Goal: Transaction & Acquisition: Purchase product/service

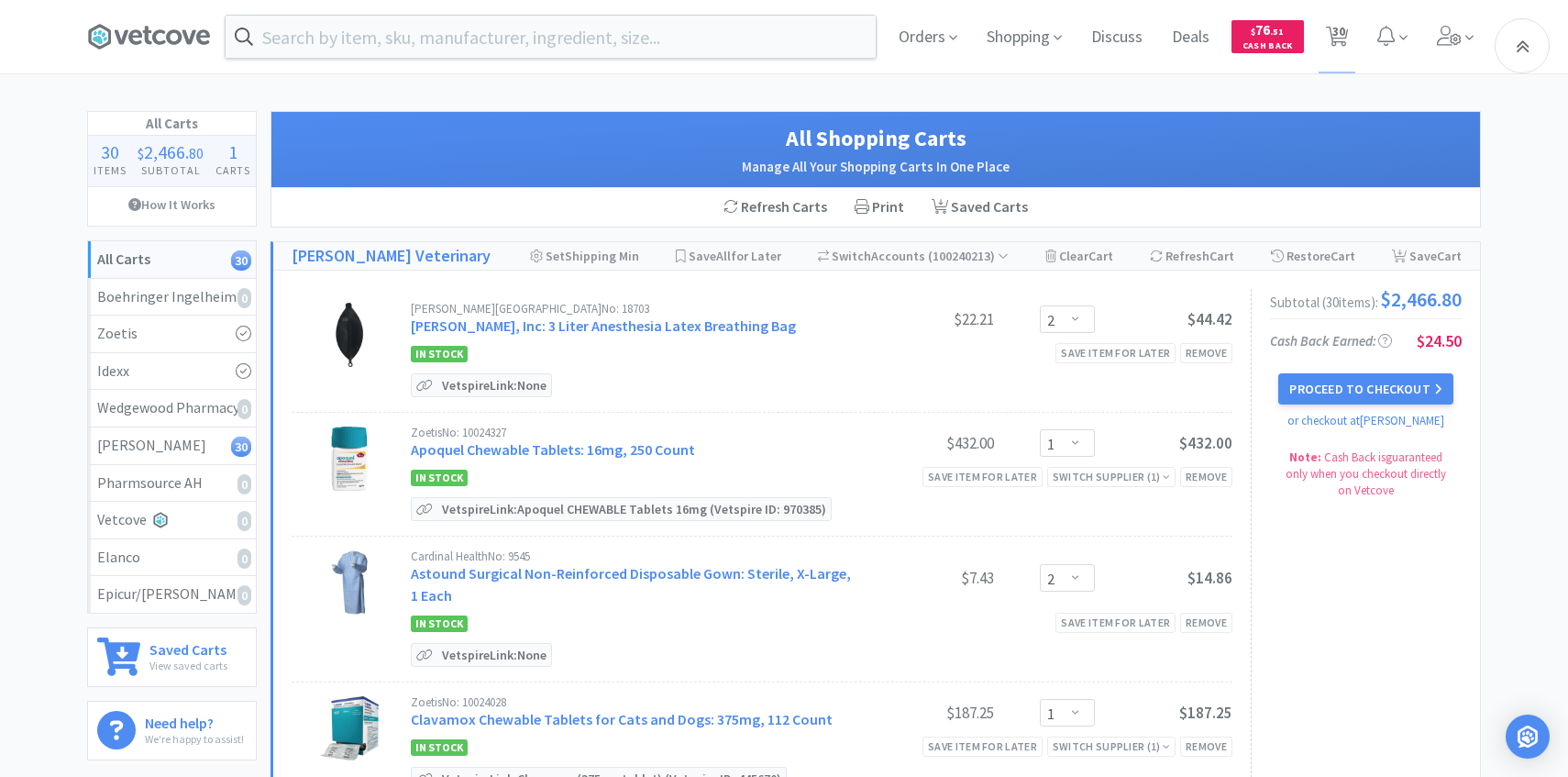
select select "2"
select select "1"
select select "2"
select select "1"
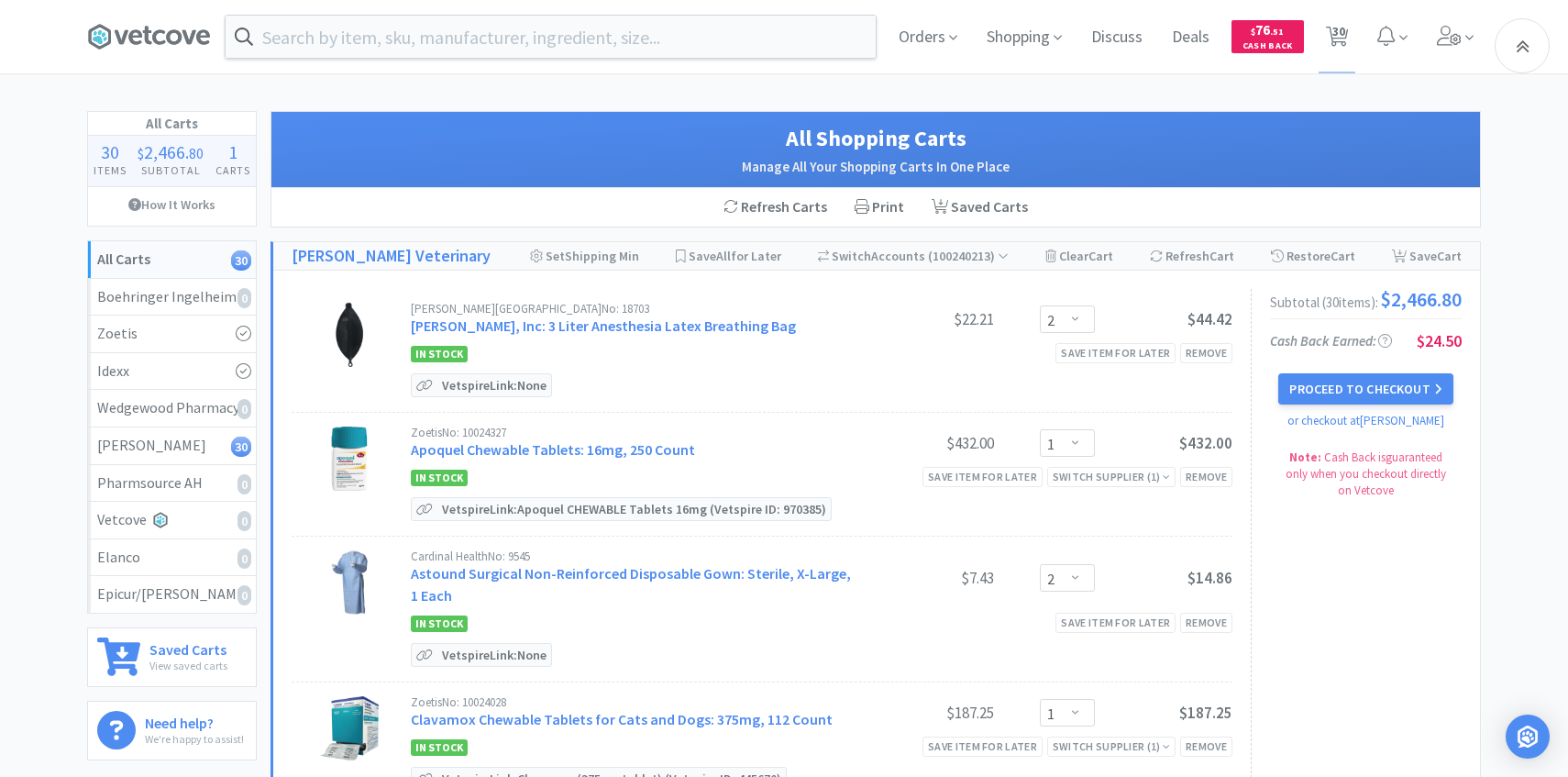
select select "1"
select select "3"
select select "4"
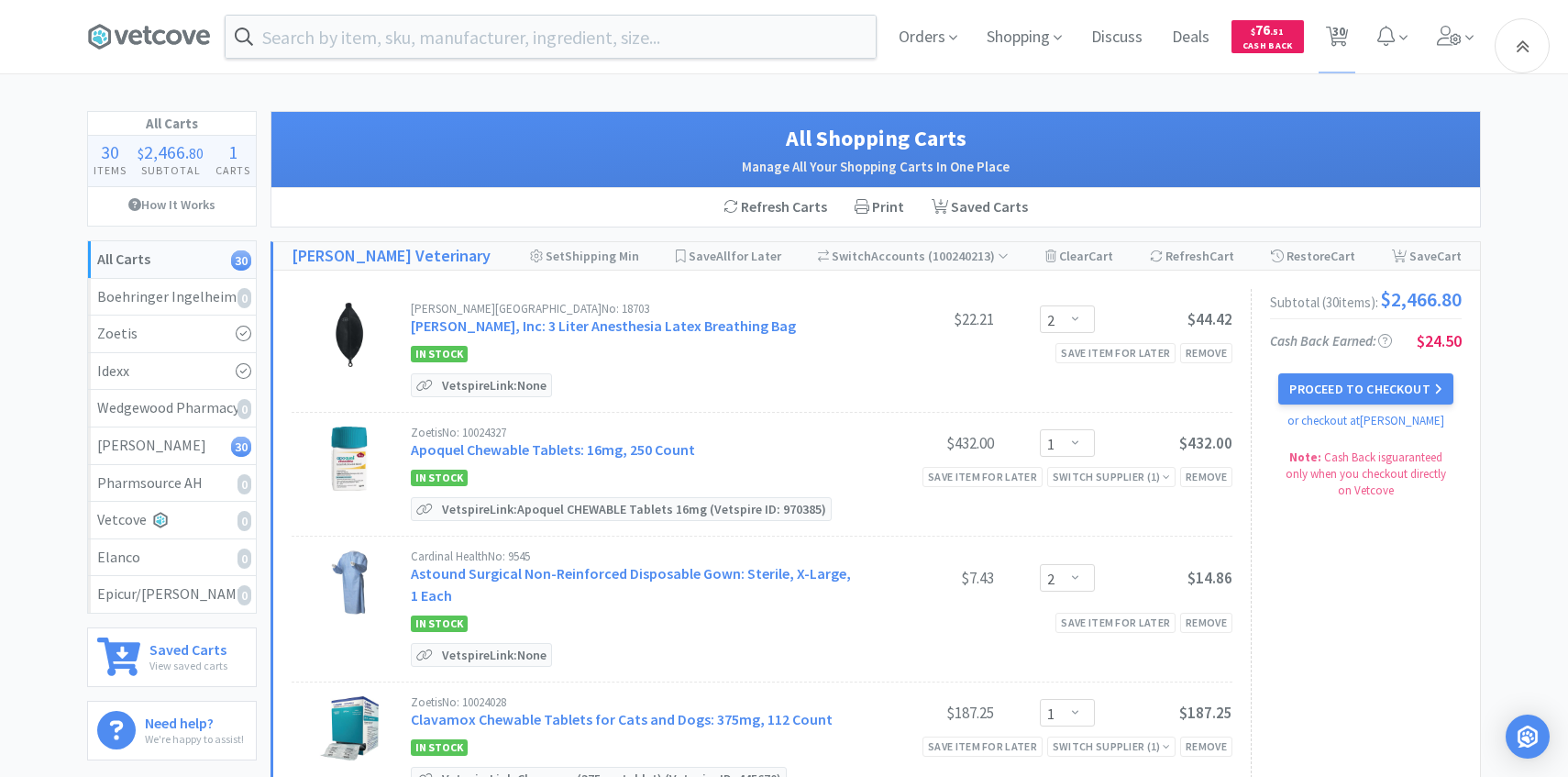
select select "3"
select select "1"
select select "6"
select select "1"
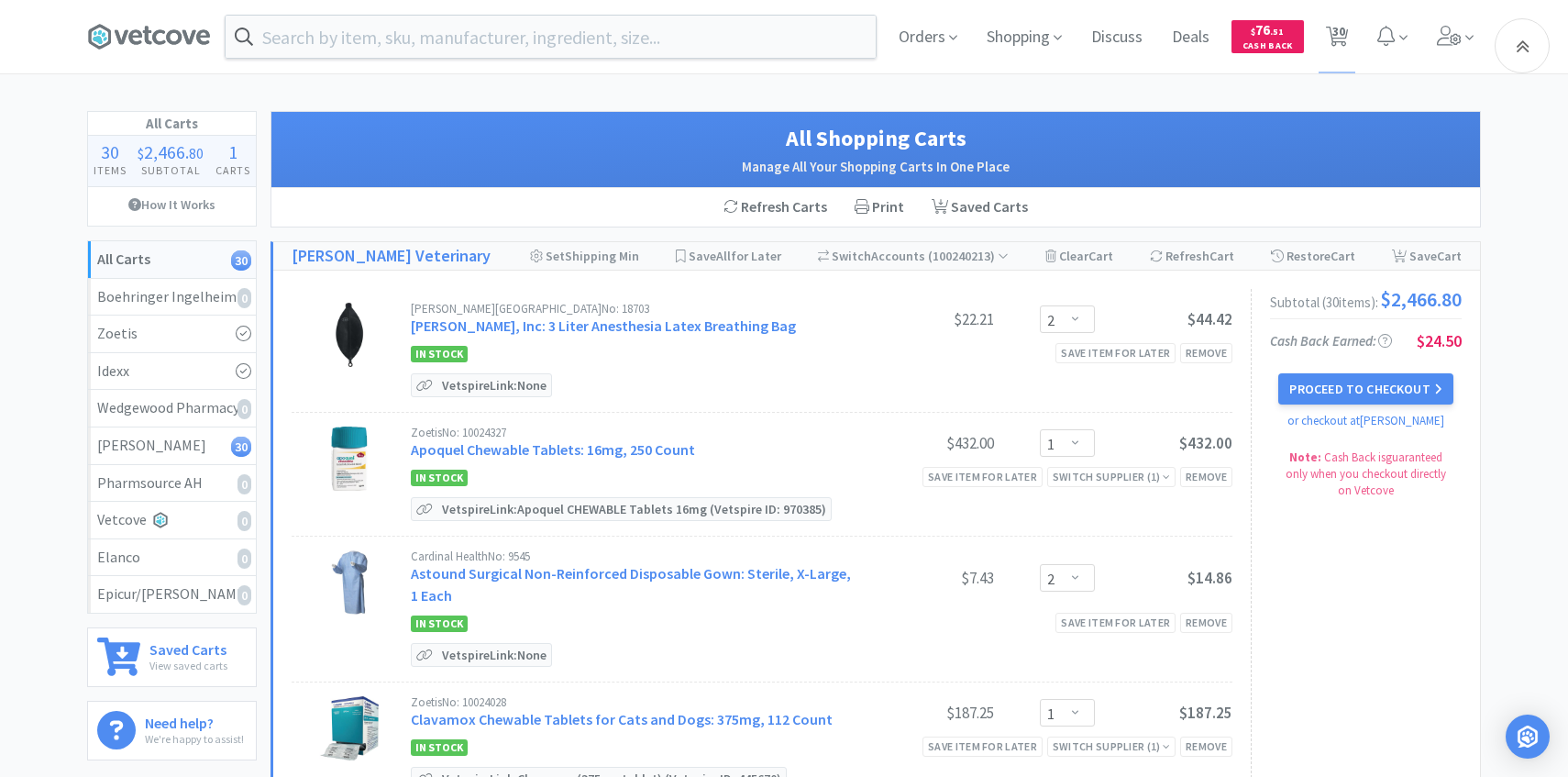
select select "2"
select select "1"
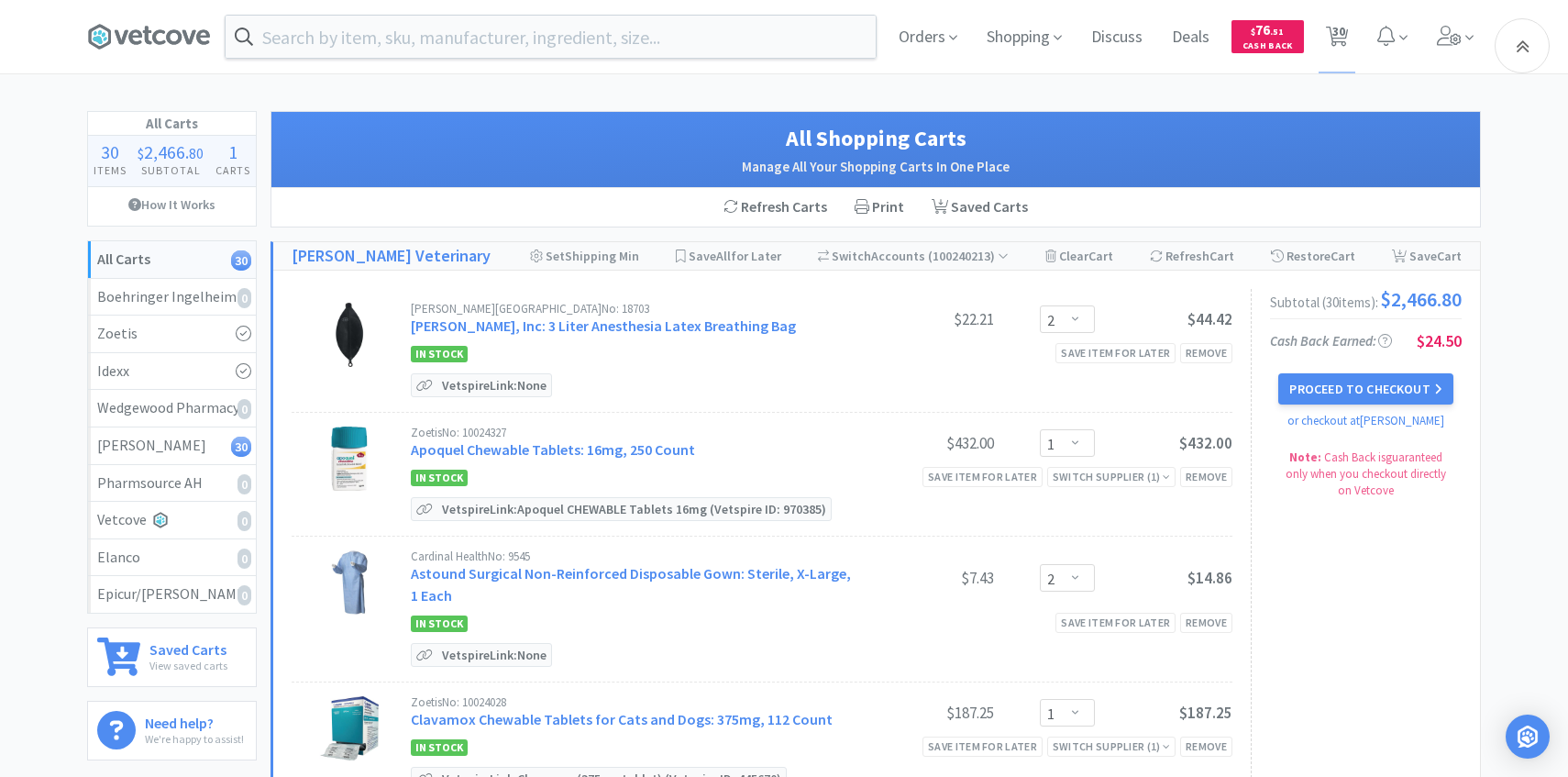
select select "3"
select select "1"
select select "2"
select select "3"
select select "2"
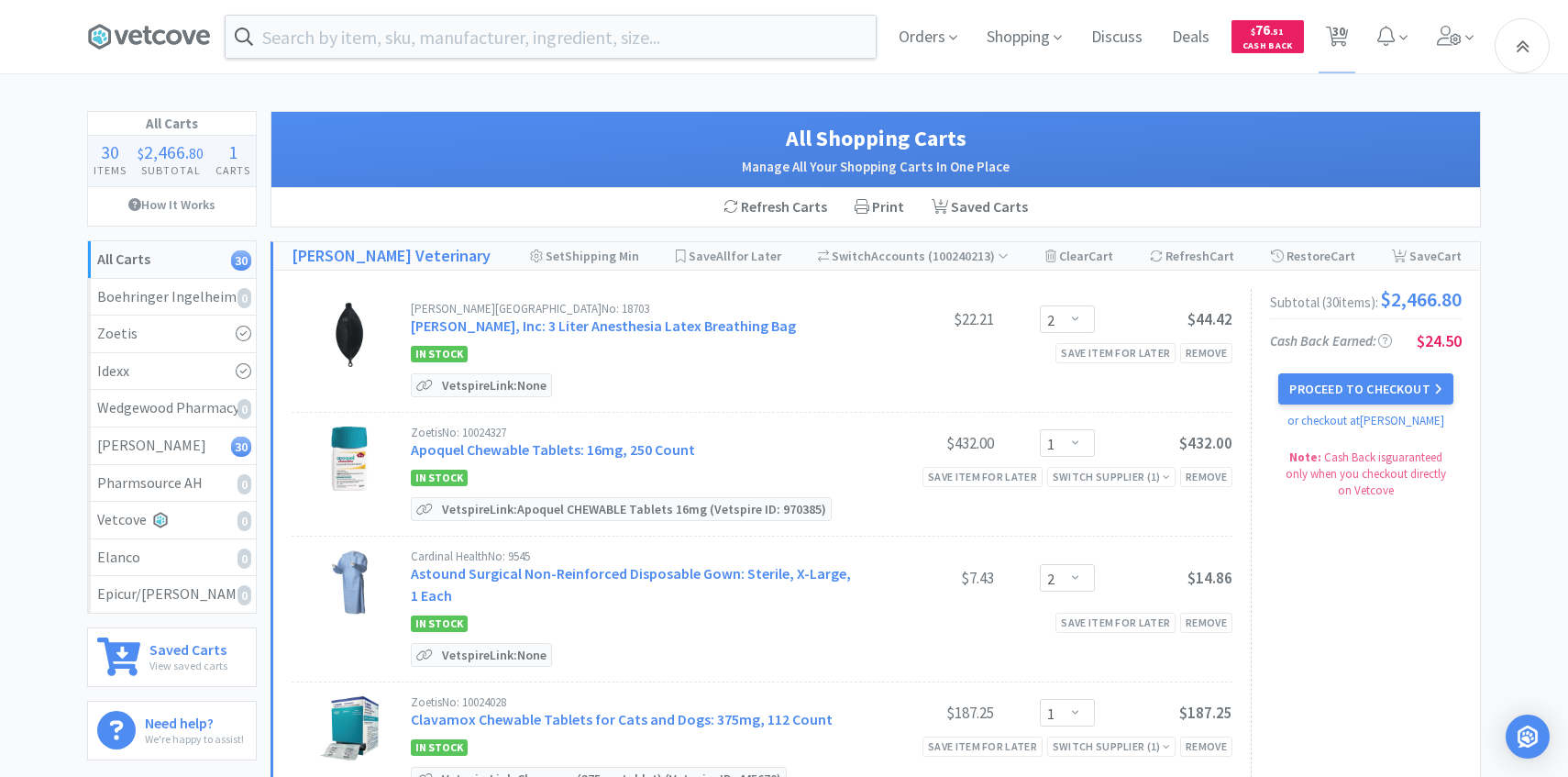
select select "3"
select select "1"
select select "4"
select select "6"
select select "1"
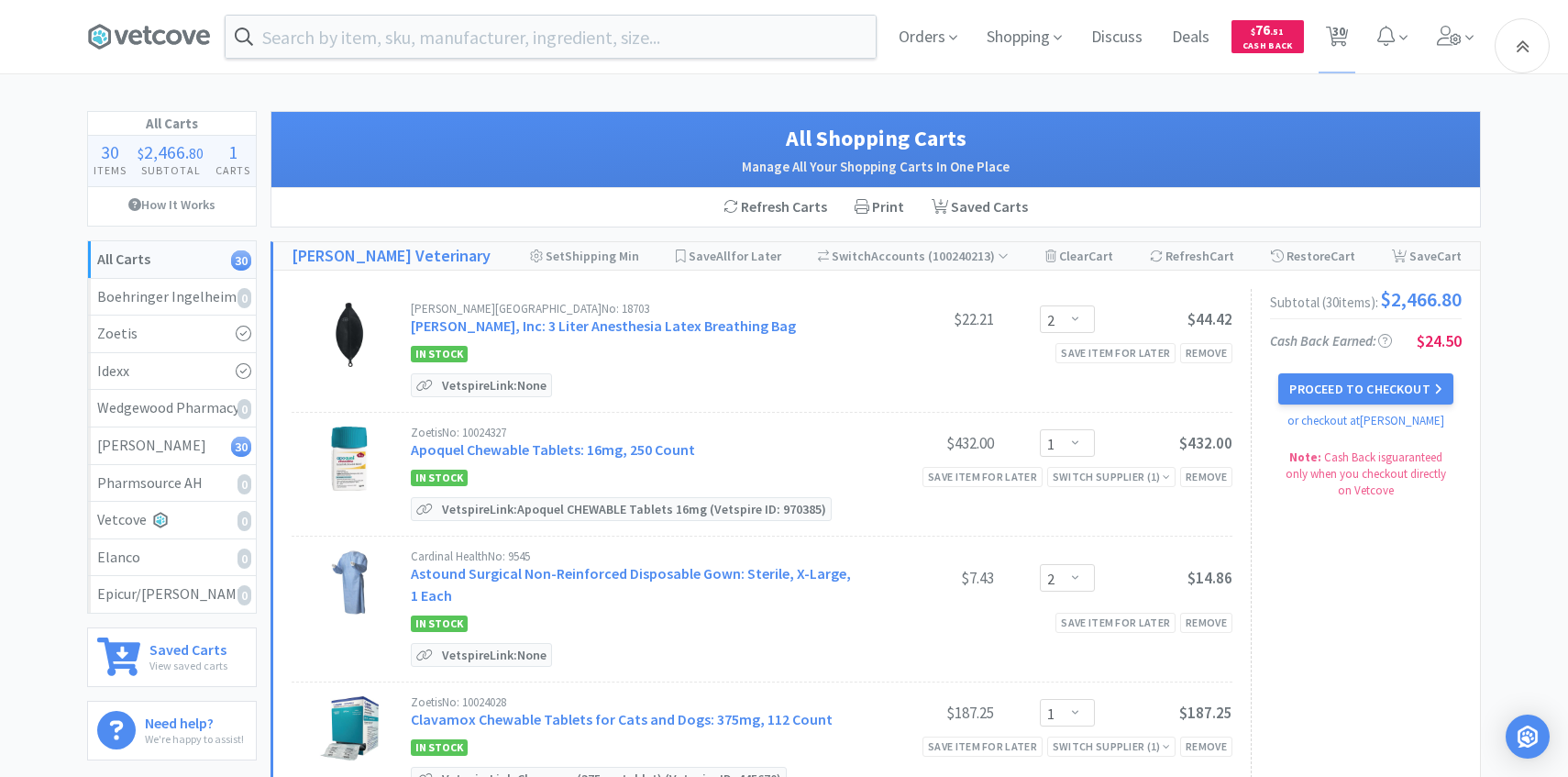
scroll to position [1164, 0]
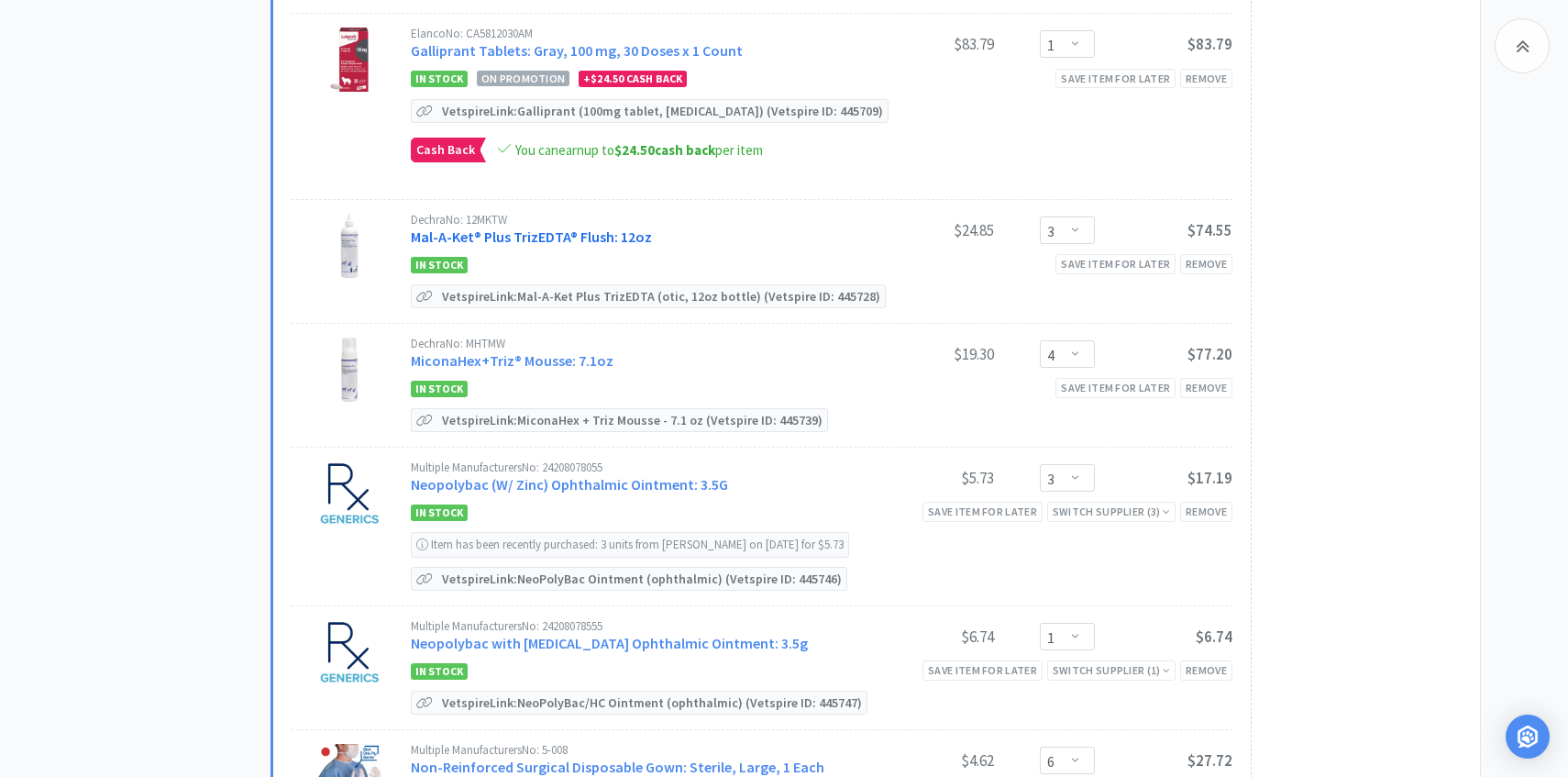
click at [636, 227] on link "Mal-A-Ket® Plus TrizEDTA® Flush: 12oz" at bounding box center [531, 236] width 241 height 19
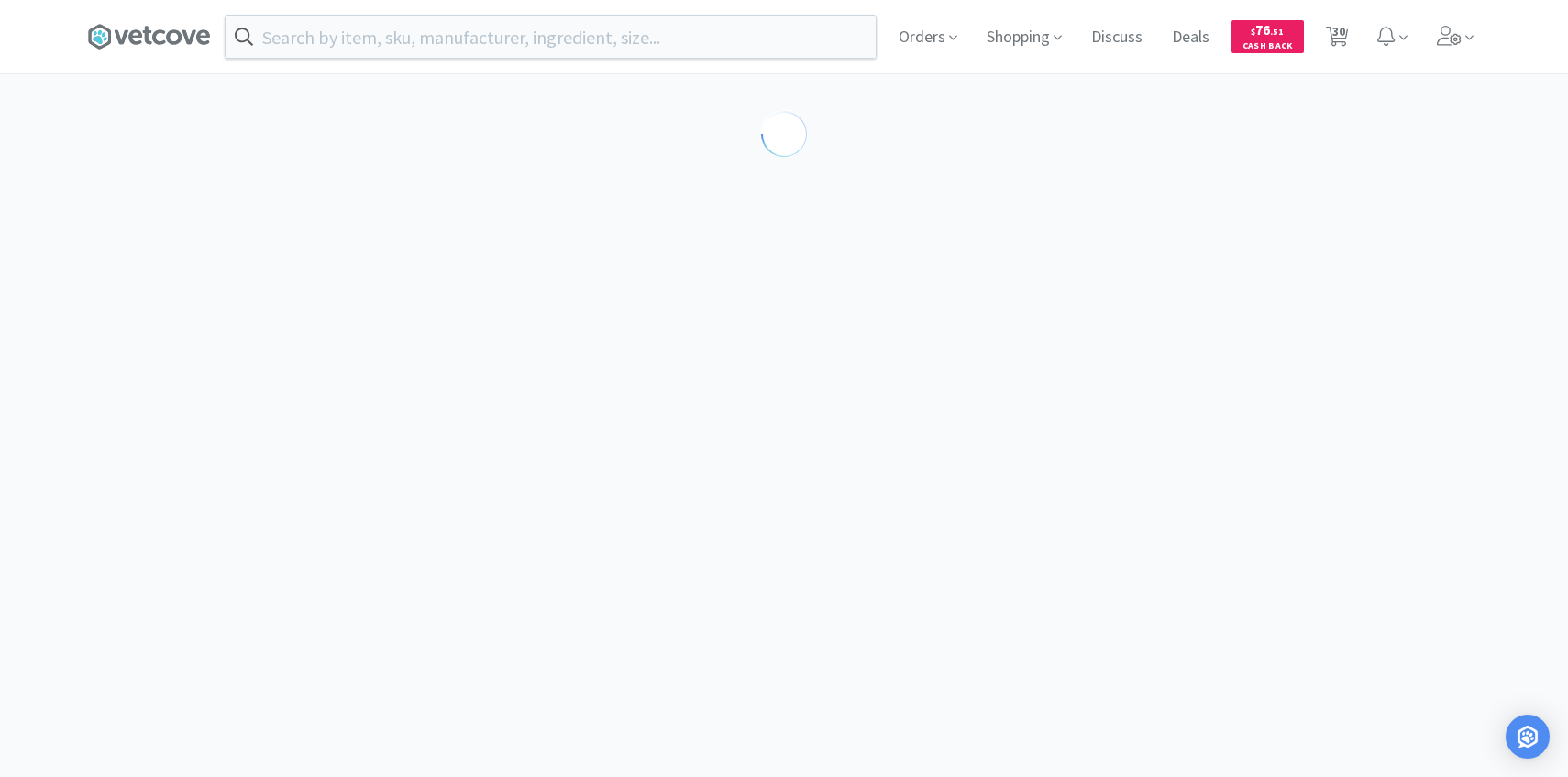
select select "194035"
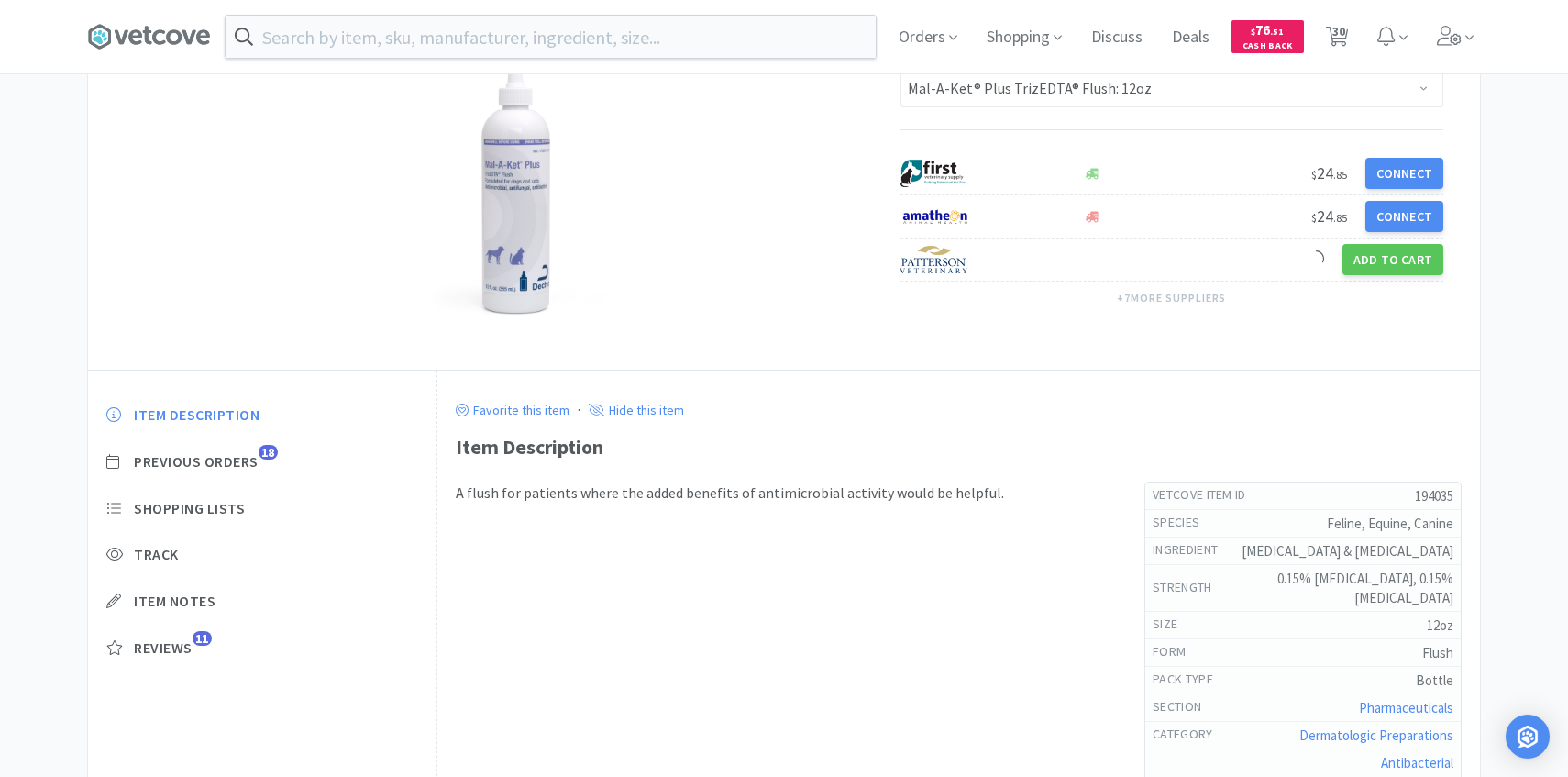
scroll to position [213, 0]
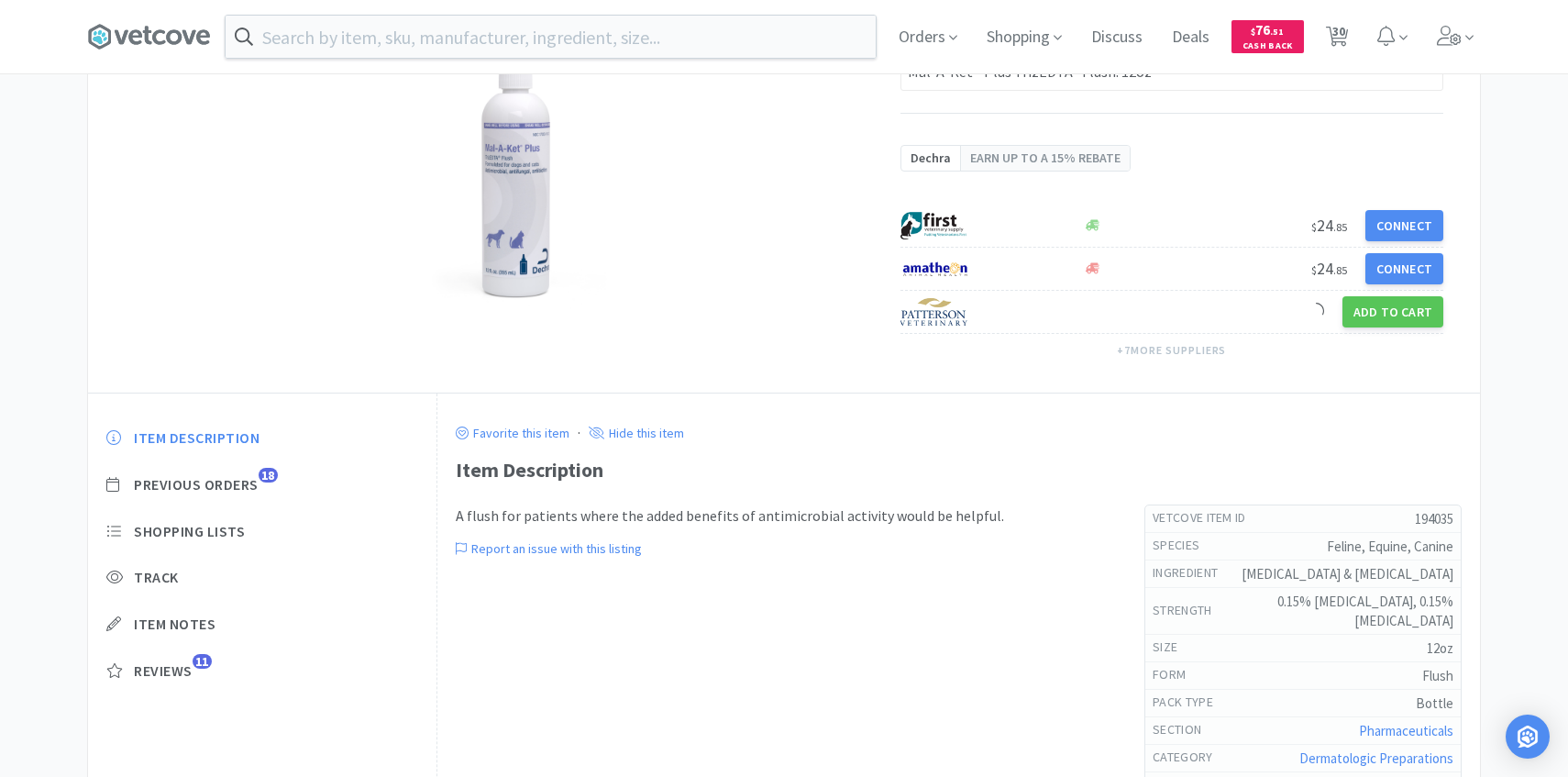
click at [238, 447] on div "Item Description Previous Orders 18 Shopping Lists Track Item Notes Reviews 11" at bounding box center [262, 568] width 348 height 316
click at [238, 490] on span "Previous Orders" at bounding box center [196, 484] width 124 height 20
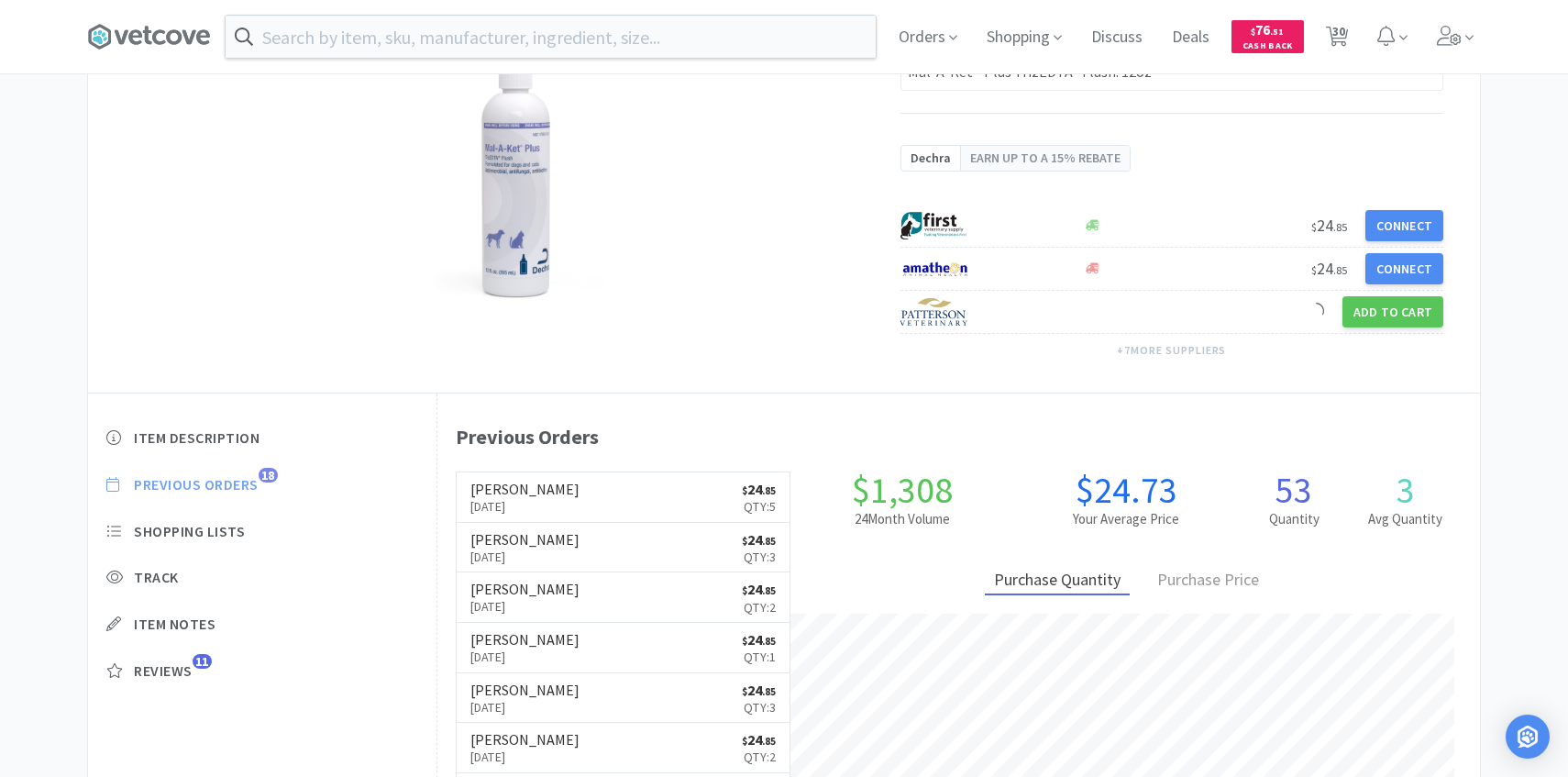
scroll to position [504, 1043]
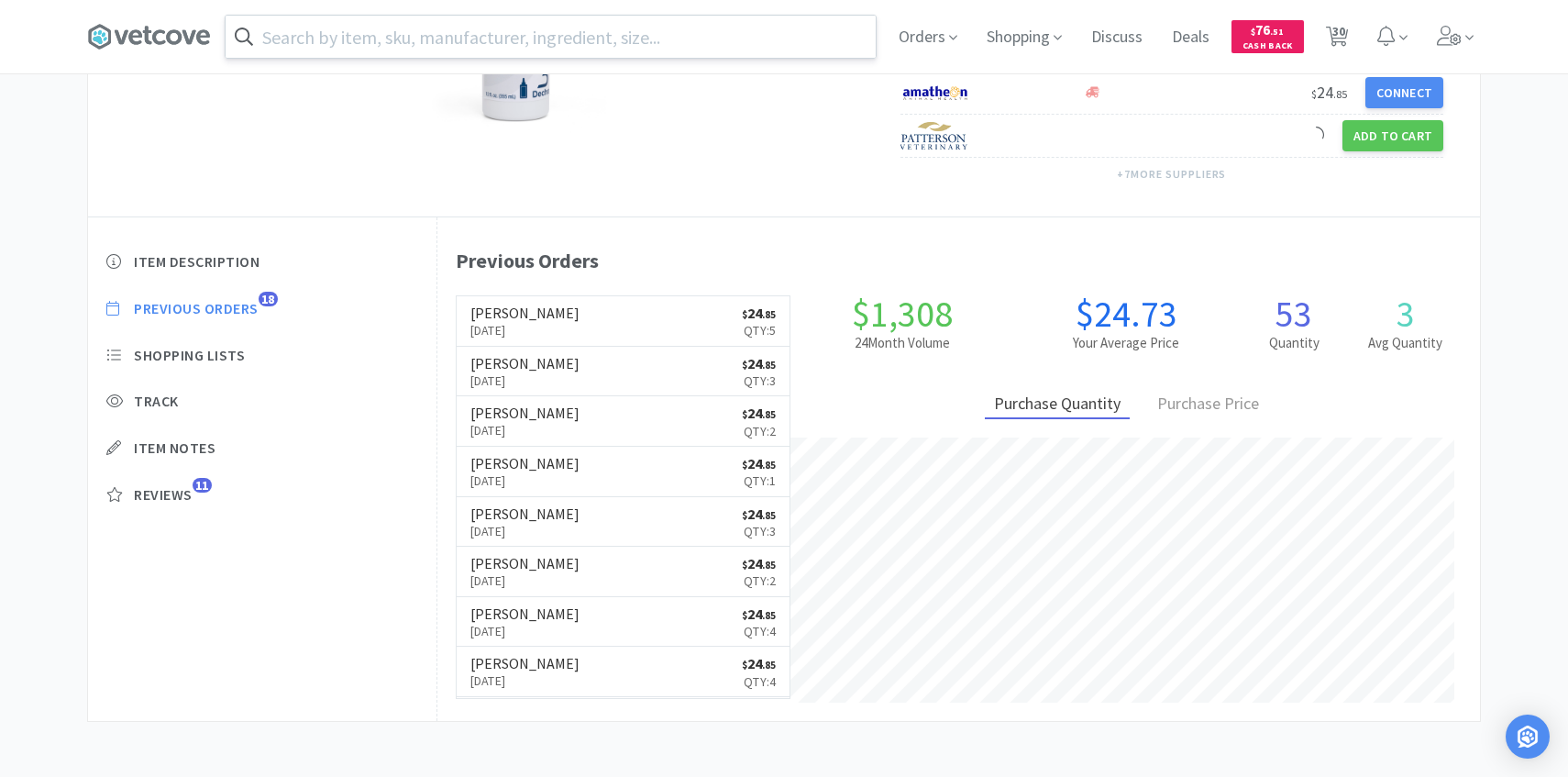
select select "2"
select select "1"
select select "2"
select select "1"
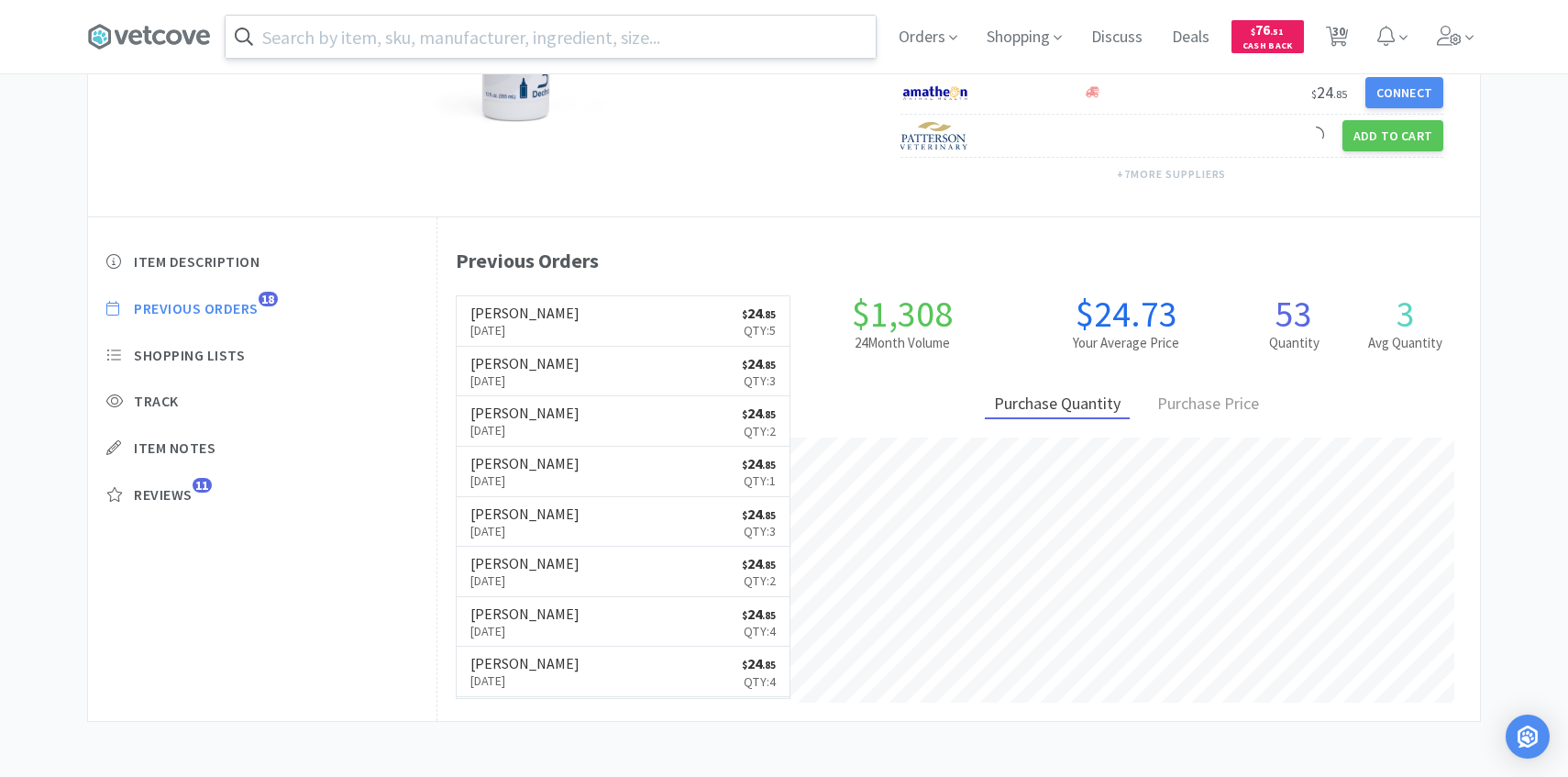
select select "1"
select select "3"
select select "4"
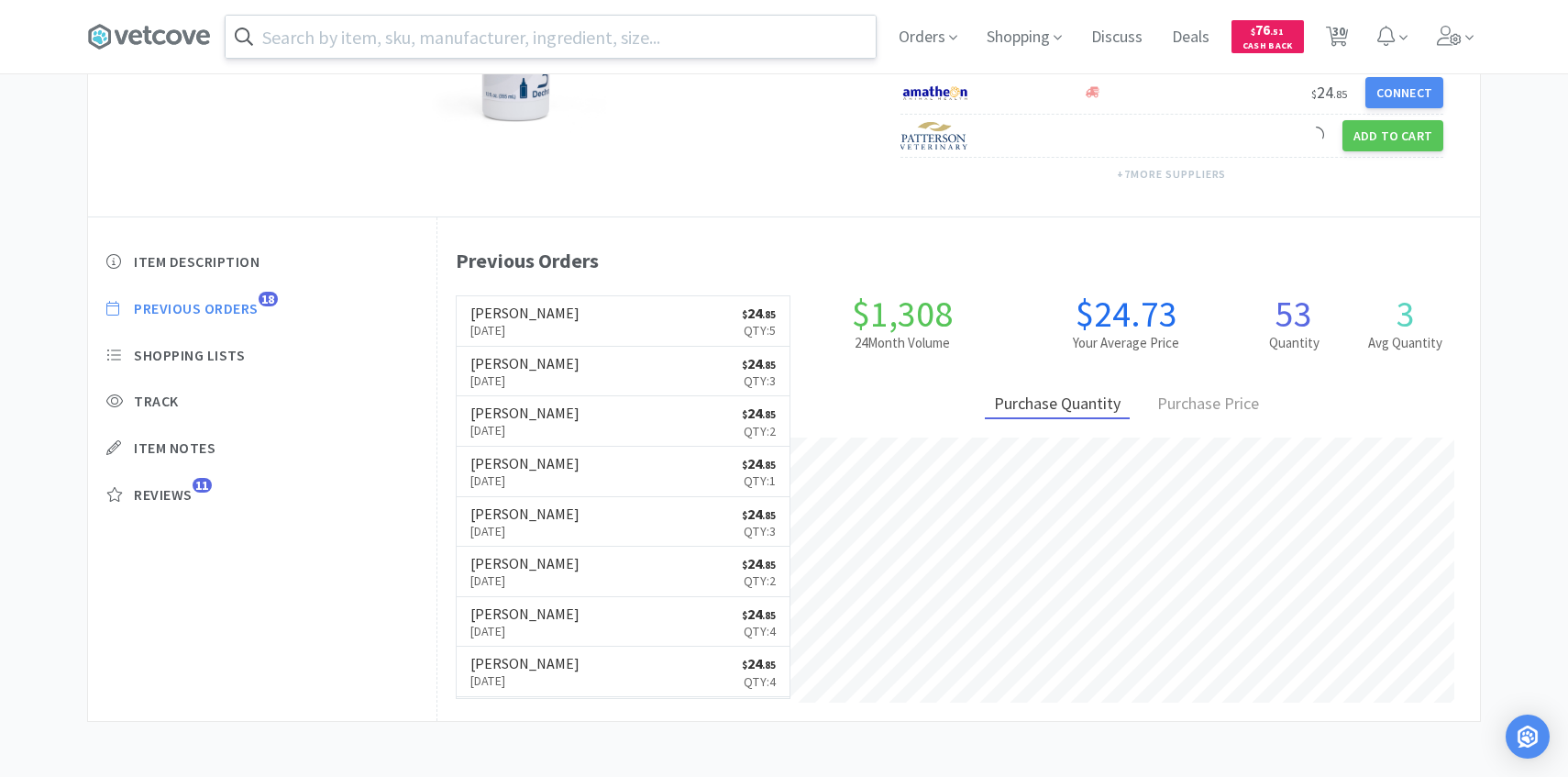
select select "3"
select select "1"
select select "6"
select select "1"
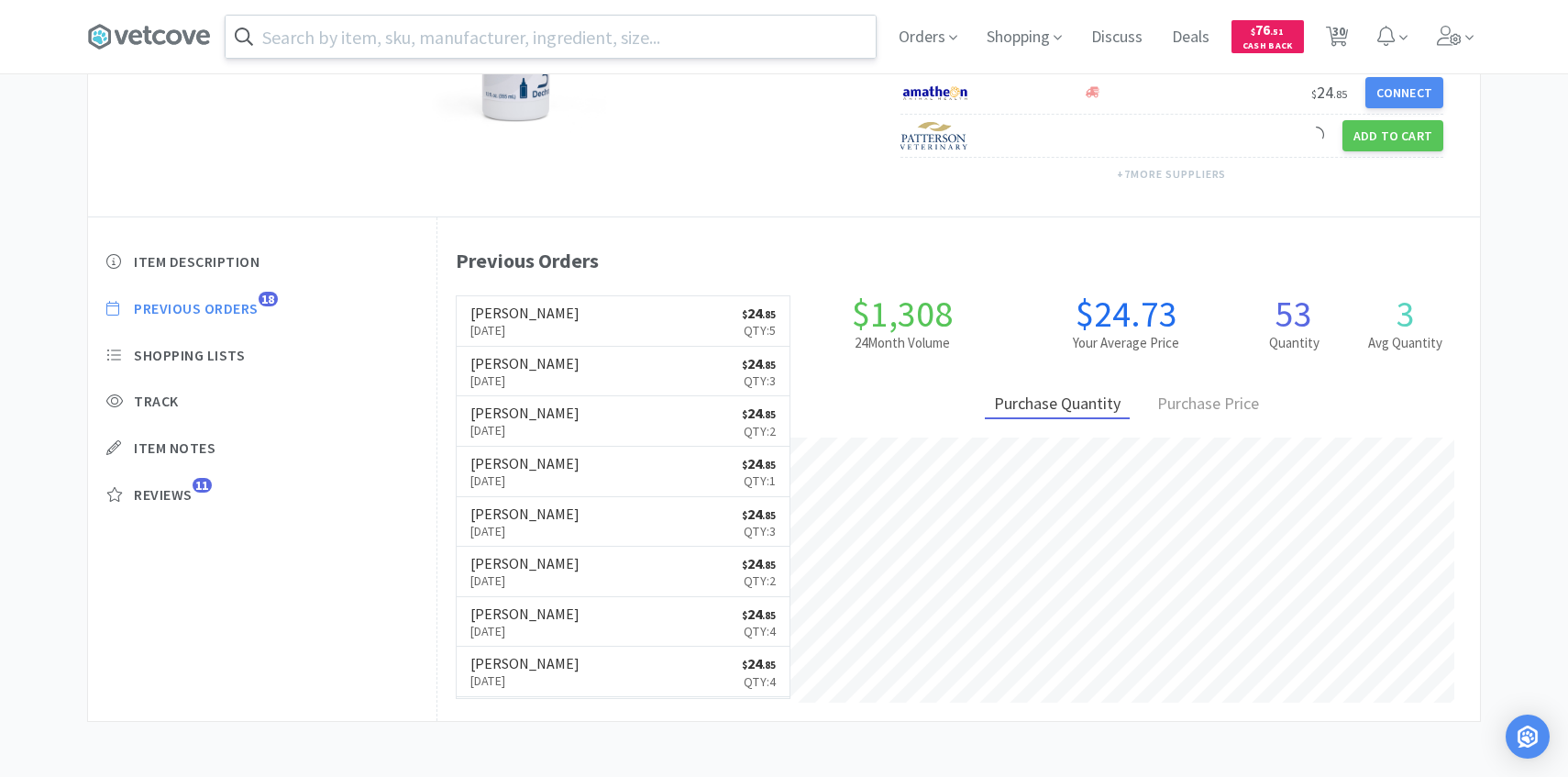
select select "2"
select select "1"
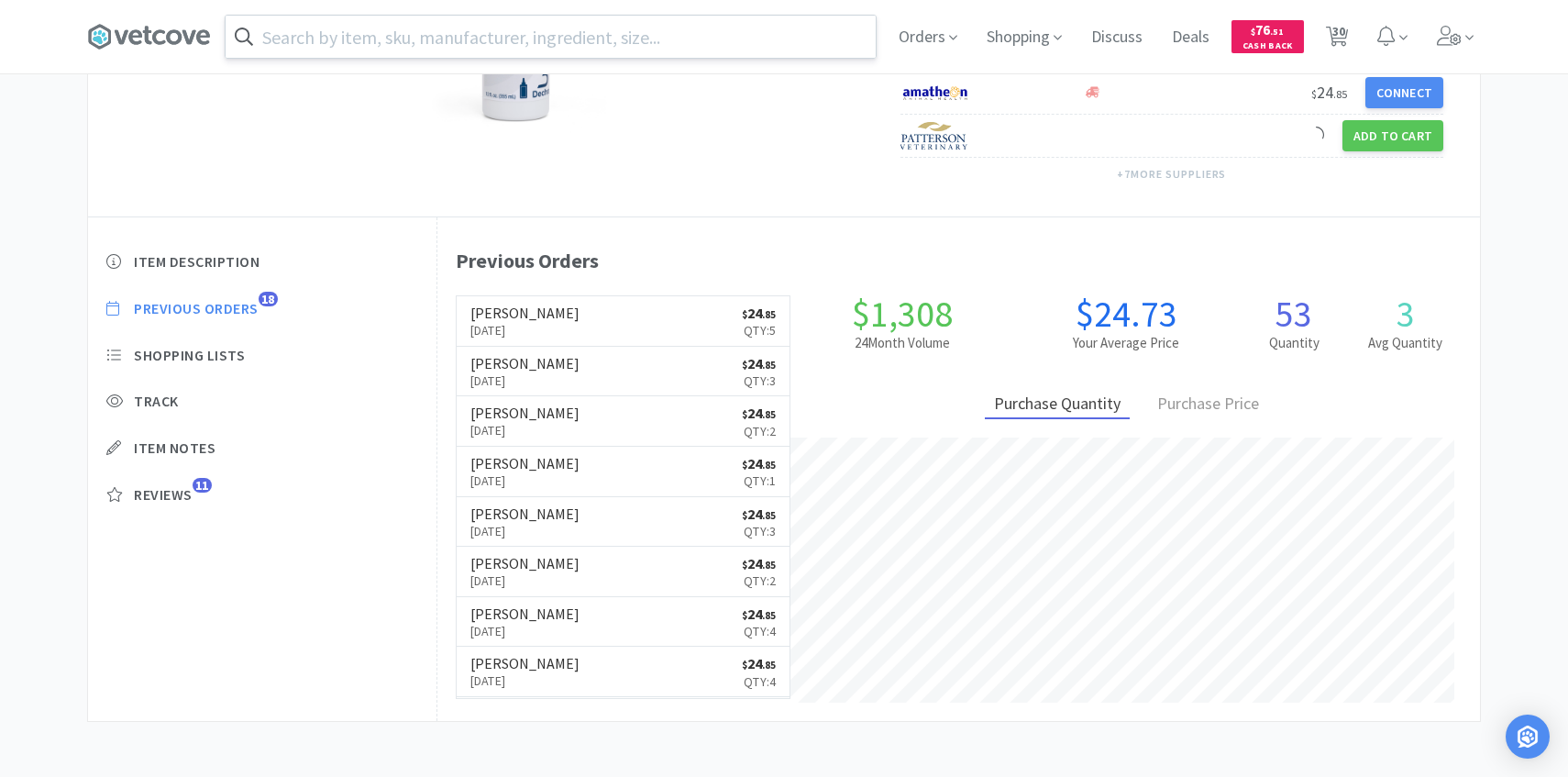
select select "3"
select select "1"
select select "2"
select select "3"
select select "2"
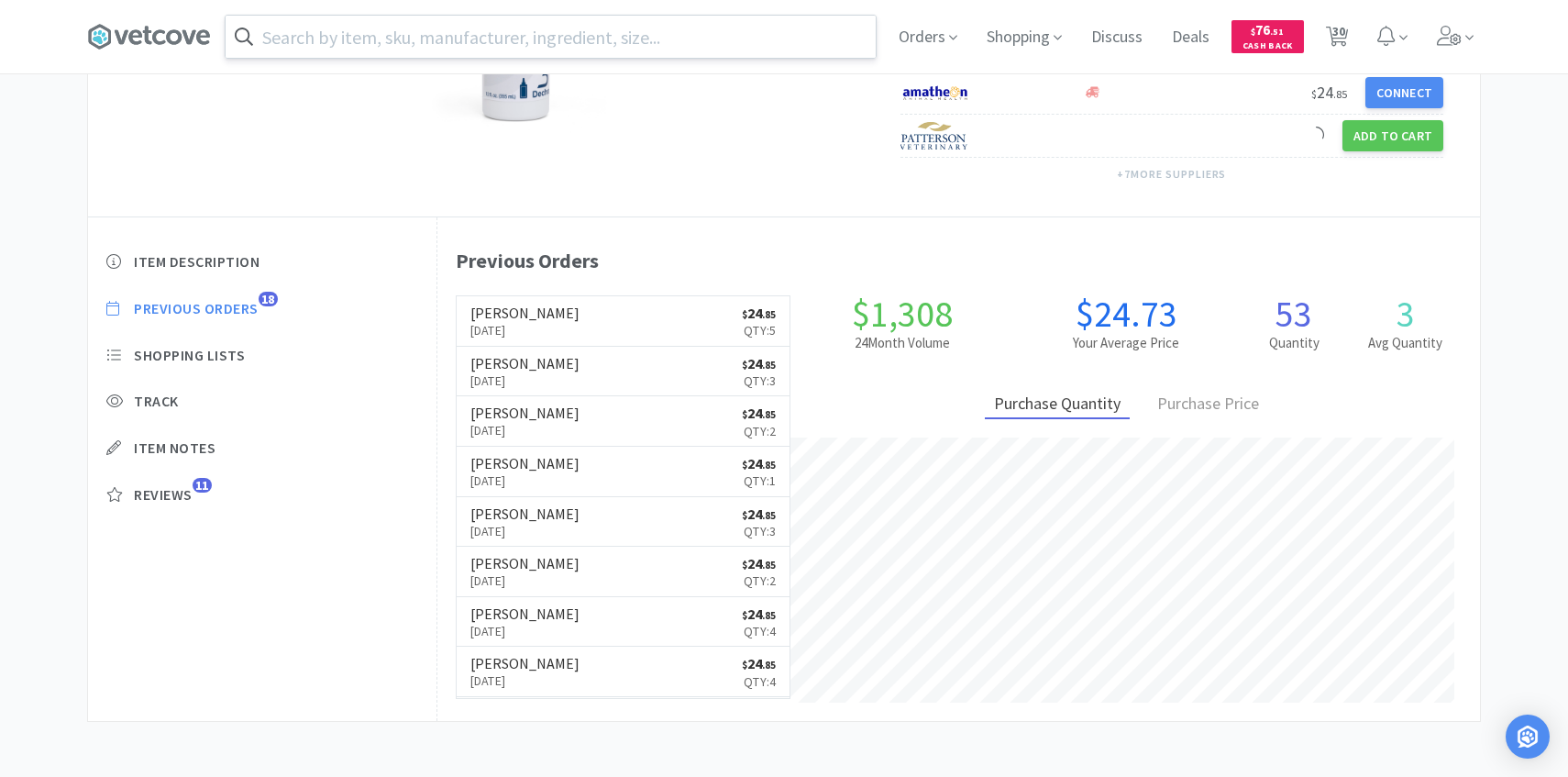
select select "3"
select select "1"
select select "4"
select select "6"
select select "1"
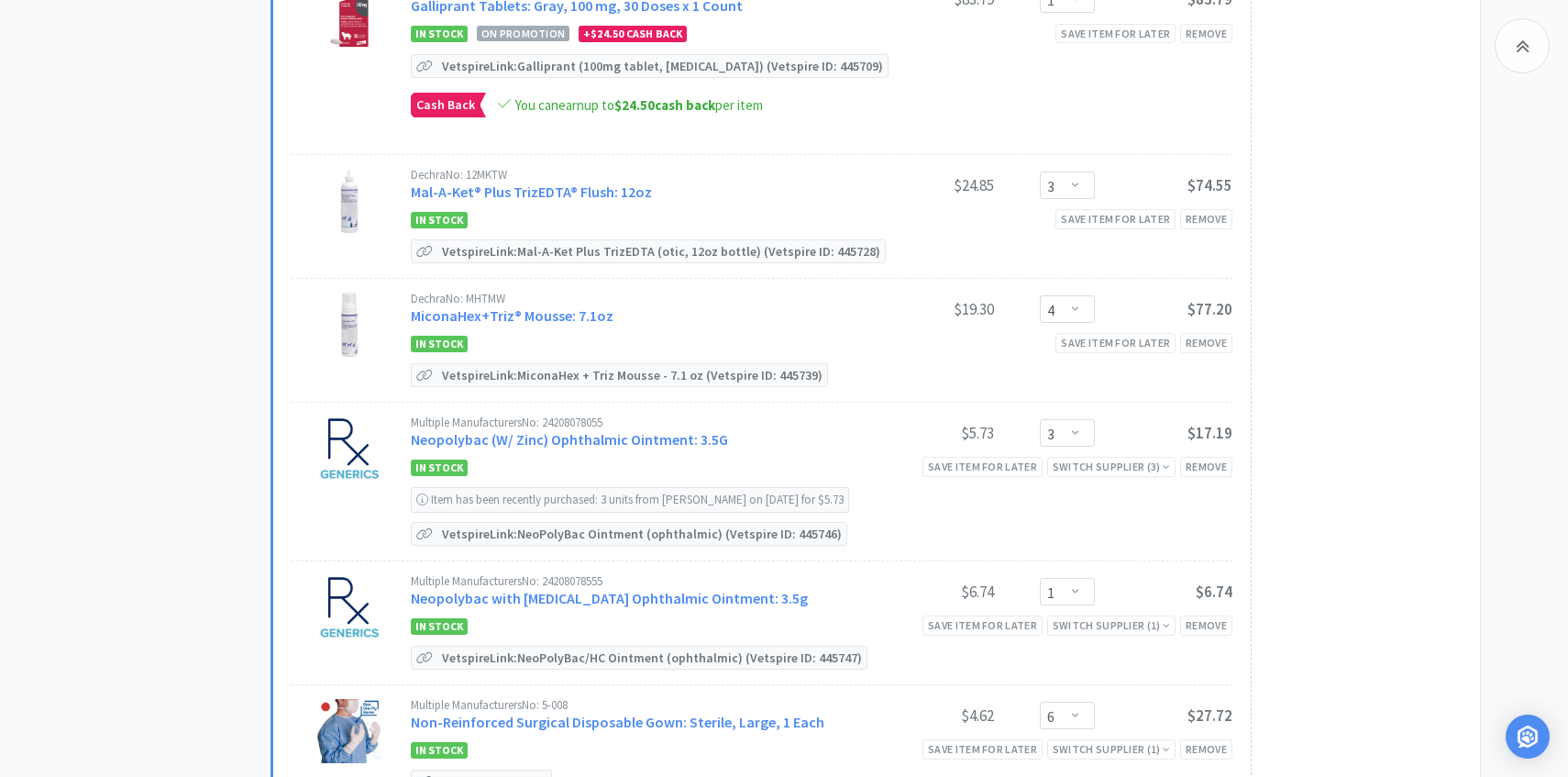
scroll to position [1256, 0]
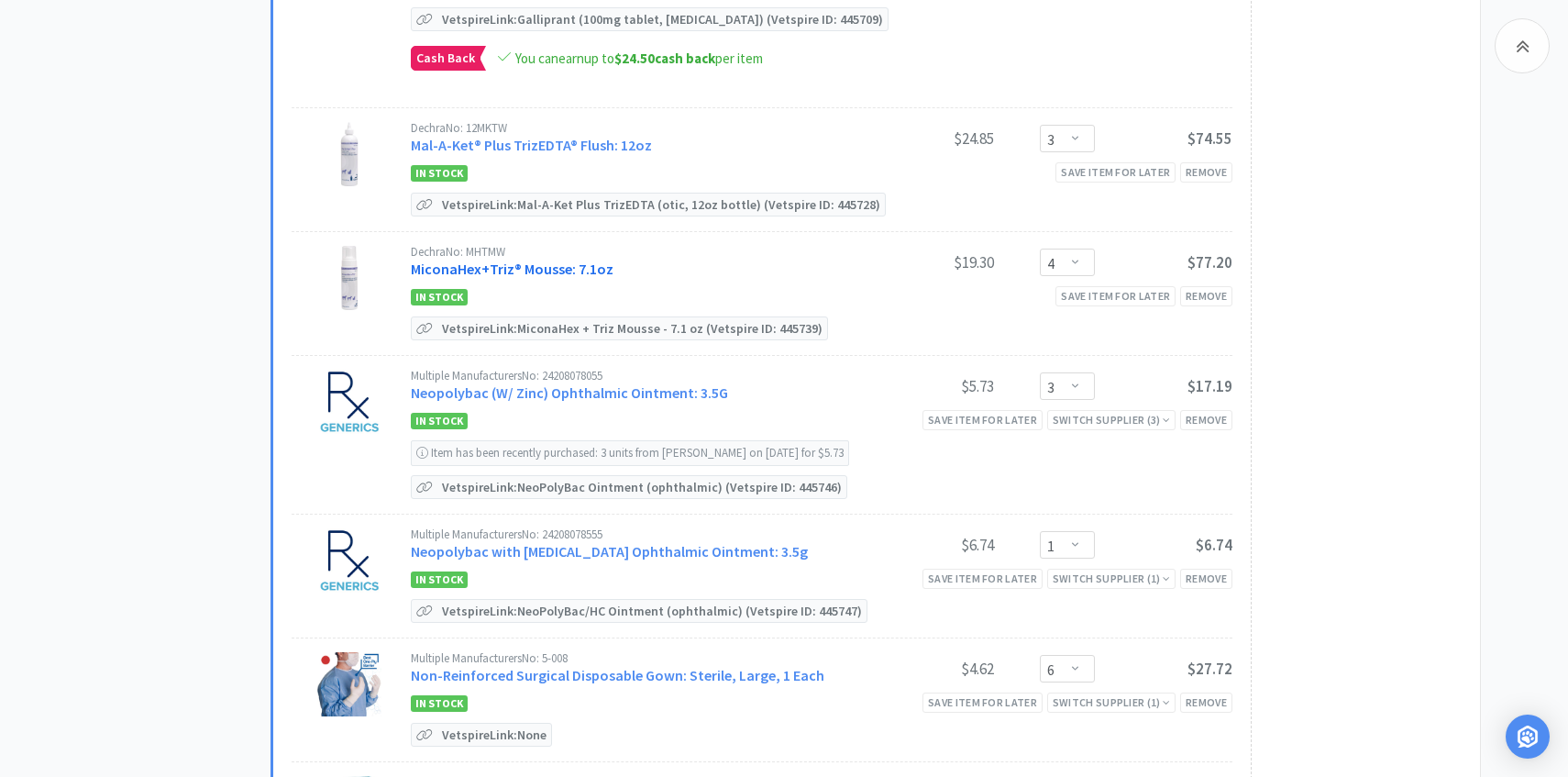
click at [556, 271] on link "MiconaHex+Triz® Mousse: 7.1oz" at bounding box center [512, 268] width 202 height 19
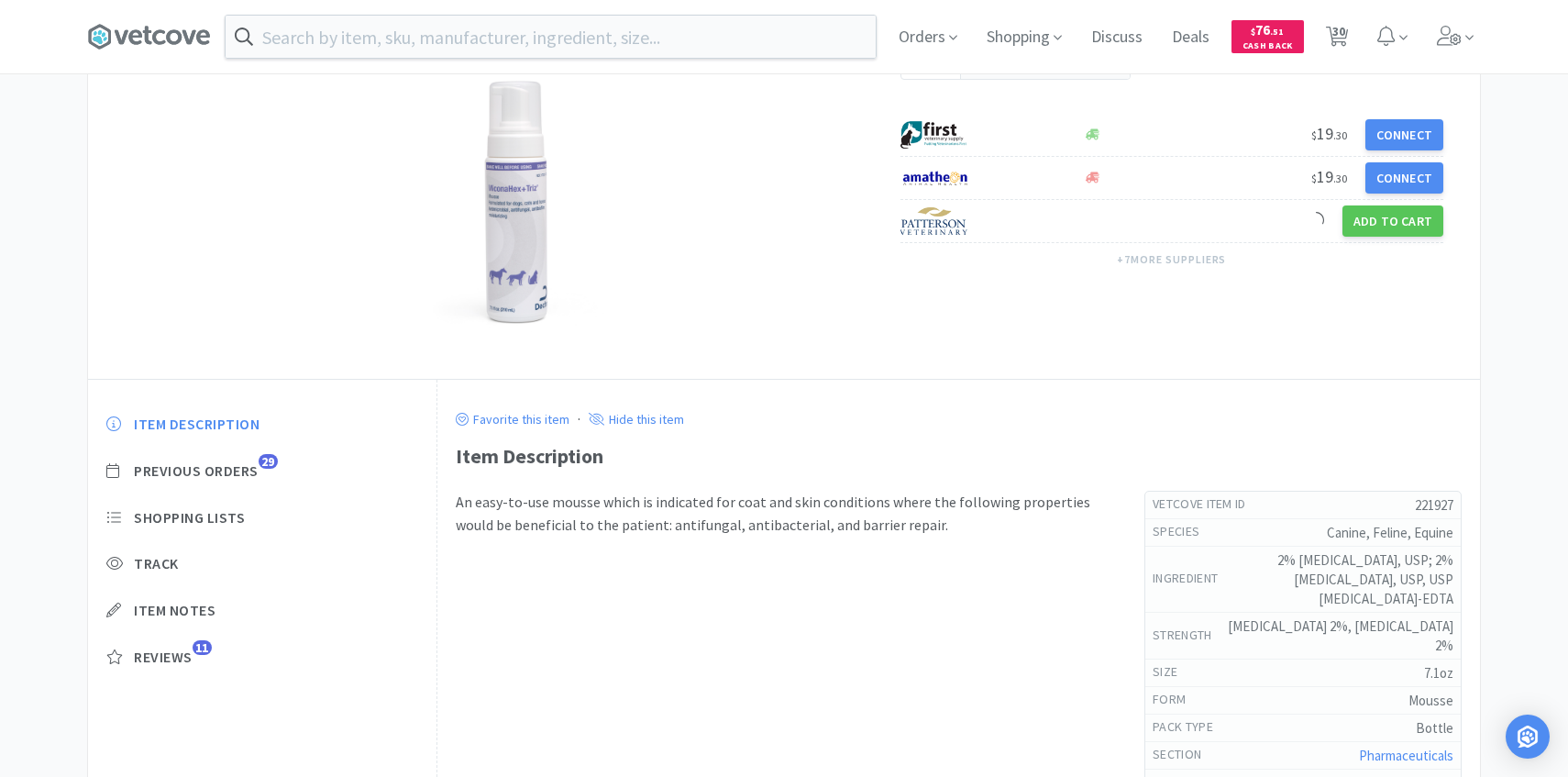
scroll to position [253, 0]
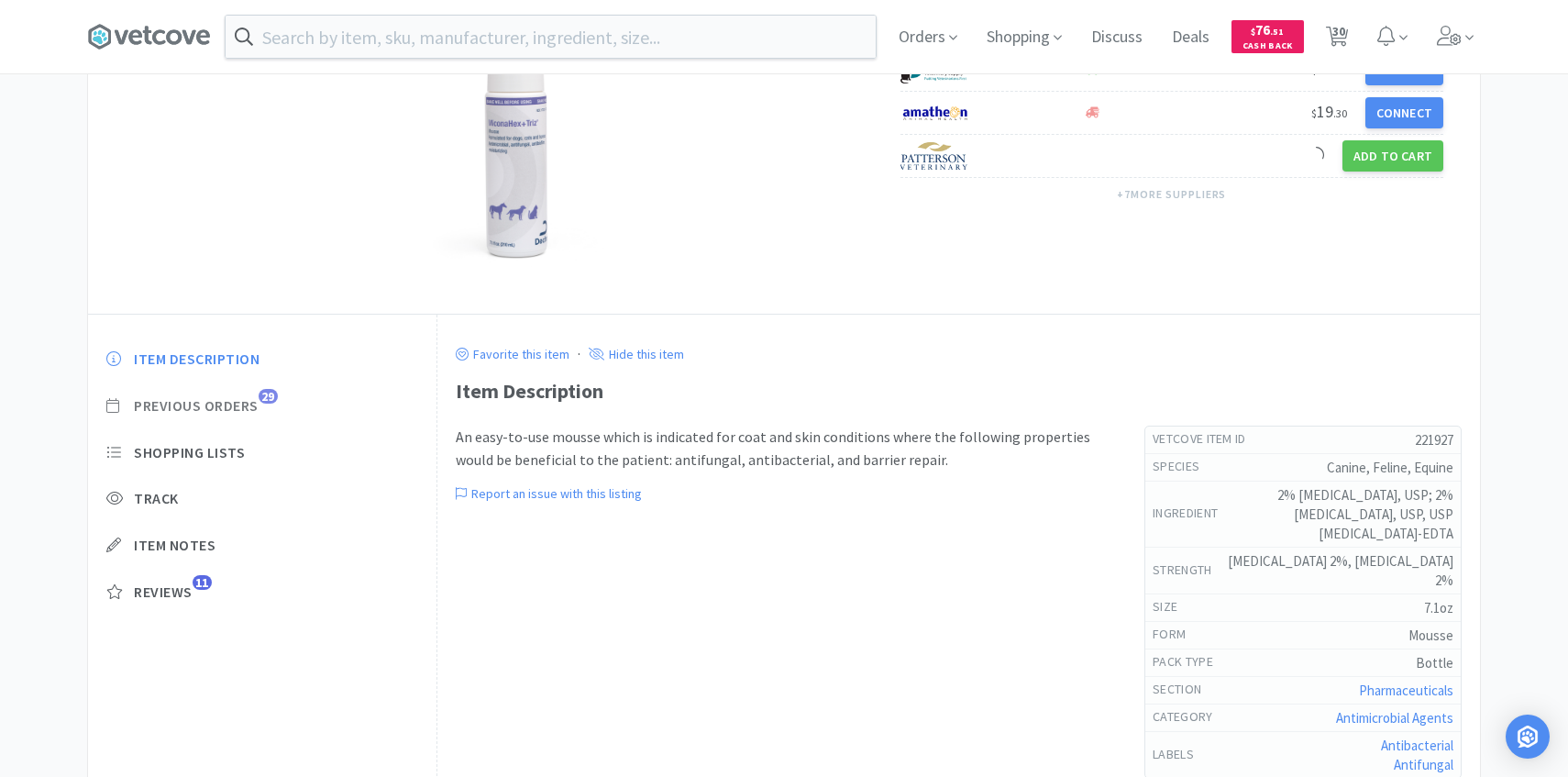
click at [246, 413] on span "Previous Orders" at bounding box center [196, 406] width 124 height 20
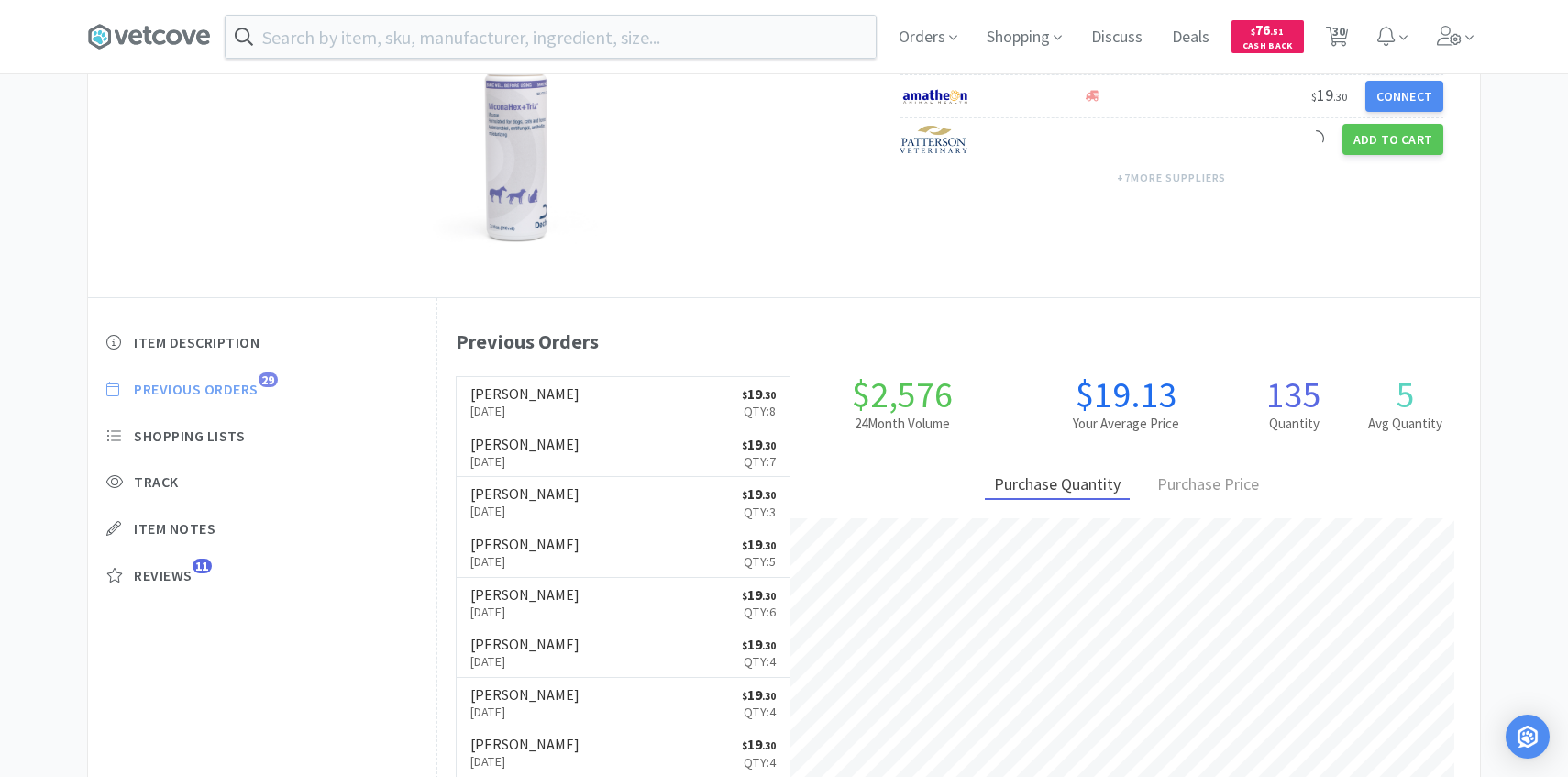
scroll to position [266, 0]
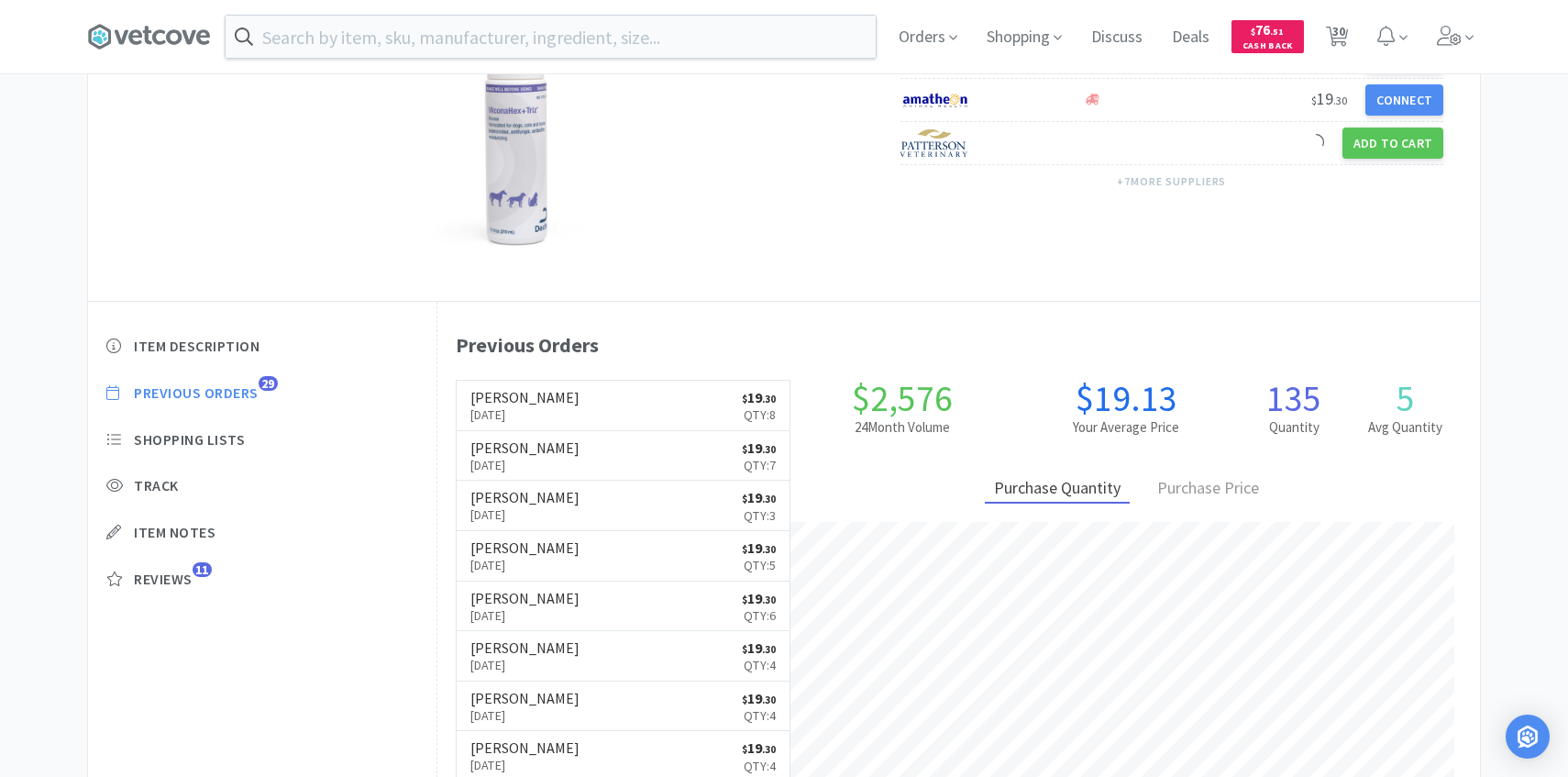
select select "2"
select select "1"
select select "2"
select select "1"
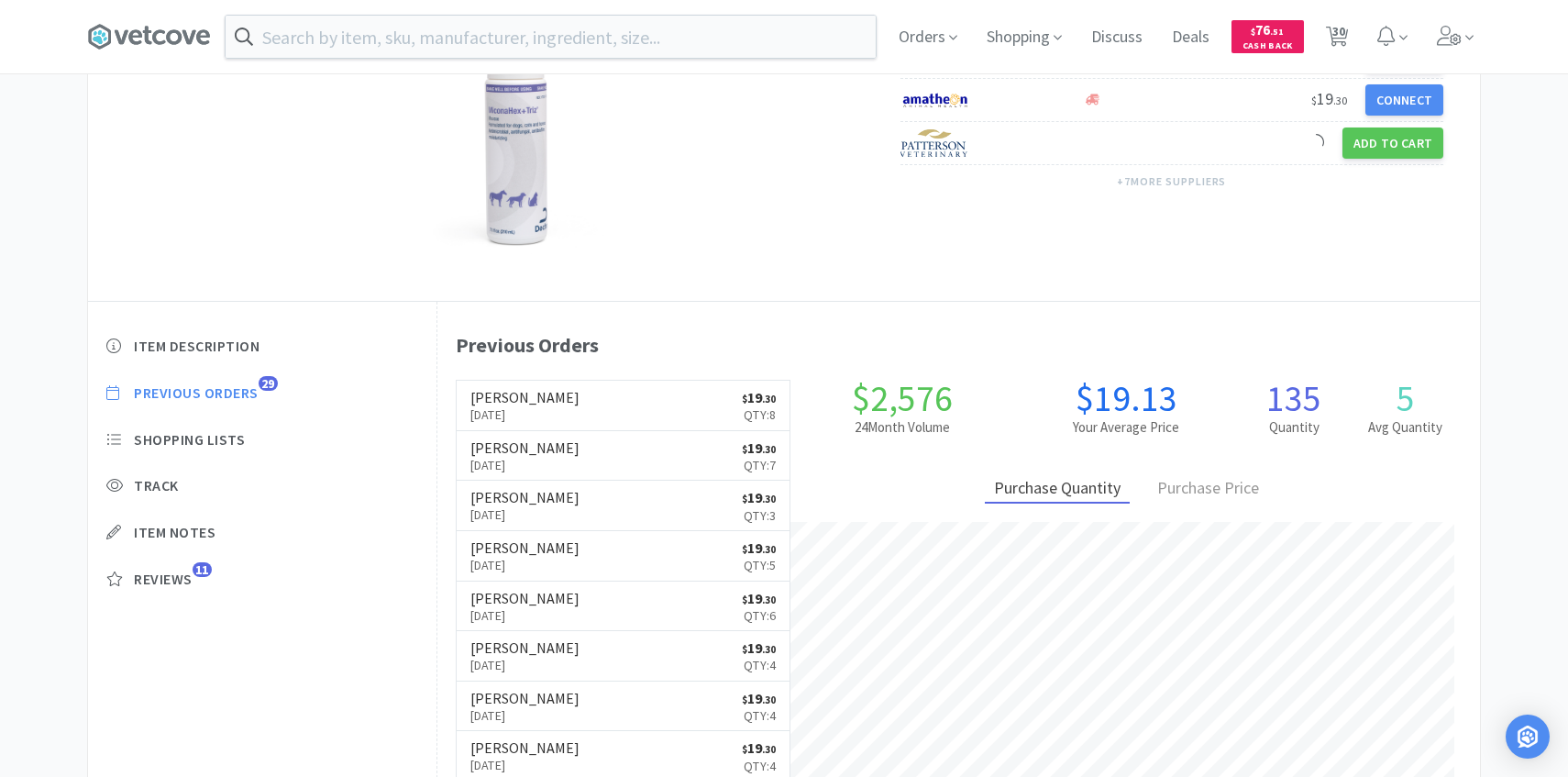
select select "1"
select select "3"
select select "4"
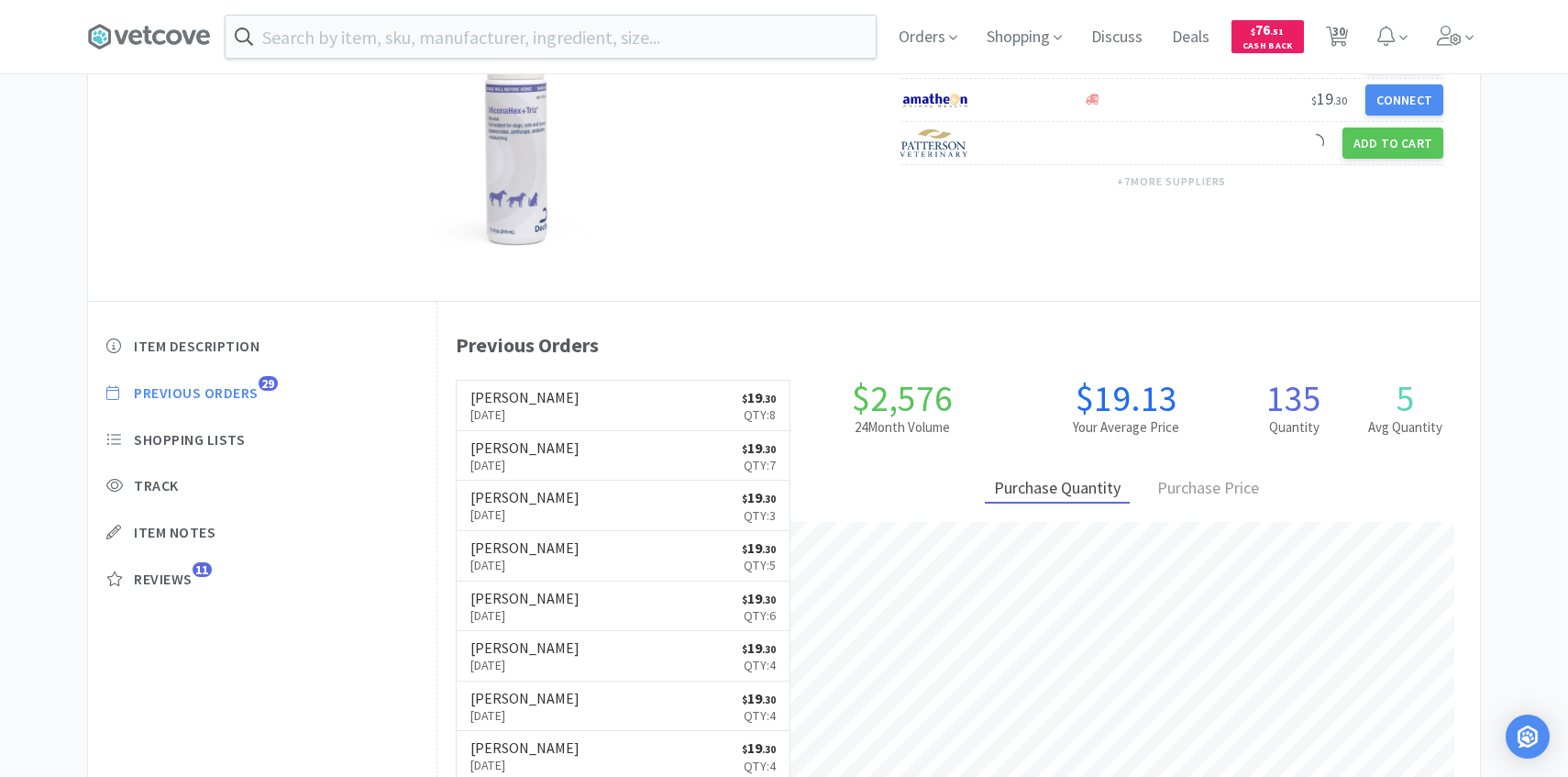
select select "3"
select select "1"
select select "6"
select select "1"
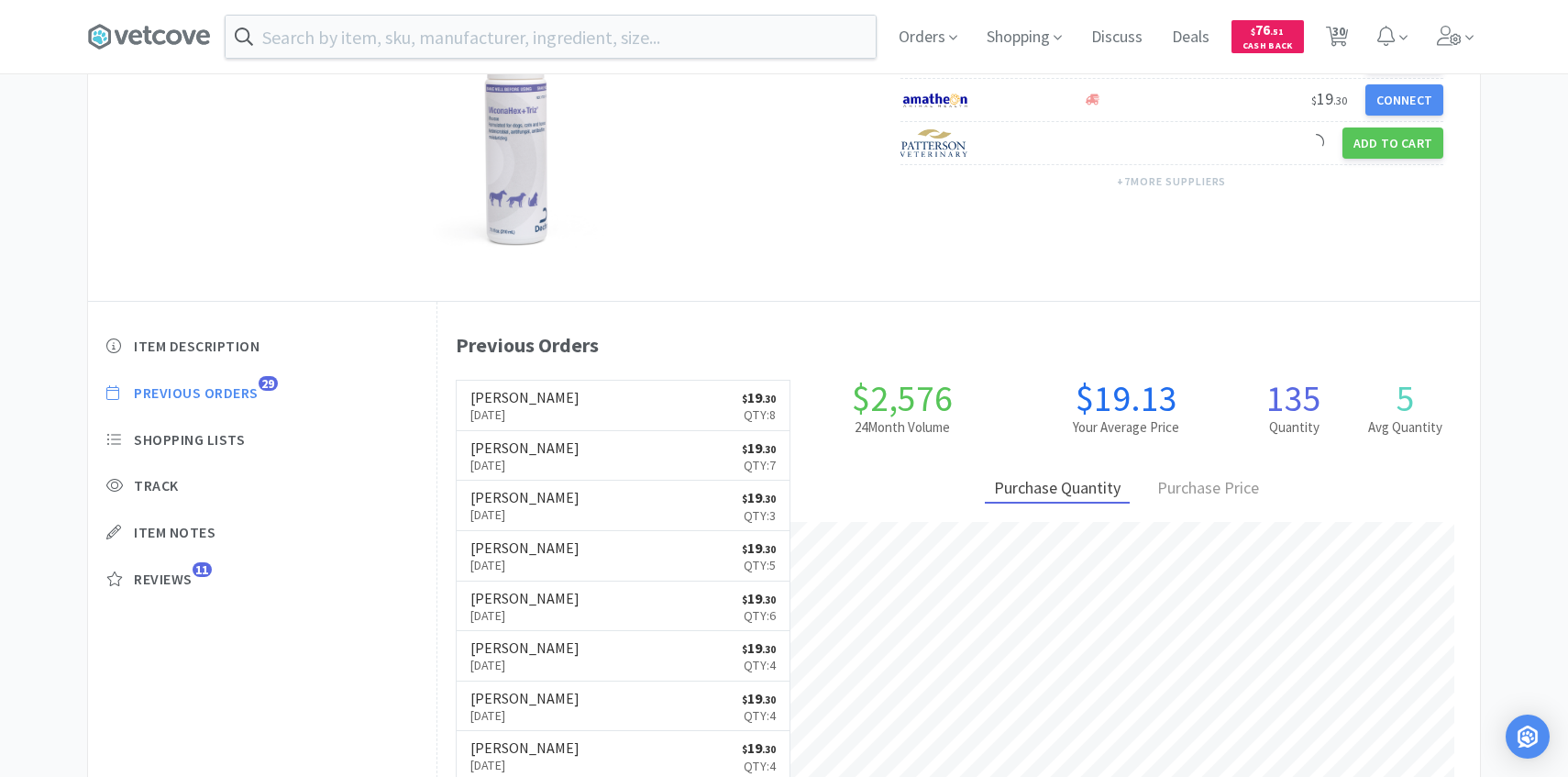
select select "2"
select select "1"
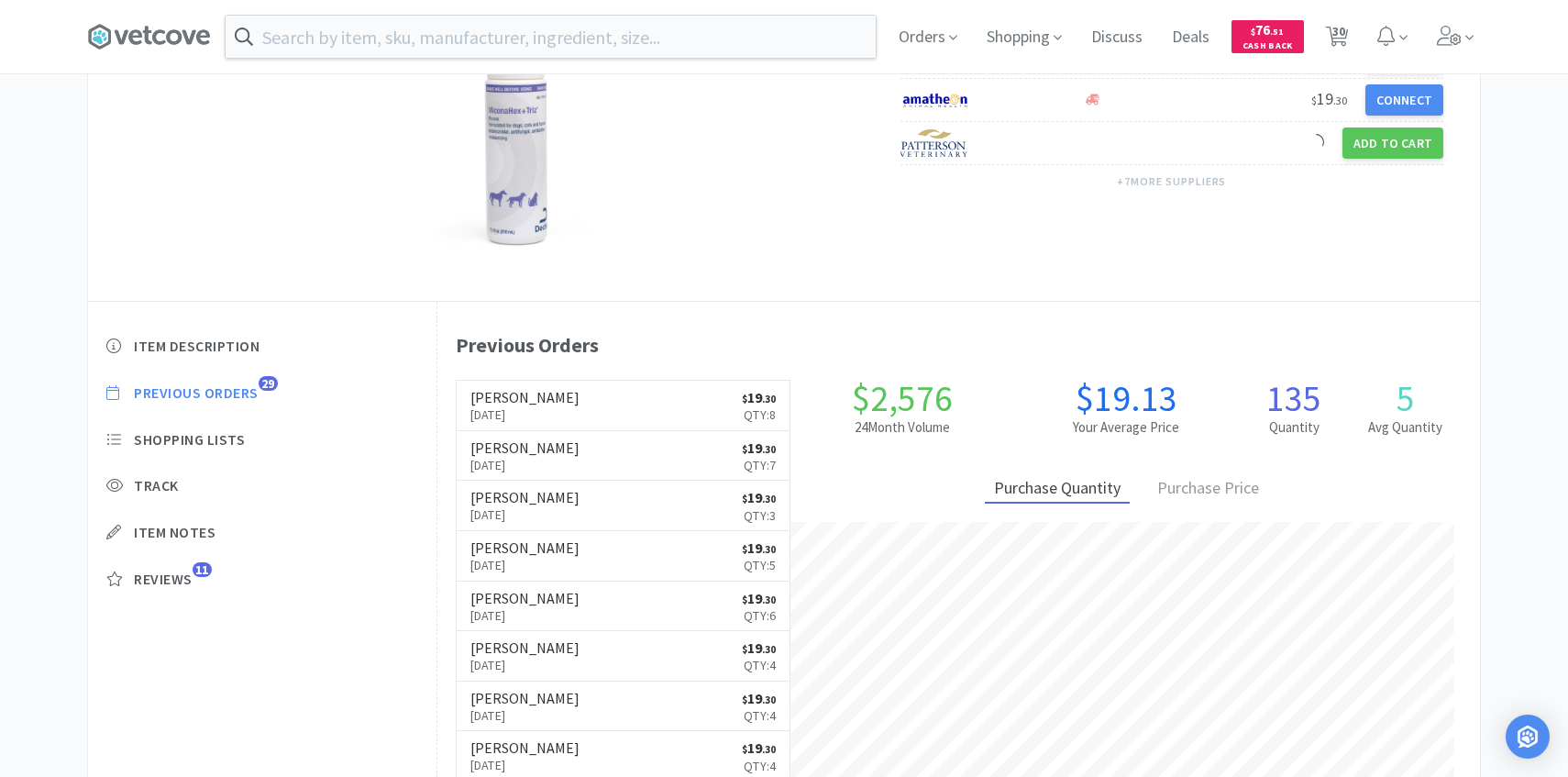
select select "3"
select select "1"
select select "2"
select select "3"
select select "2"
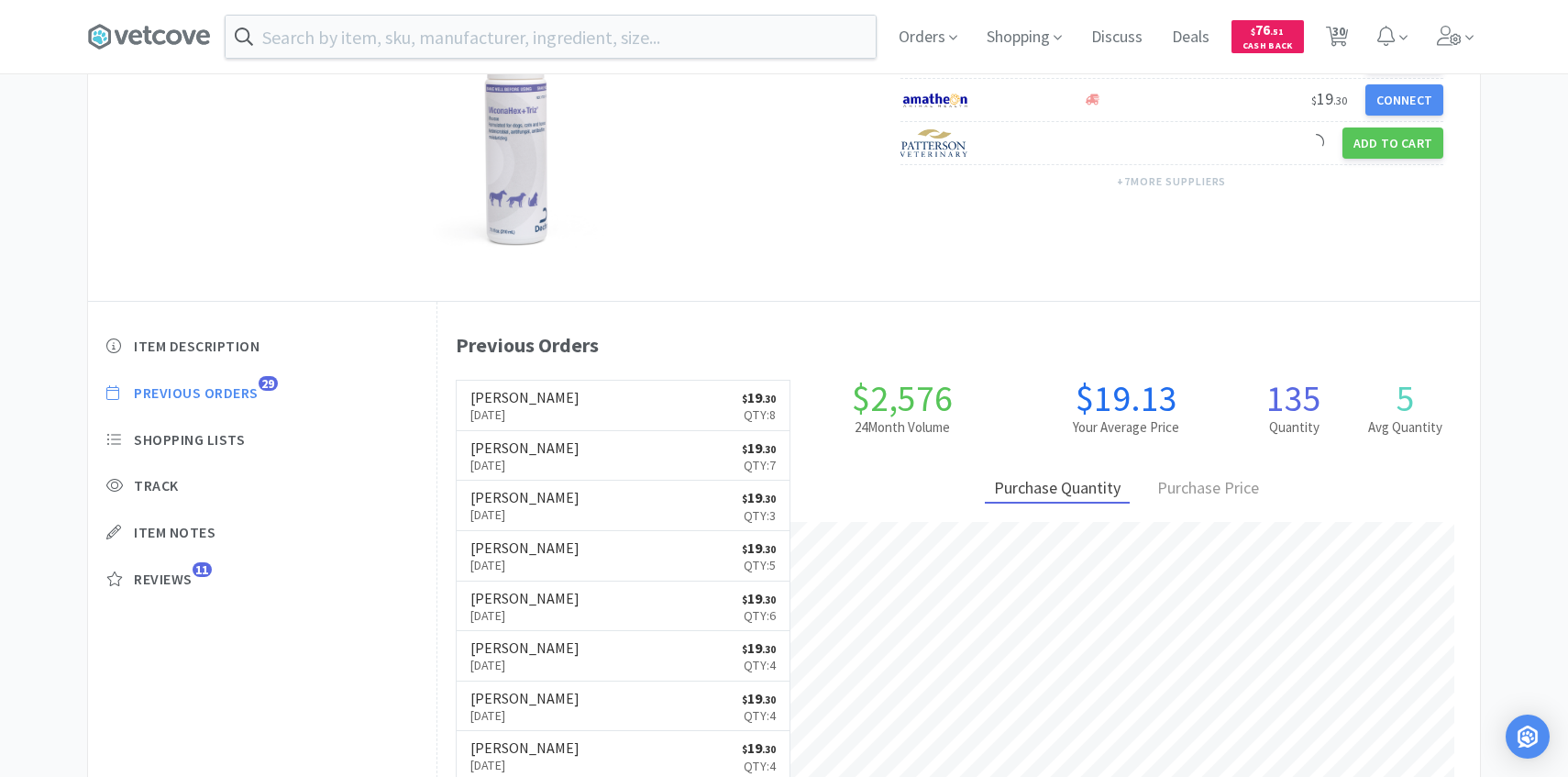
select select "3"
select select "1"
select select "4"
select select "6"
select select "1"
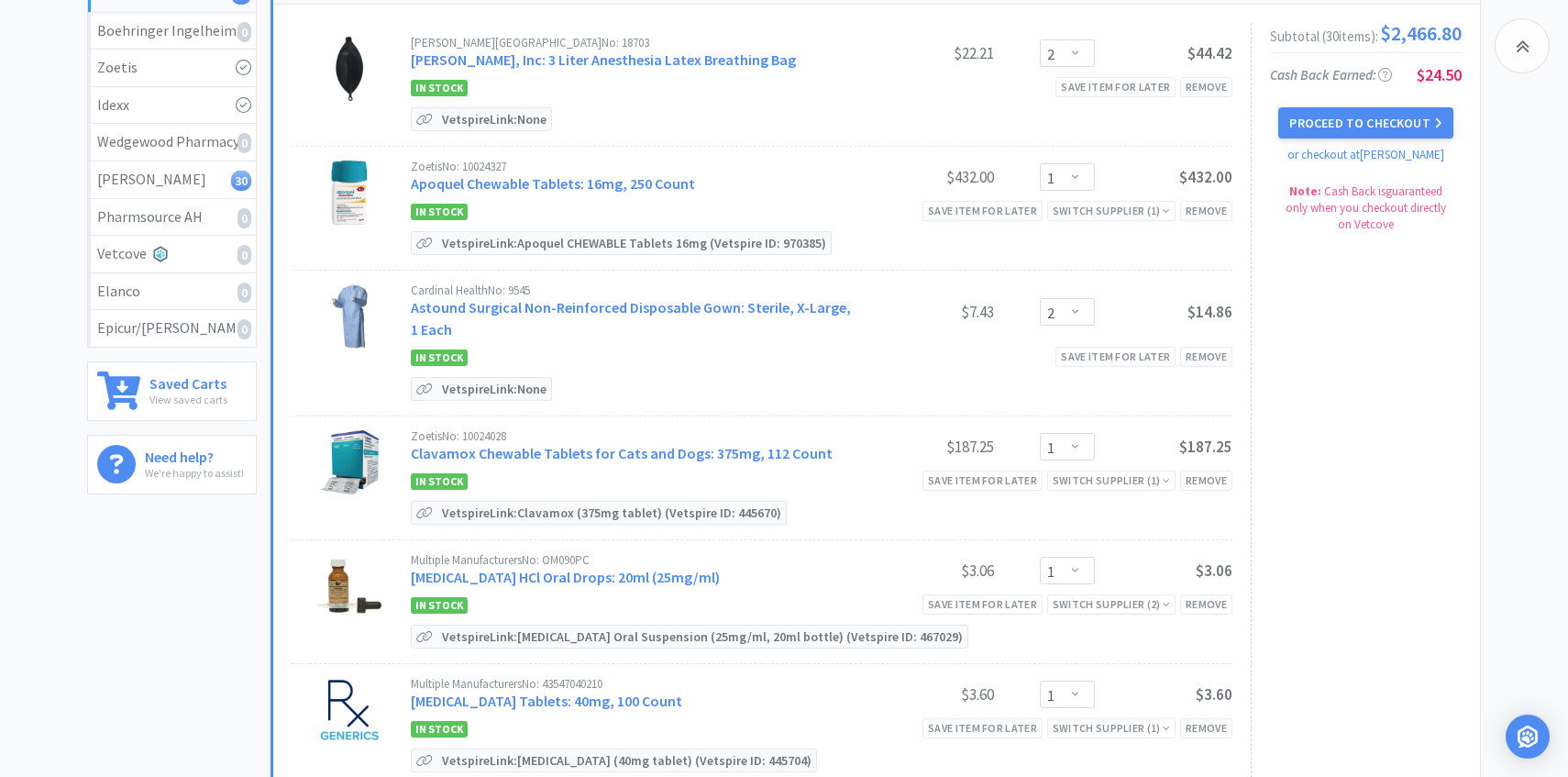
scroll to position [1256, 0]
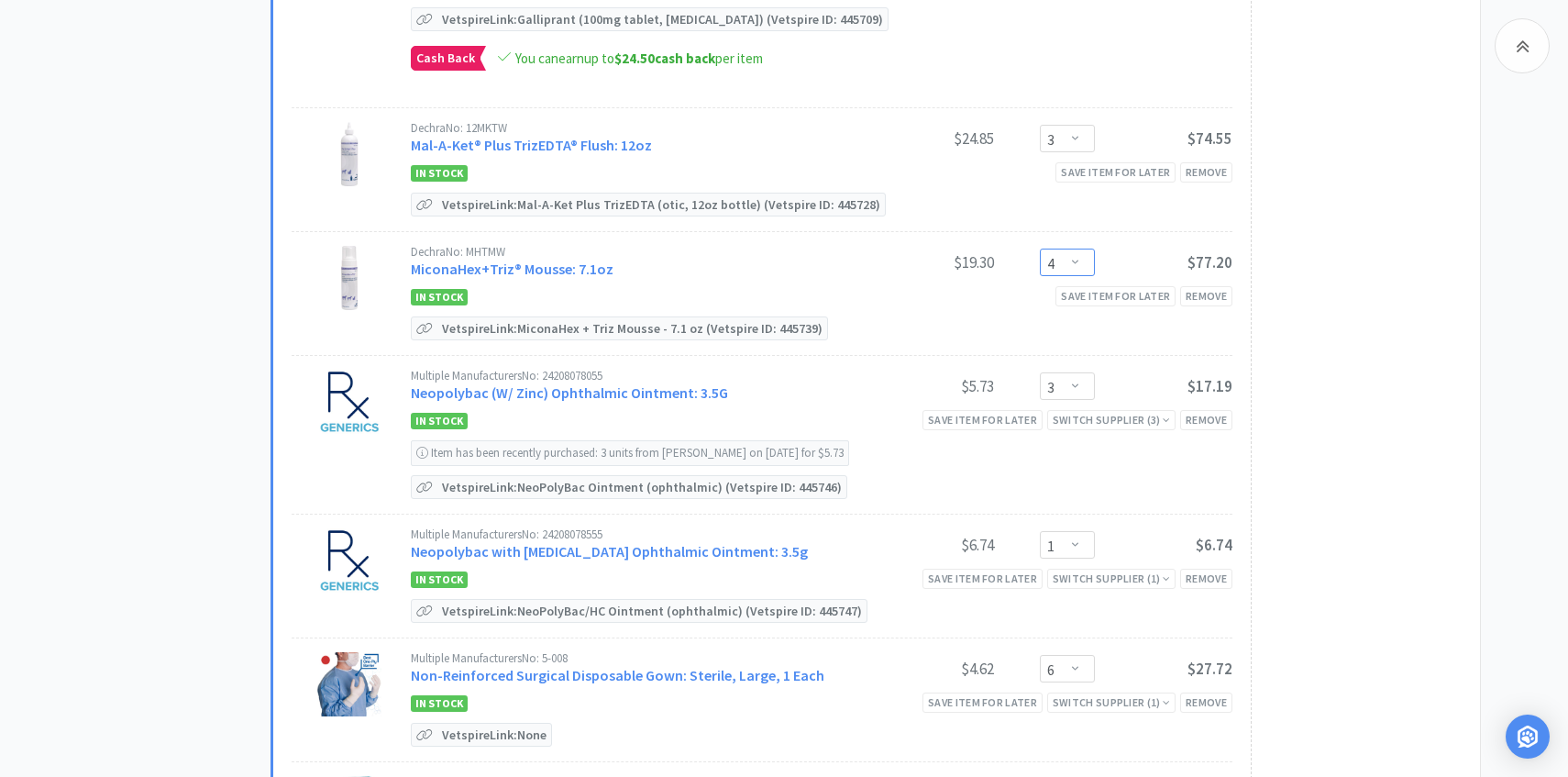
click at [1065, 259] on select "Enter Quantity 1 2 3 4 5 6 7 8 9 10 11 12 13 14 15 16 17 18 19 20 Enter Quantity" at bounding box center [1067, 262] width 55 height 27
click at [1040, 249] on select "Enter Quantity 1 2 3 4 5 6 7 8 9 10 11 12 13 14 15 16 17 18 19 20 Enter Quantity" at bounding box center [1067, 262] width 55 height 27
select select "4"
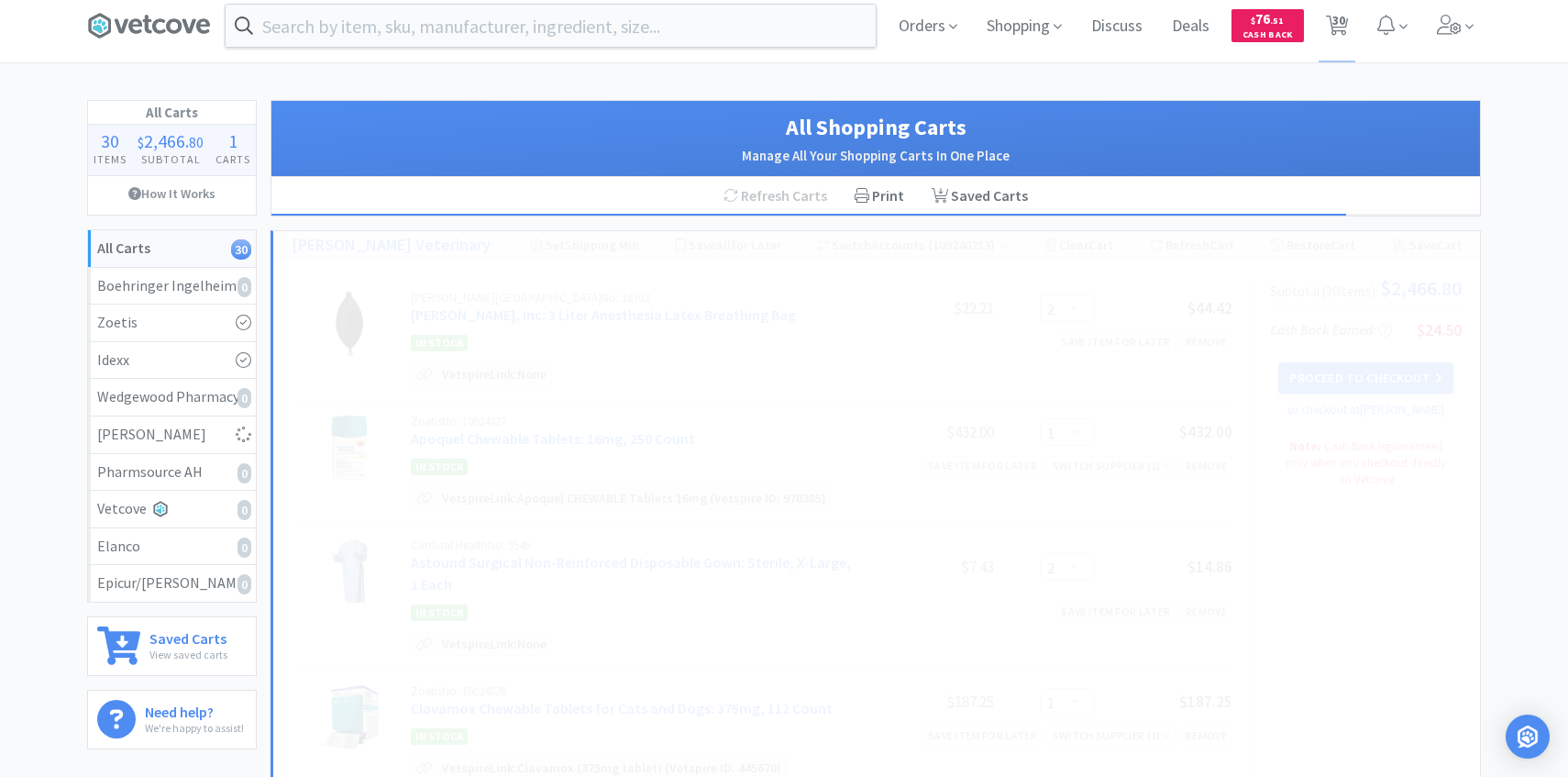
scroll to position [0, 0]
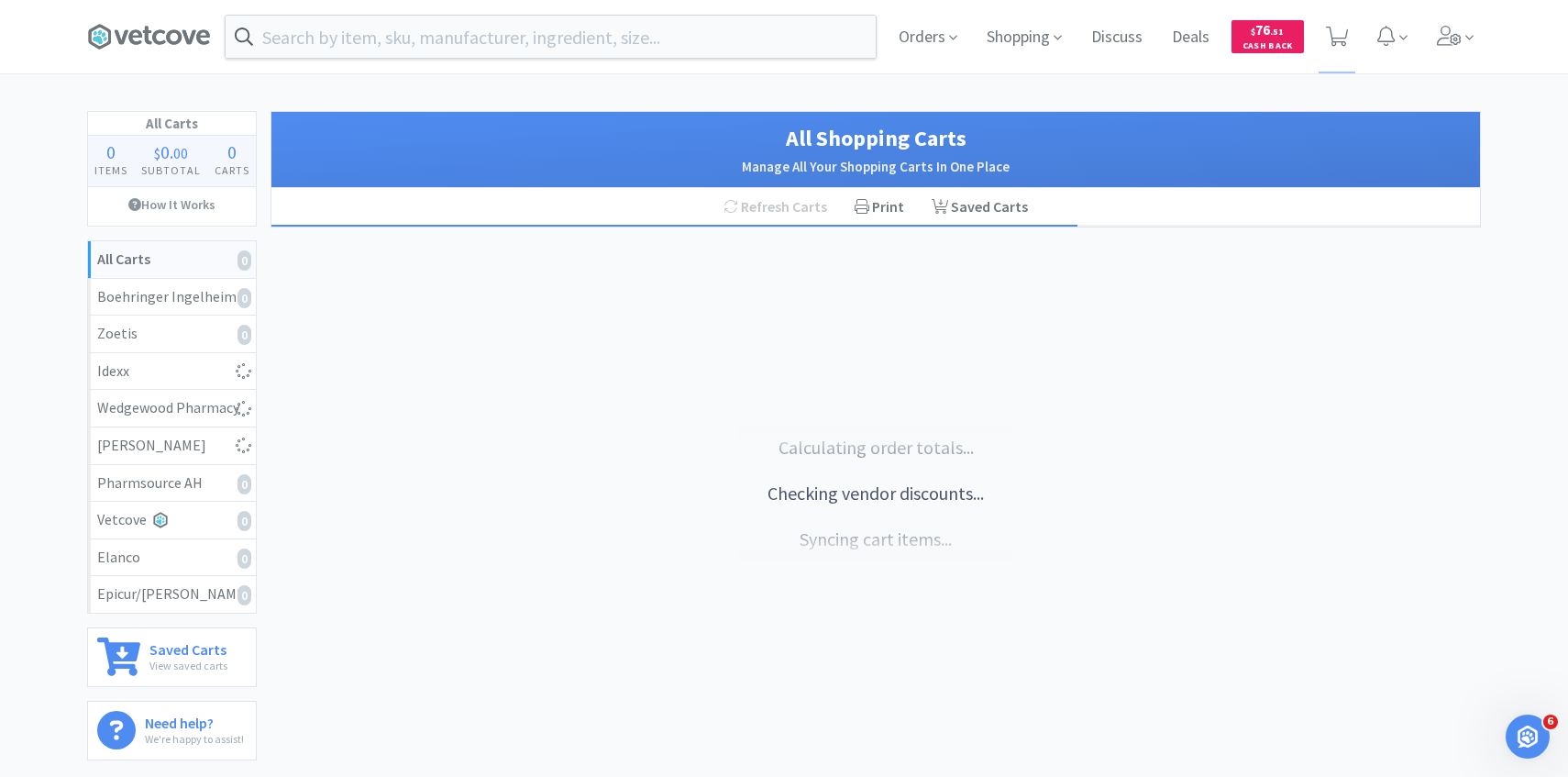
select select "2"
select select "1"
select select "2"
select select "1"
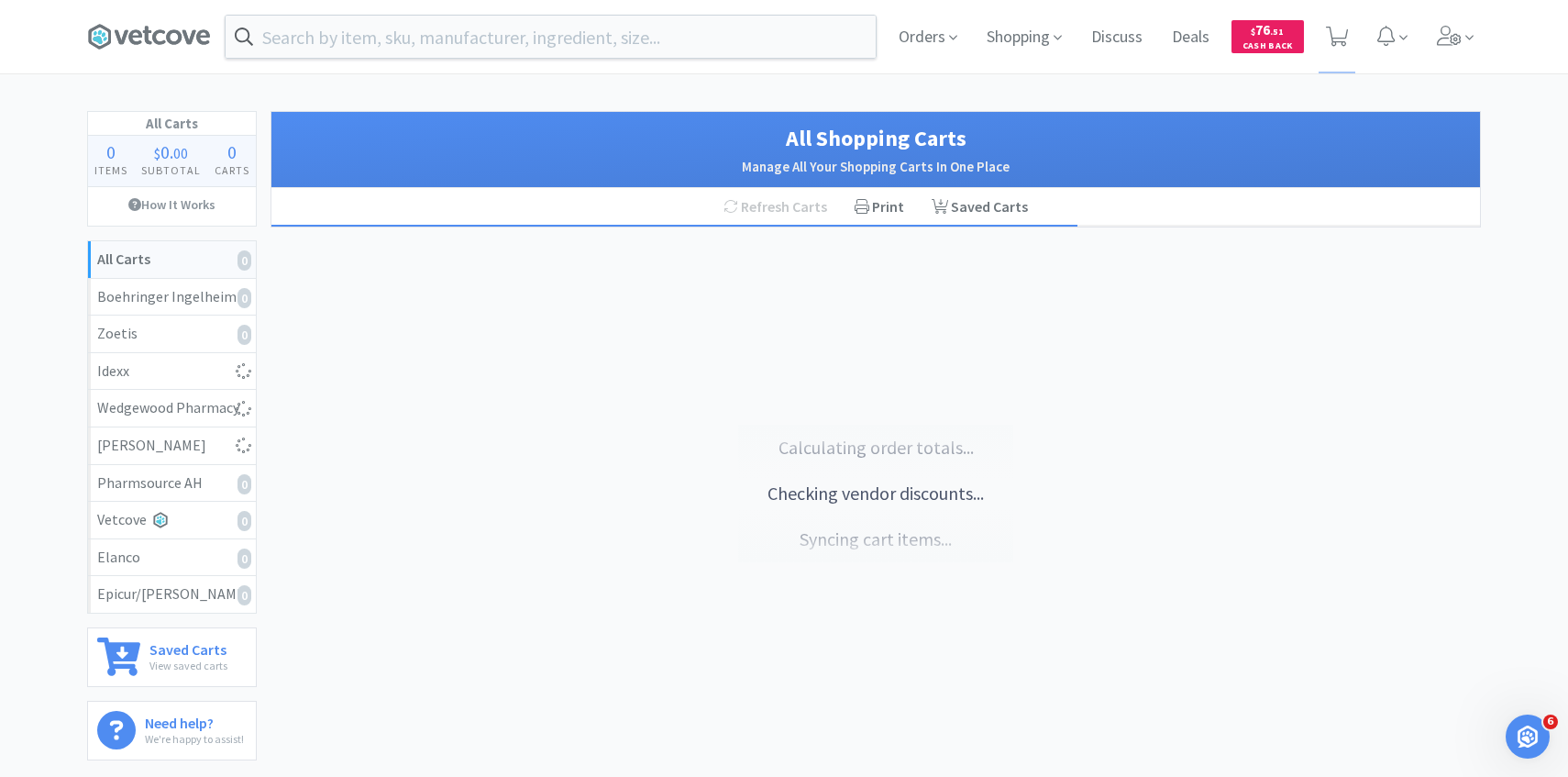
select select "1"
select select "3"
select select "4"
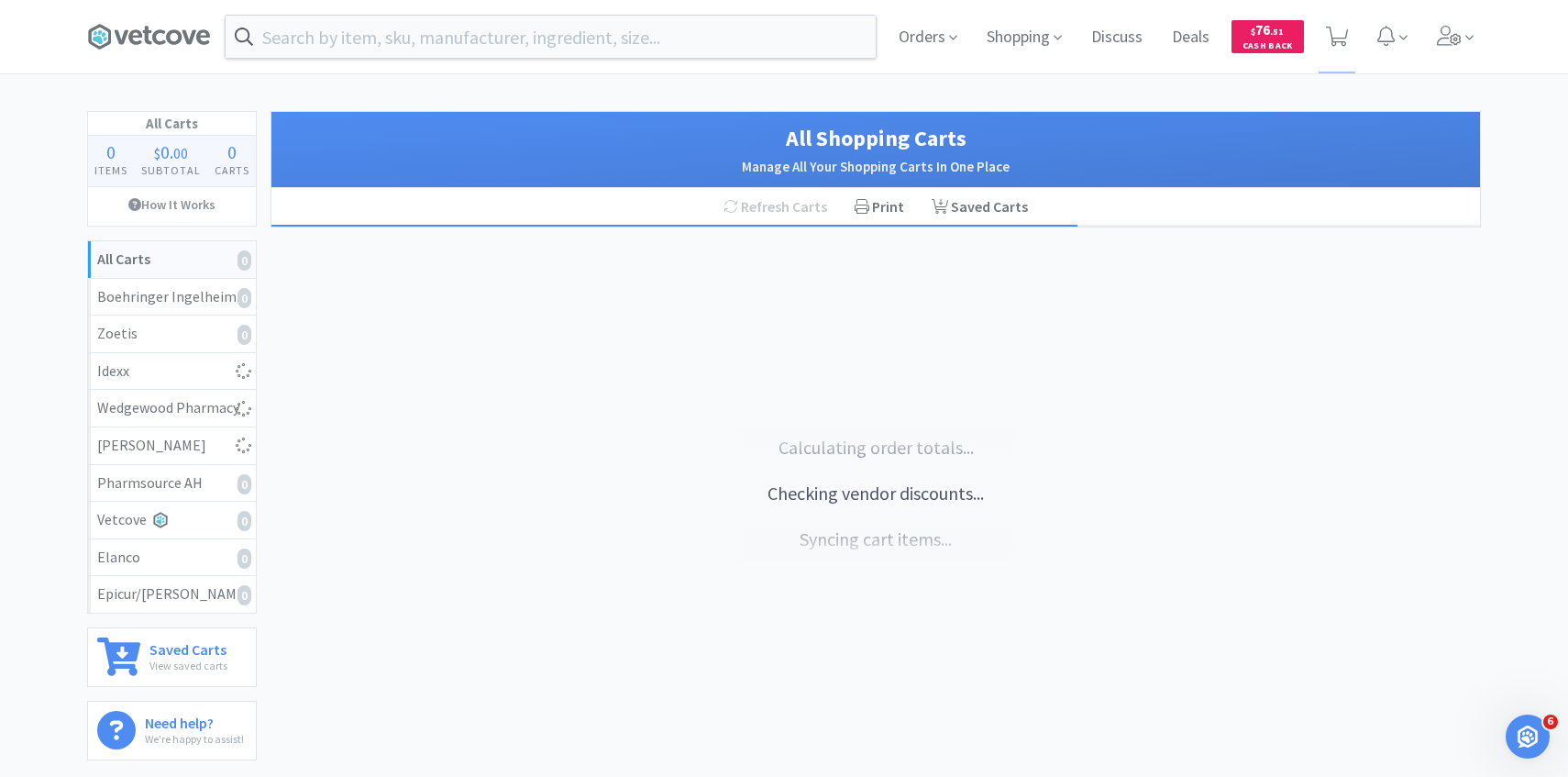
select select "3"
select select "1"
select select "6"
select select "1"
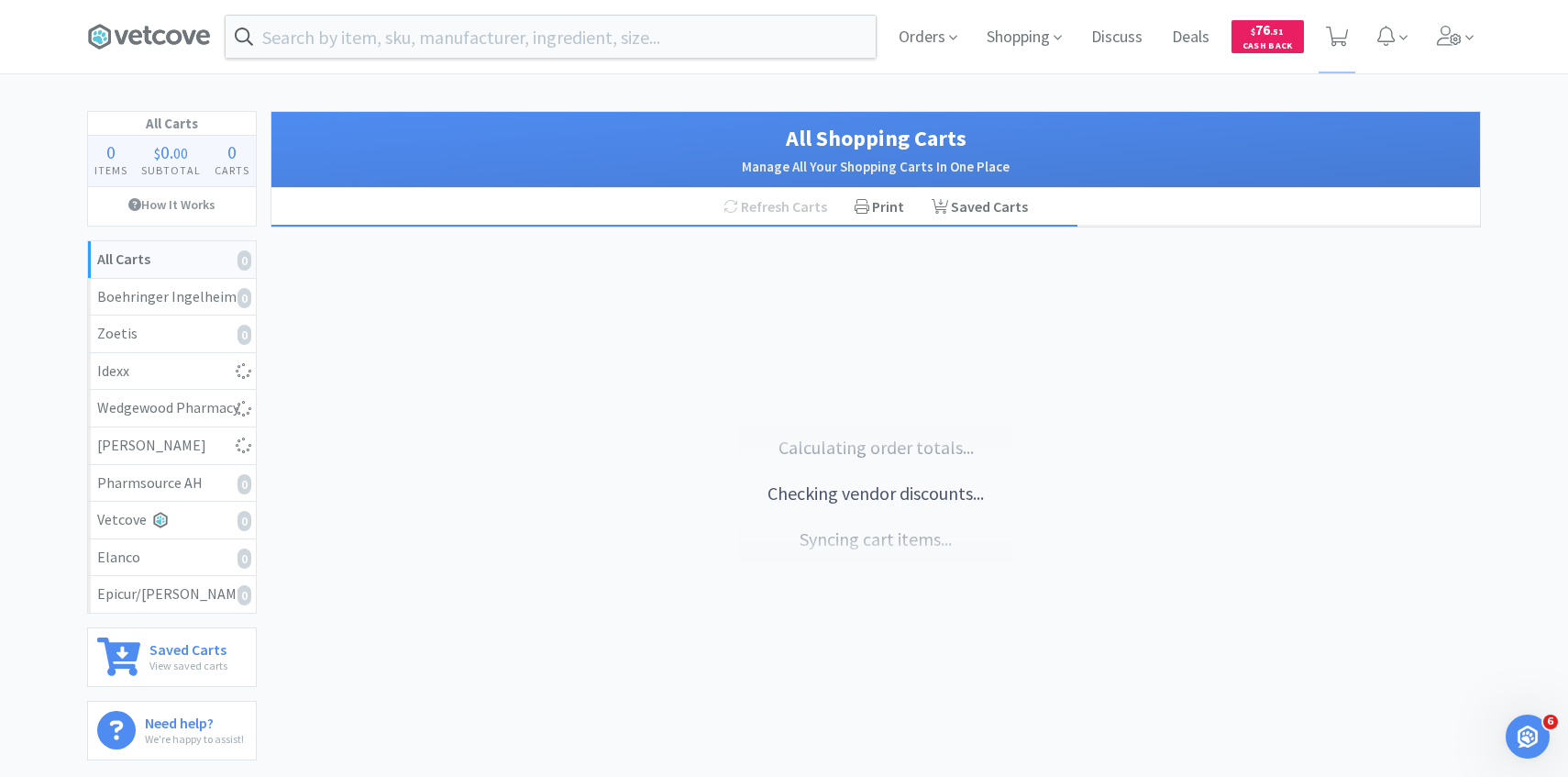
select select "2"
select select "1"
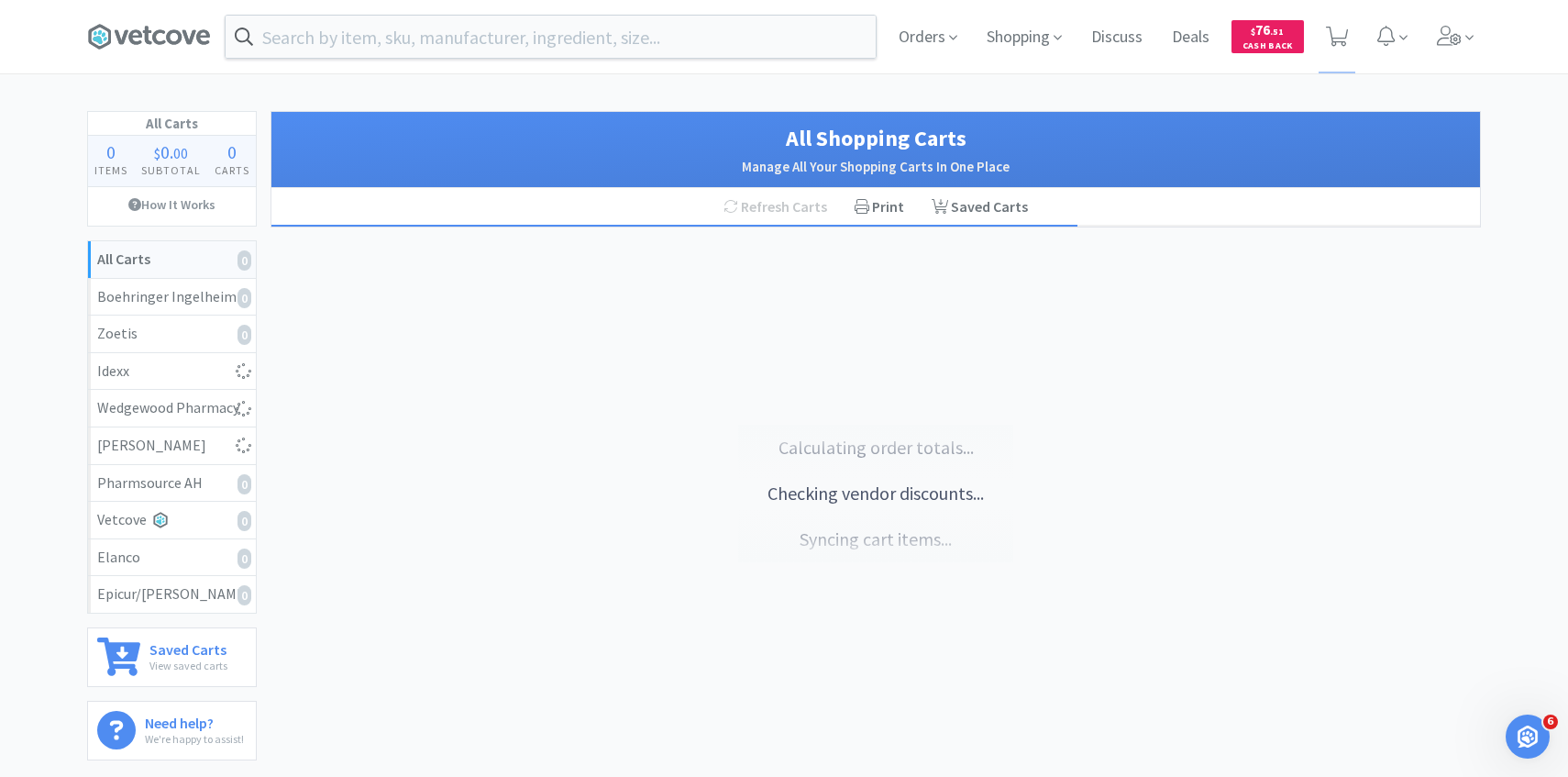
select select "3"
select select "1"
select select "2"
select select "3"
select select "2"
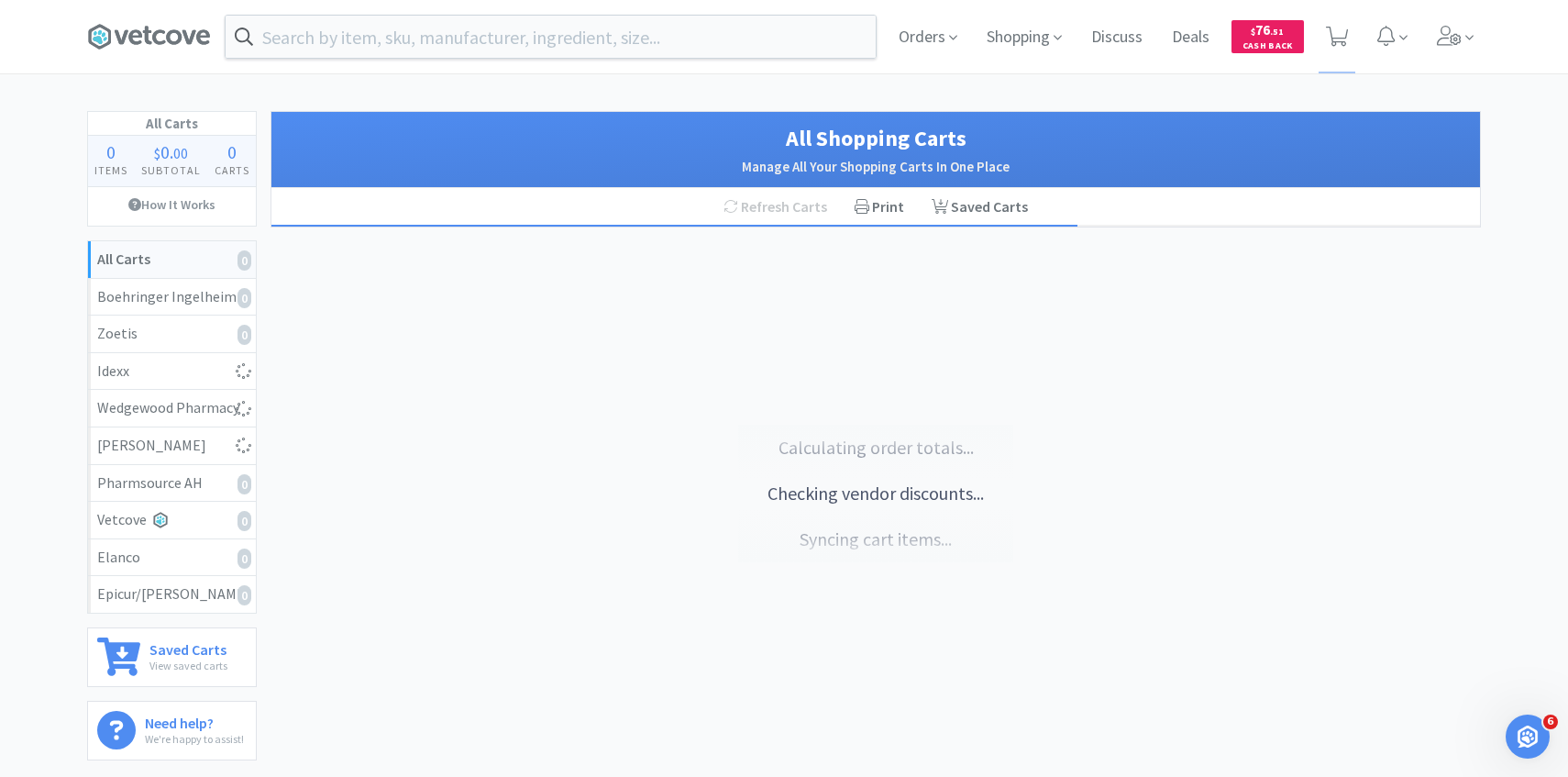
select select "3"
select select "1"
select select "4"
select select "6"
select select "1"
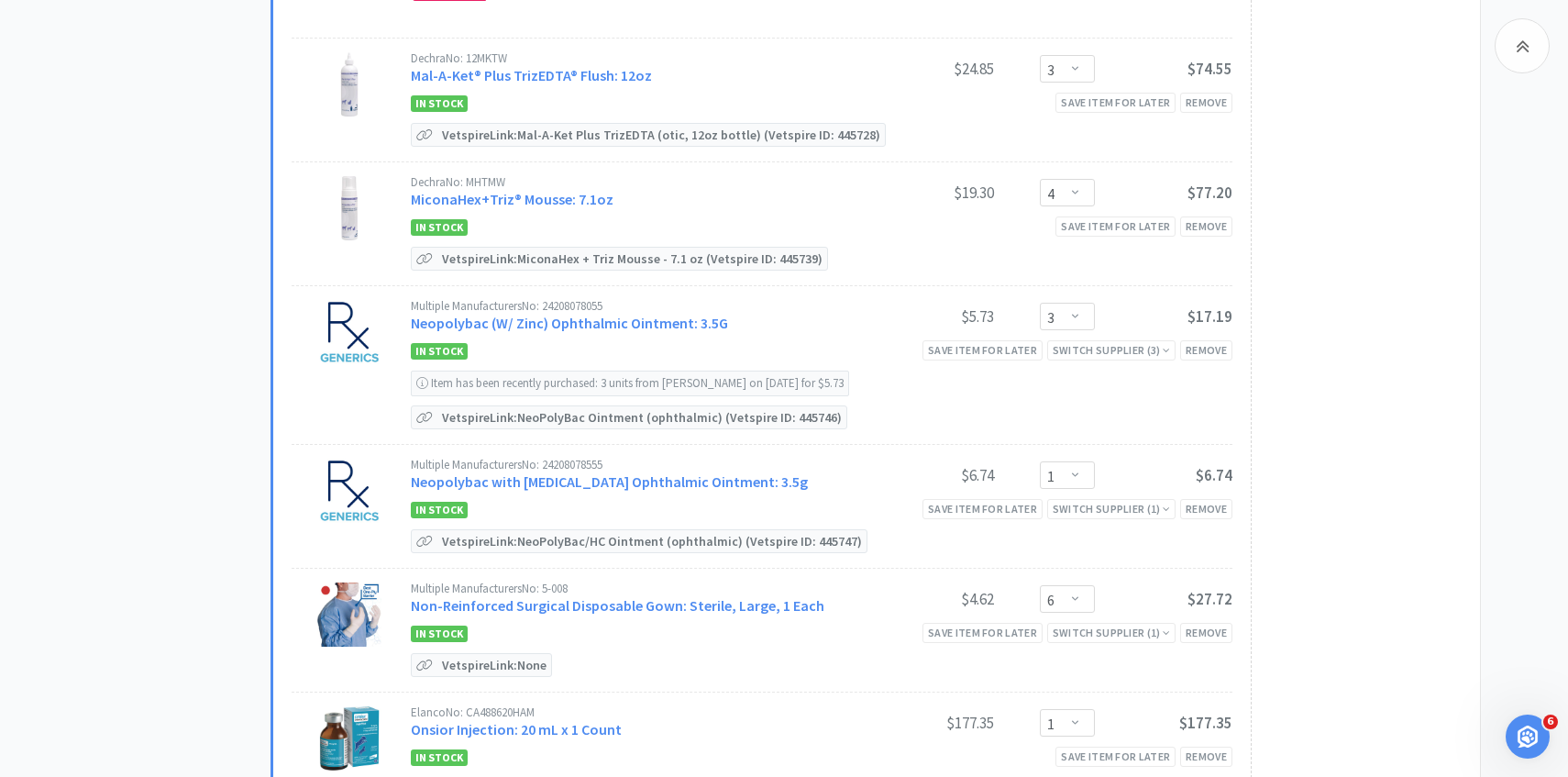
scroll to position [1323, 0]
click at [634, 324] on link "Neopolybac (W/ Zinc) Ophthalmic Ointment: 3.5G" at bounding box center [569, 324] width 317 height 19
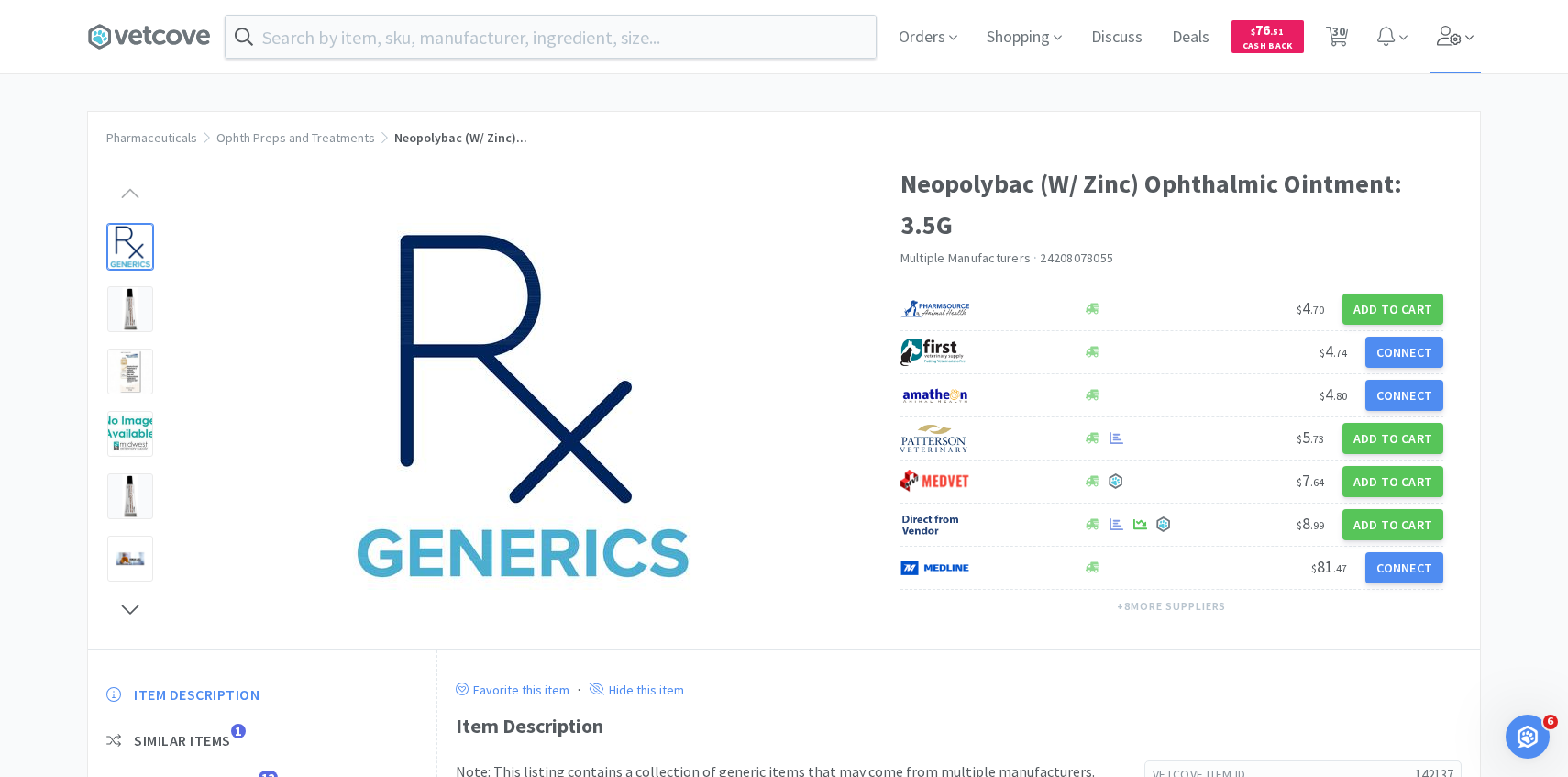
click at [1454, 28] on icon at bounding box center [1450, 35] width 25 height 21
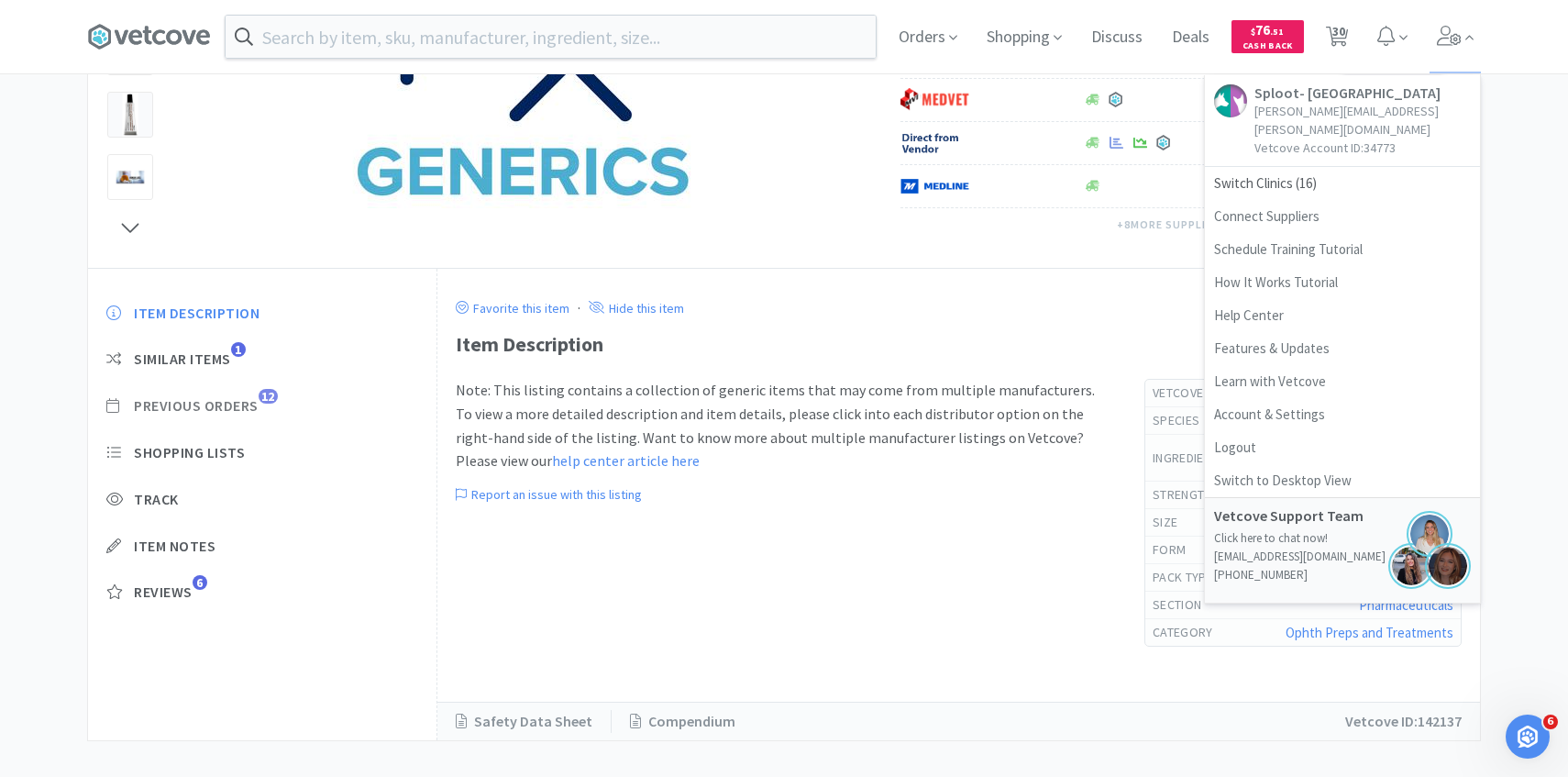
click at [258, 402] on span "Previous Orders" at bounding box center [196, 406] width 124 height 20
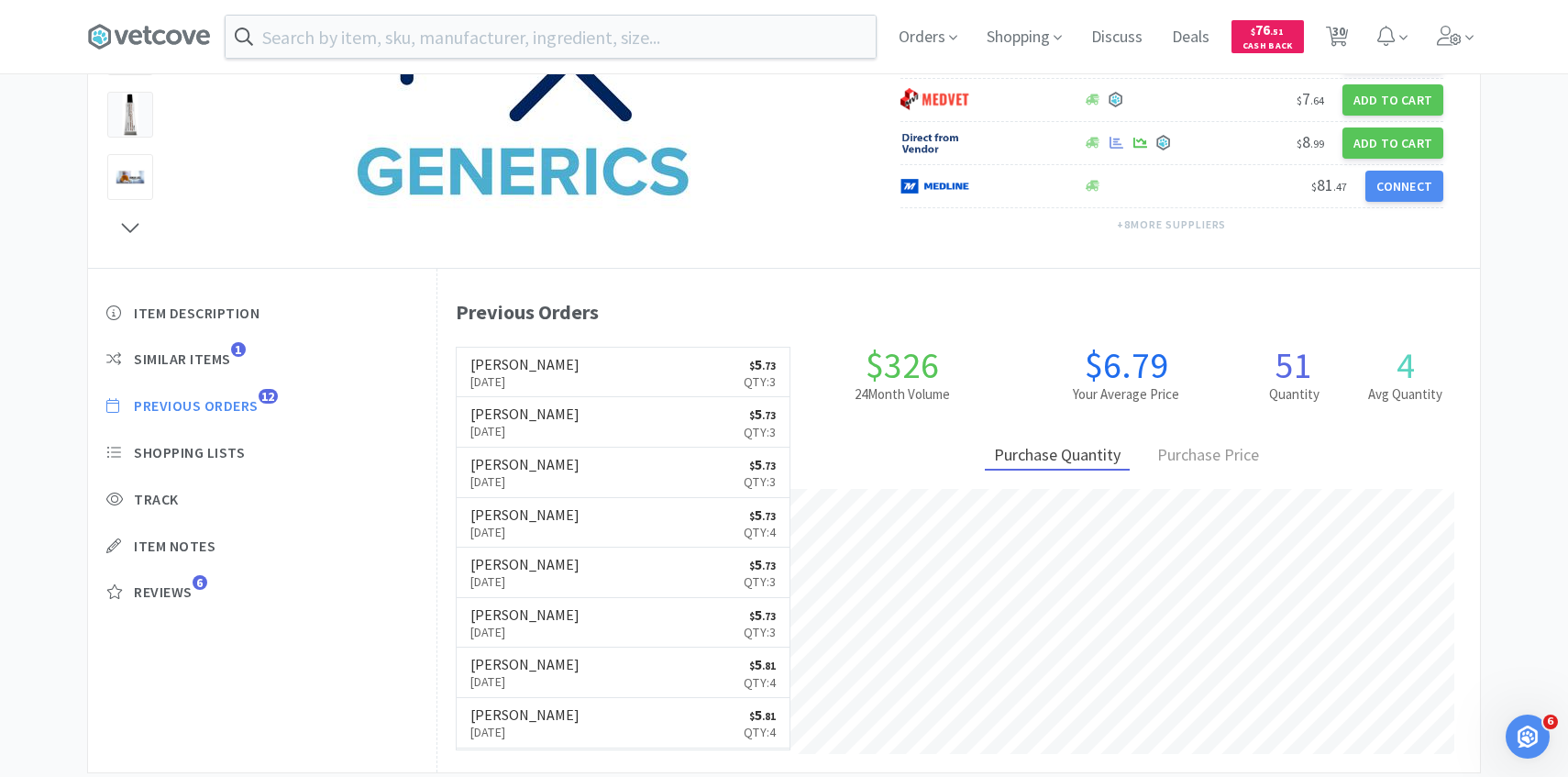
scroll to position [393, 0]
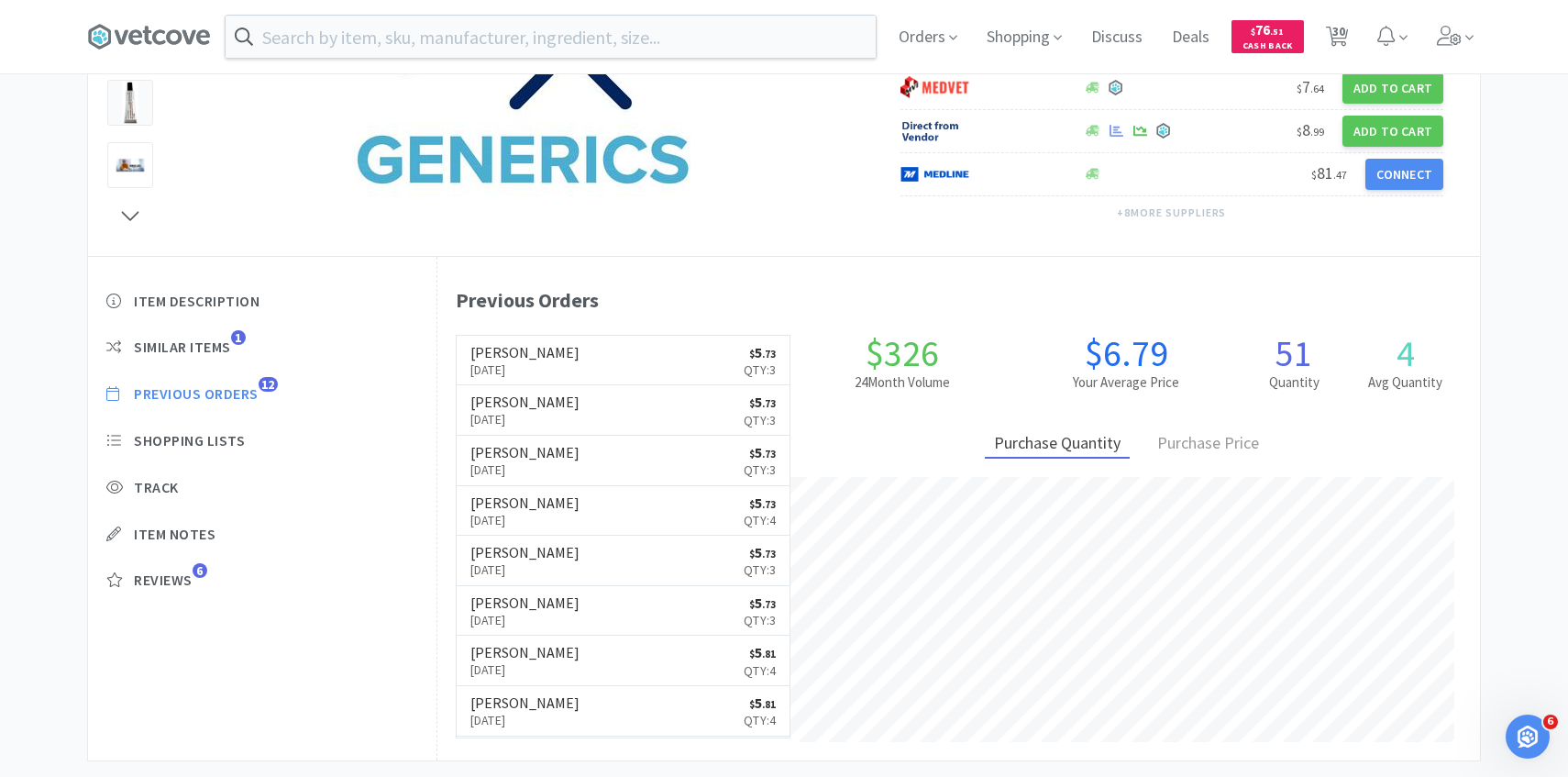
select select "2"
select select "1"
select select "2"
select select "1"
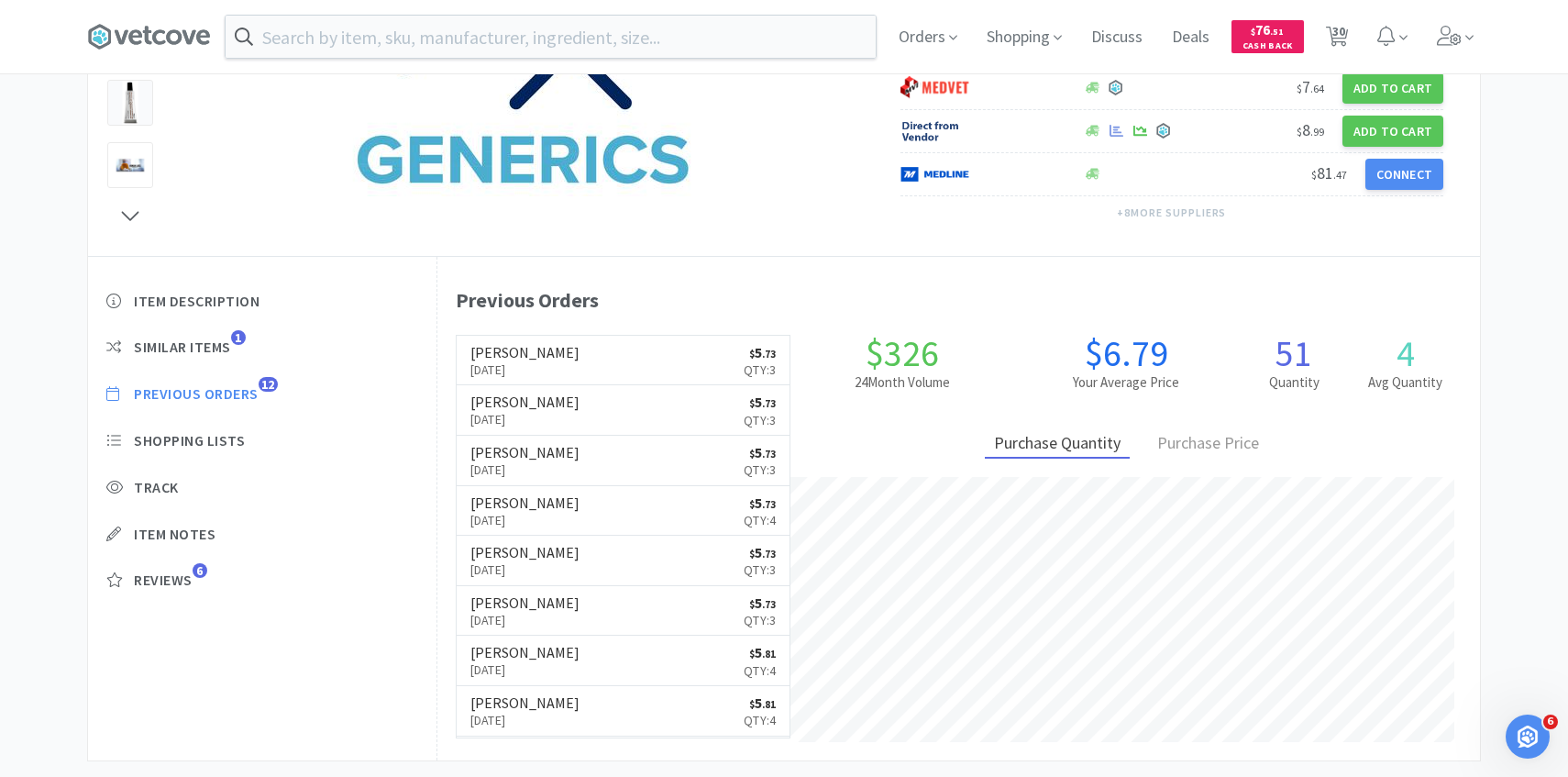
select select "1"
select select "3"
select select "4"
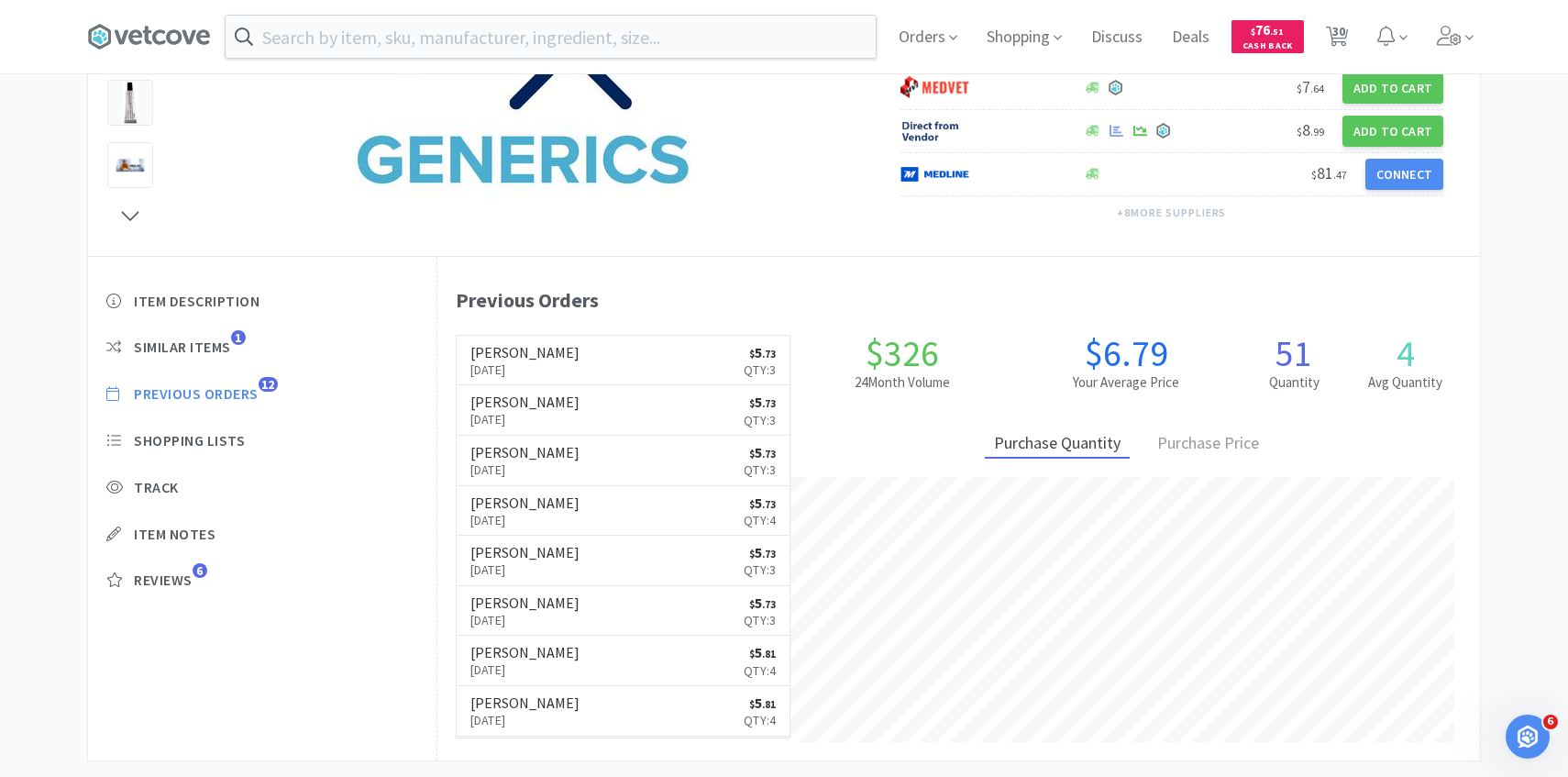
select select "3"
select select "1"
select select "6"
select select "1"
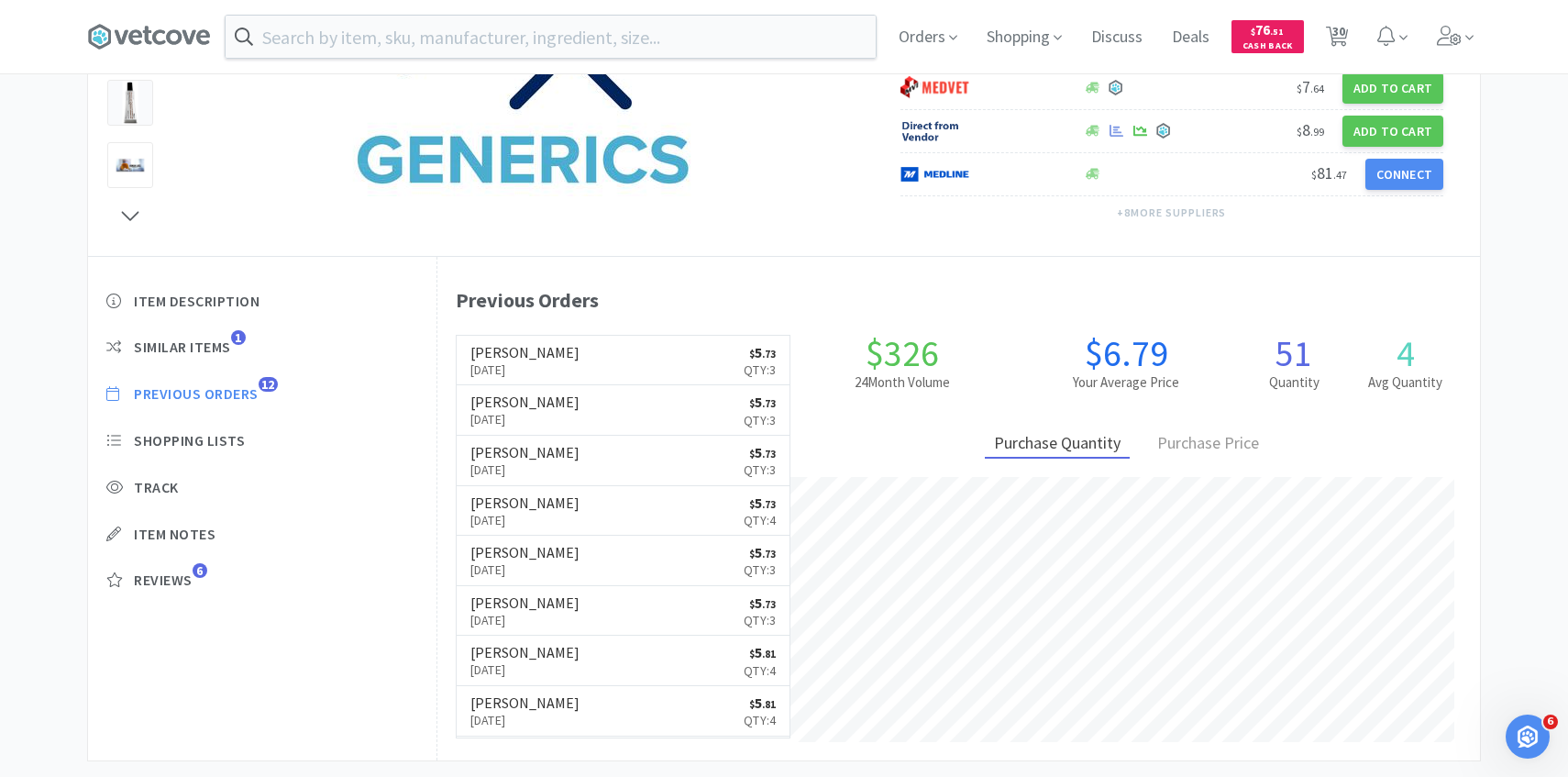
select select "2"
select select "1"
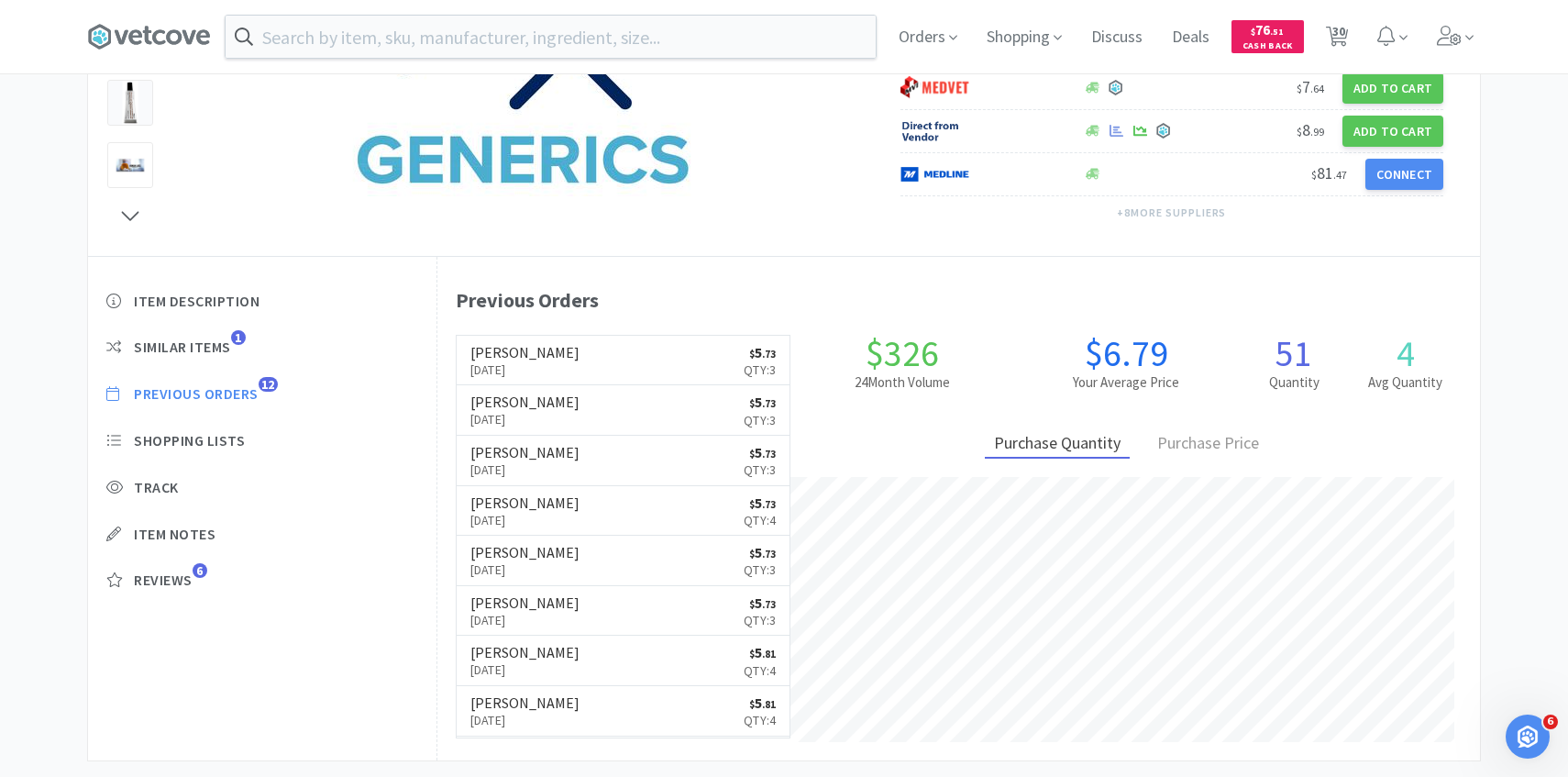
select select "3"
select select "1"
select select "2"
select select "3"
select select "2"
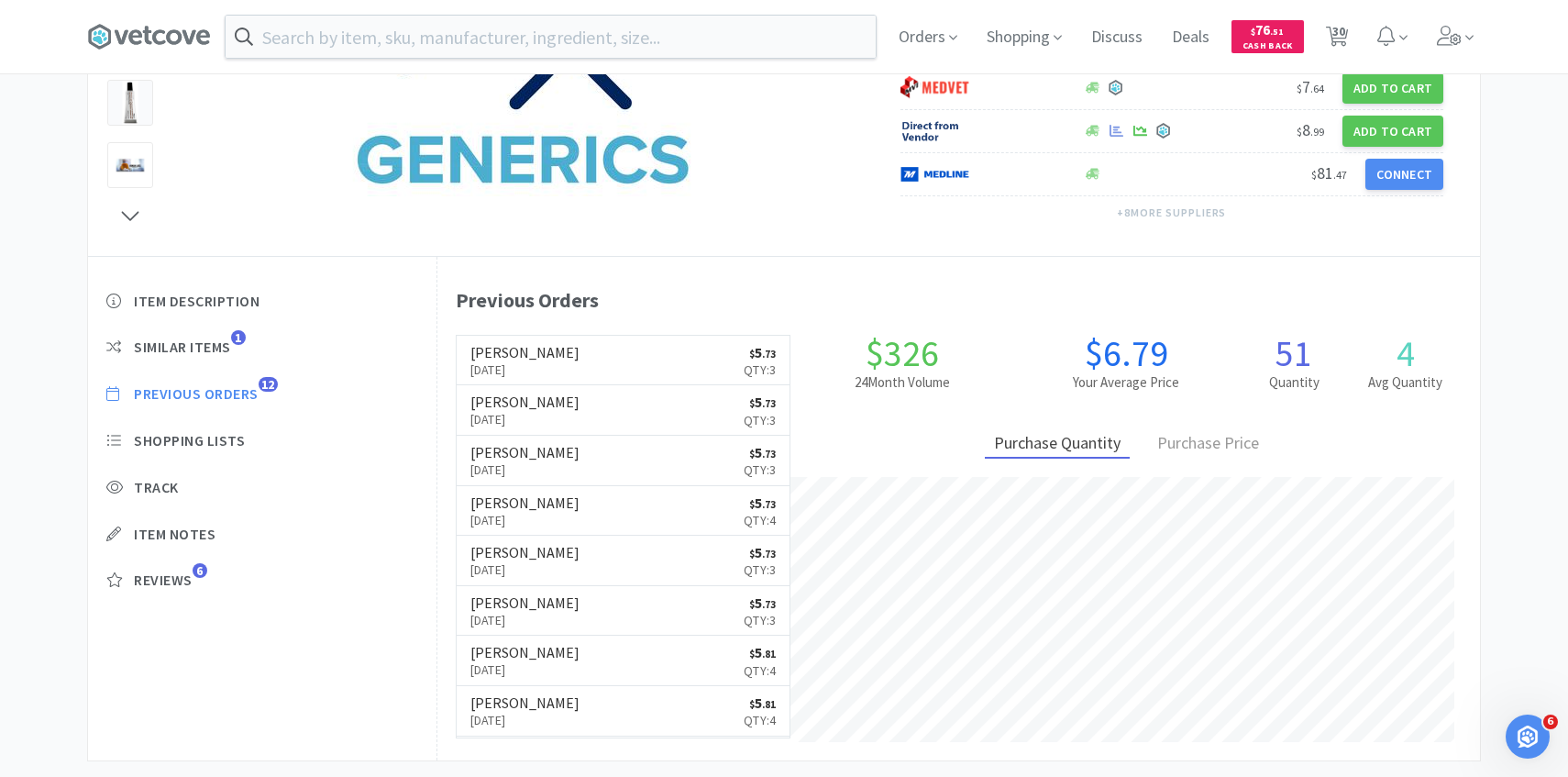
select select "3"
select select "1"
select select "4"
select select "6"
select select "1"
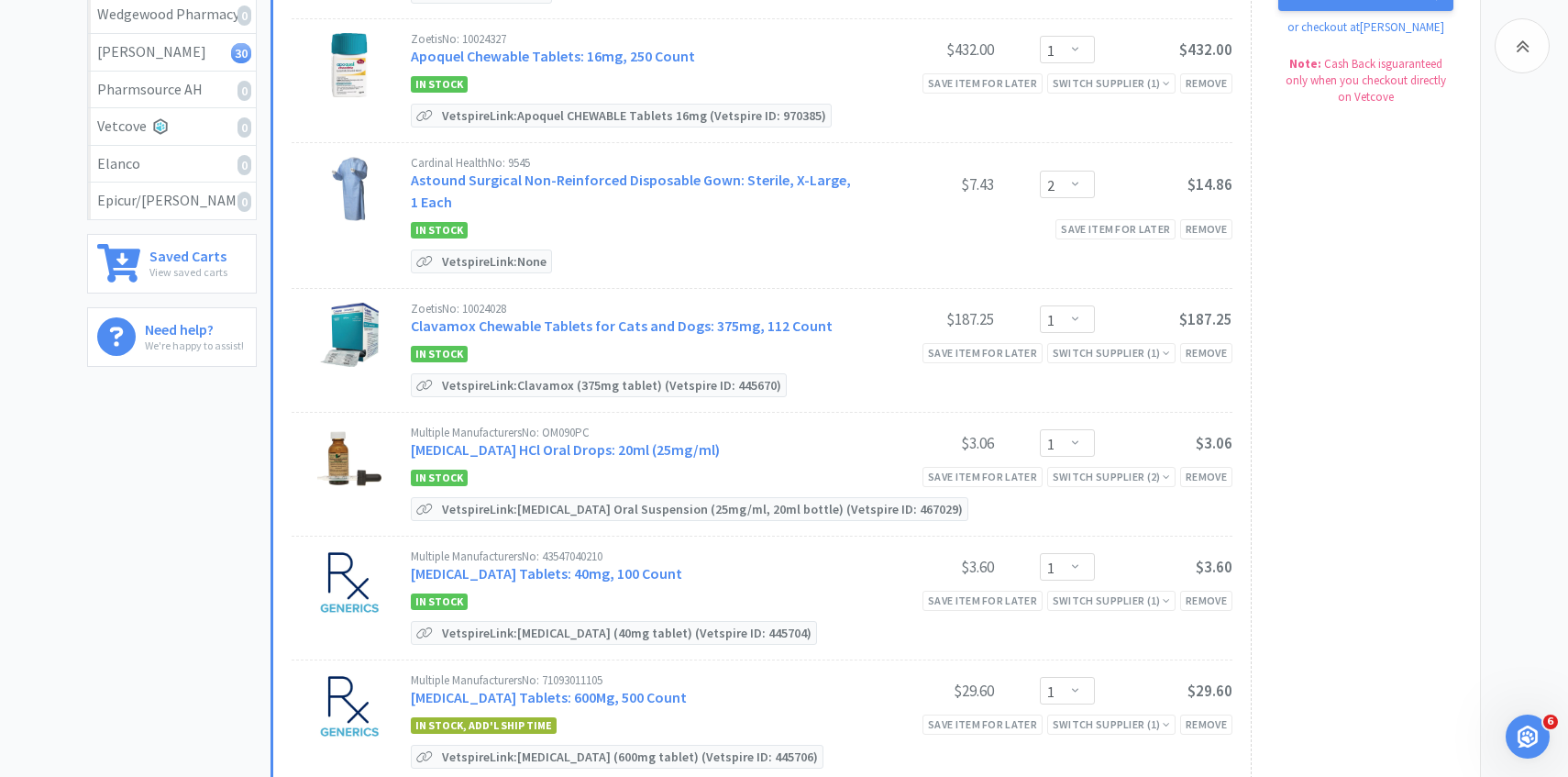
scroll to position [1323, 0]
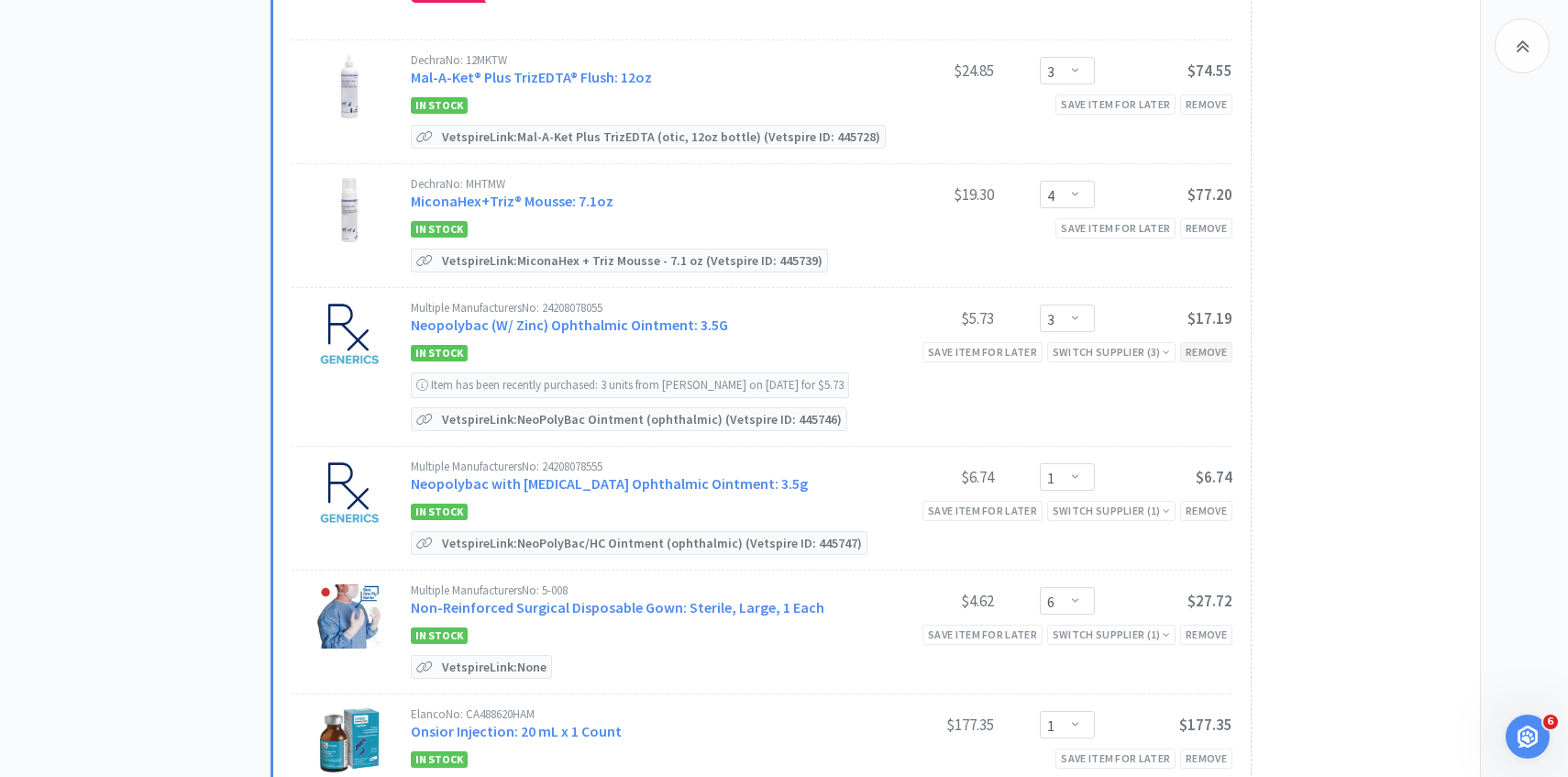
click at [1191, 343] on div "Remove" at bounding box center [1205, 352] width 52 height 20
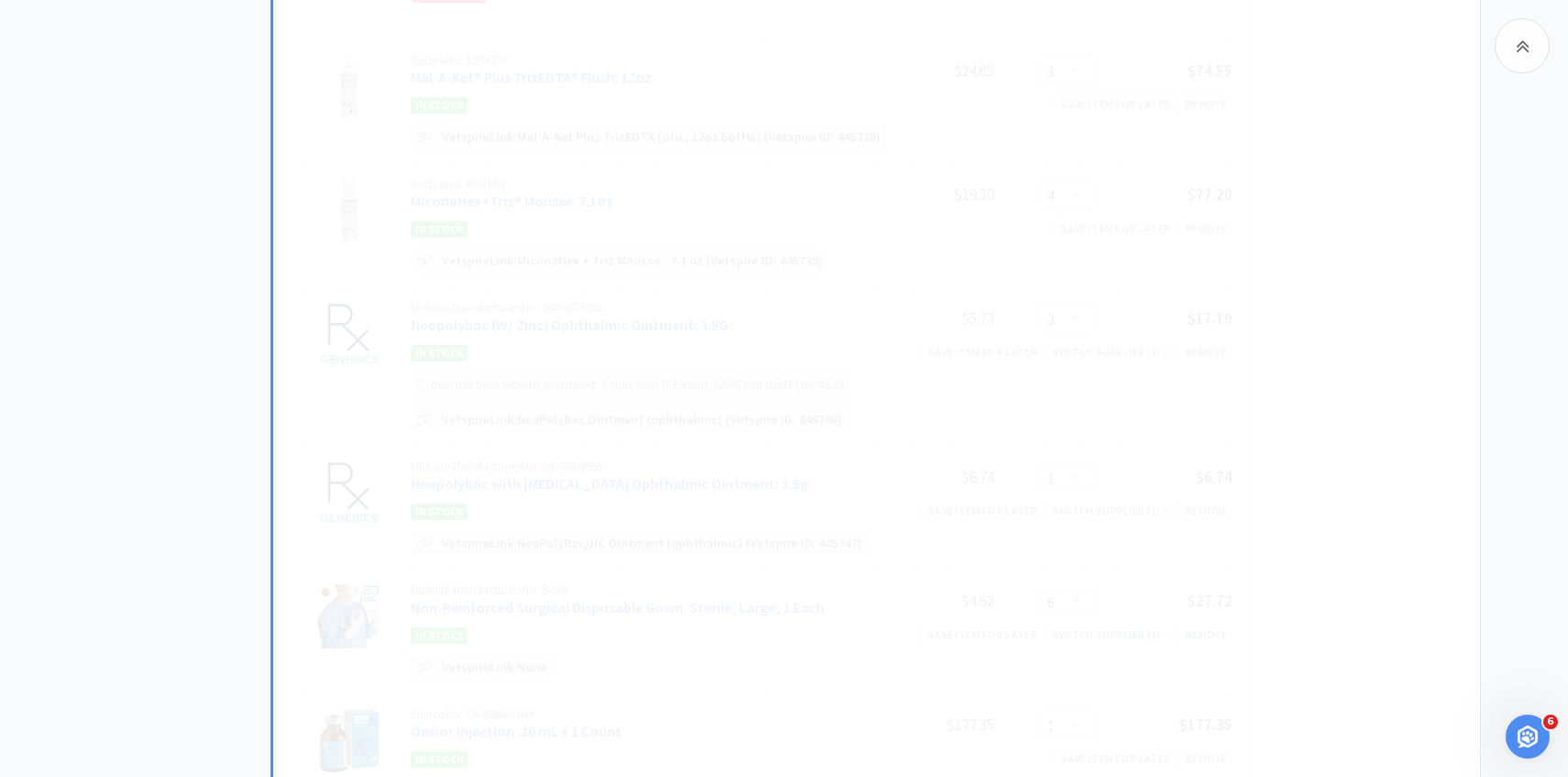
select select "1"
select select "6"
select select "1"
select select "2"
select select "1"
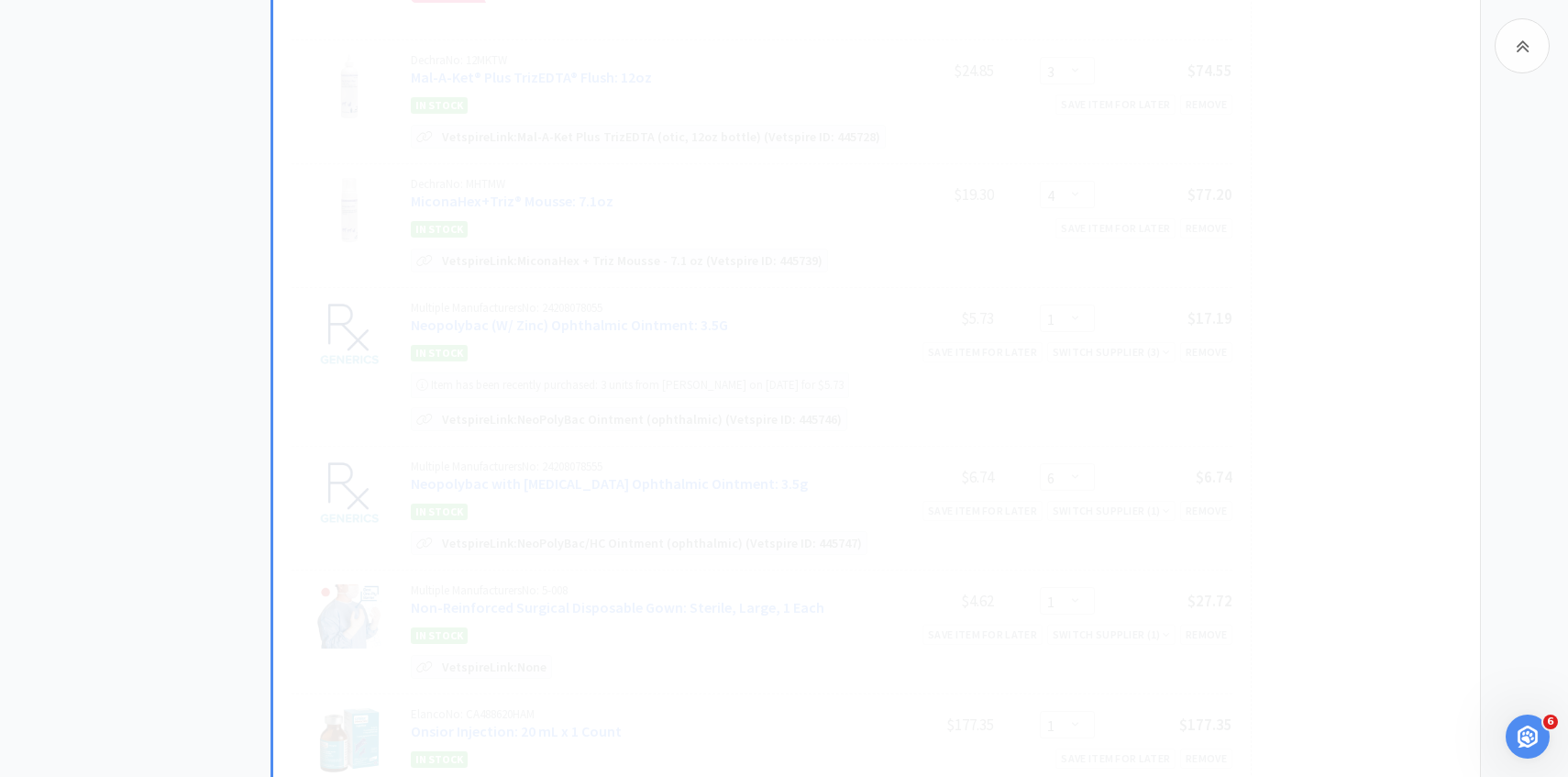
select select "3"
select select "1"
select select "2"
select select "3"
select select "2"
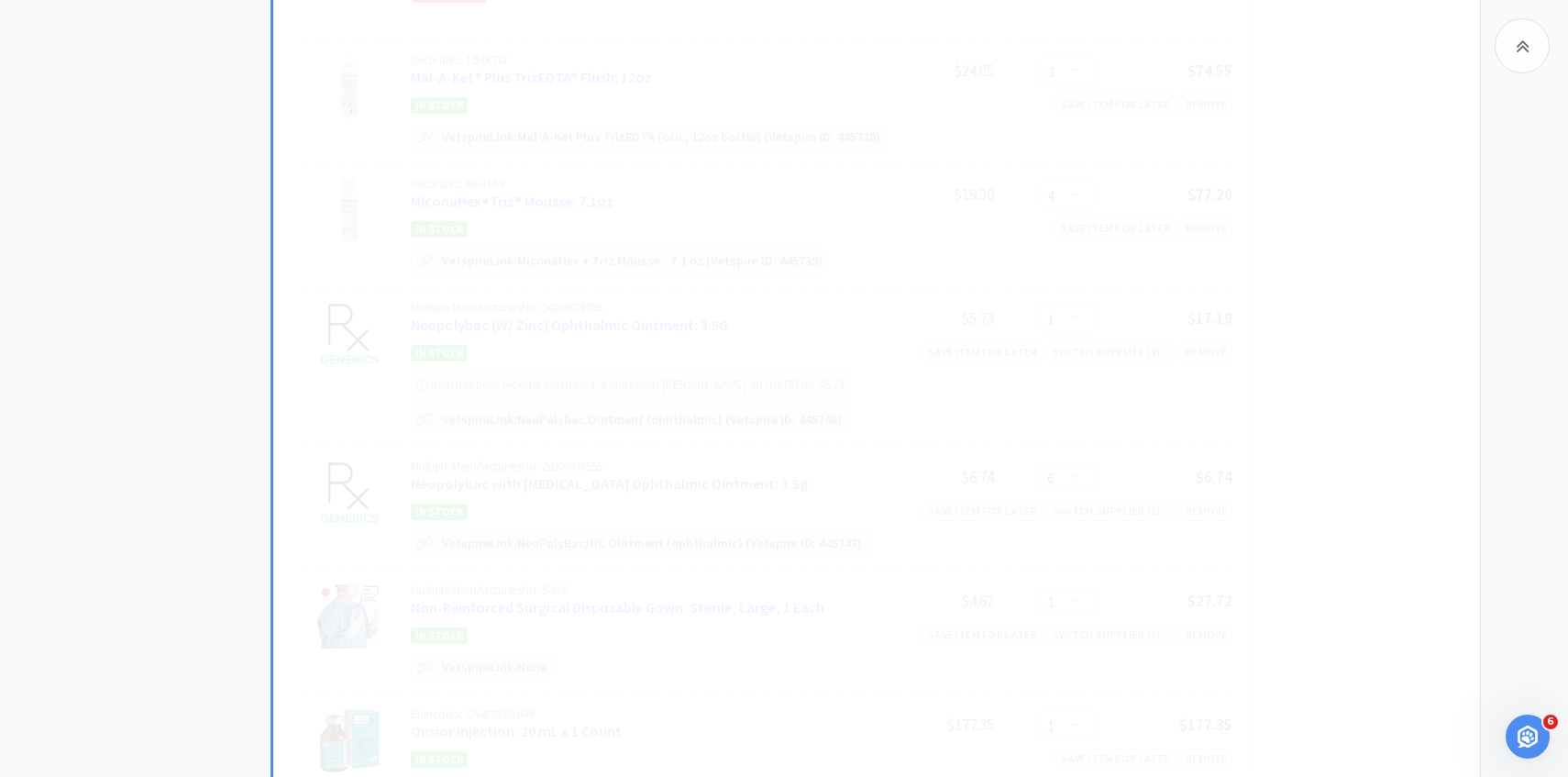
select select "3"
select select "1"
select select "4"
select select "6"
select select "1"
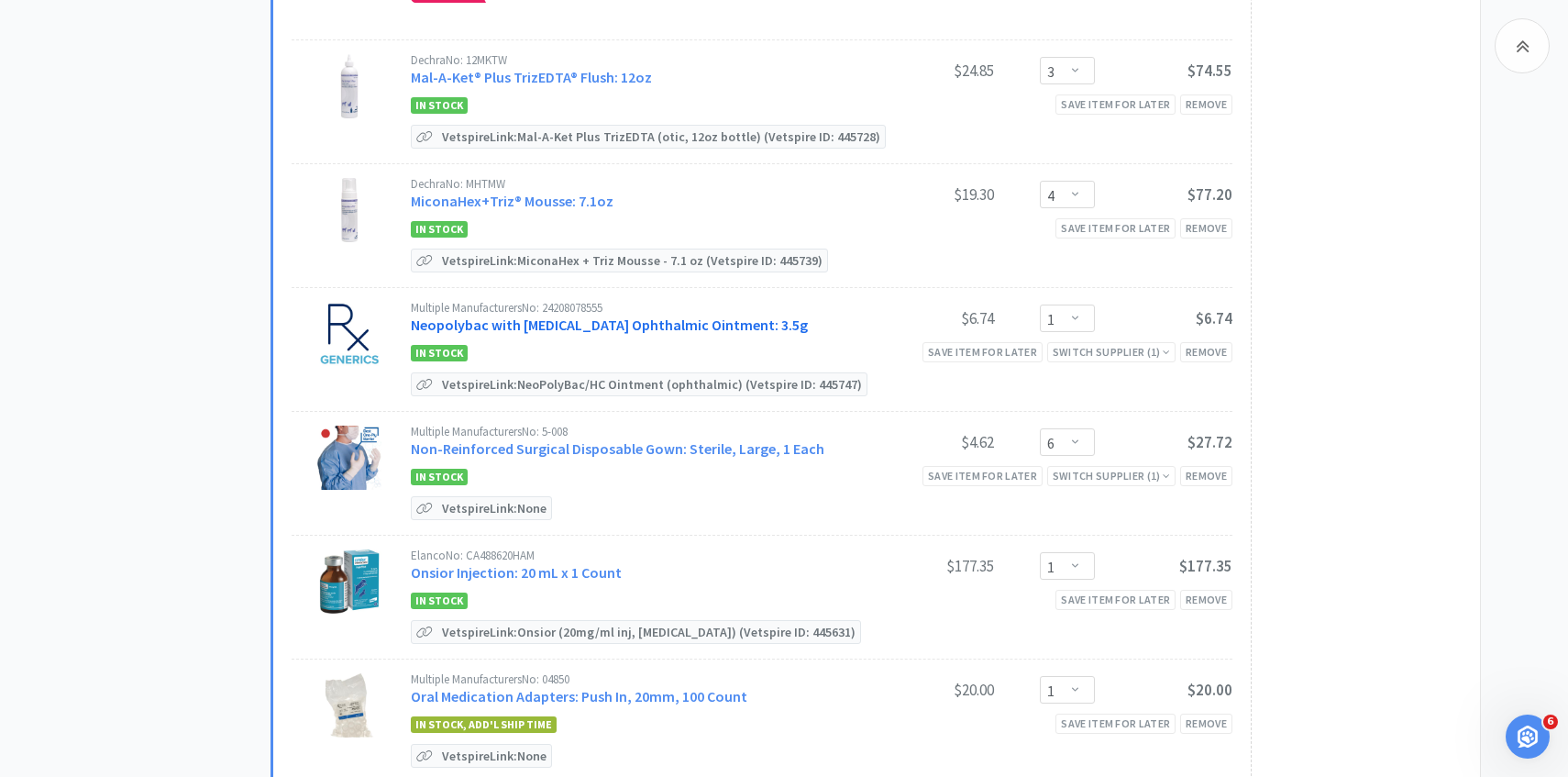
click at [627, 322] on link "Neopolybac with [MEDICAL_DATA] Ophthalmic Ointment: 3.5g" at bounding box center [609, 324] width 397 height 19
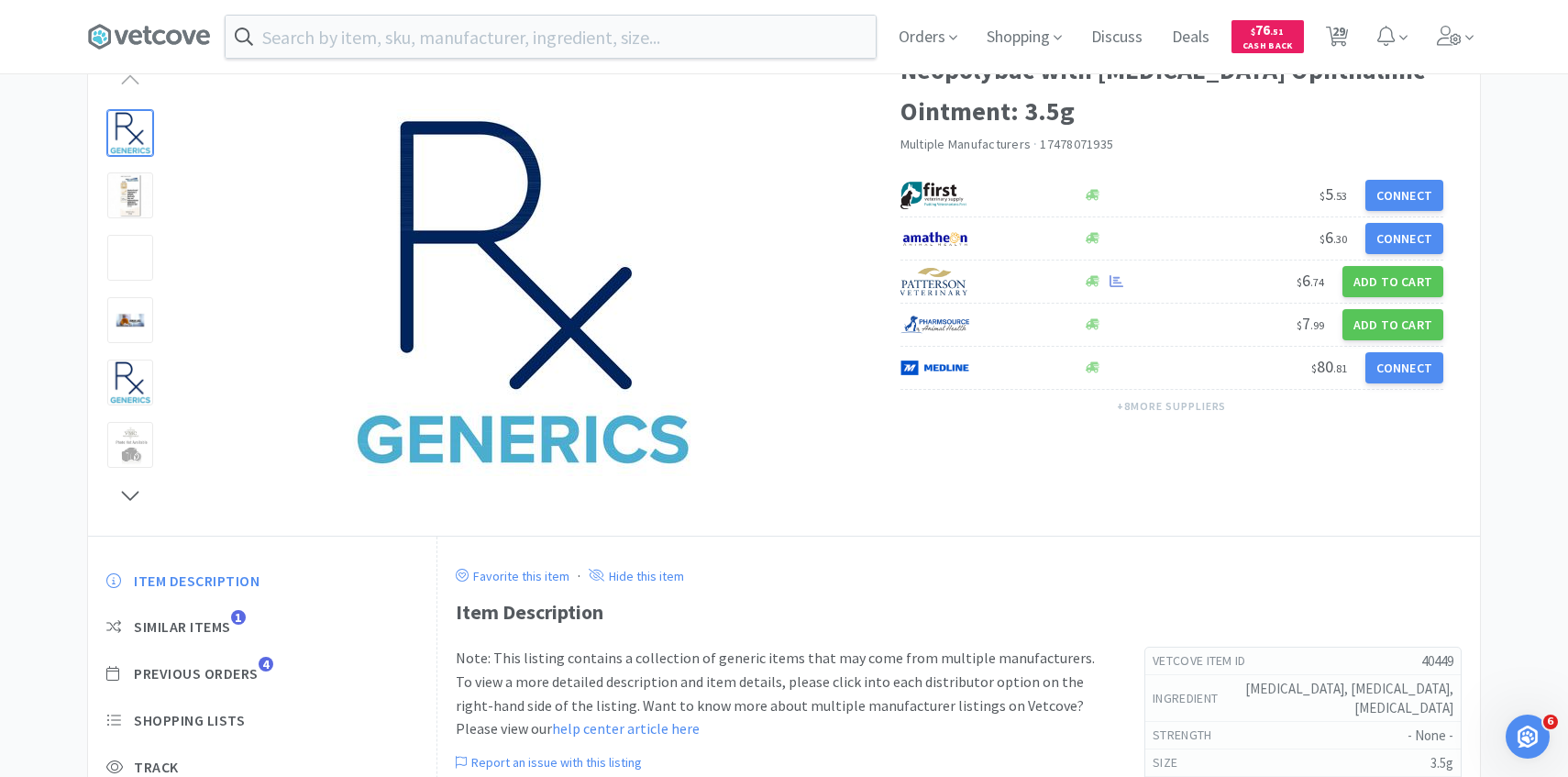
scroll to position [128, 0]
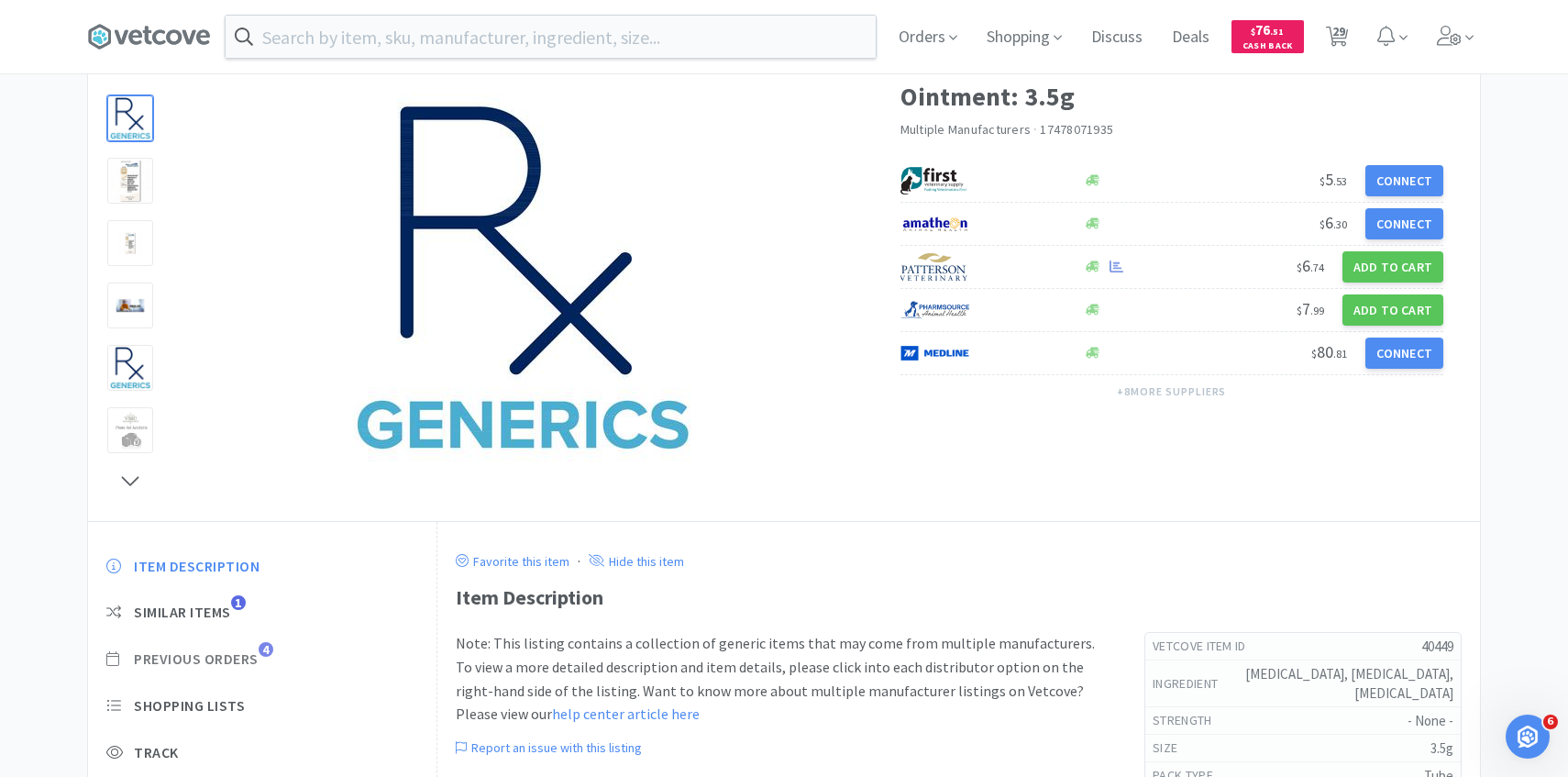
click at [262, 655] on span "Previous Orders 4" at bounding box center [262, 660] width 312 height 20
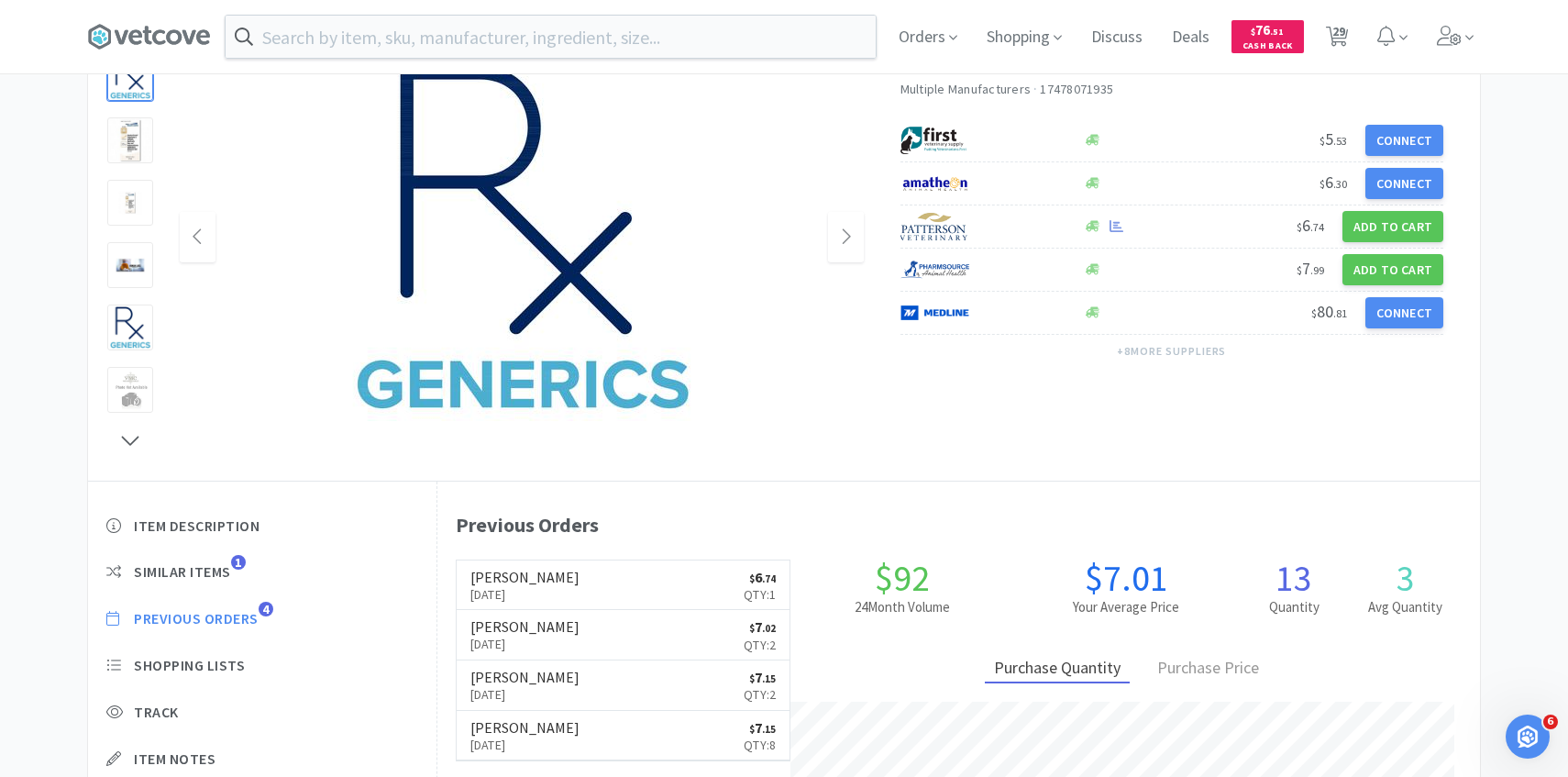
scroll to position [182, 0]
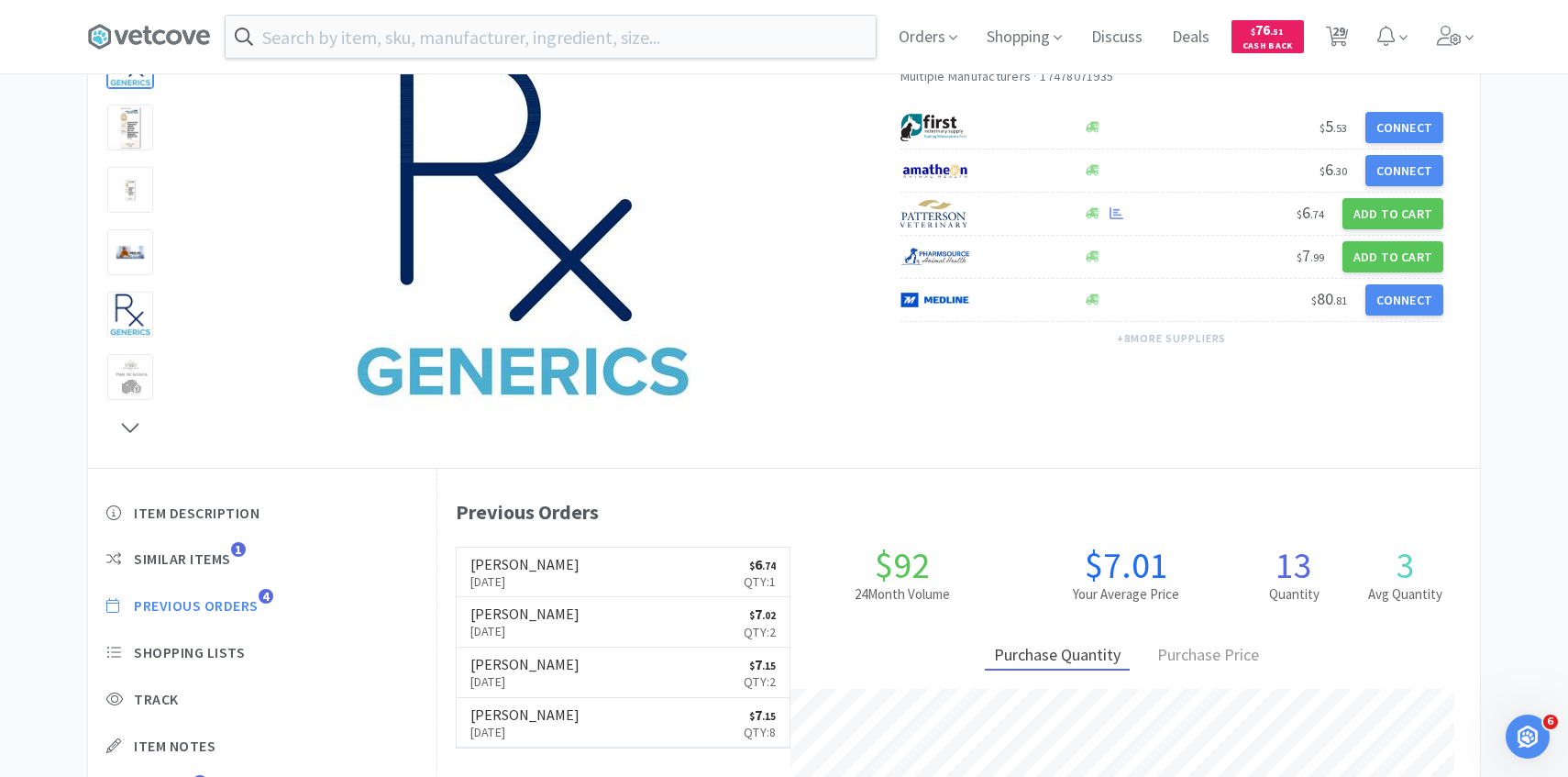
scroll to position [1323, 0]
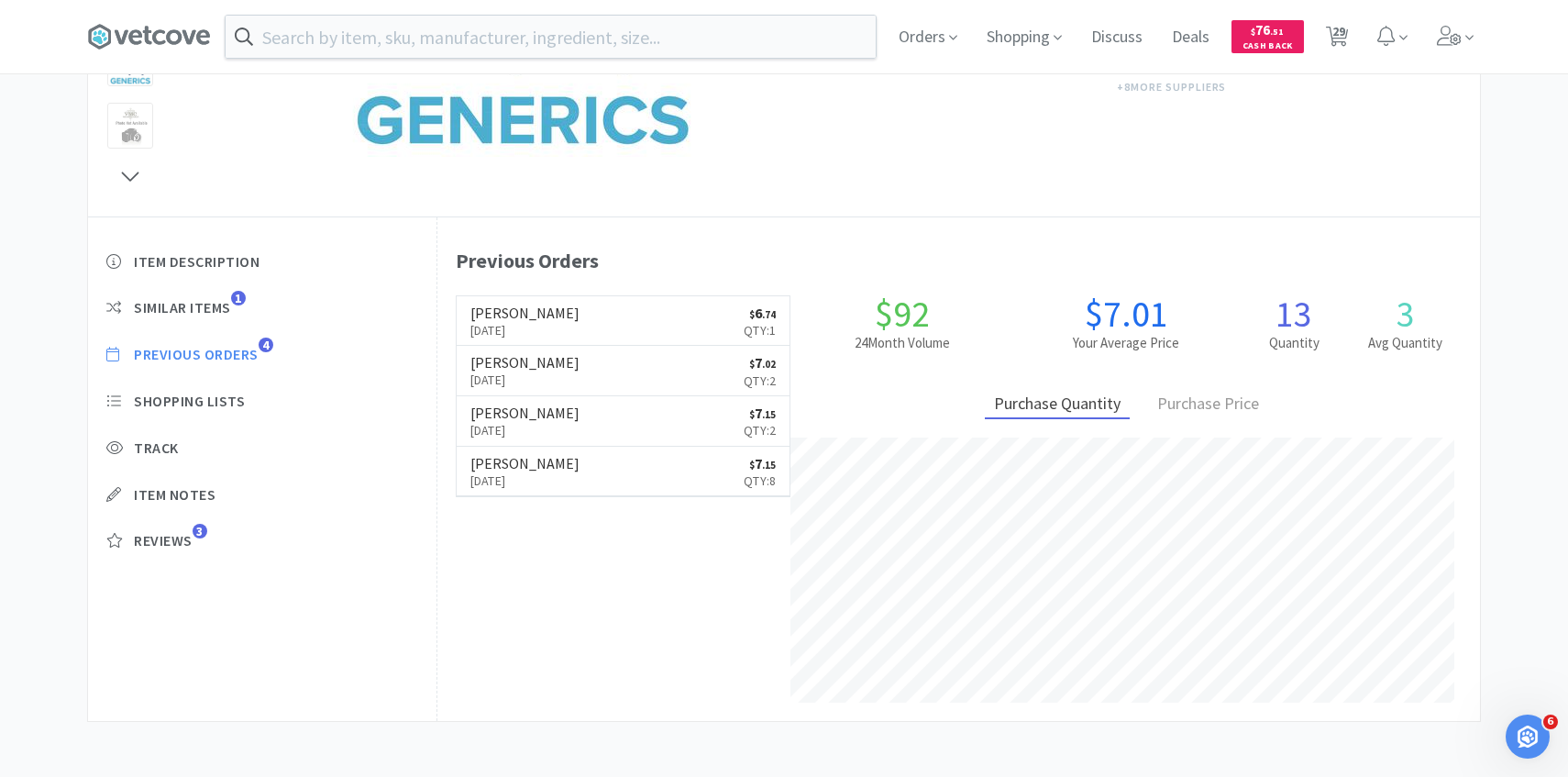
select select "2"
select select "1"
select select "2"
select select "1"
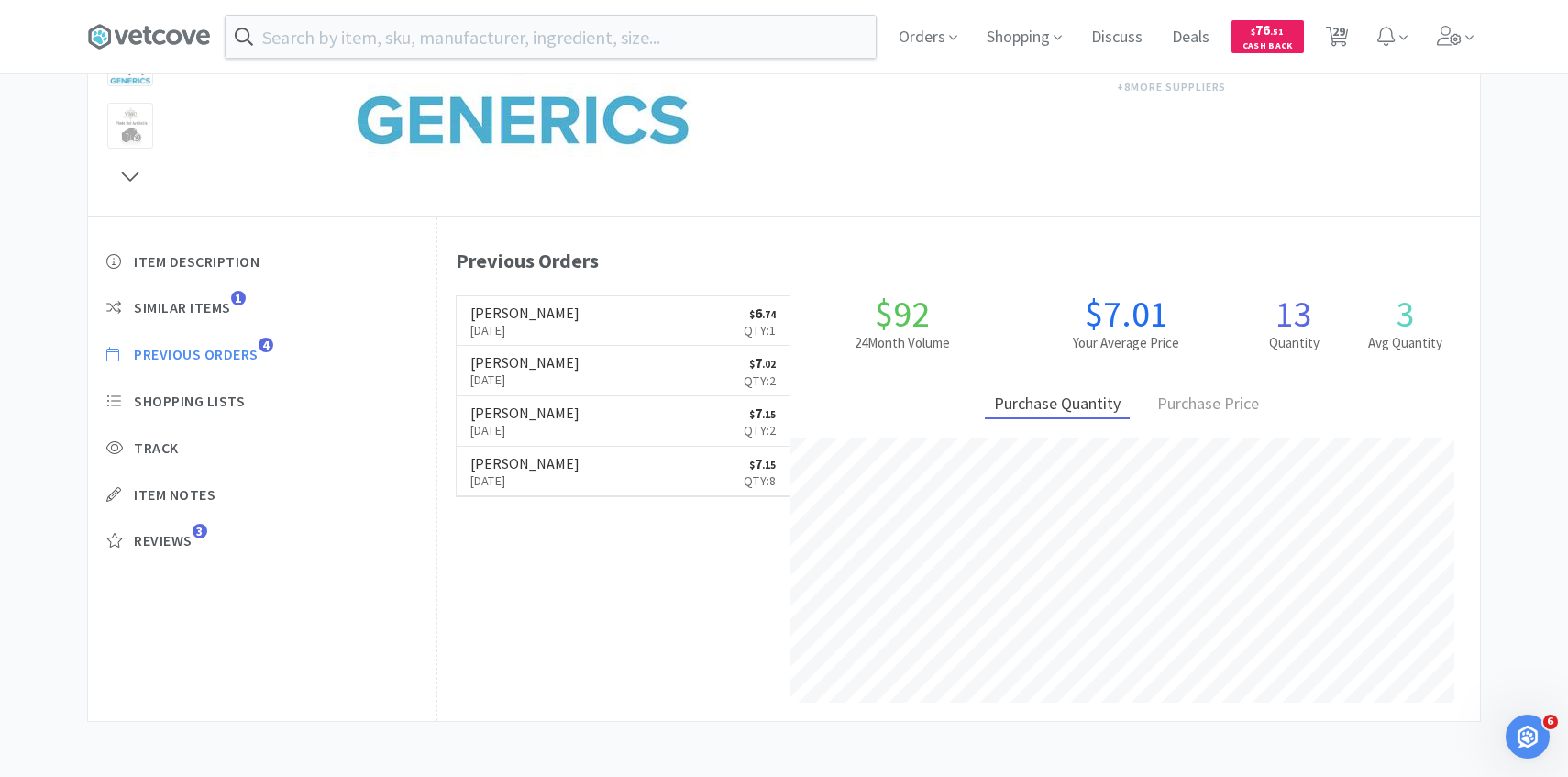
select select "1"
select select "3"
select select "4"
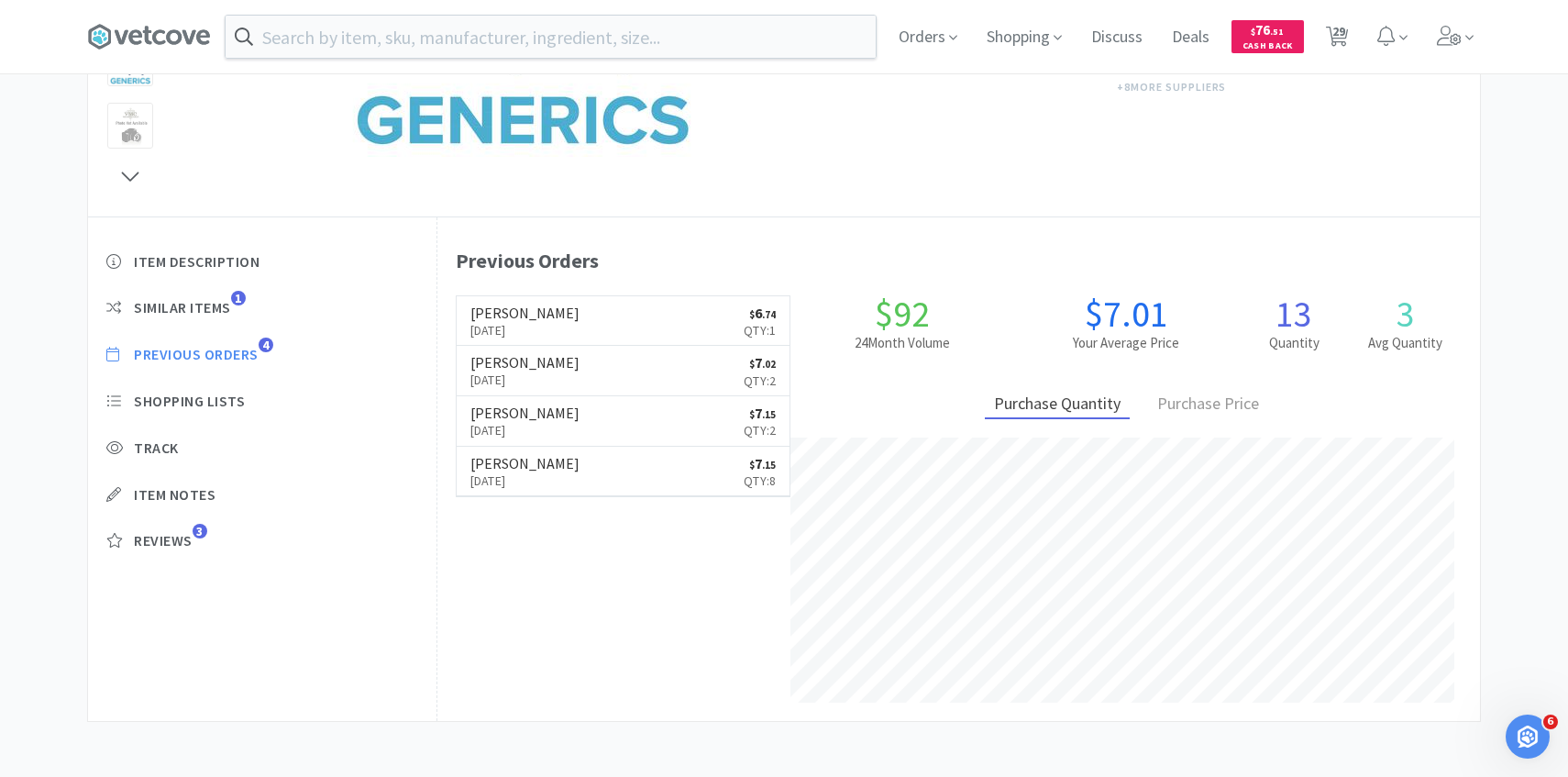
select select "1"
select select "6"
select select "1"
select select "2"
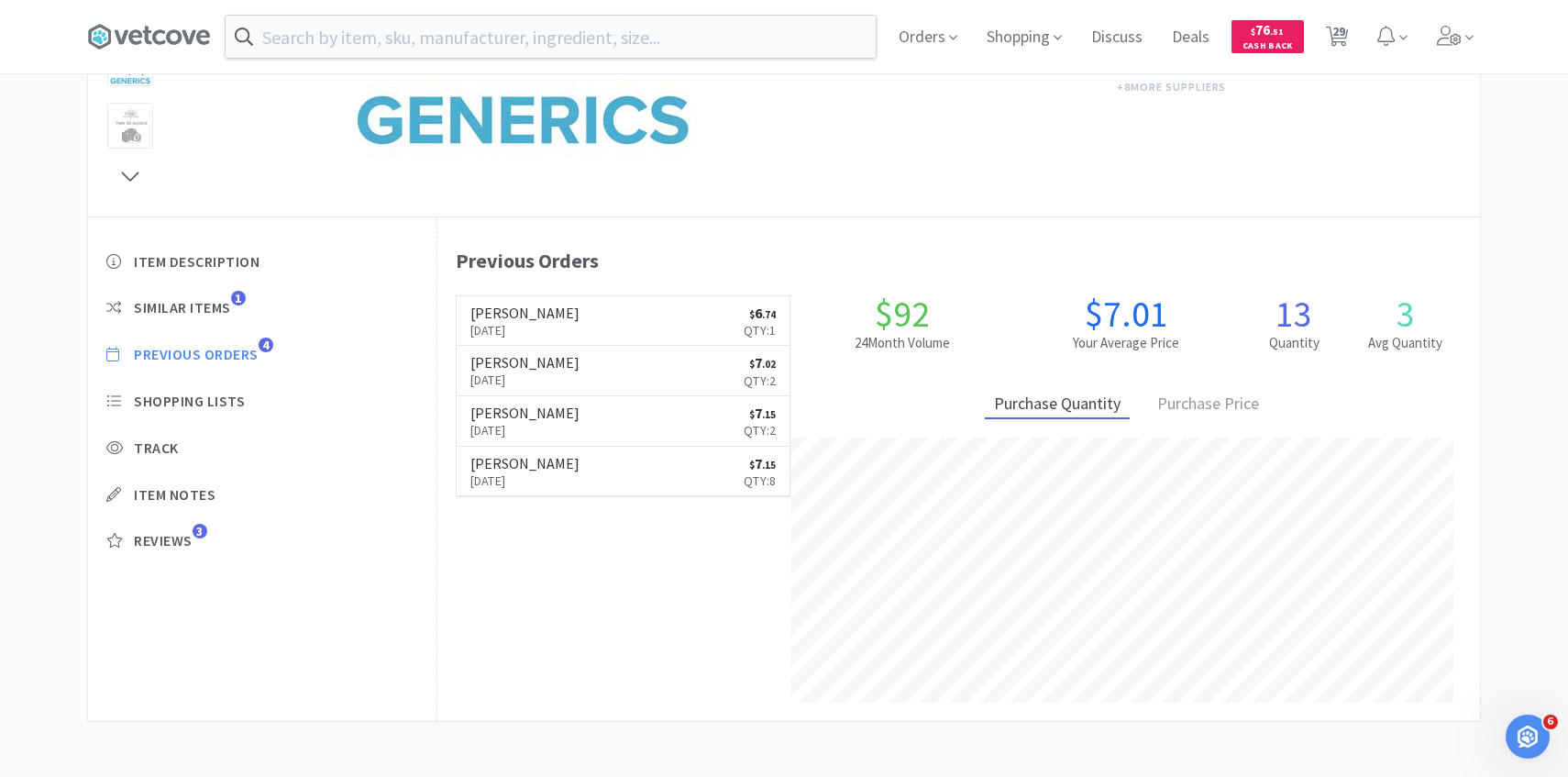
select select "1"
select select "3"
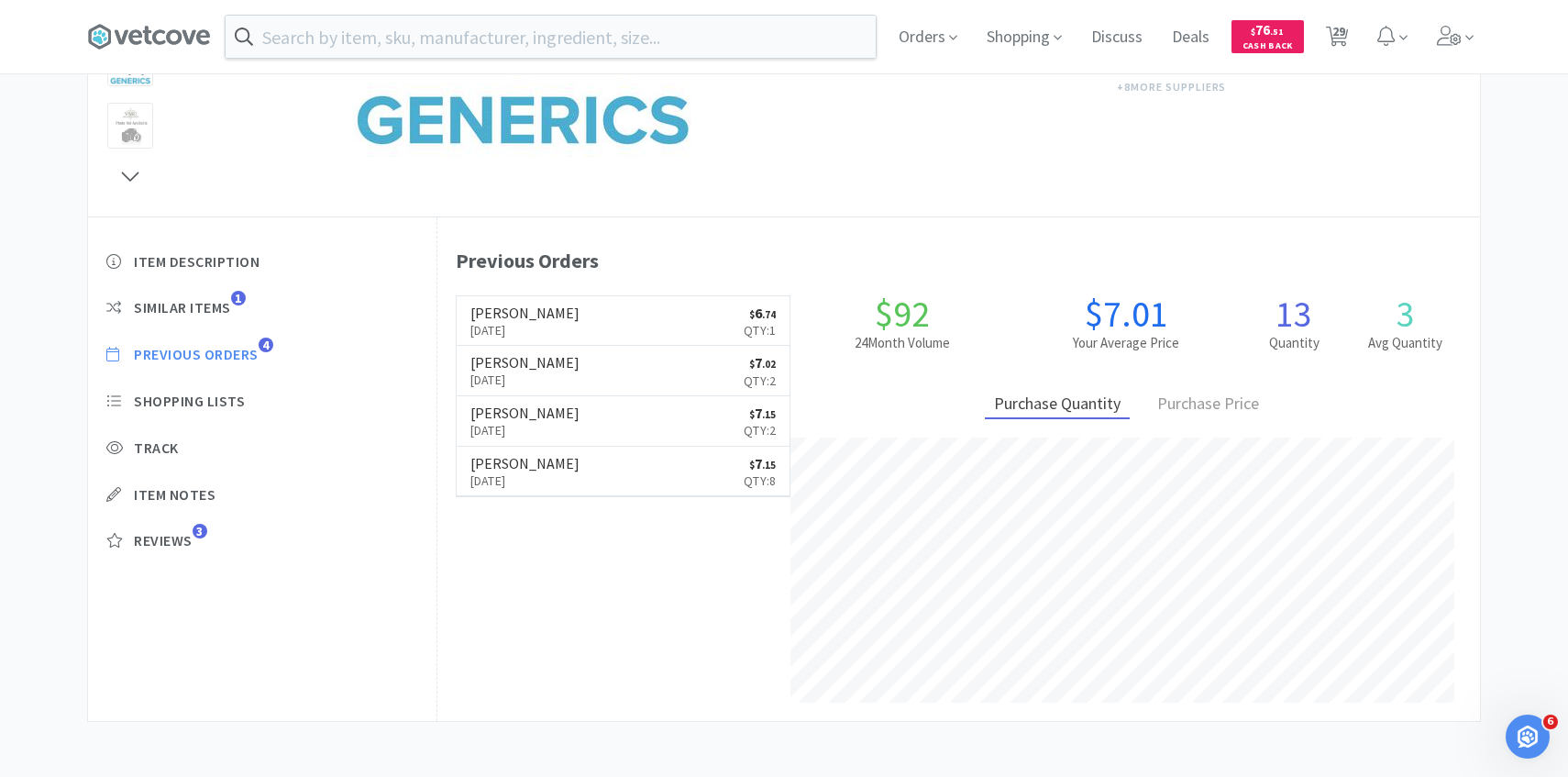
select select "1"
select select "2"
select select "3"
select select "2"
select select "3"
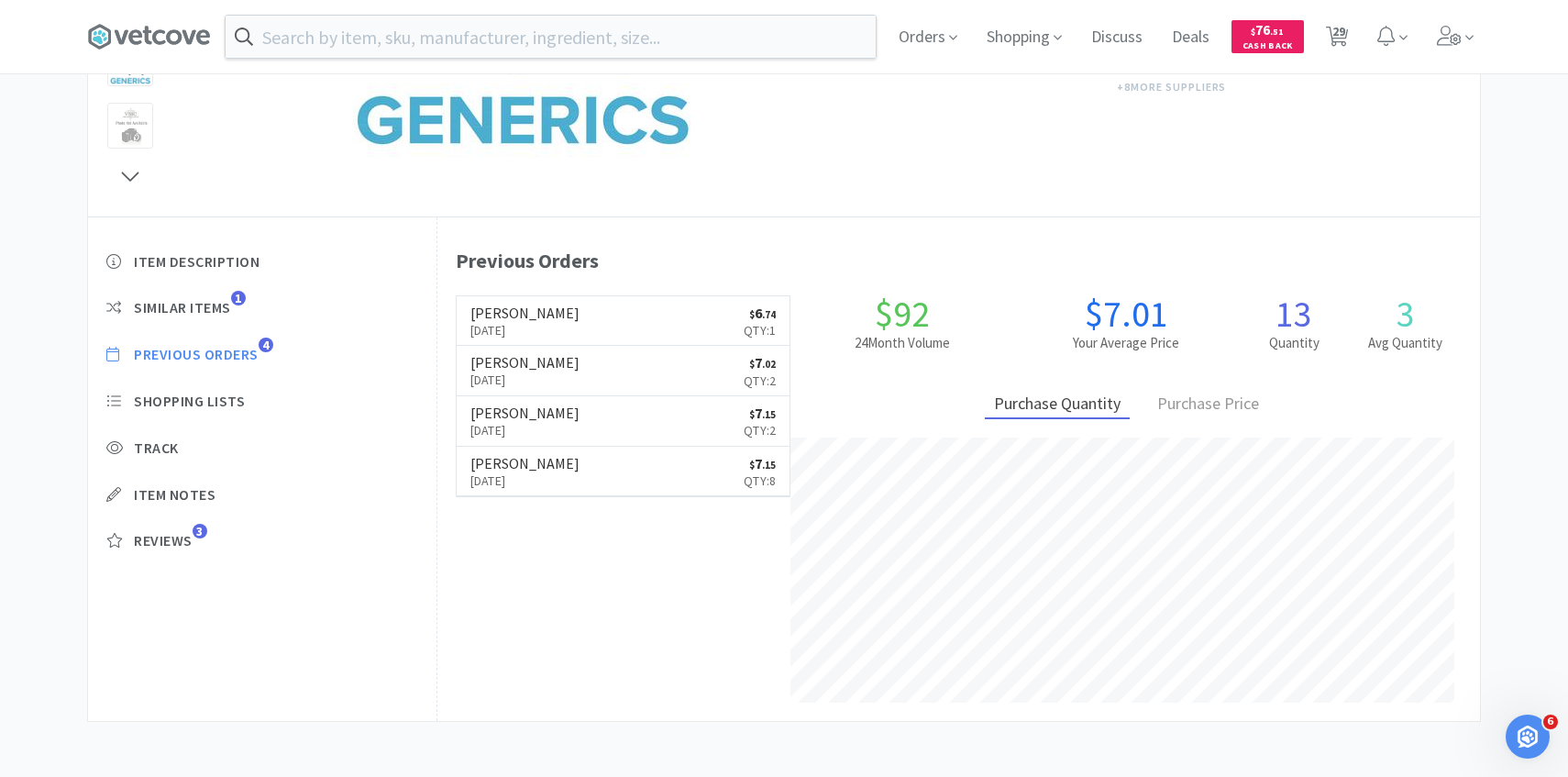
select select "1"
select select "4"
select select "6"
select select "1"
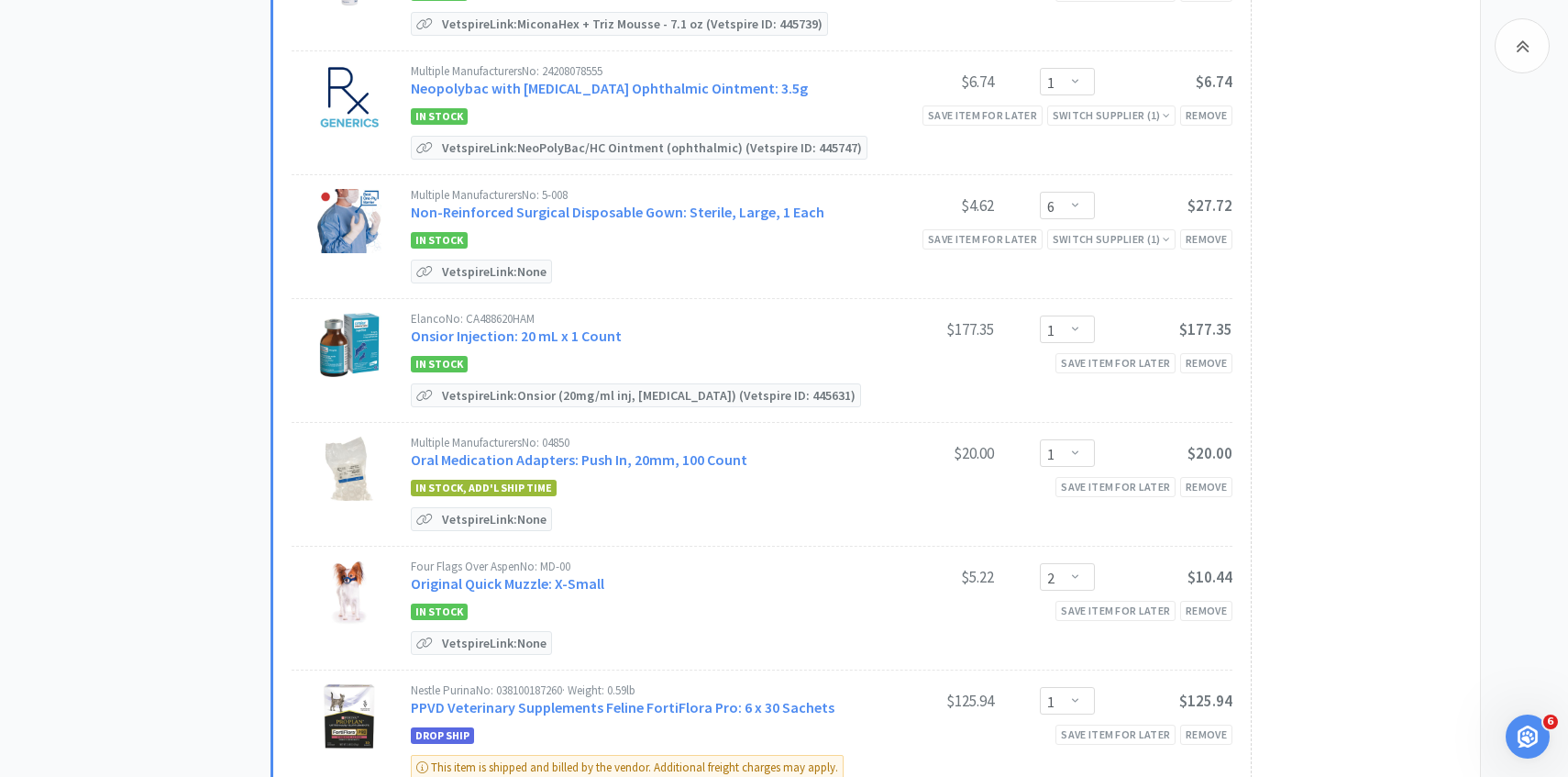
scroll to position [1562, 0]
click at [606, 329] on link "Onsior Injection: 20 mL x 1 Count" at bounding box center [516, 334] width 211 height 19
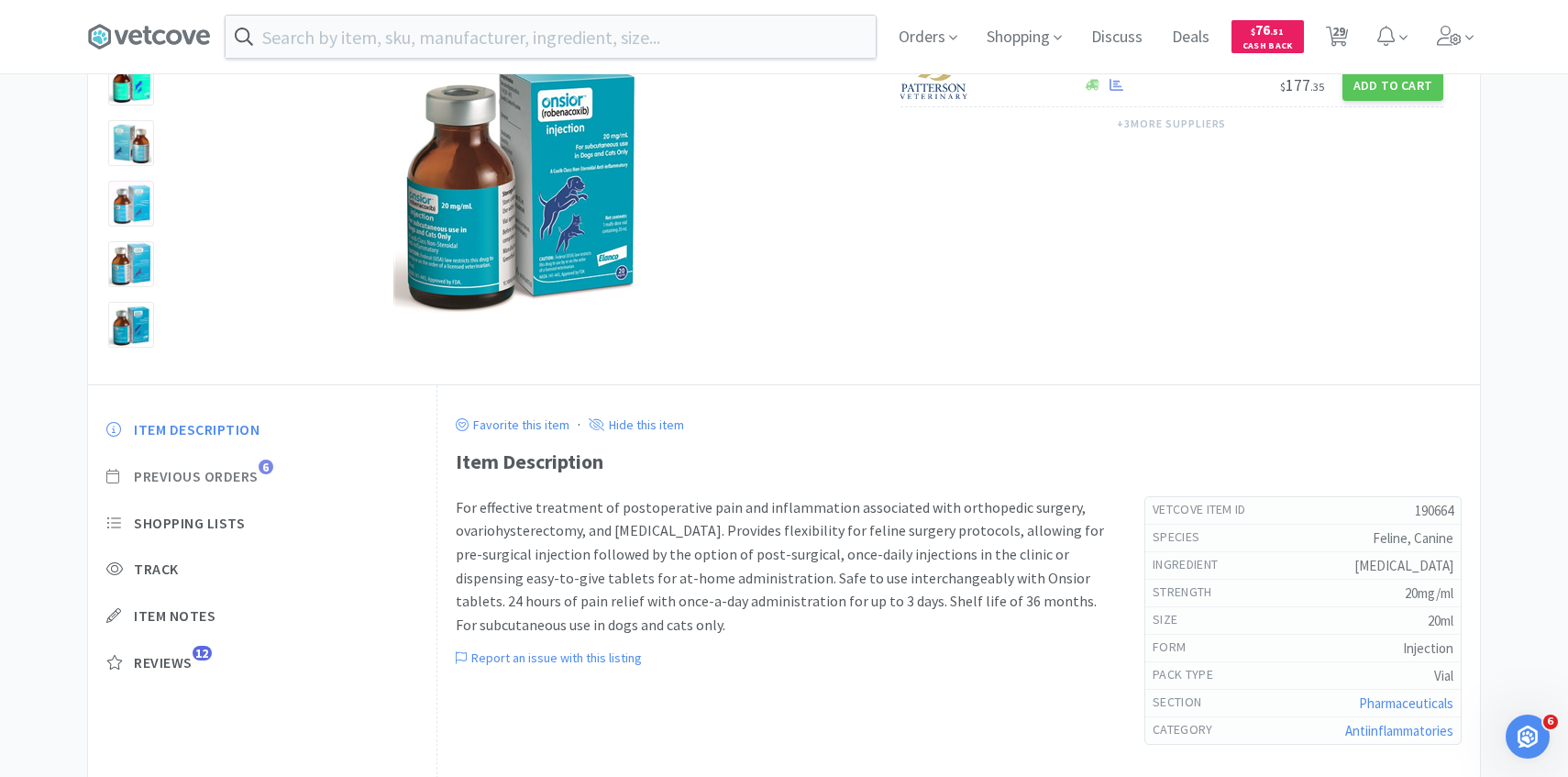
click at [245, 467] on span "Previous Orders" at bounding box center [196, 477] width 124 height 20
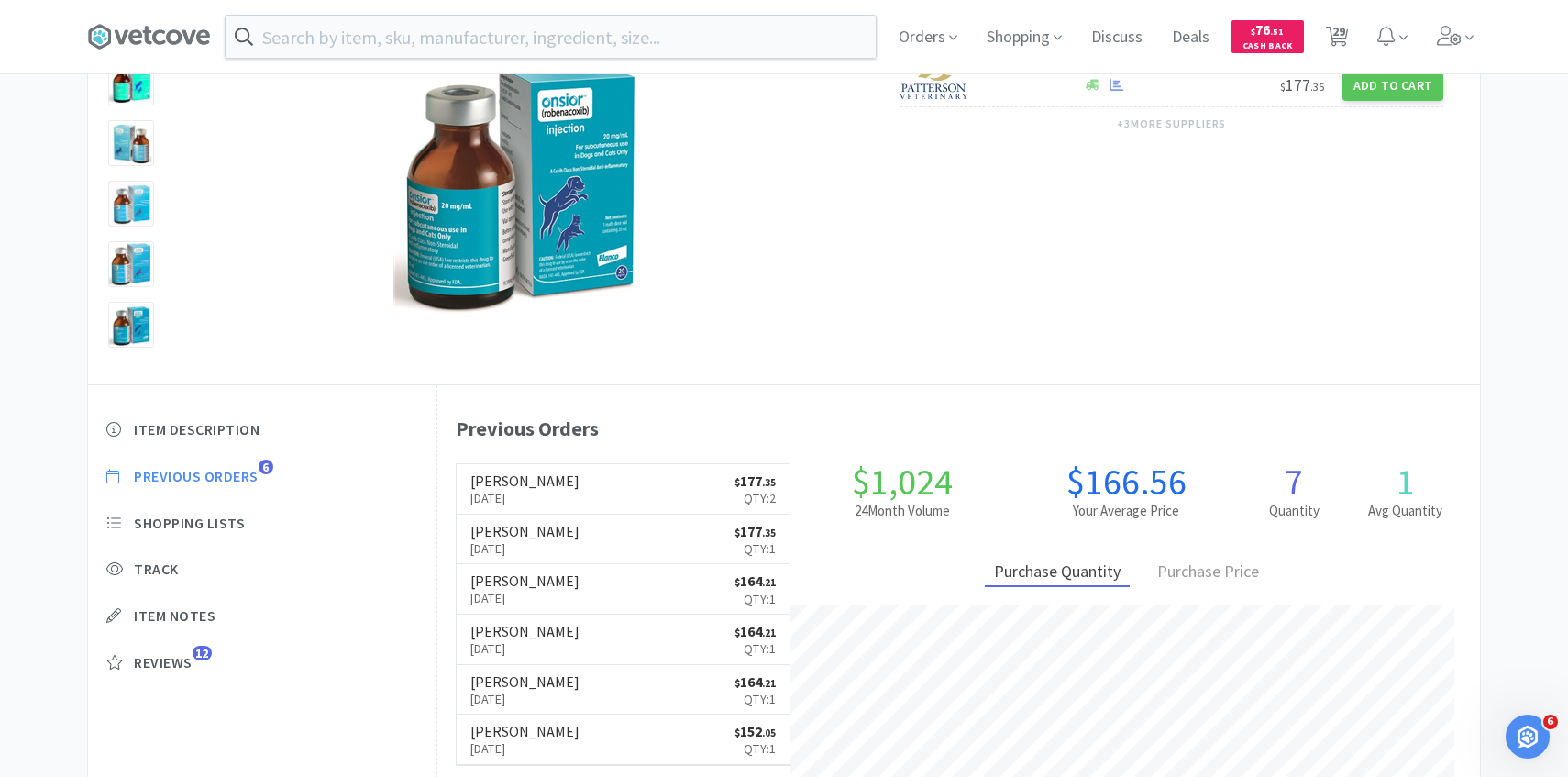
scroll to position [504, 1043]
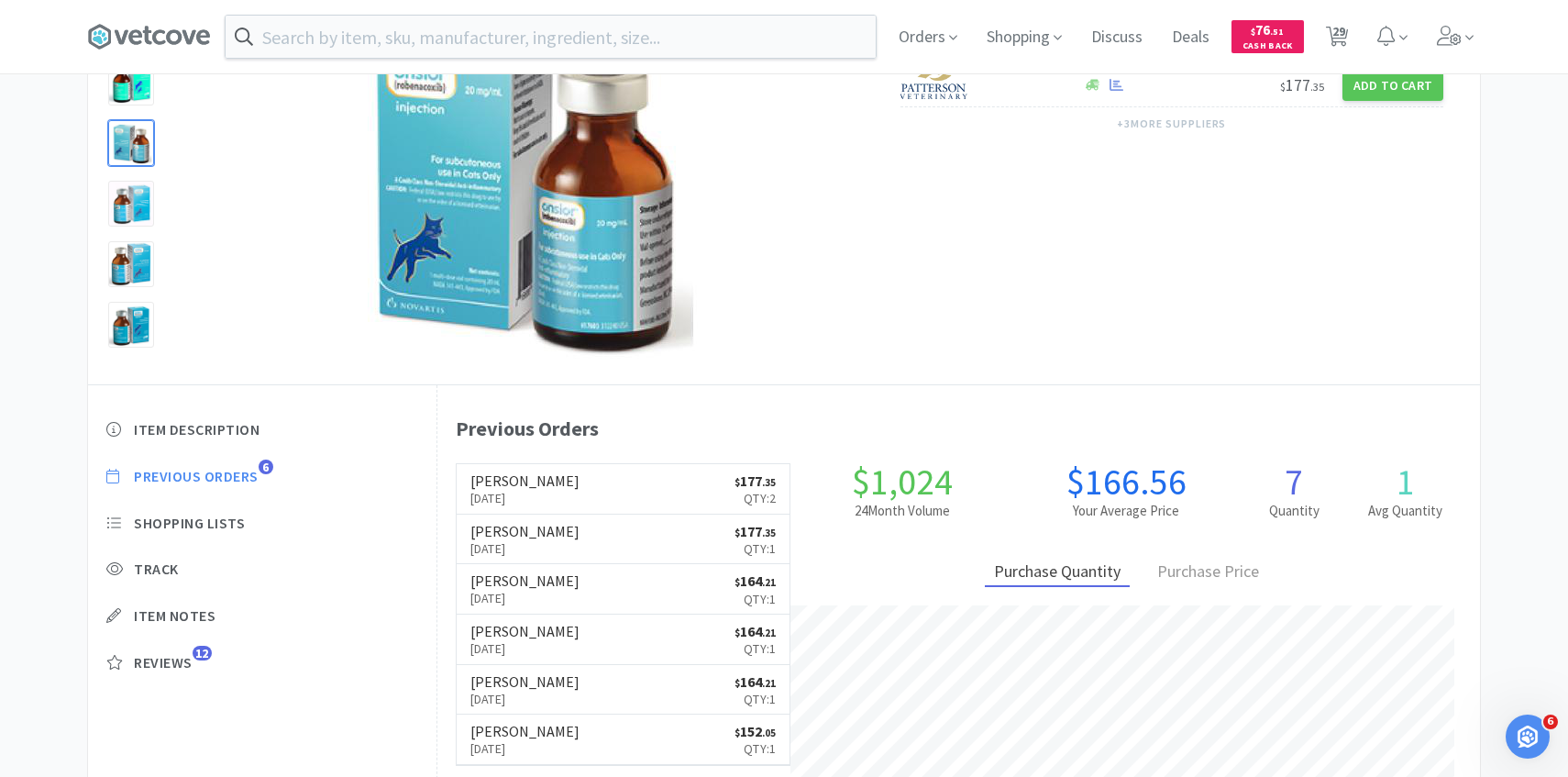
select select "2"
select select "1"
select select "2"
select select "1"
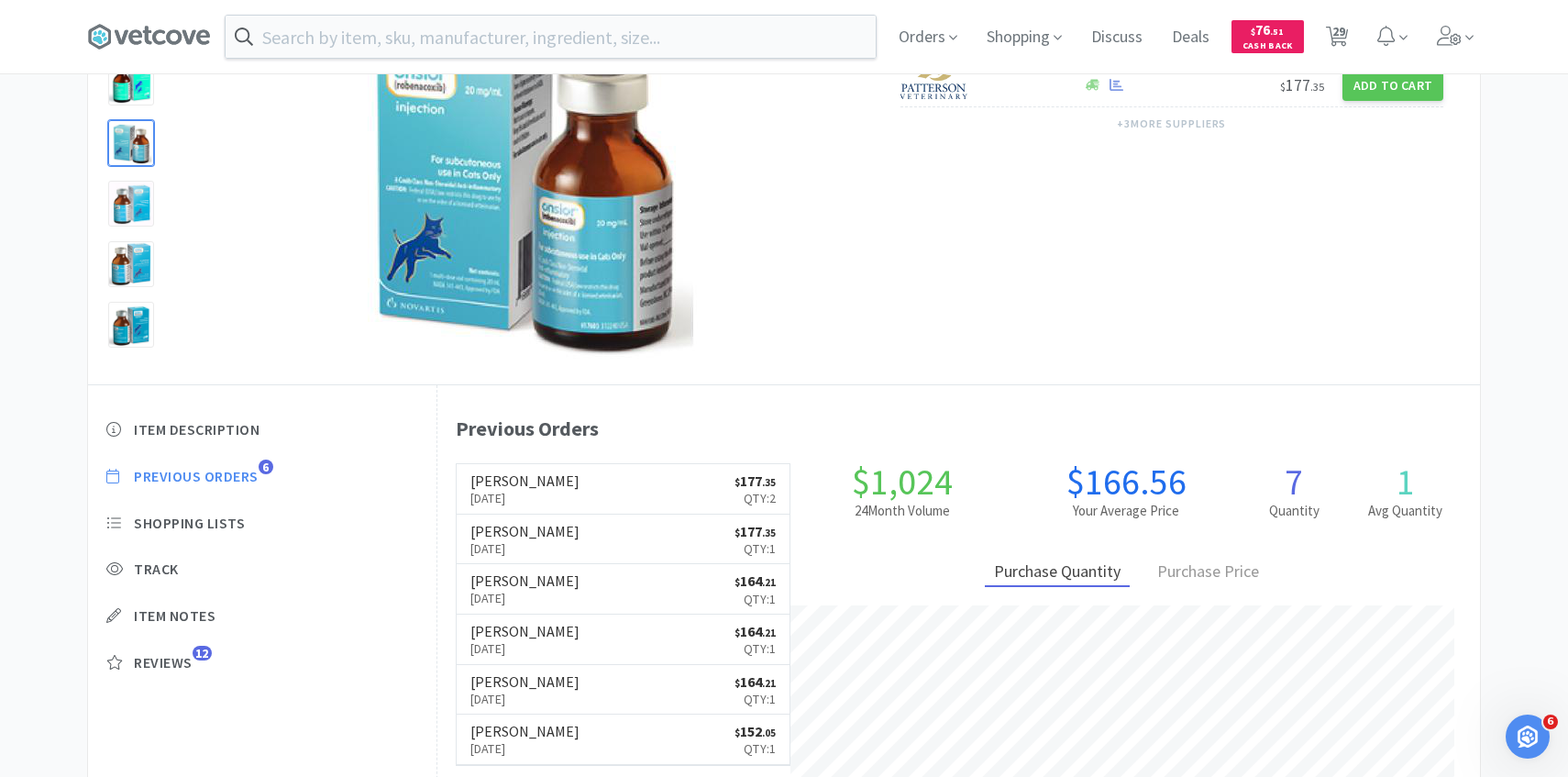
select select "1"
select select "3"
select select "4"
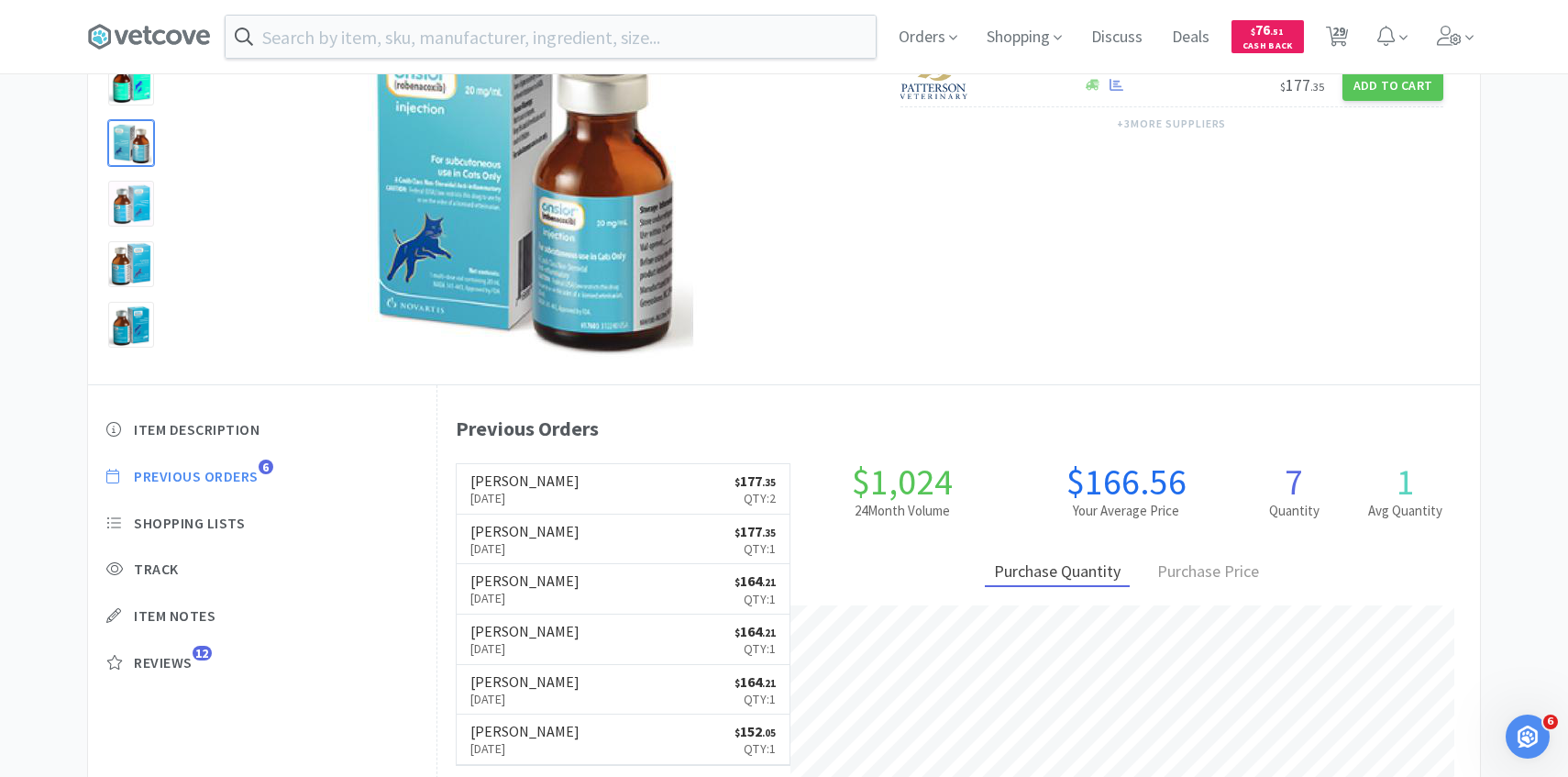
select select "1"
select select "6"
select select "1"
select select "2"
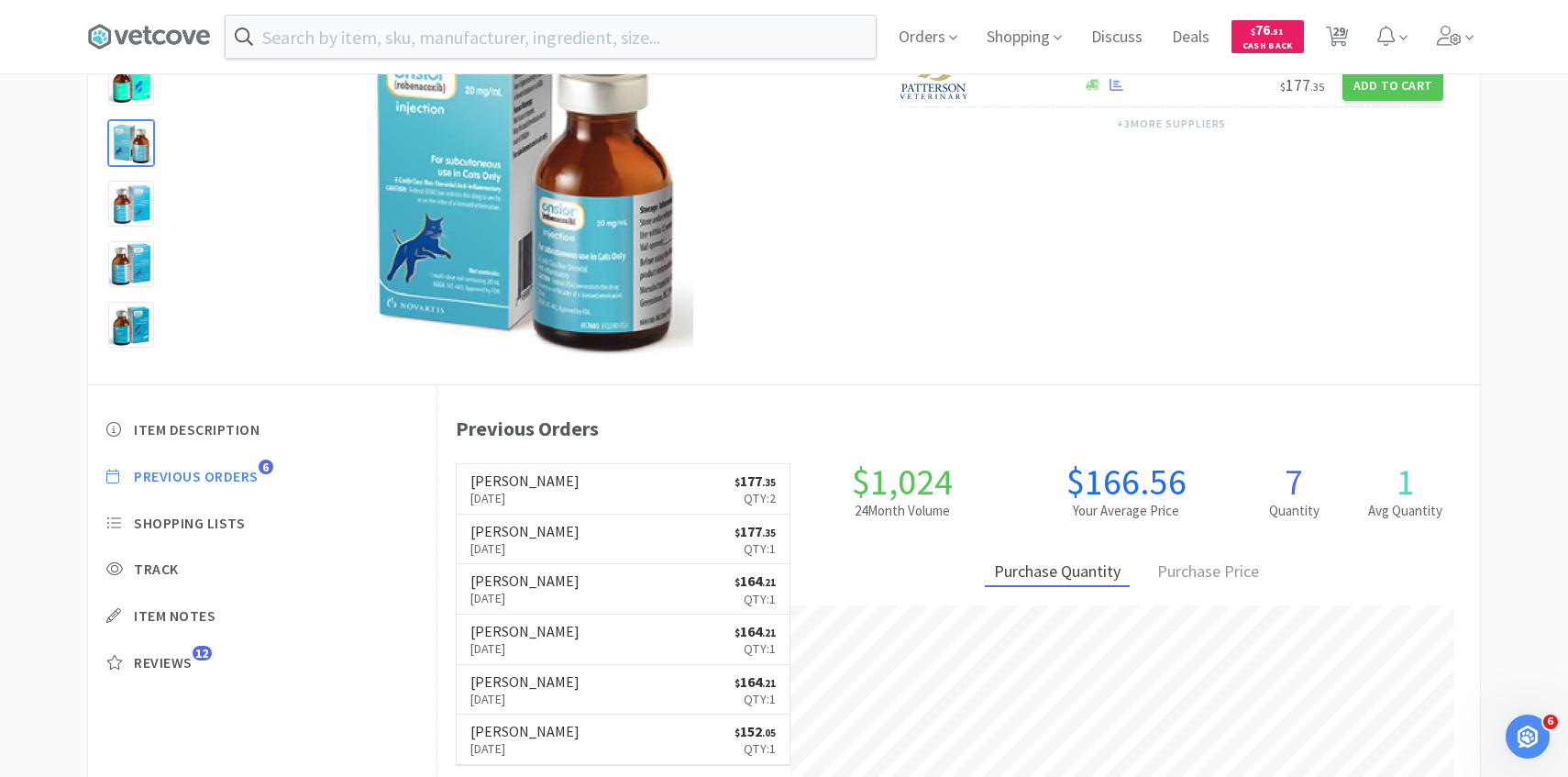
select select "1"
select select "3"
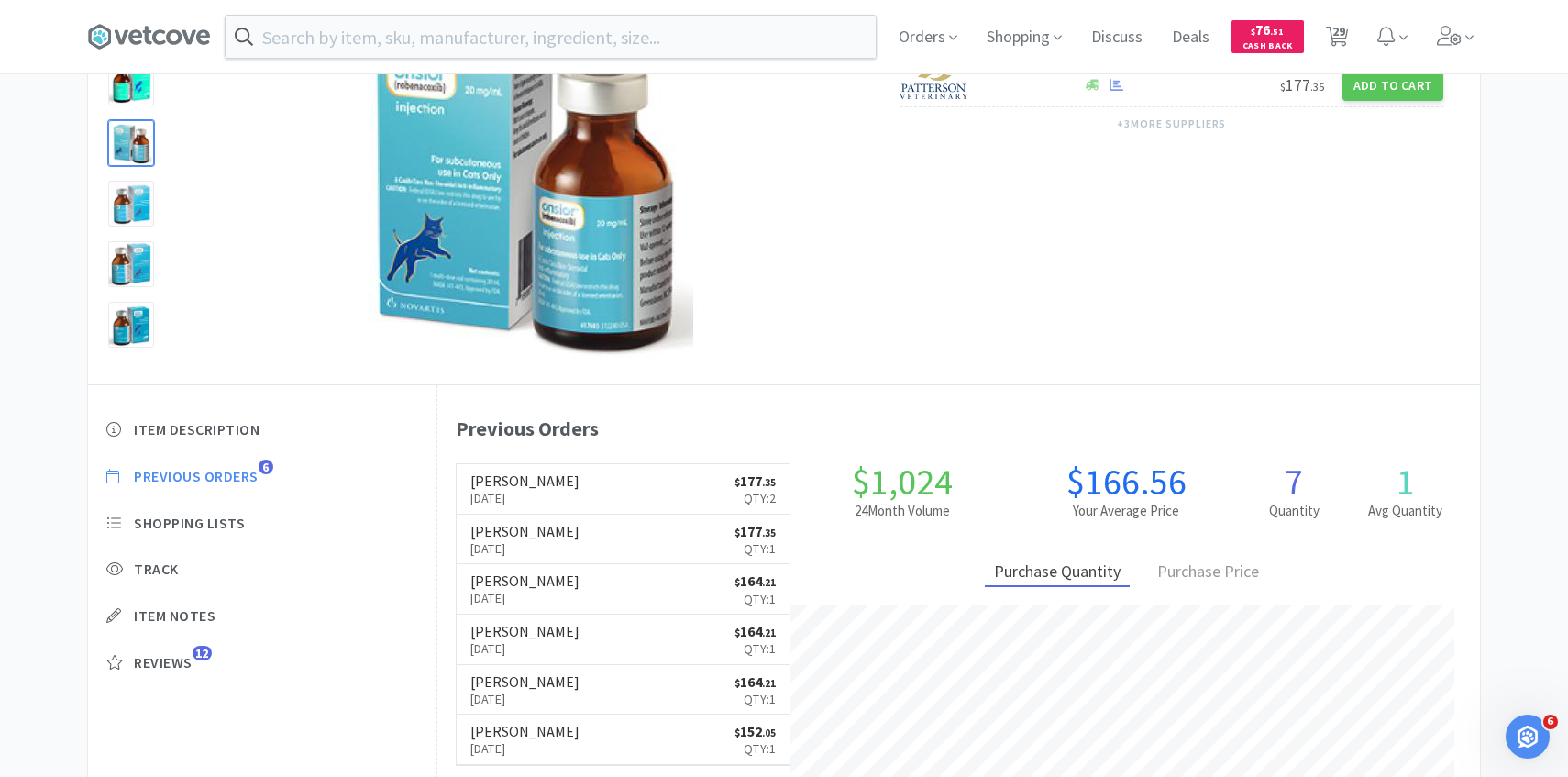
select select "1"
select select "2"
select select "3"
select select "2"
select select "3"
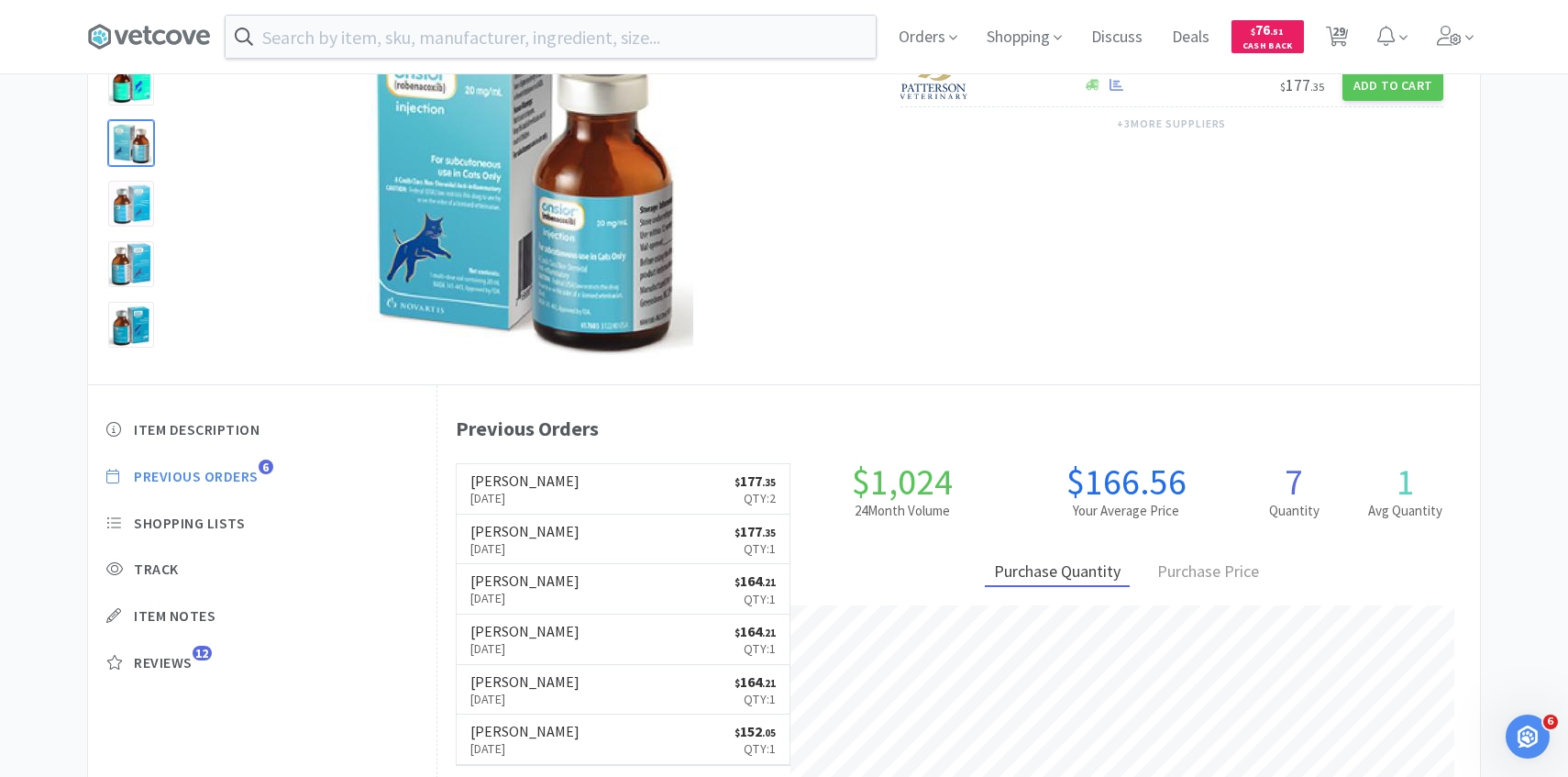
select select "1"
select select "4"
select select "6"
select select "1"
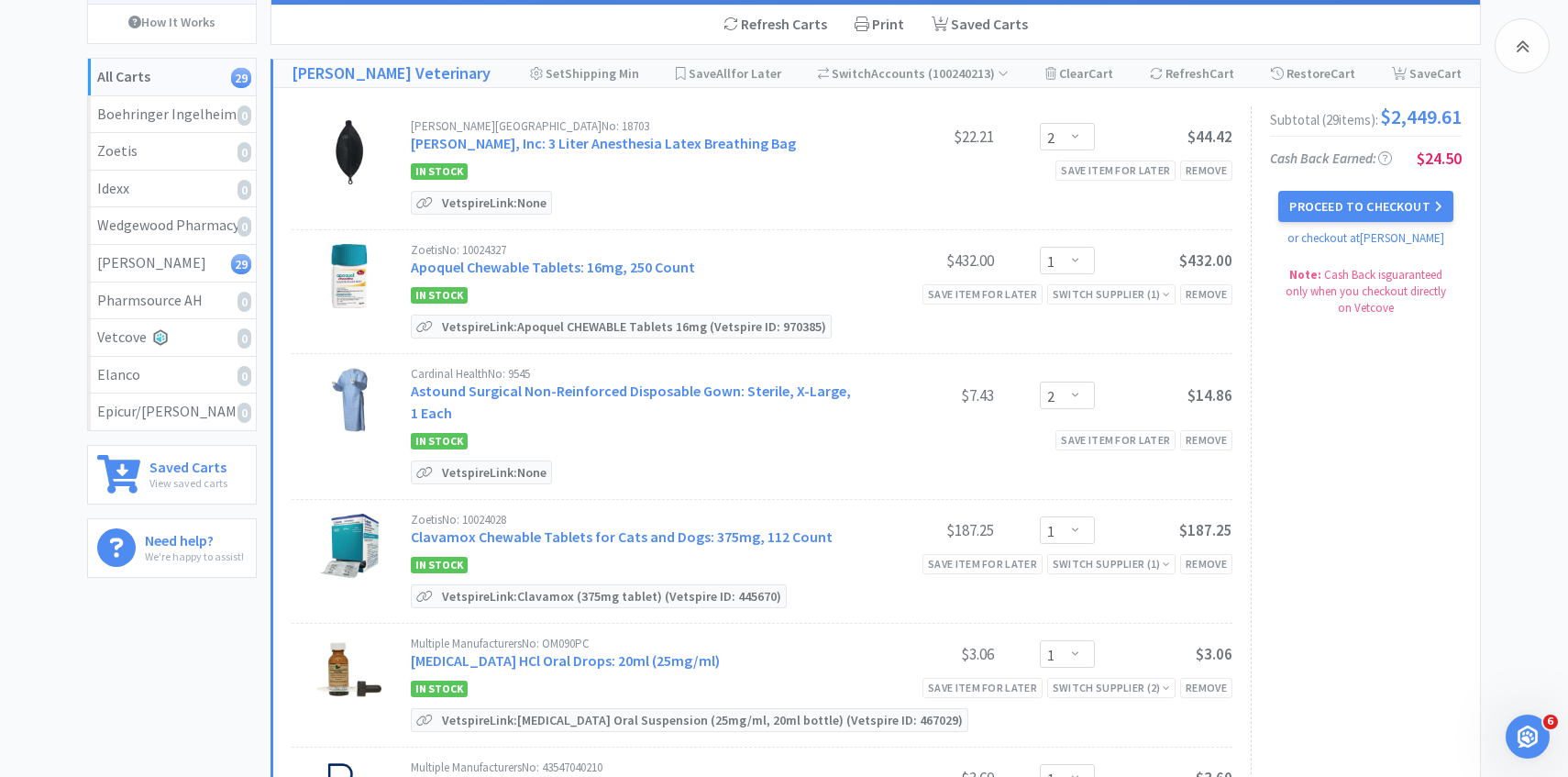
scroll to position [1562, 0]
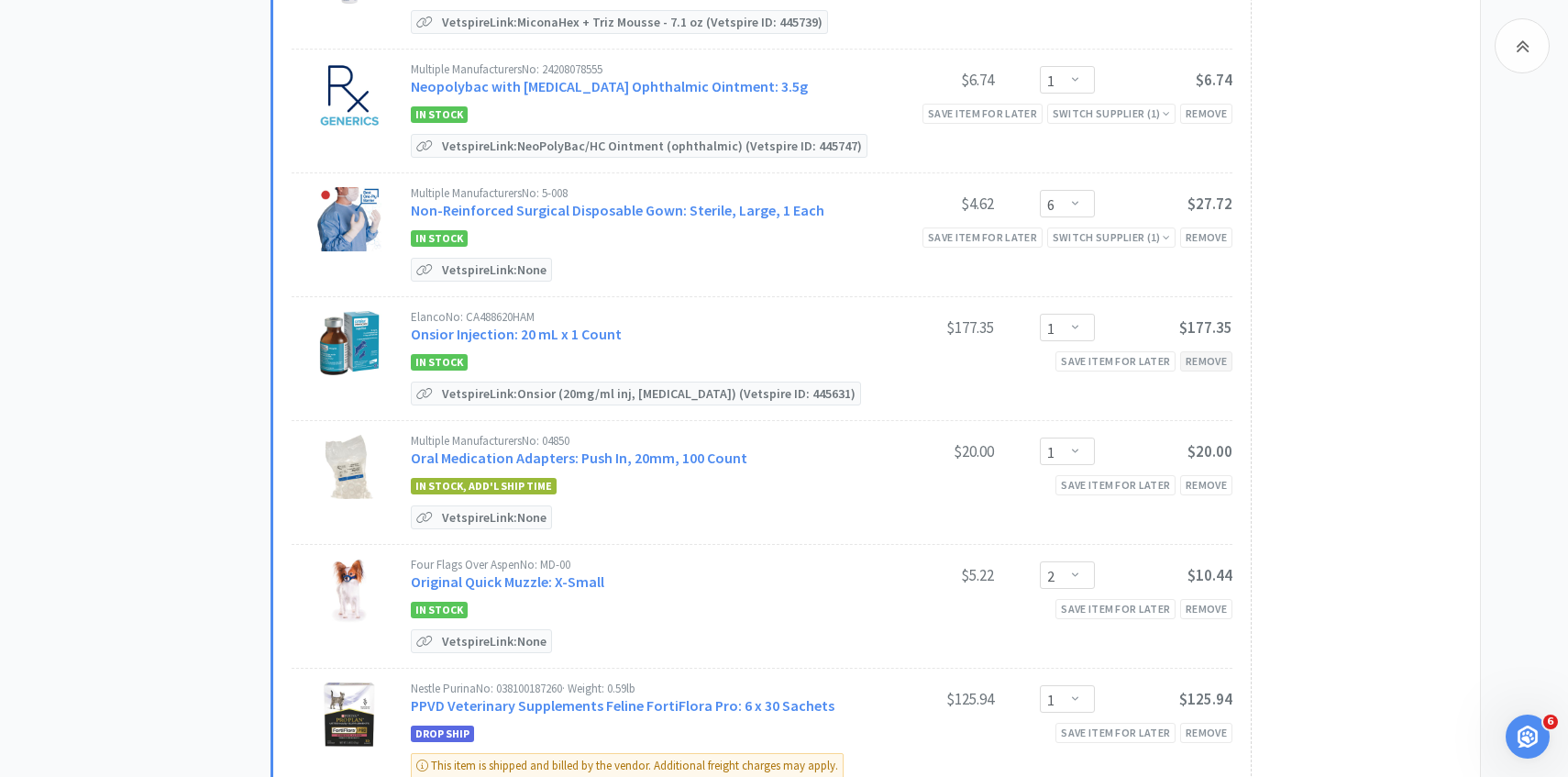
click at [1223, 360] on div "Remove" at bounding box center [1205, 361] width 52 height 20
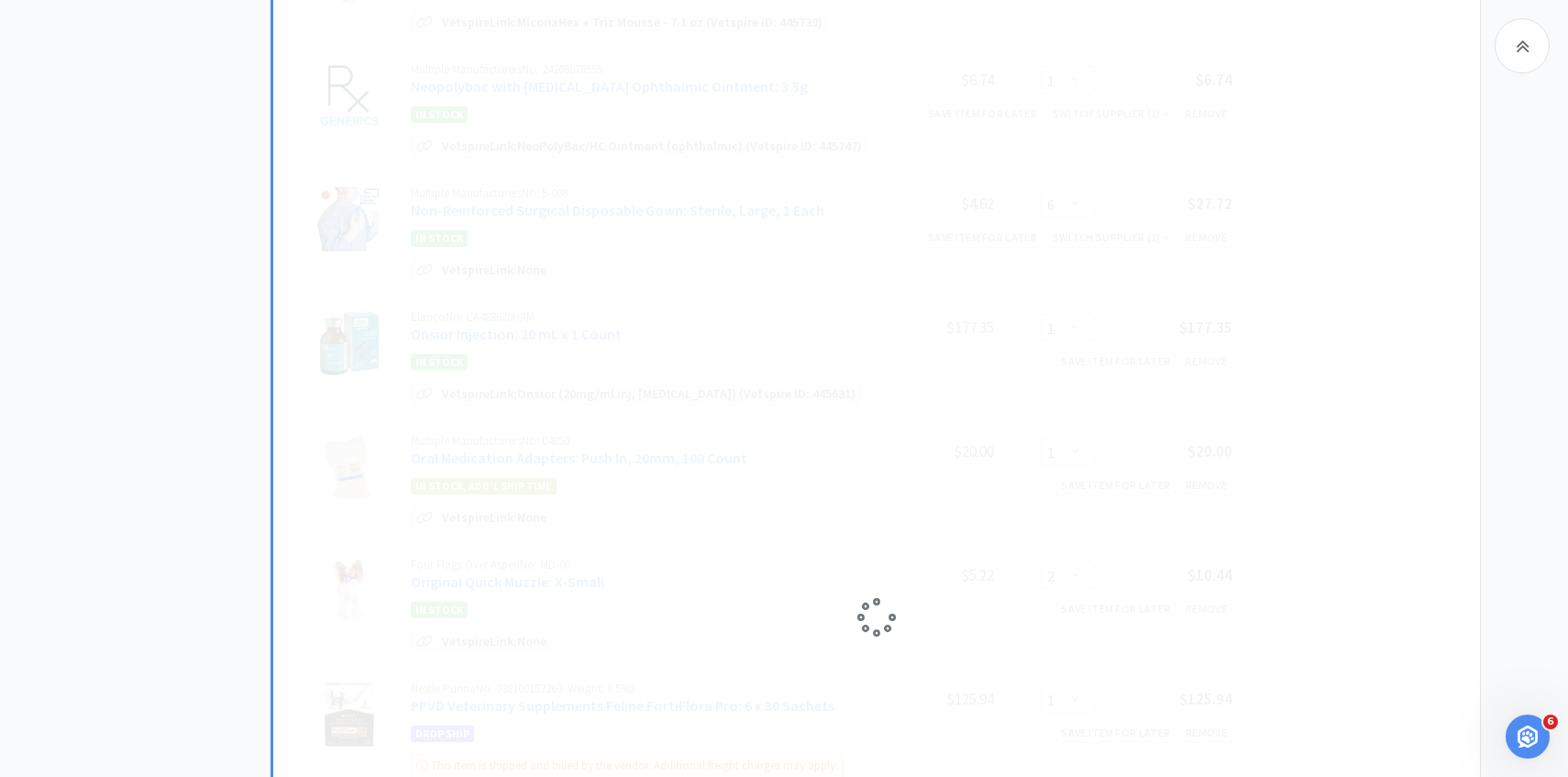
scroll to position [1657, 0]
select select "2"
select select "1"
select select "3"
select select "1"
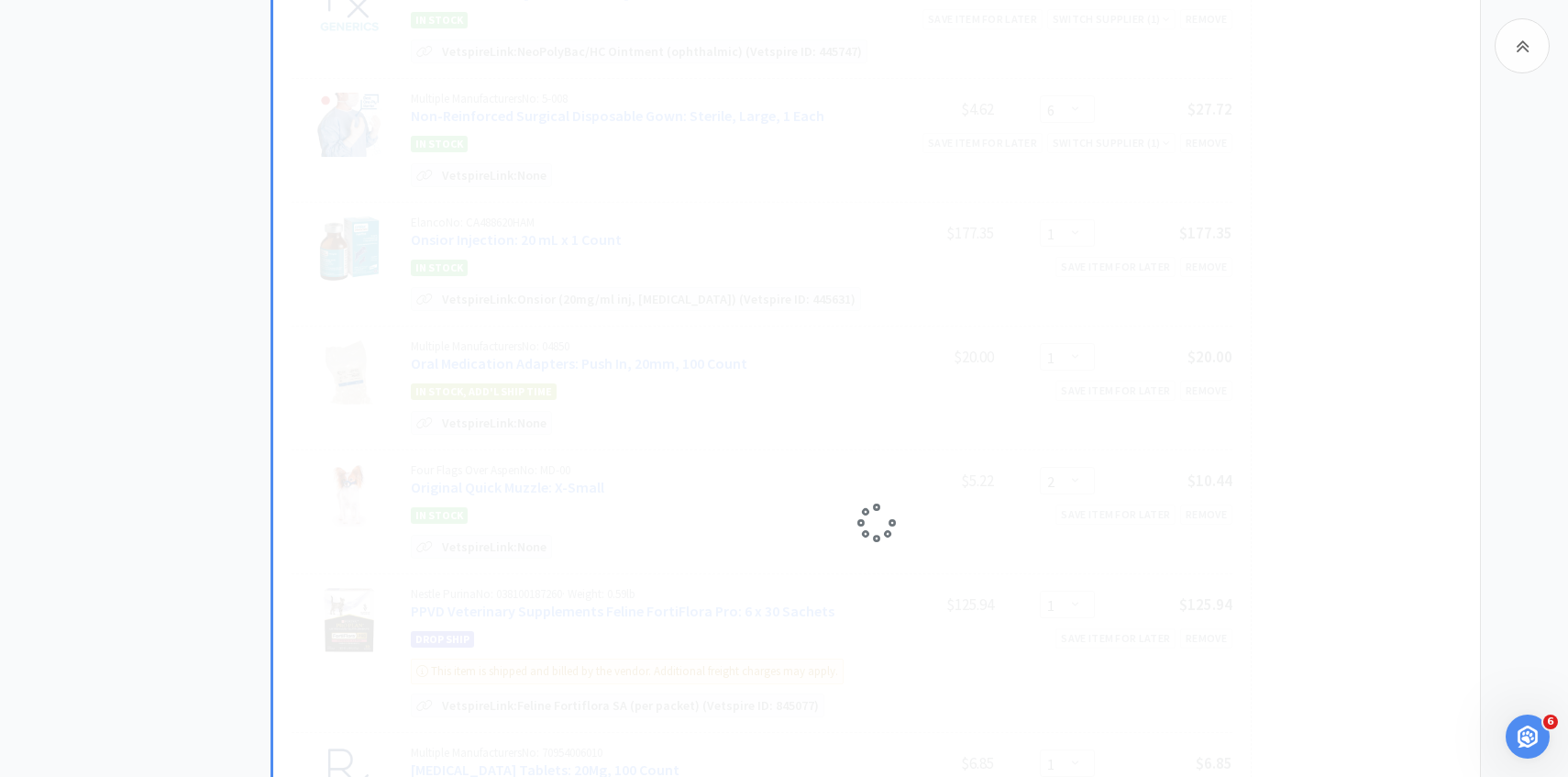
select select "2"
select select "3"
select select "2"
select select "3"
select select "1"
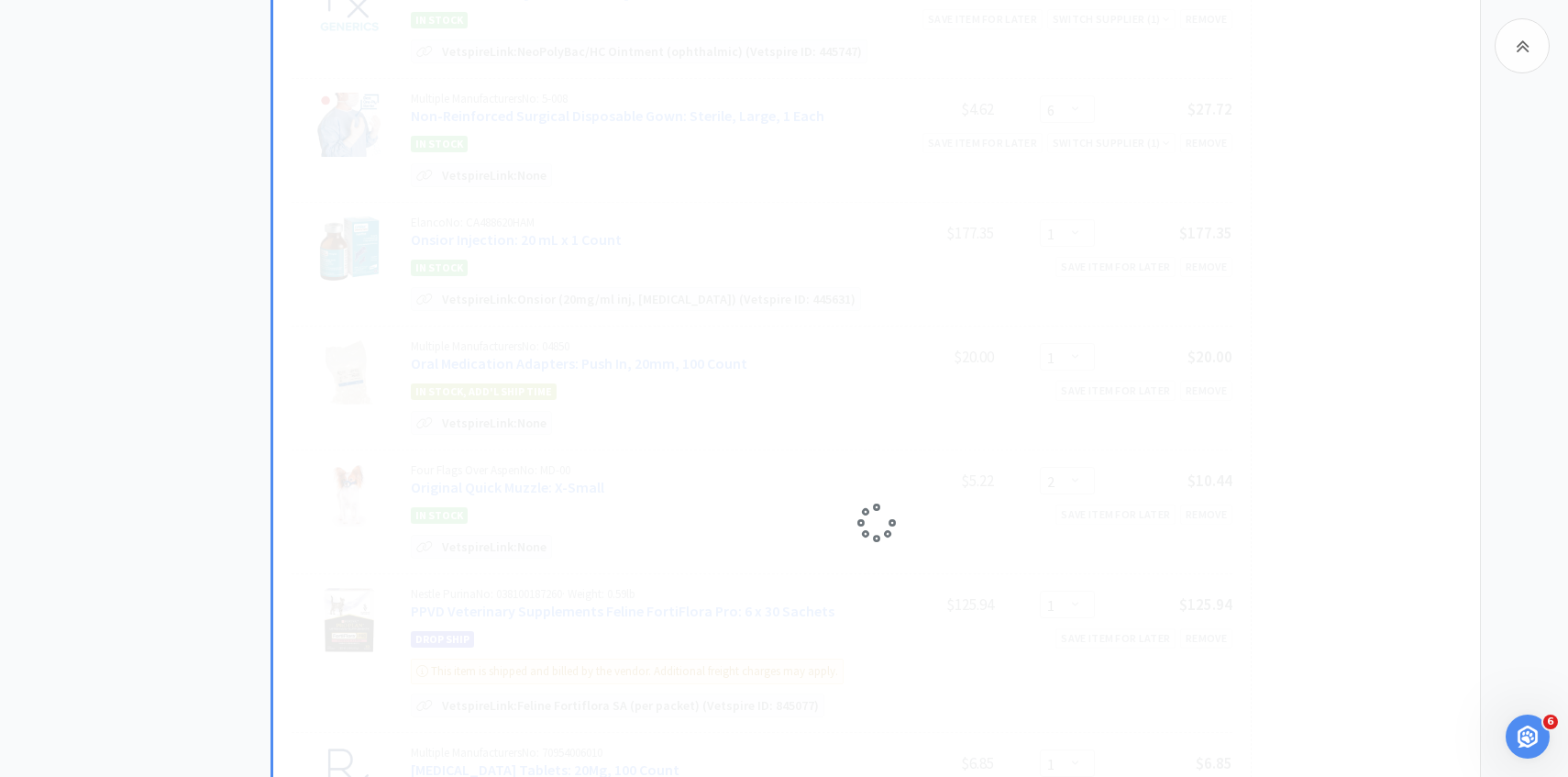
select select "4"
select select "6"
select select "1"
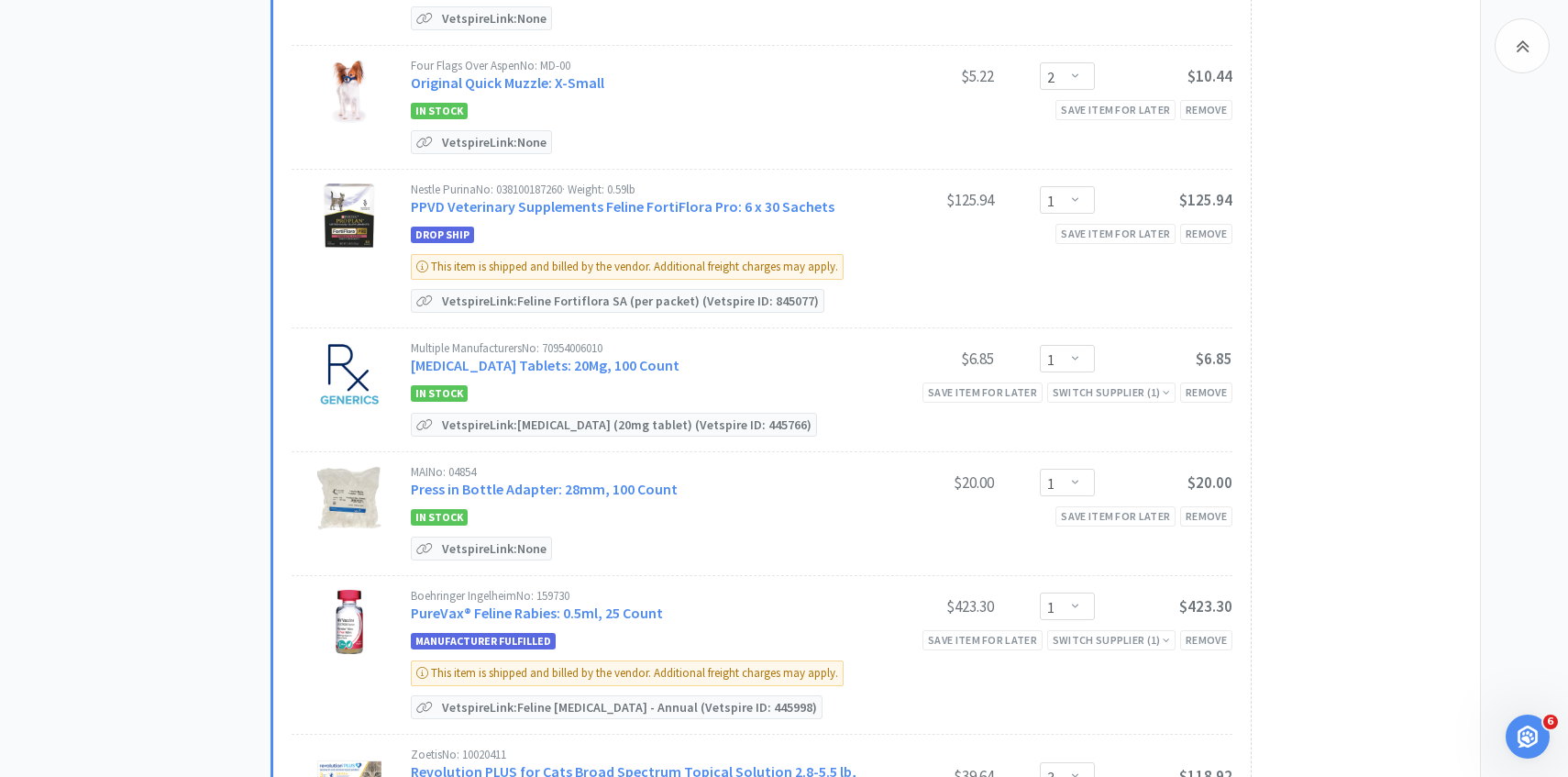
scroll to position [1980, 0]
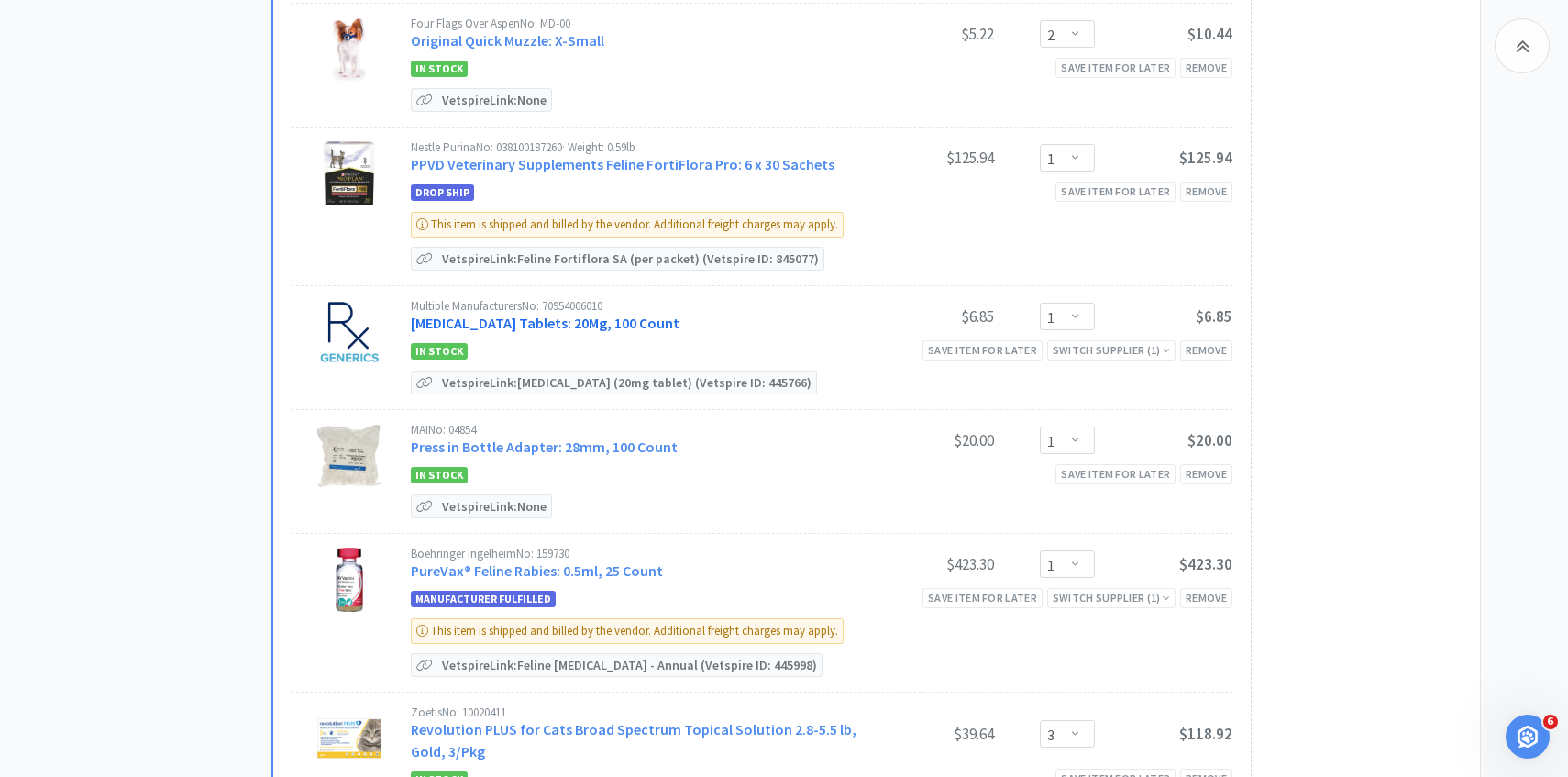
click at [598, 321] on link "[MEDICAL_DATA] Tablets: 20Mg, 100 Count" at bounding box center [545, 323] width 269 height 19
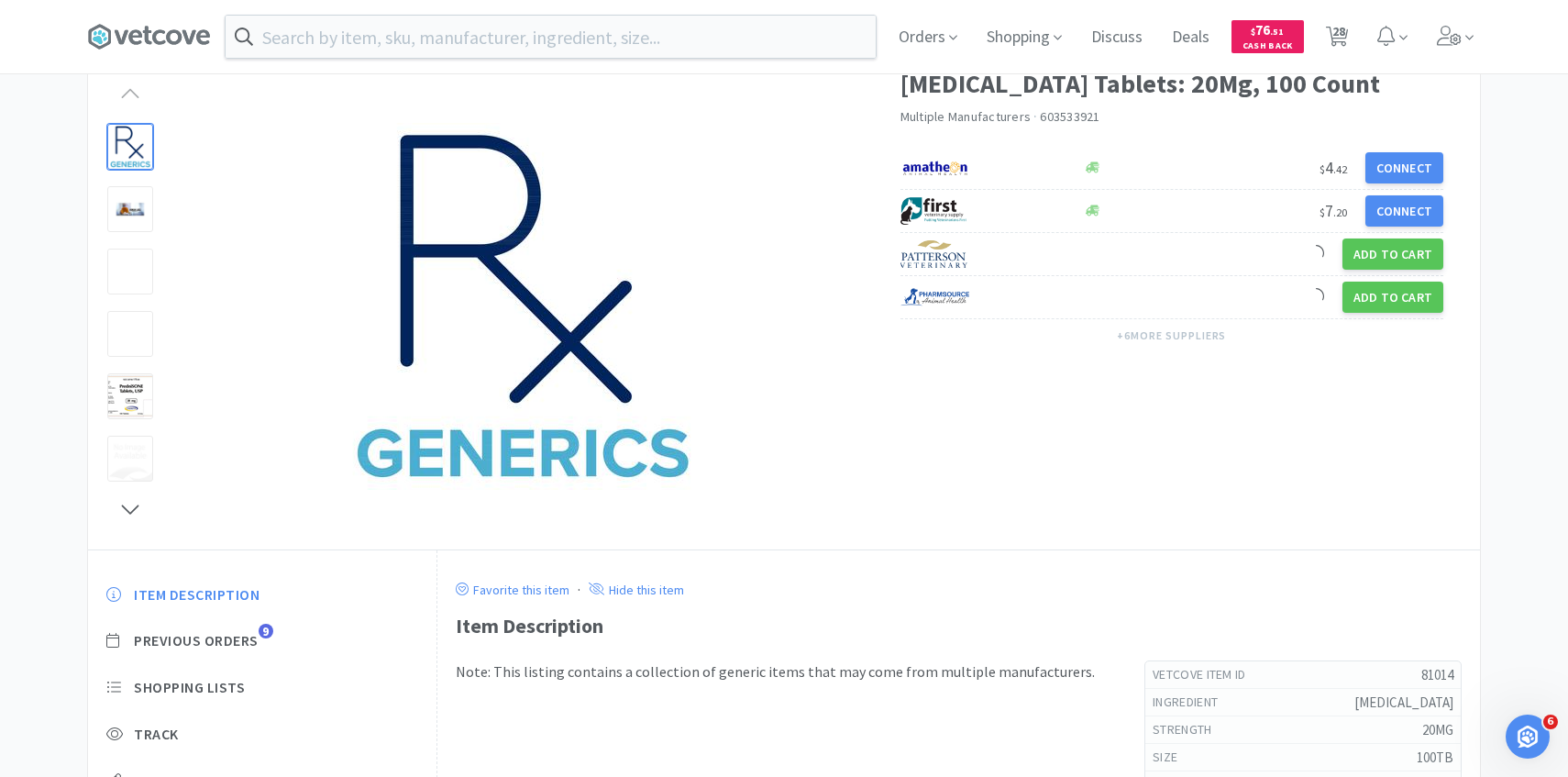
scroll to position [170, 0]
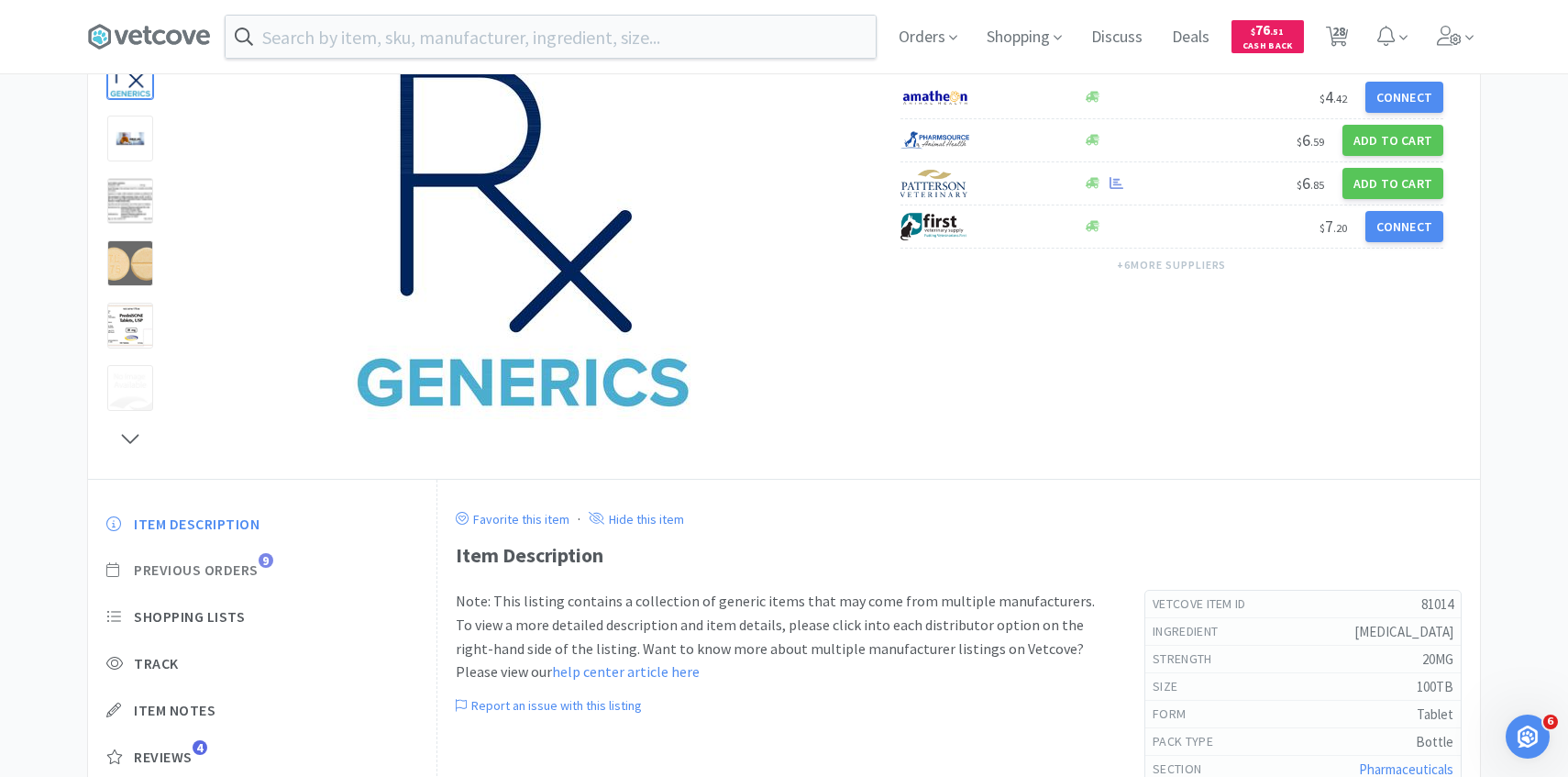
click at [238, 576] on span "Previous Orders" at bounding box center [196, 571] width 124 height 20
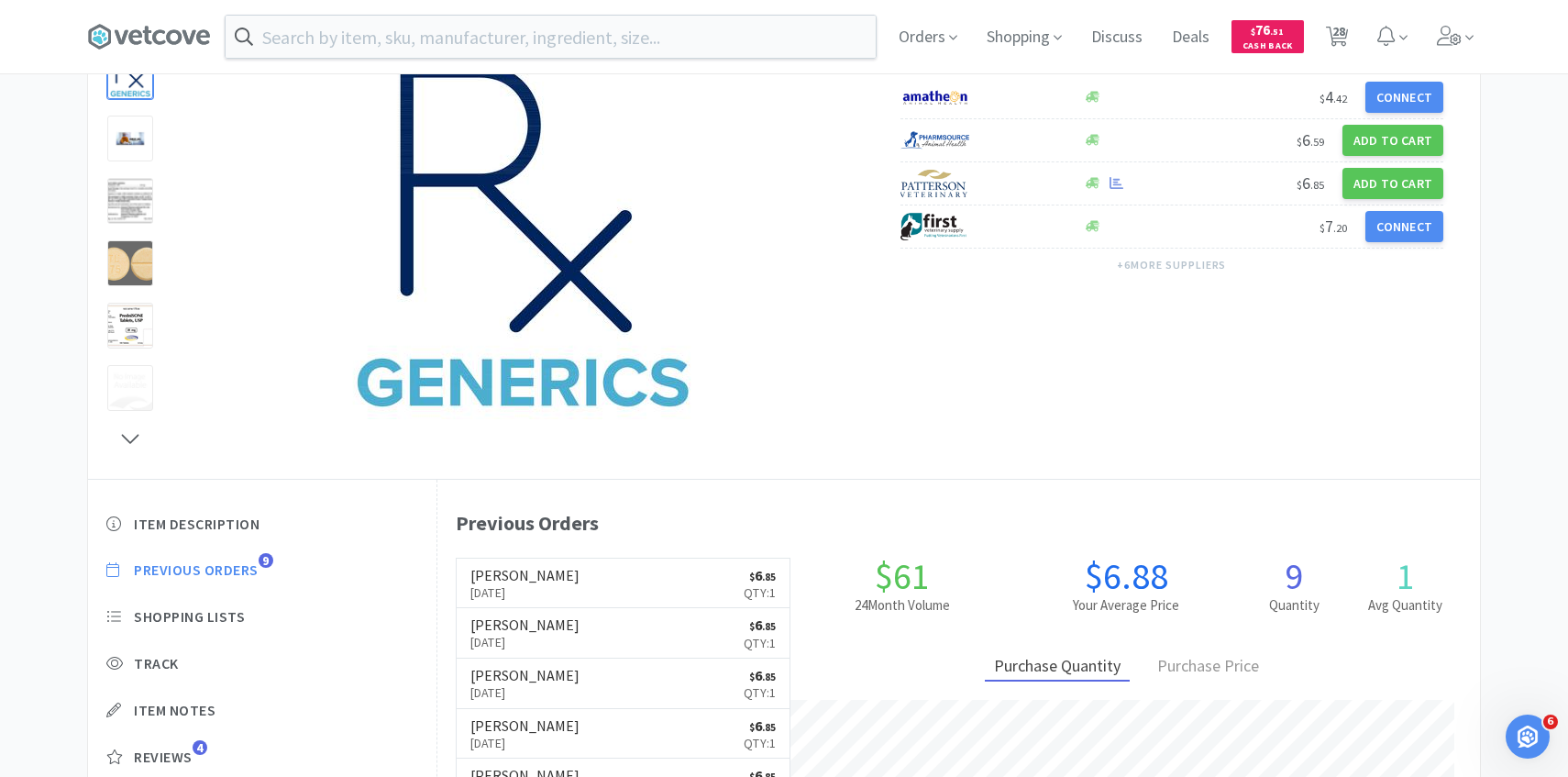
scroll to position [504, 1043]
select select "2"
select select "1"
select select "2"
select select "1"
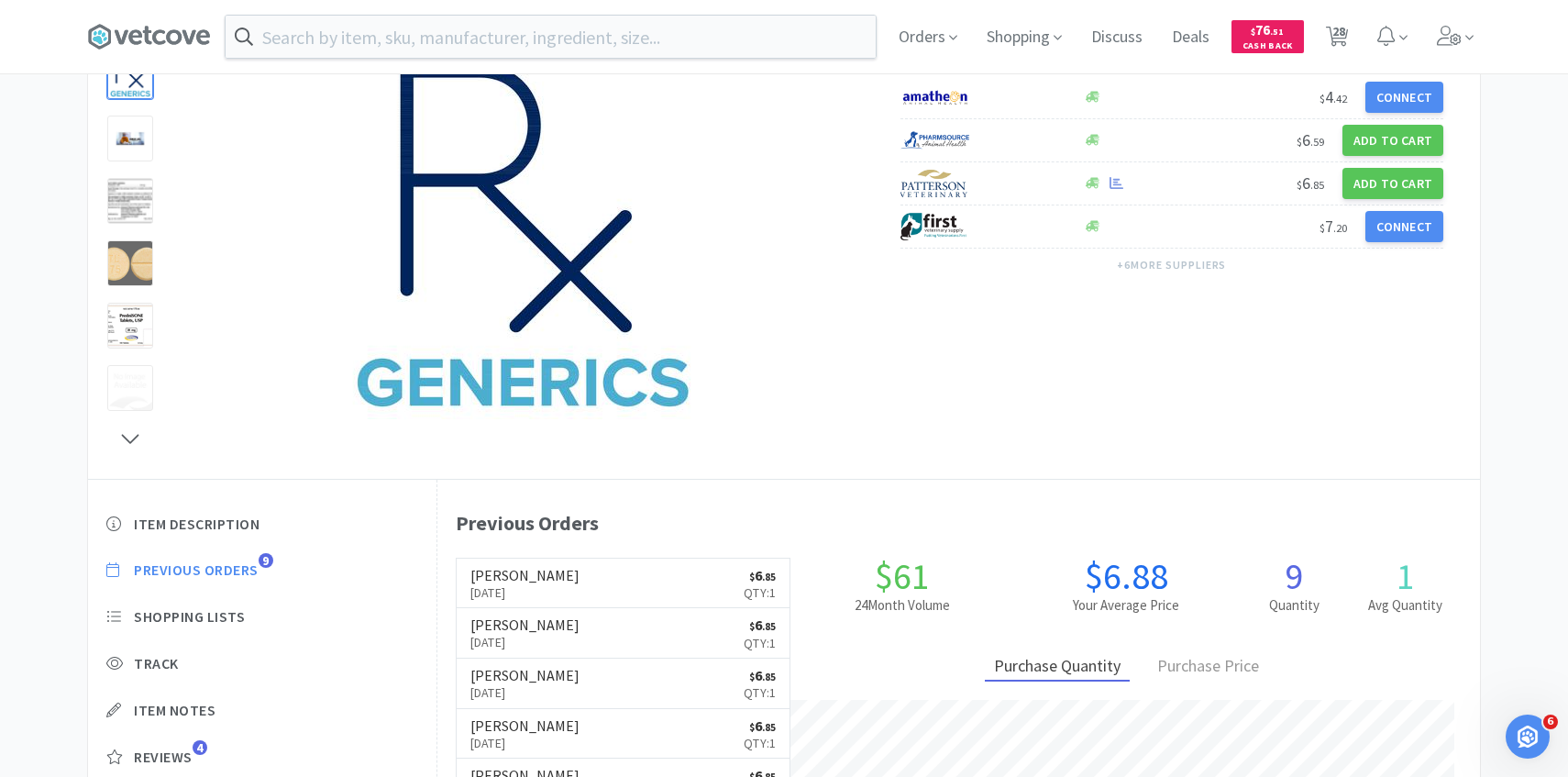
select select "1"
select select "3"
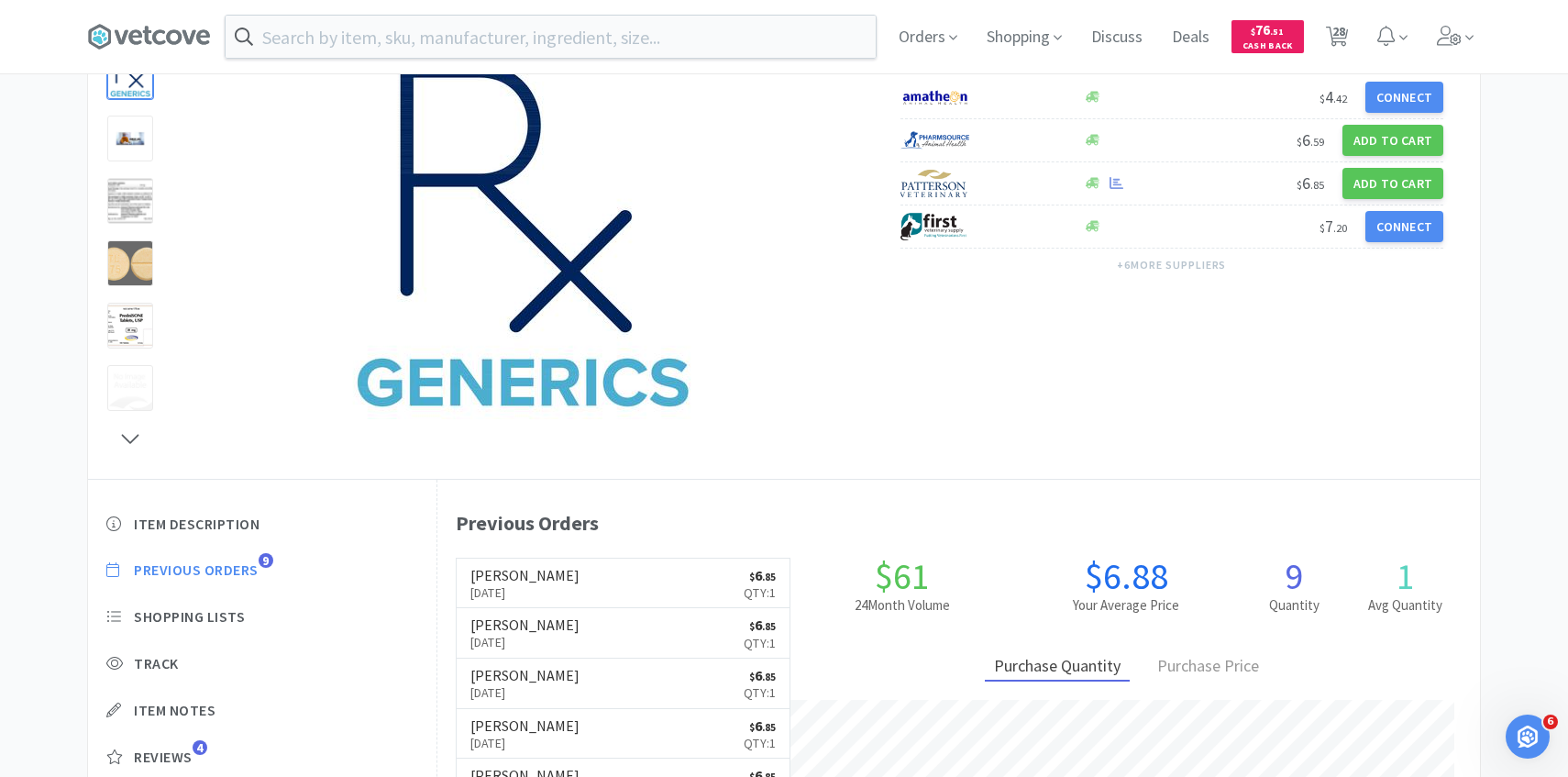
select select "4"
select select "1"
select select "6"
select select "1"
select select "2"
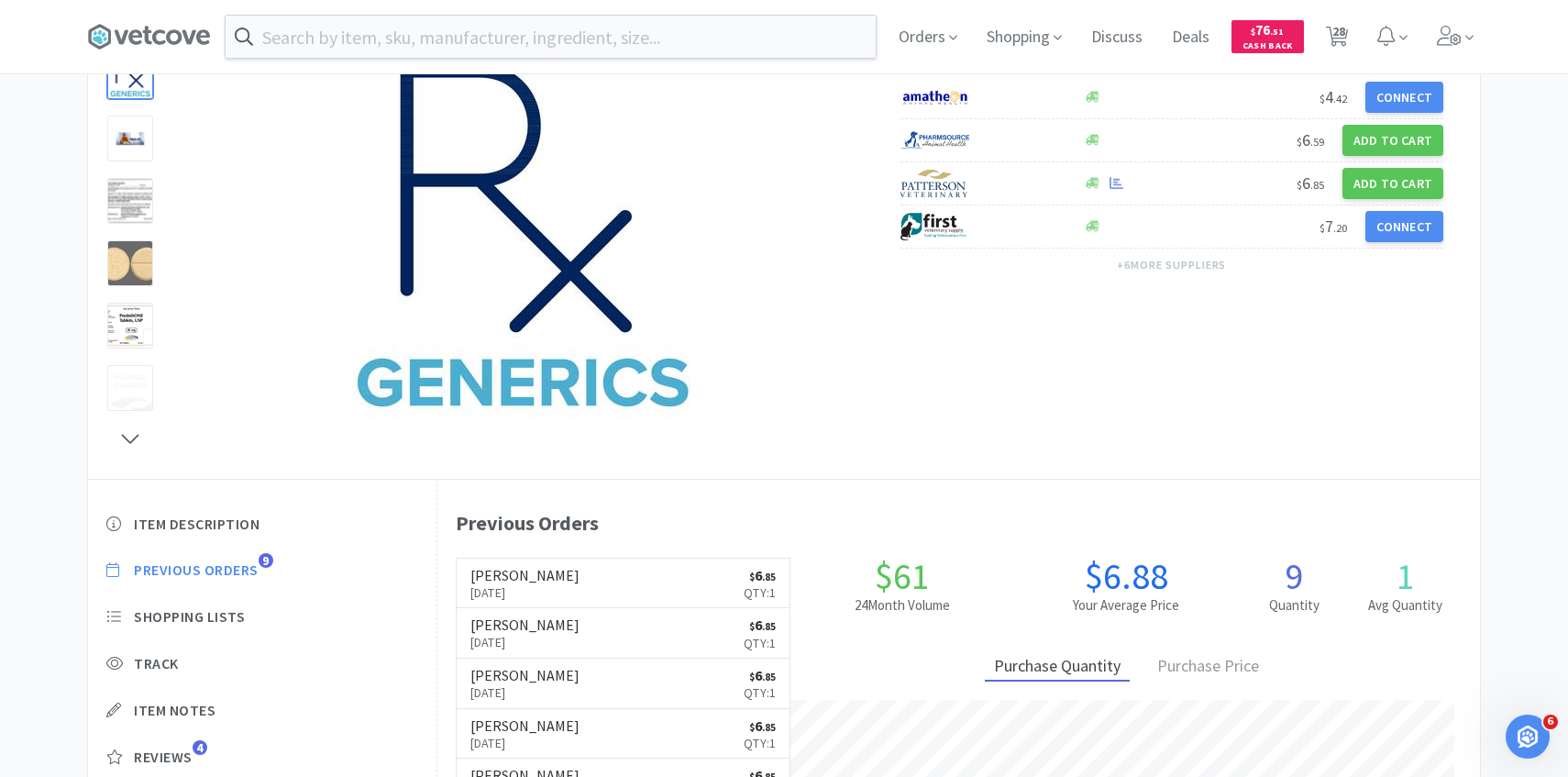
select select "1"
select select "3"
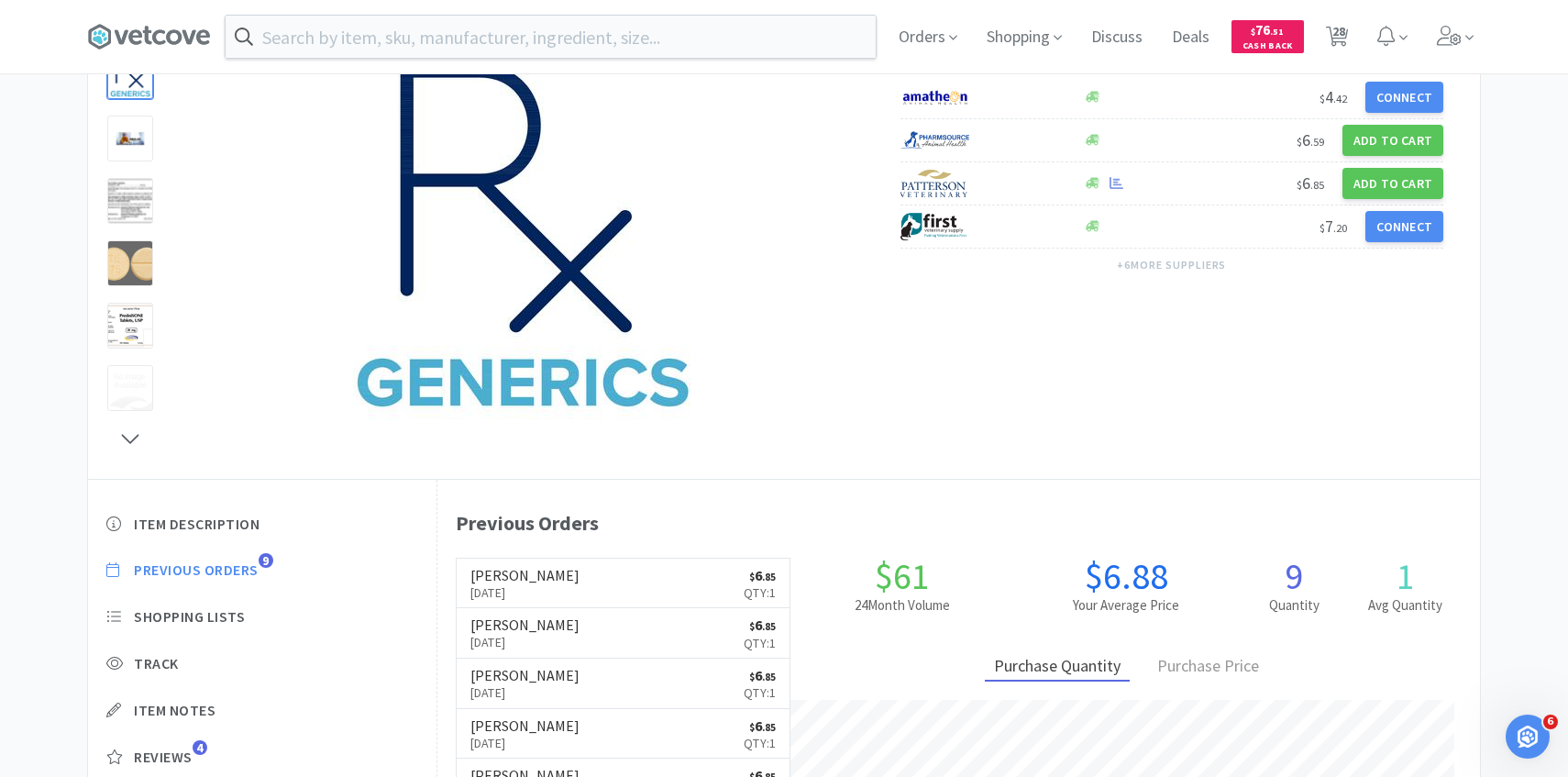
select select "1"
select select "2"
select select "3"
select select "2"
select select "3"
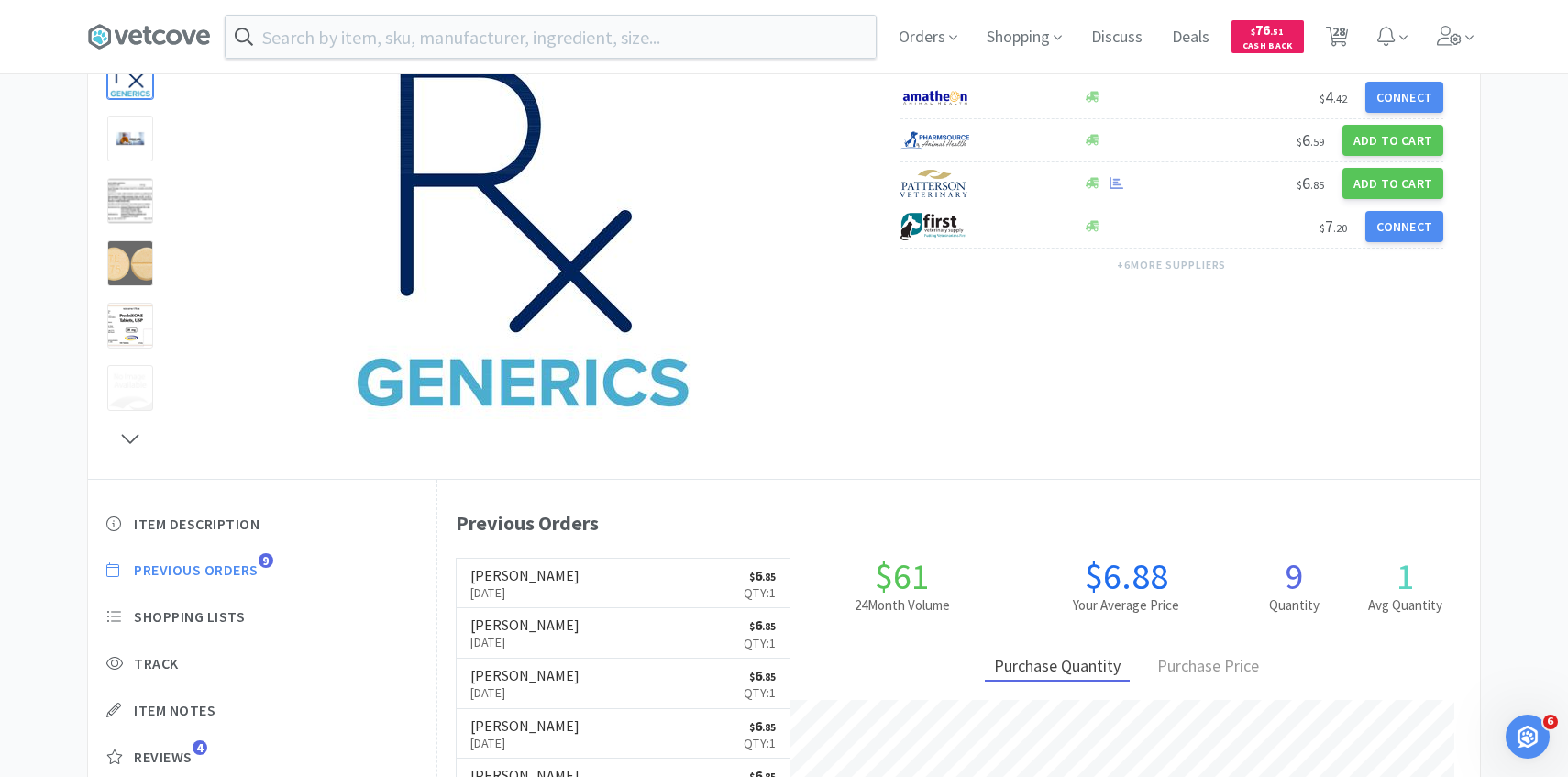
select select "1"
select select "4"
select select "6"
select select "1"
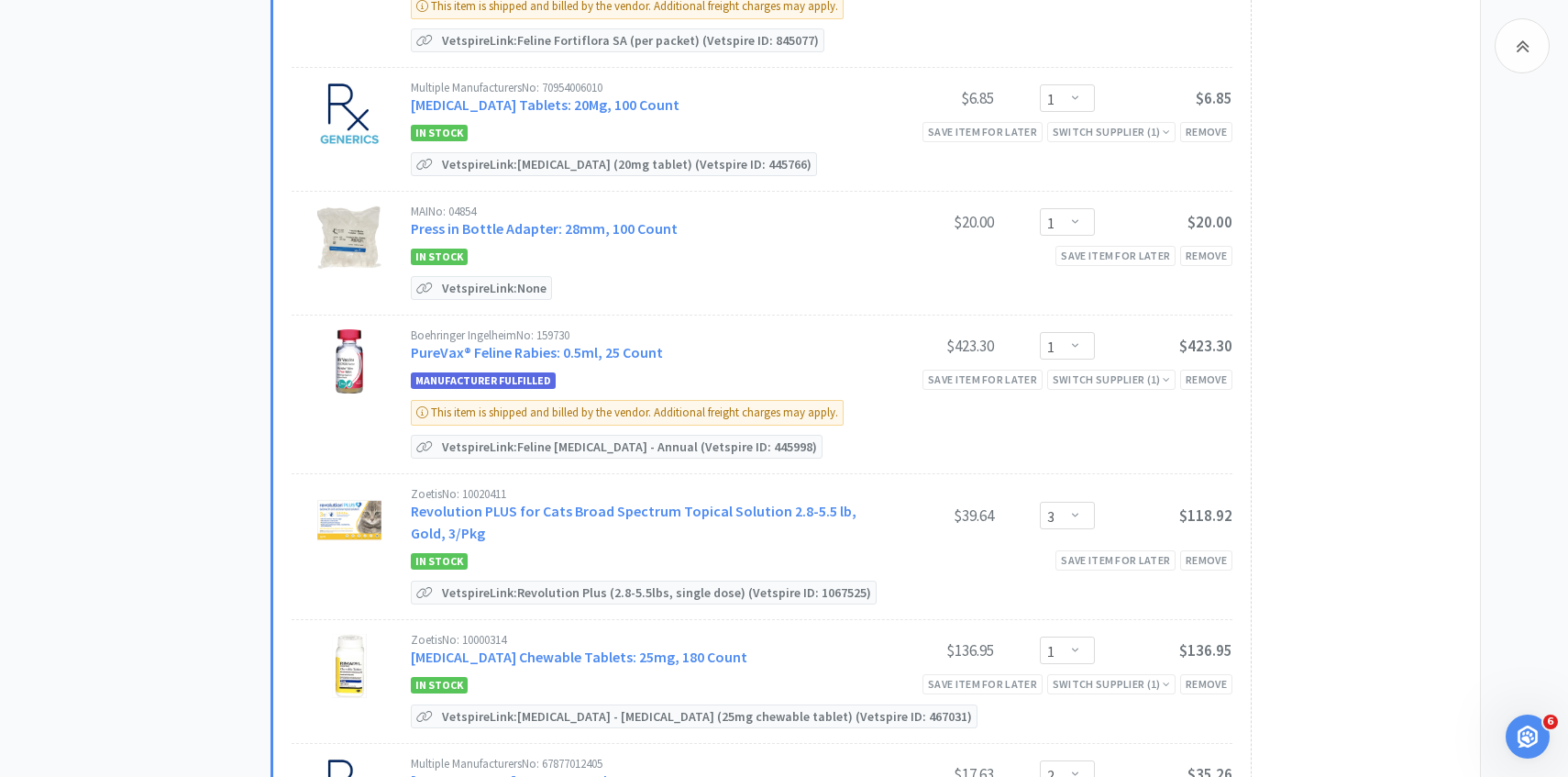
scroll to position [2203, 0]
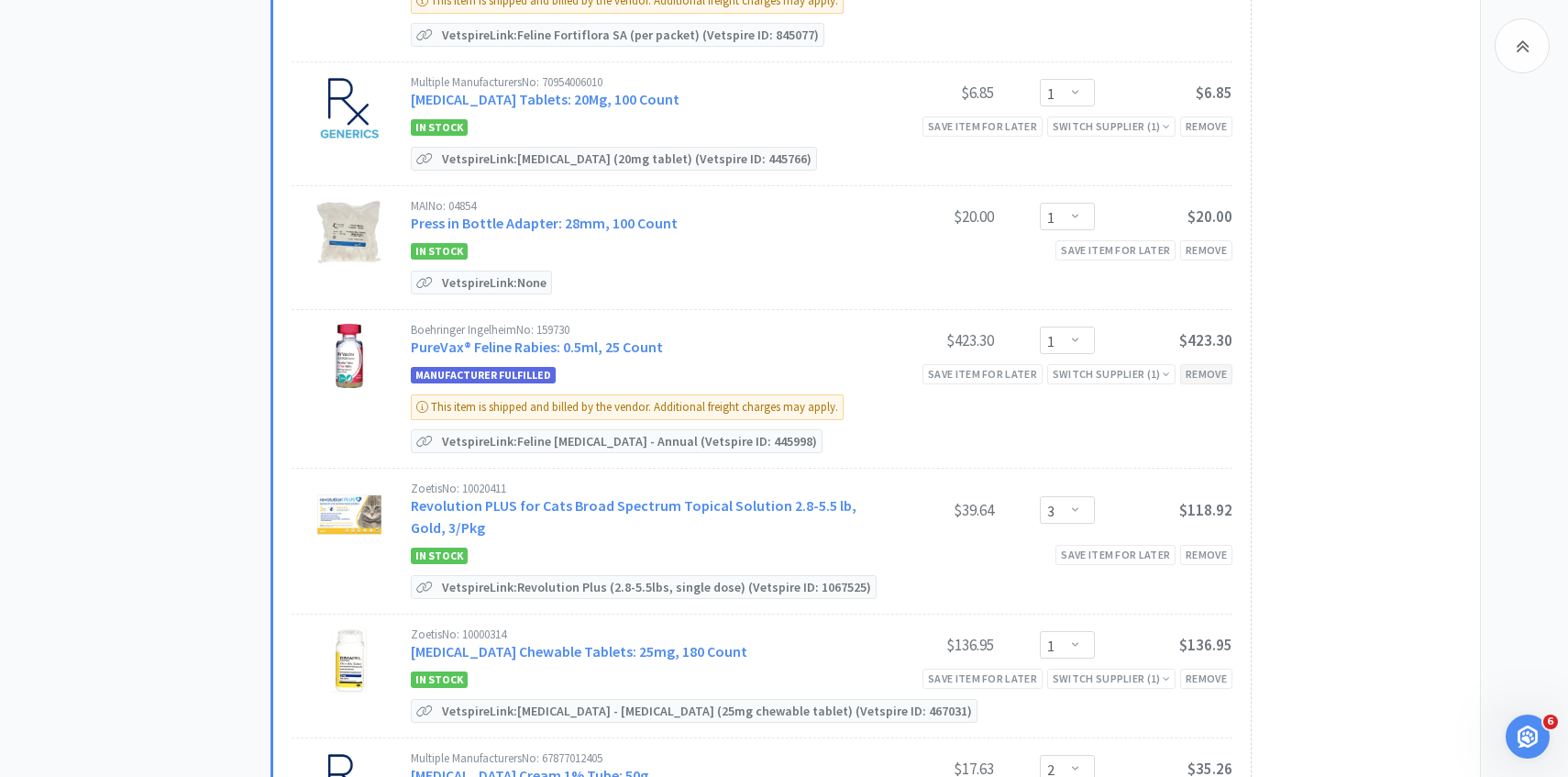
click at [1186, 364] on div "Remove" at bounding box center [1205, 374] width 52 height 20
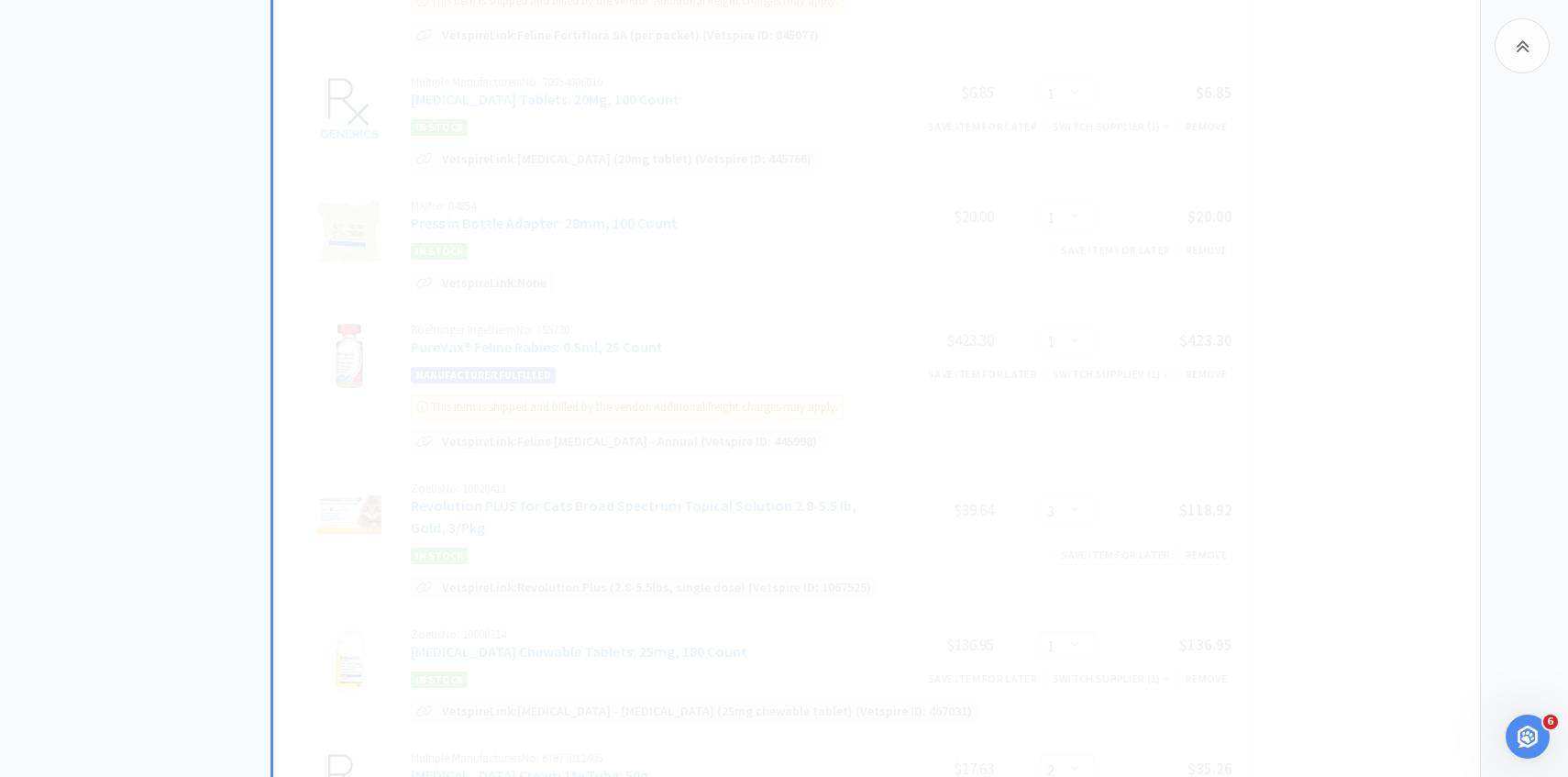
select select "3"
select select "1"
select select "2"
select select "3"
select select "2"
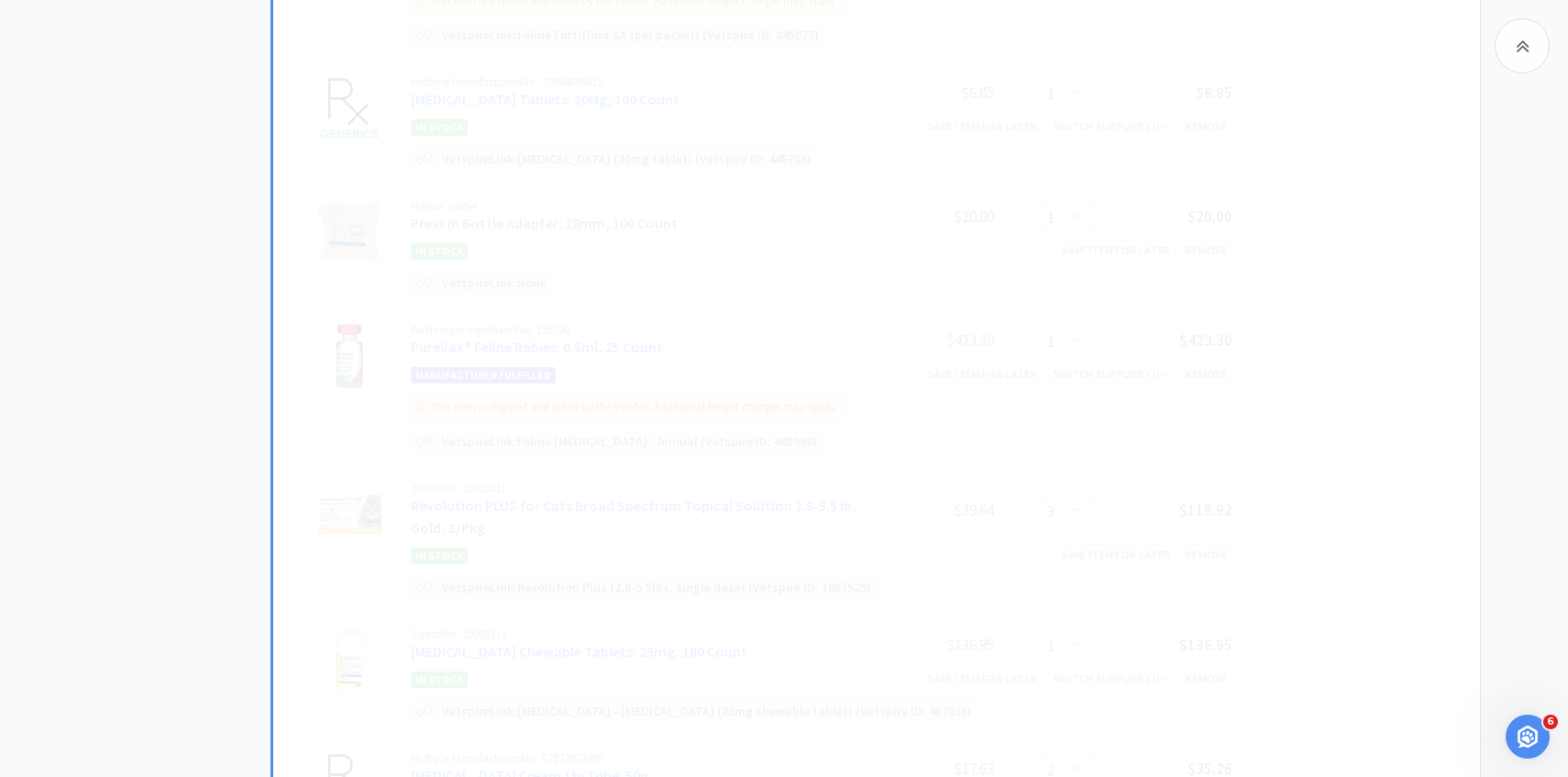
select select "3"
select select "1"
select select "4"
select select "6"
select select "1"
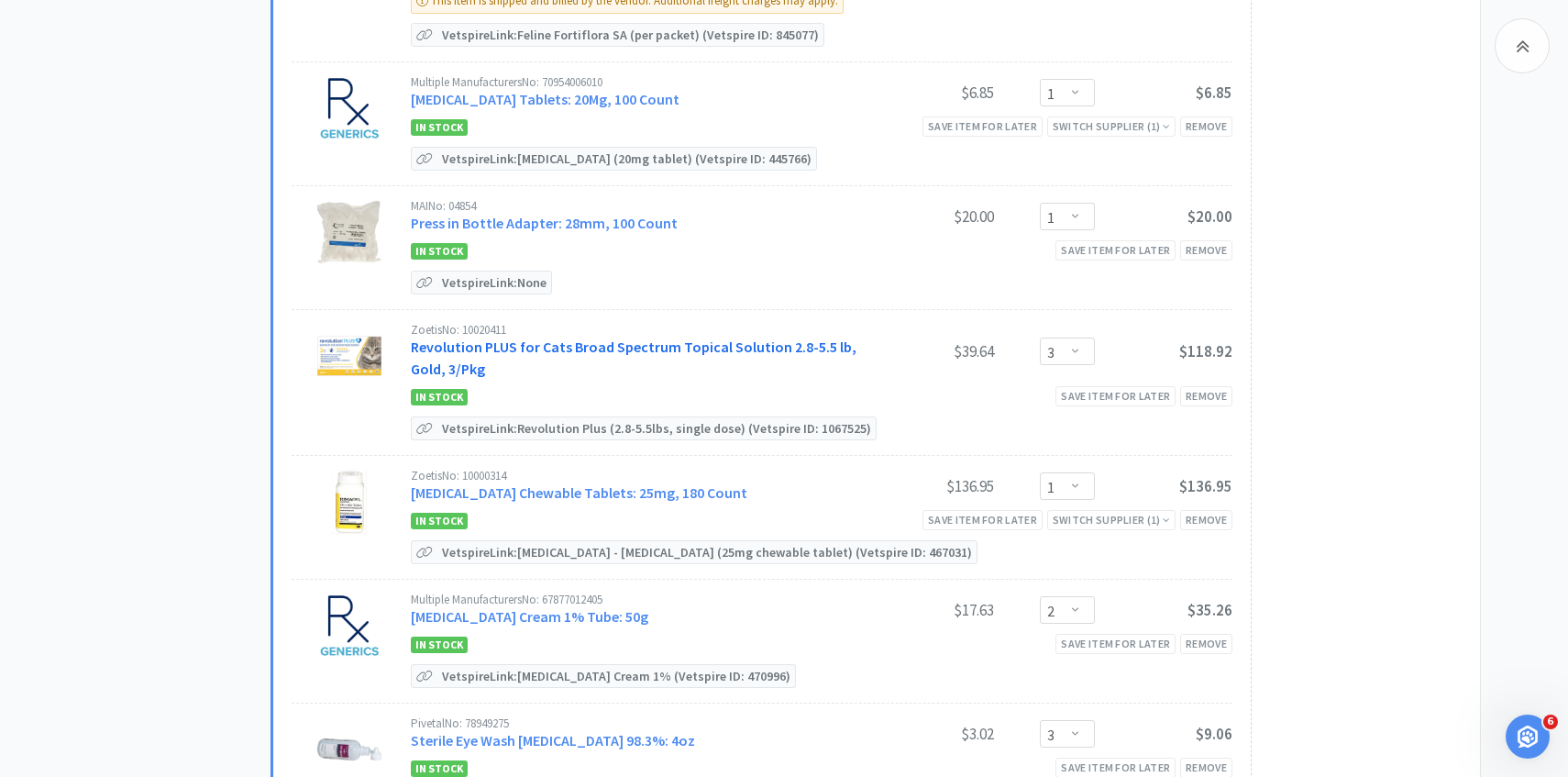
click at [629, 338] on link "Revolution PLUS for Cats Broad Spectrum Topical Solution 2.8-5.5 lb, Gold, 3/Pkg" at bounding box center [634, 357] width 446 height 40
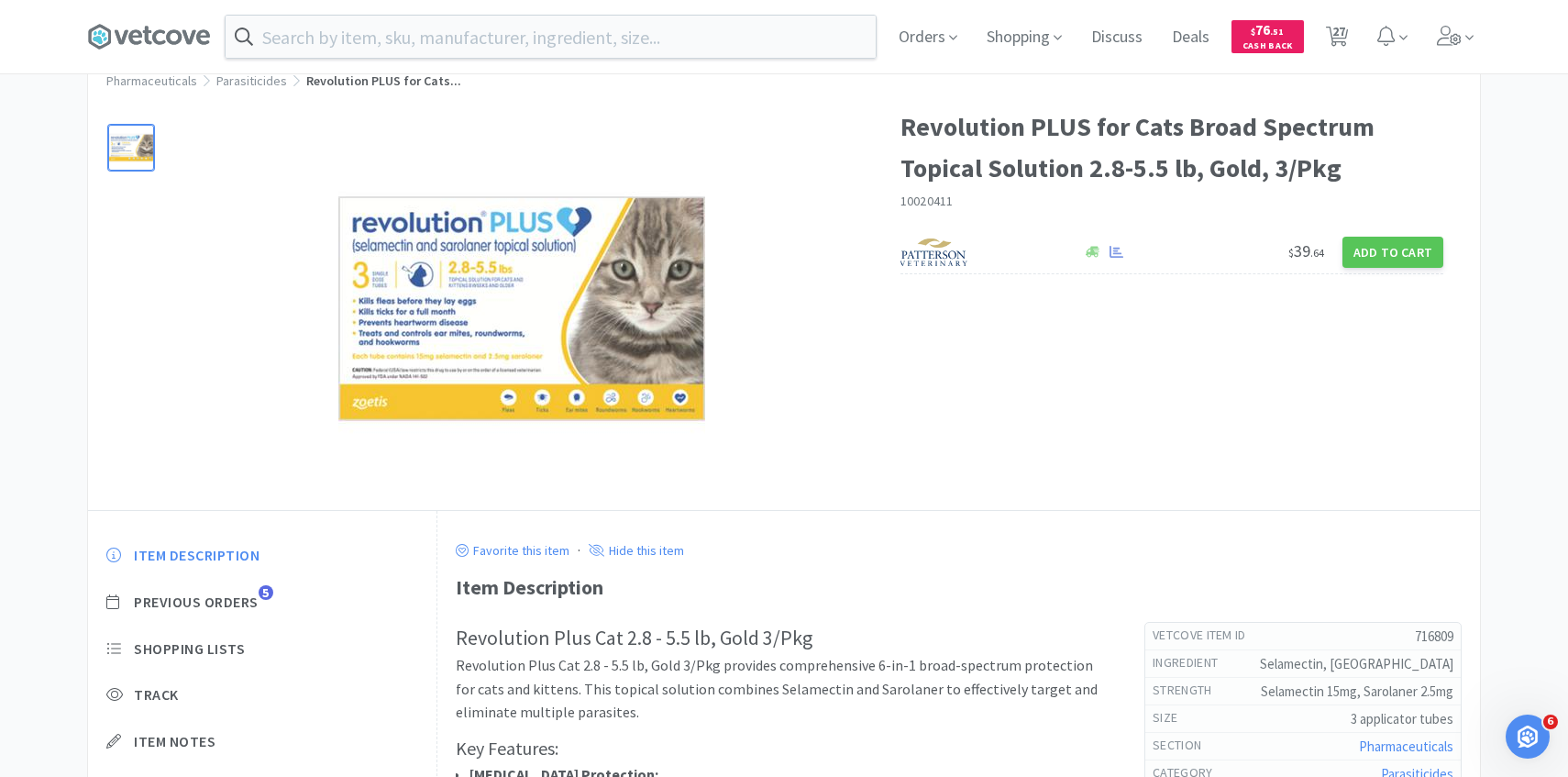
scroll to position [121, 0]
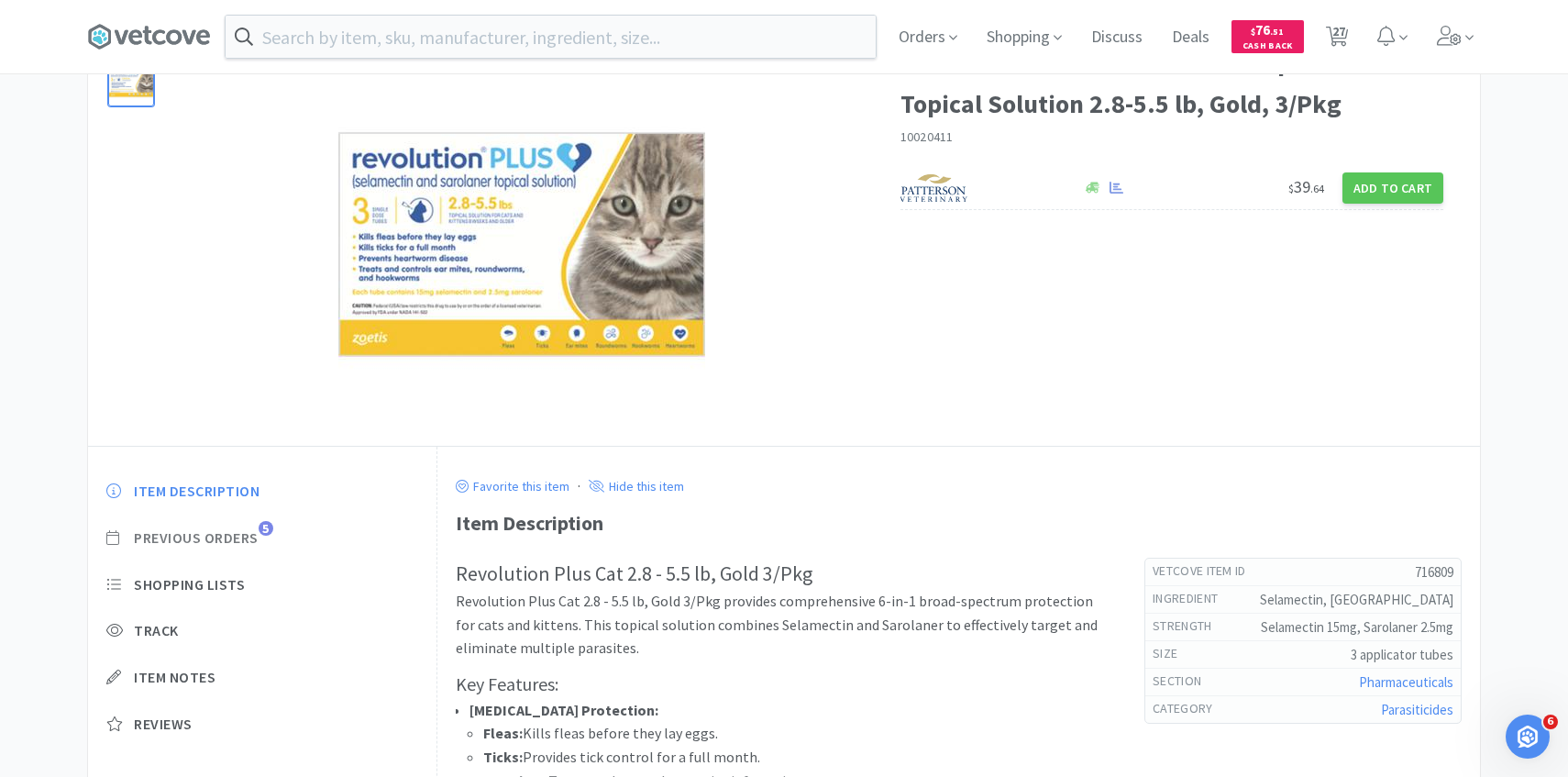
click at [246, 539] on span "Previous Orders" at bounding box center [196, 538] width 124 height 20
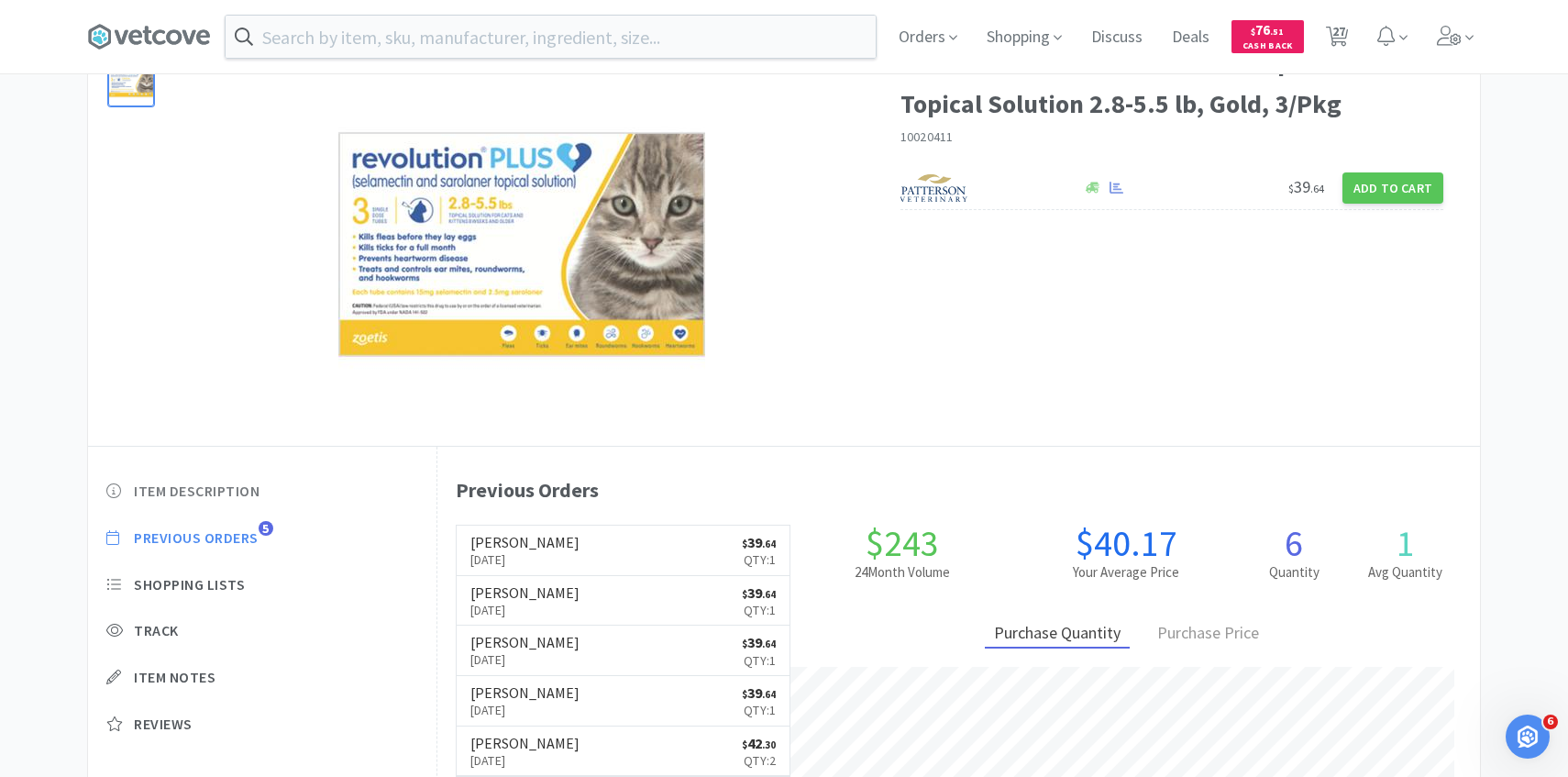
scroll to position [504, 1043]
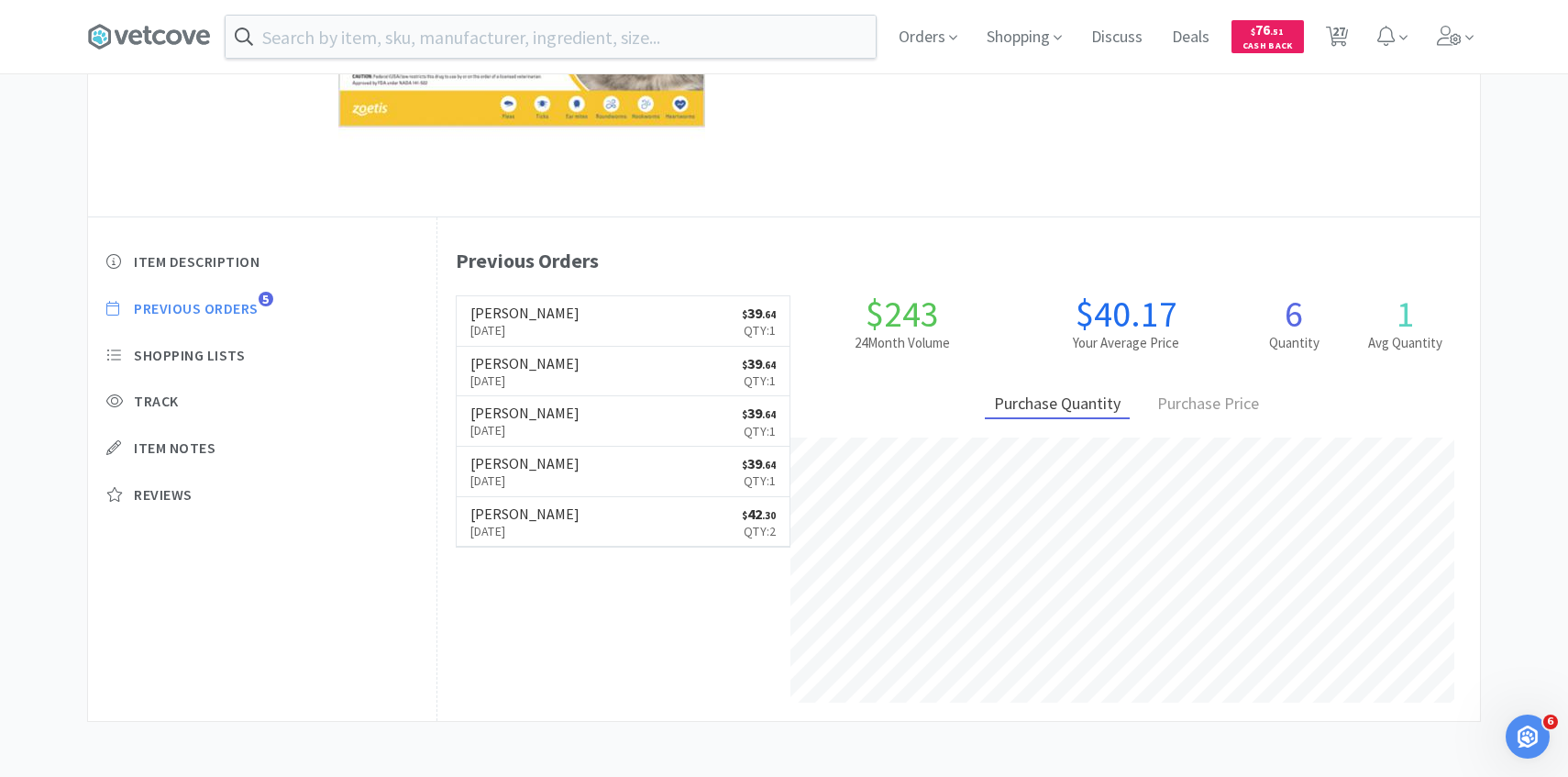
select select "2"
select select "1"
select select "2"
select select "1"
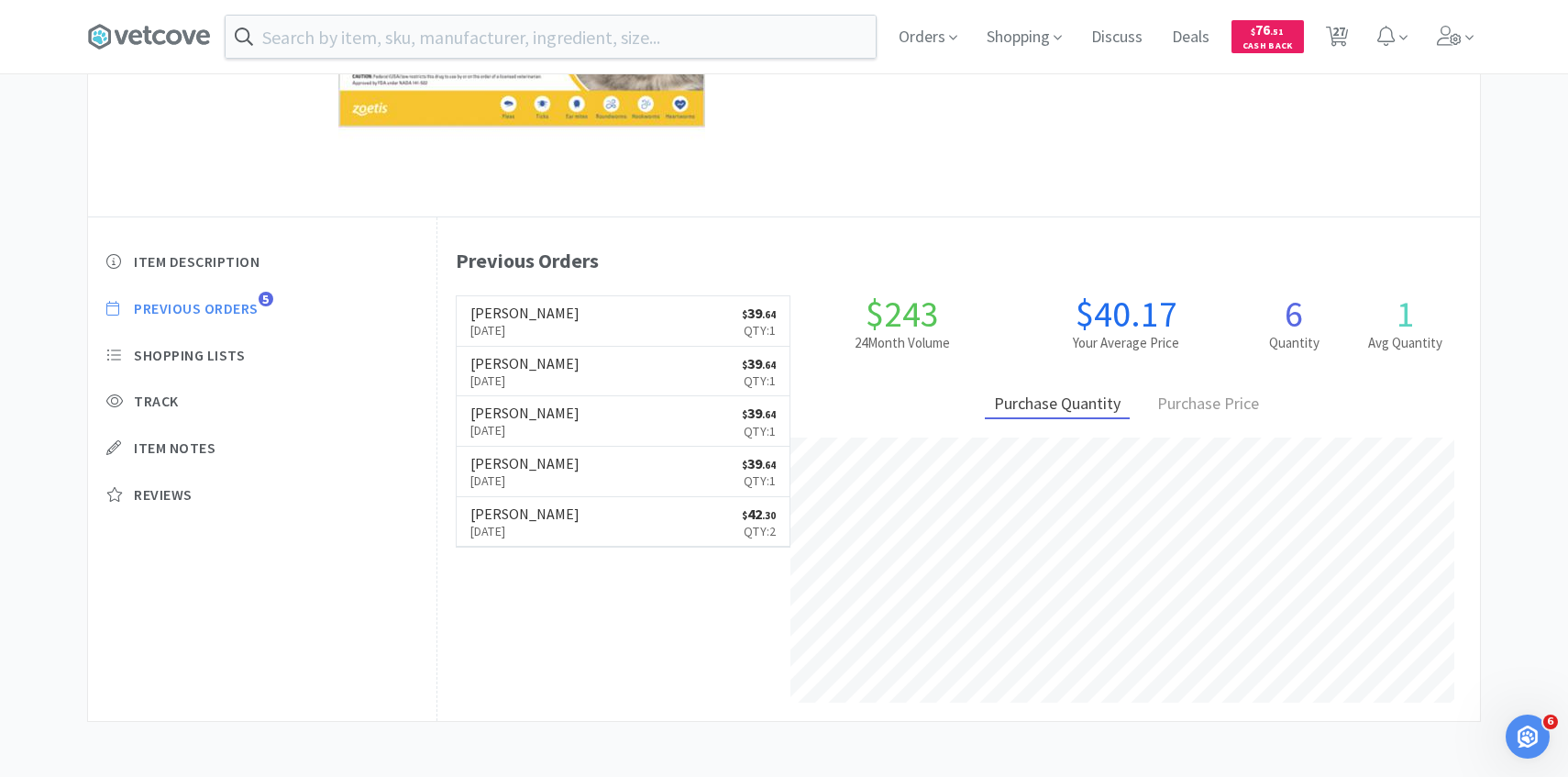
select select "1"
select select "3"
select select "4"
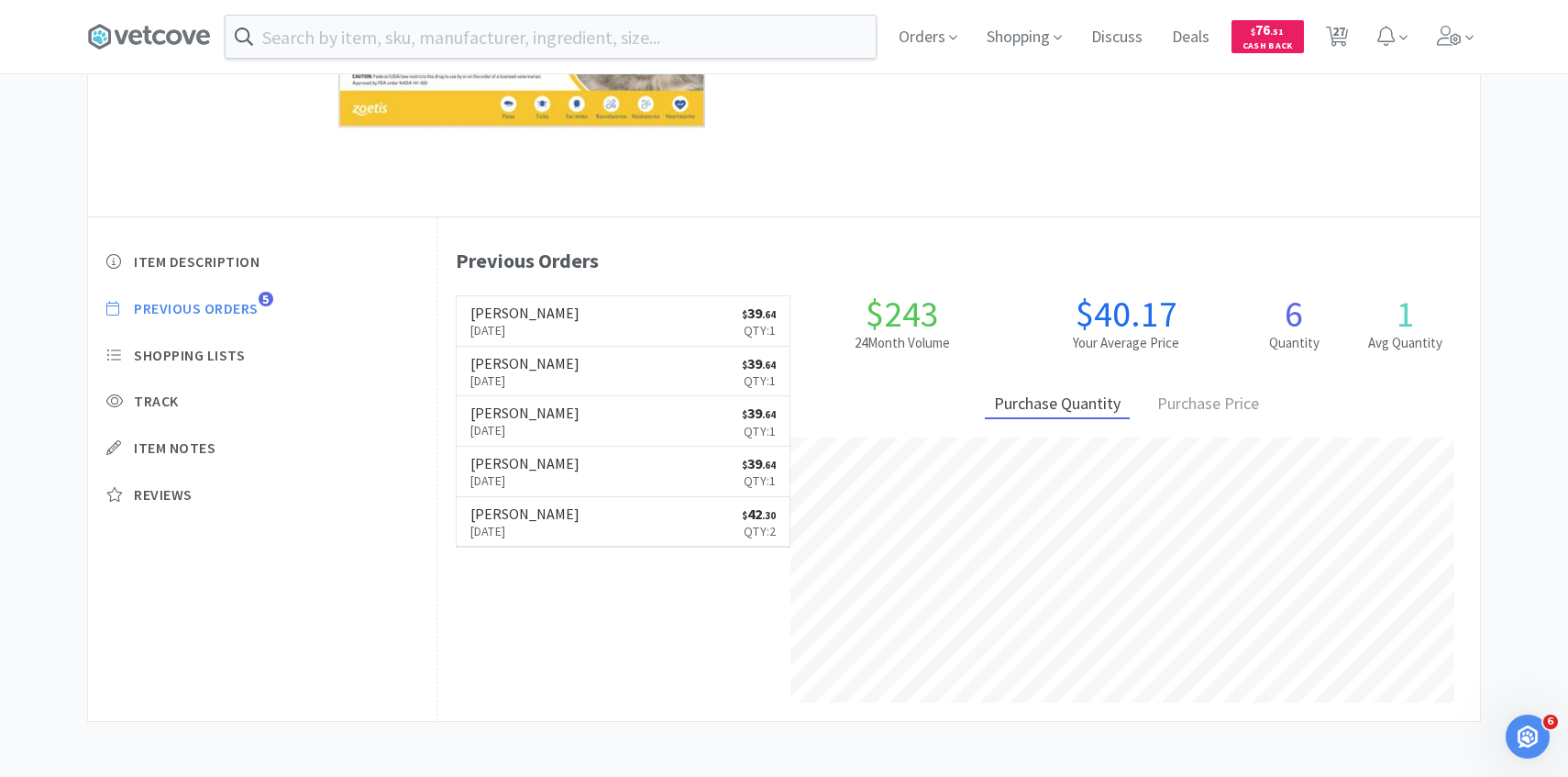
select select "1"
select select "6"
select select "1"
select select "2"
select select "1"
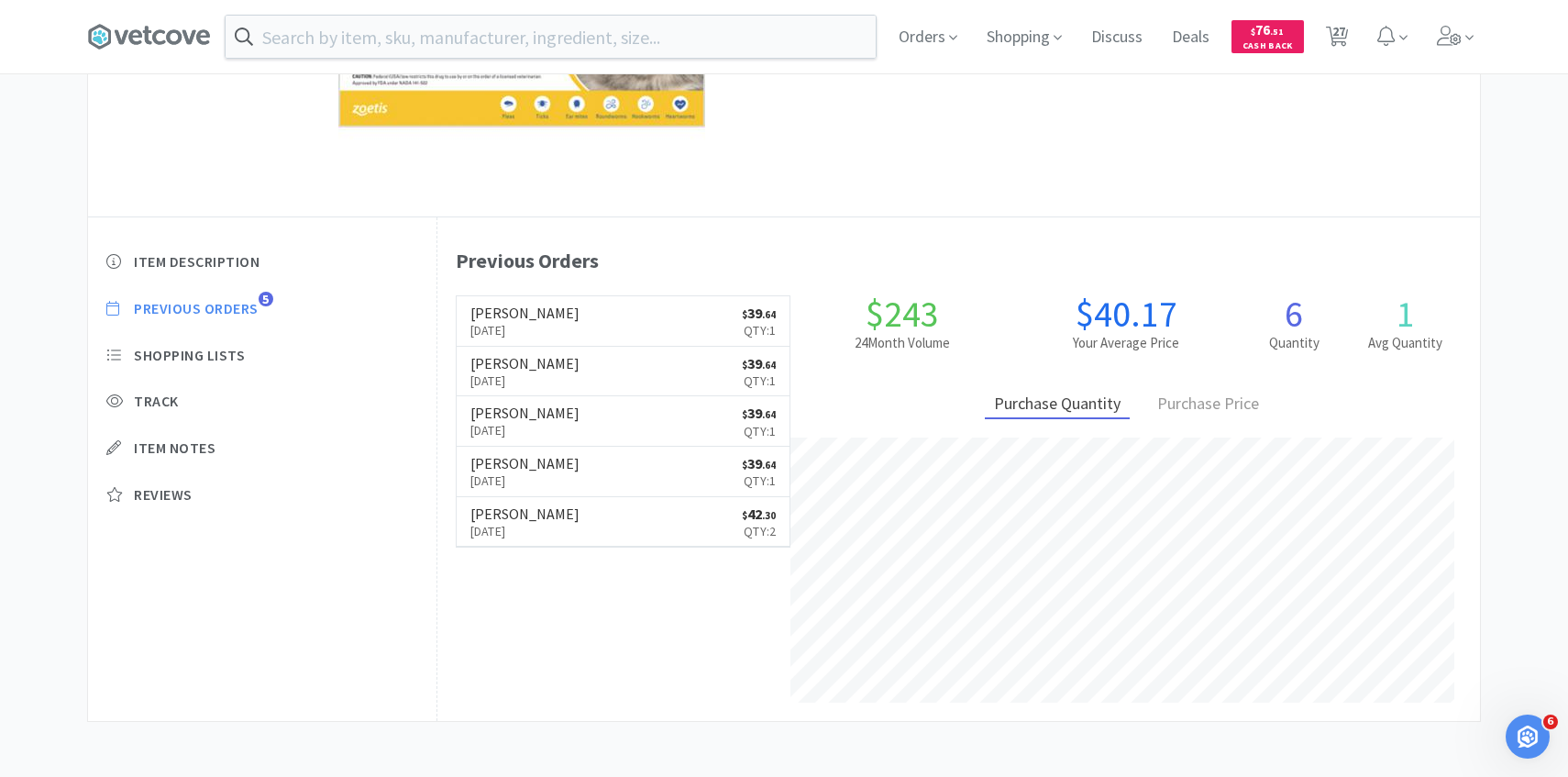
select select "1"
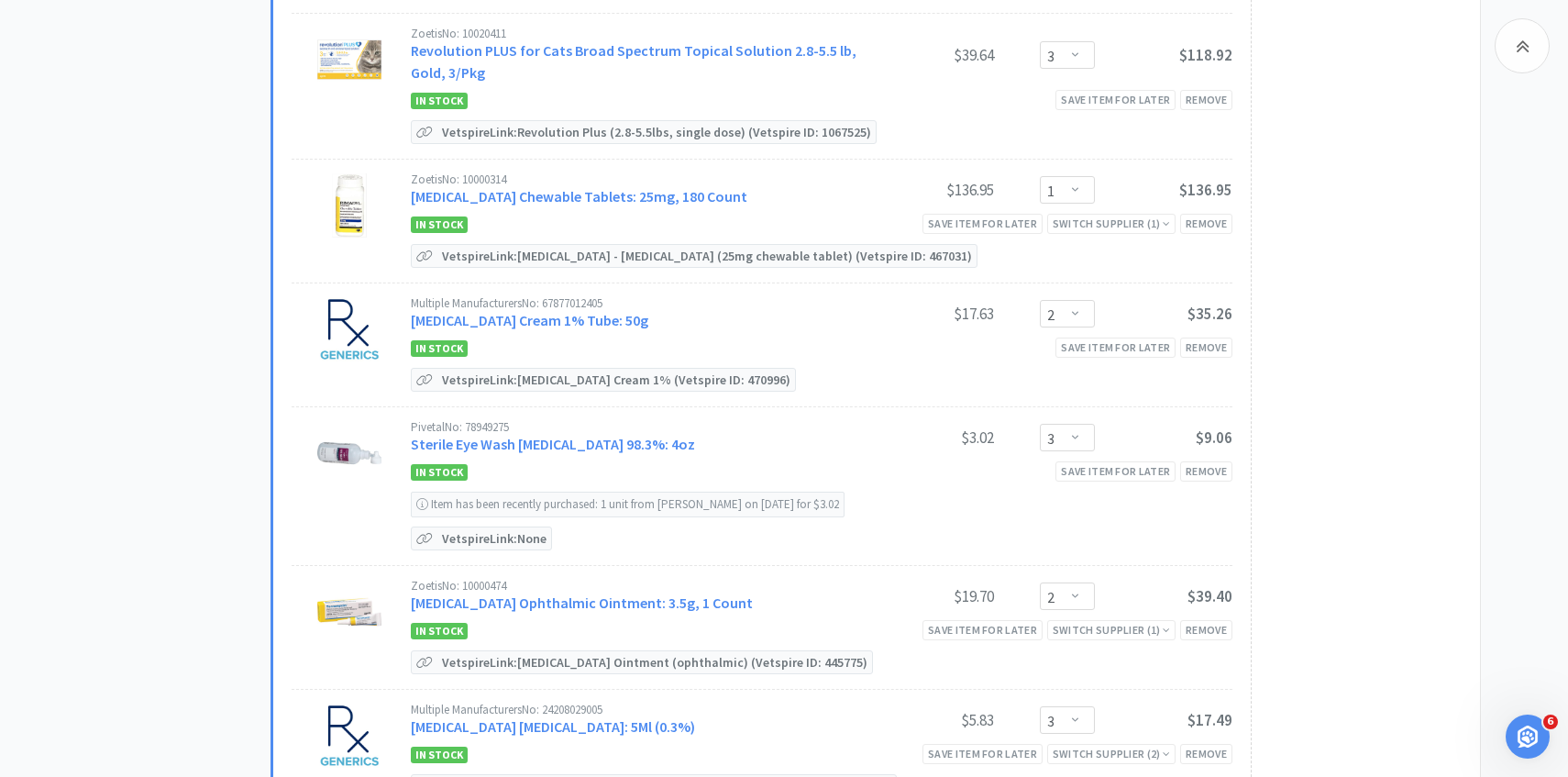
scroll to position [2517, 0]
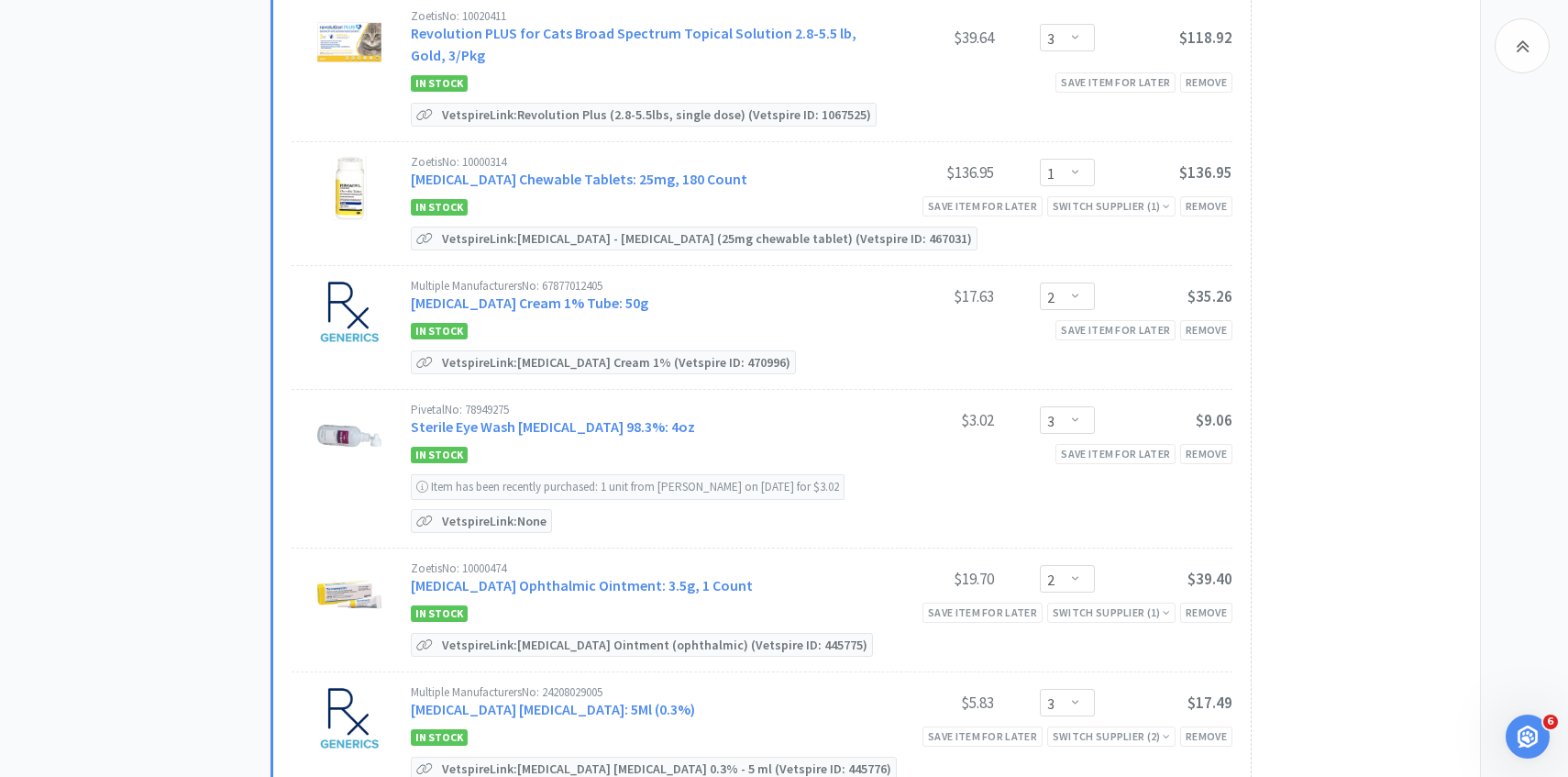
click at [593, 303] on div "Multiple Manufacturers No: 67877012405 [MEDICAL_DATA] Cream 1% Tube: 50g" at bounding box center [634, 297] width 446 height 34
click at [593, 297] on link "[MEDICAL_DATA] Cream 1% Tube: 50g" at bounding box center [529, 302] width 238 height 19
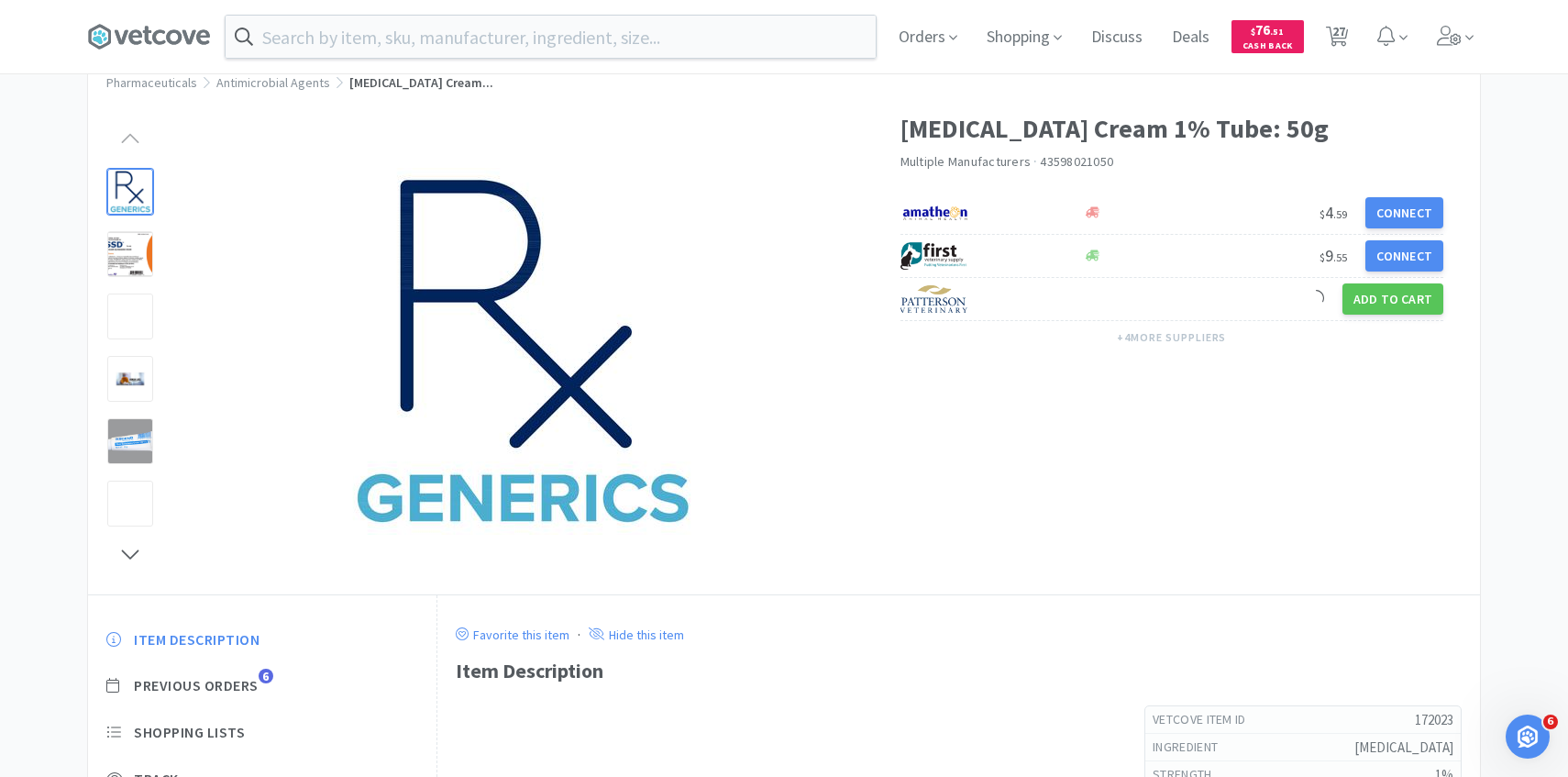
scroll to position [103, 0]
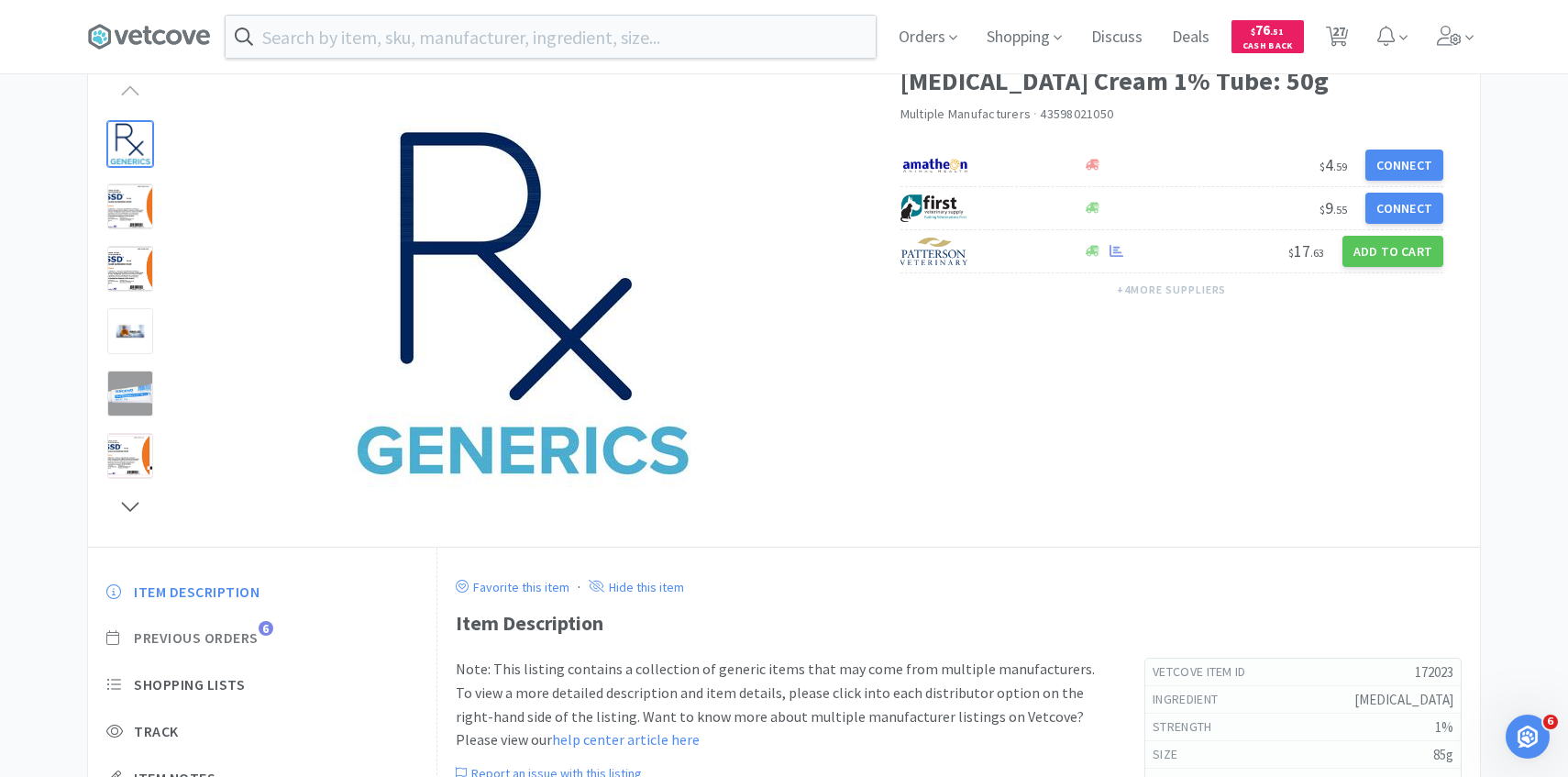
click at [245, 639] on span "Previous Orders" at bounding box center [196, 638] width 124 height 20
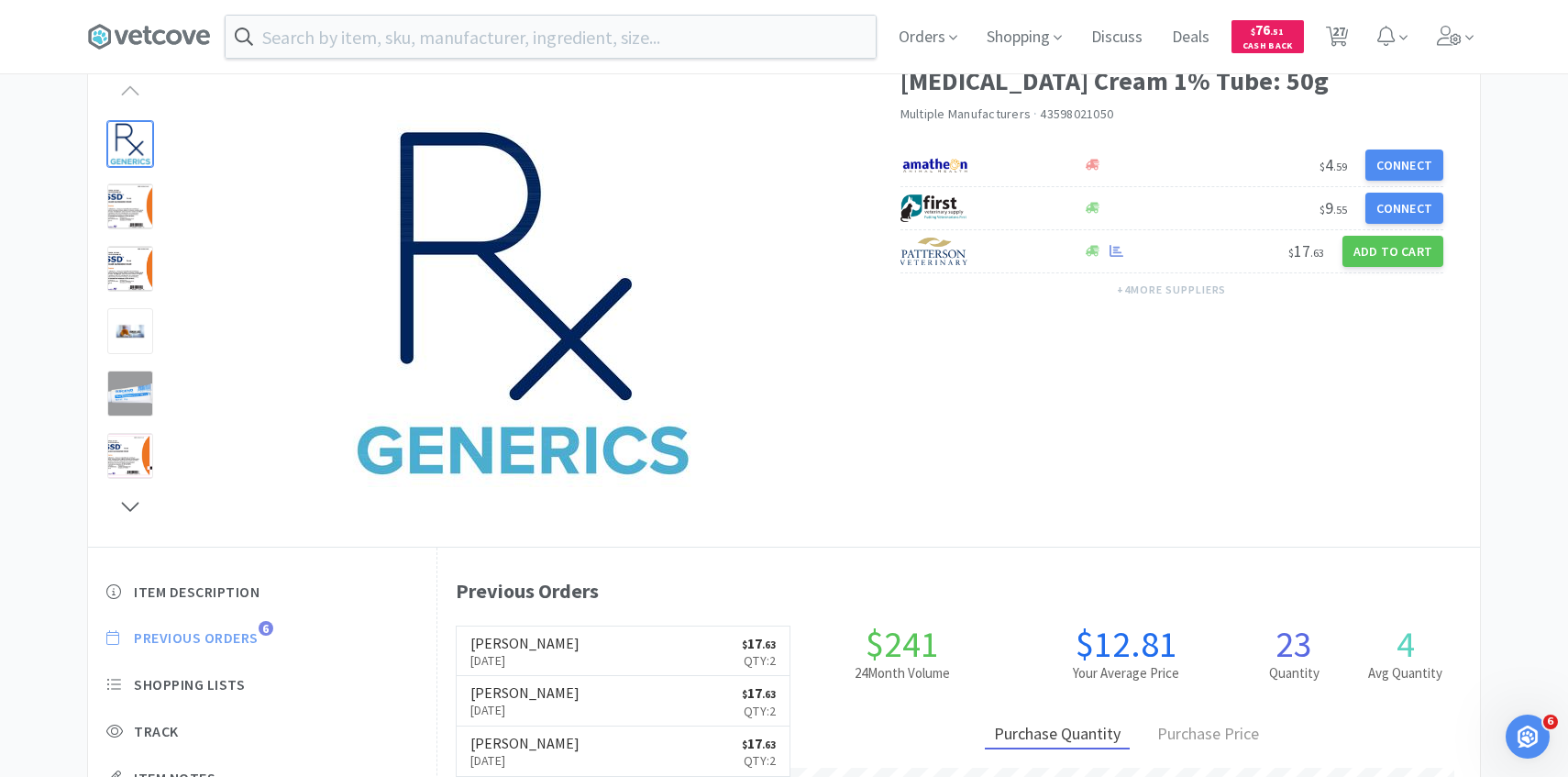
scroll to position [504, 1043]
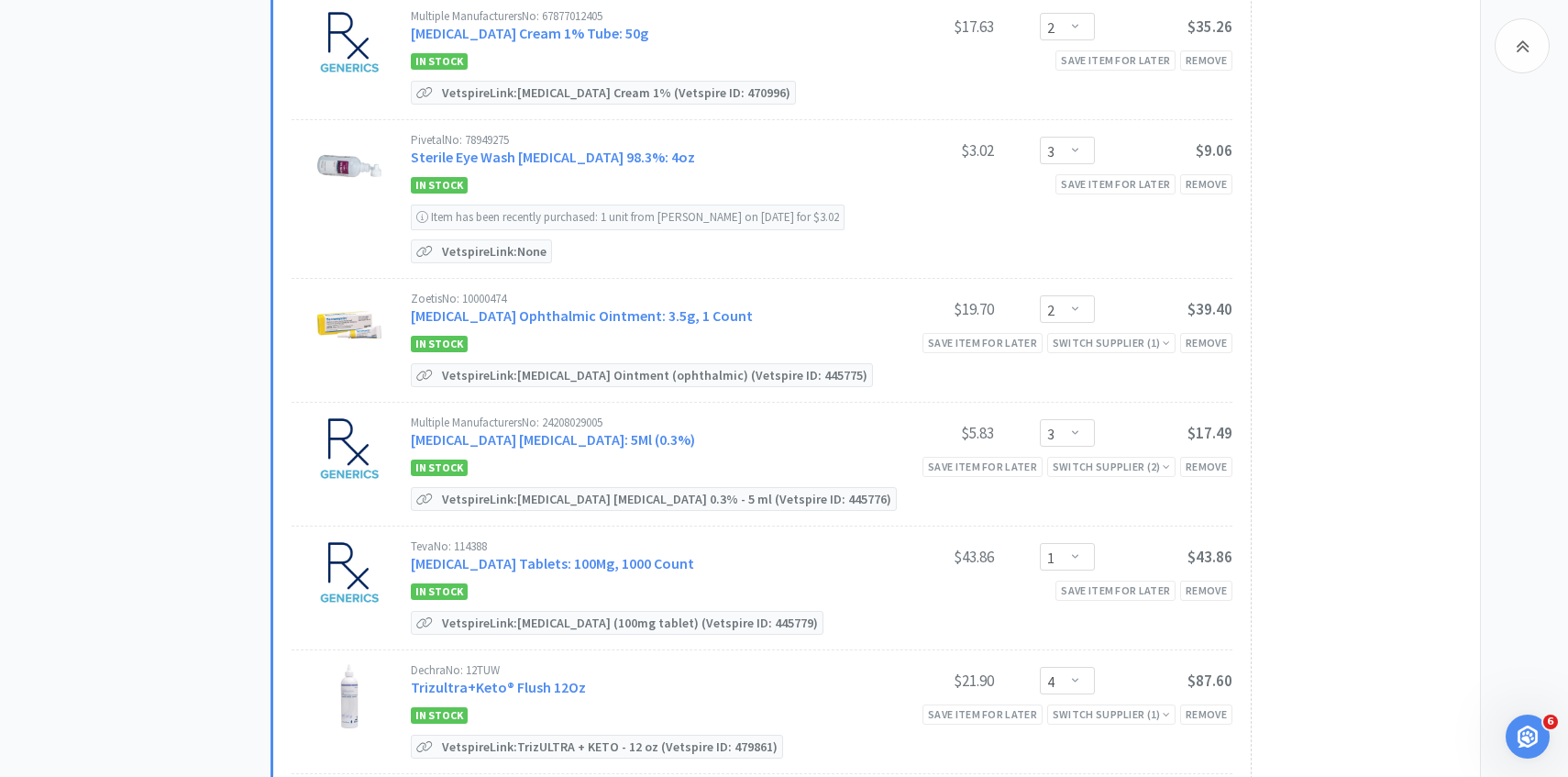
scroll to position [2797, 0]
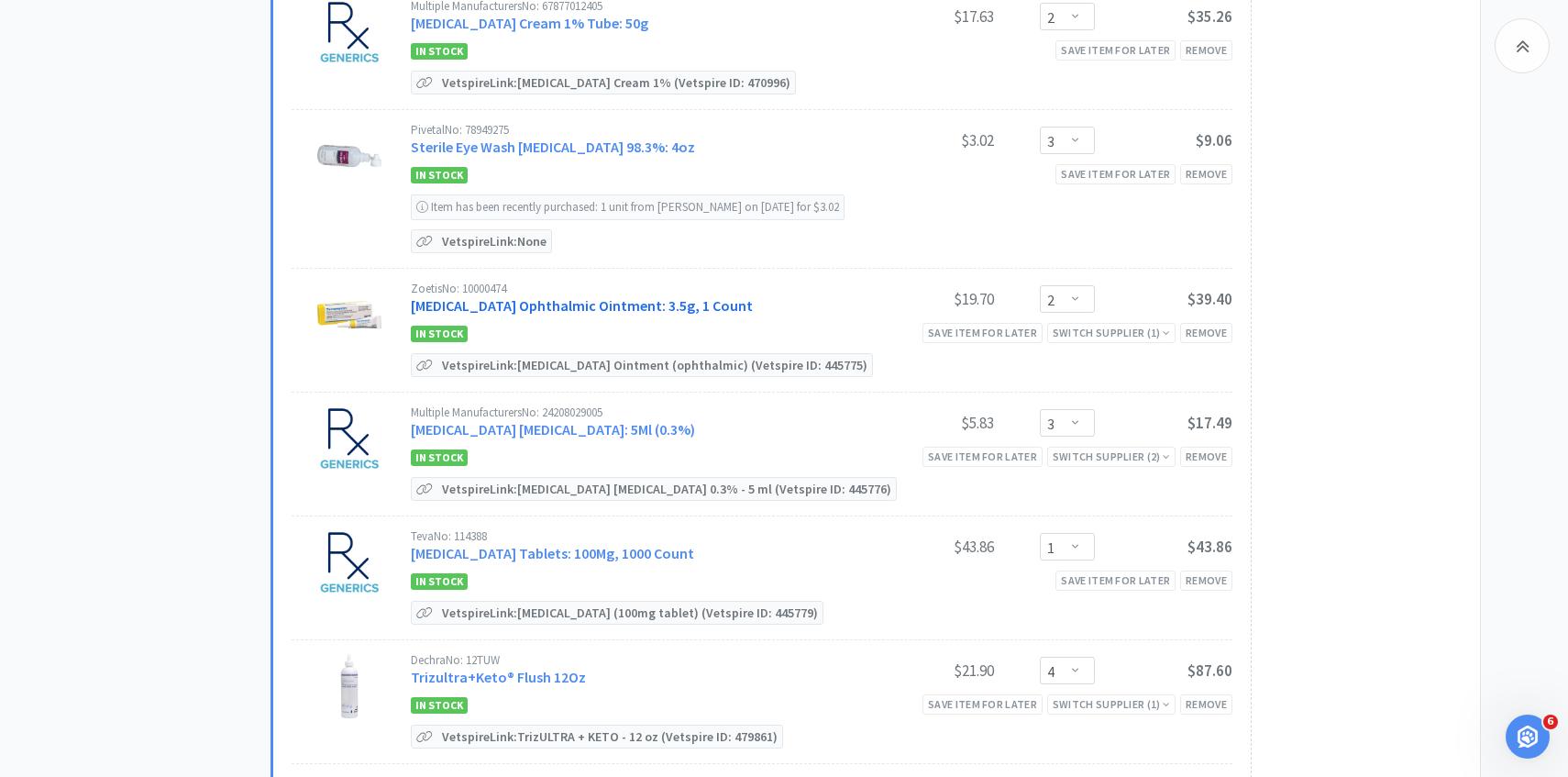
click at [592, 297] on link "[MEDICAL_DATA] Ophthalmic Ointment: 3.5g, 1 Count" at bounding box center [582, 305] width 342 height 19
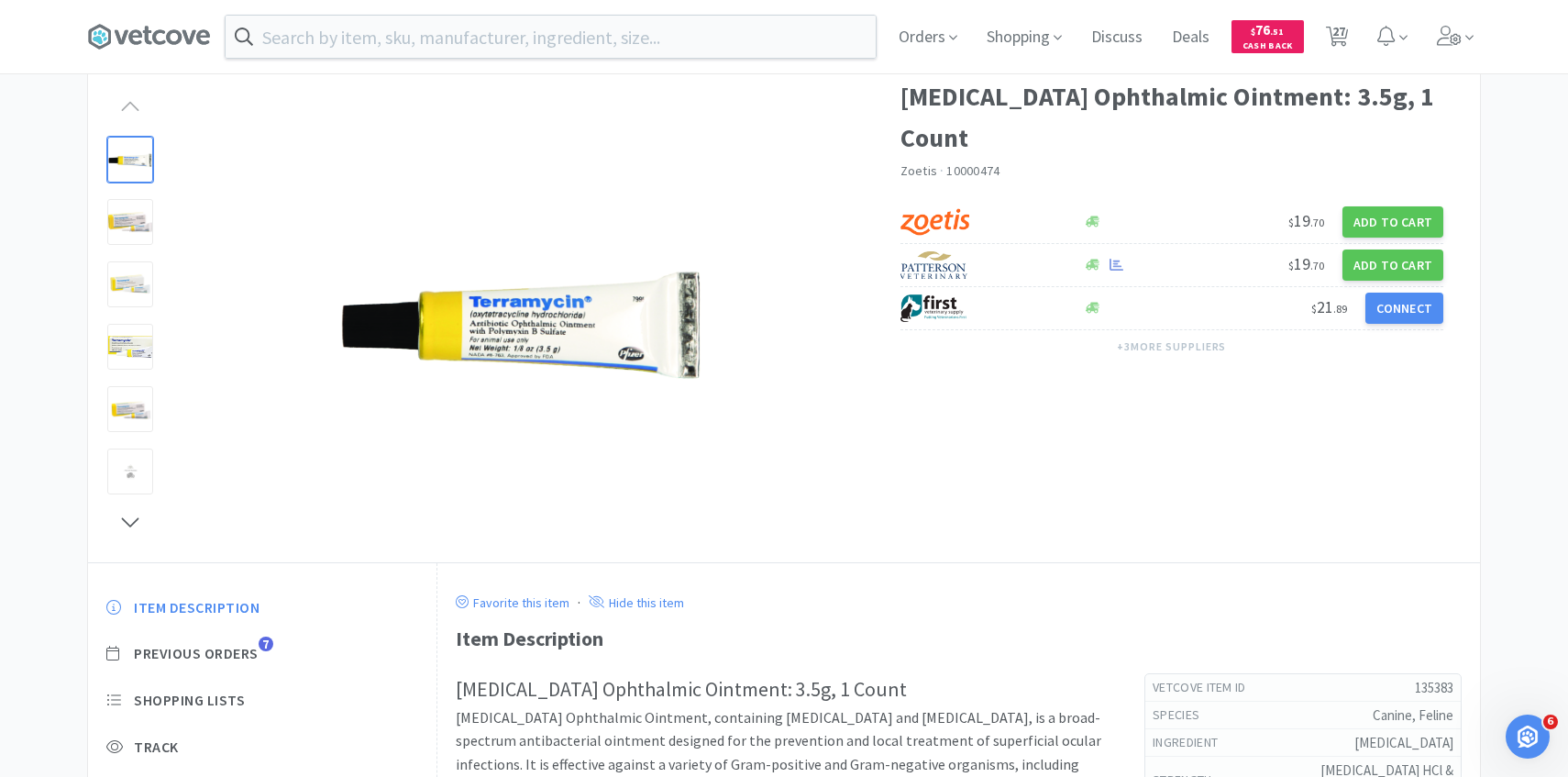
scroll to position [102, 0]
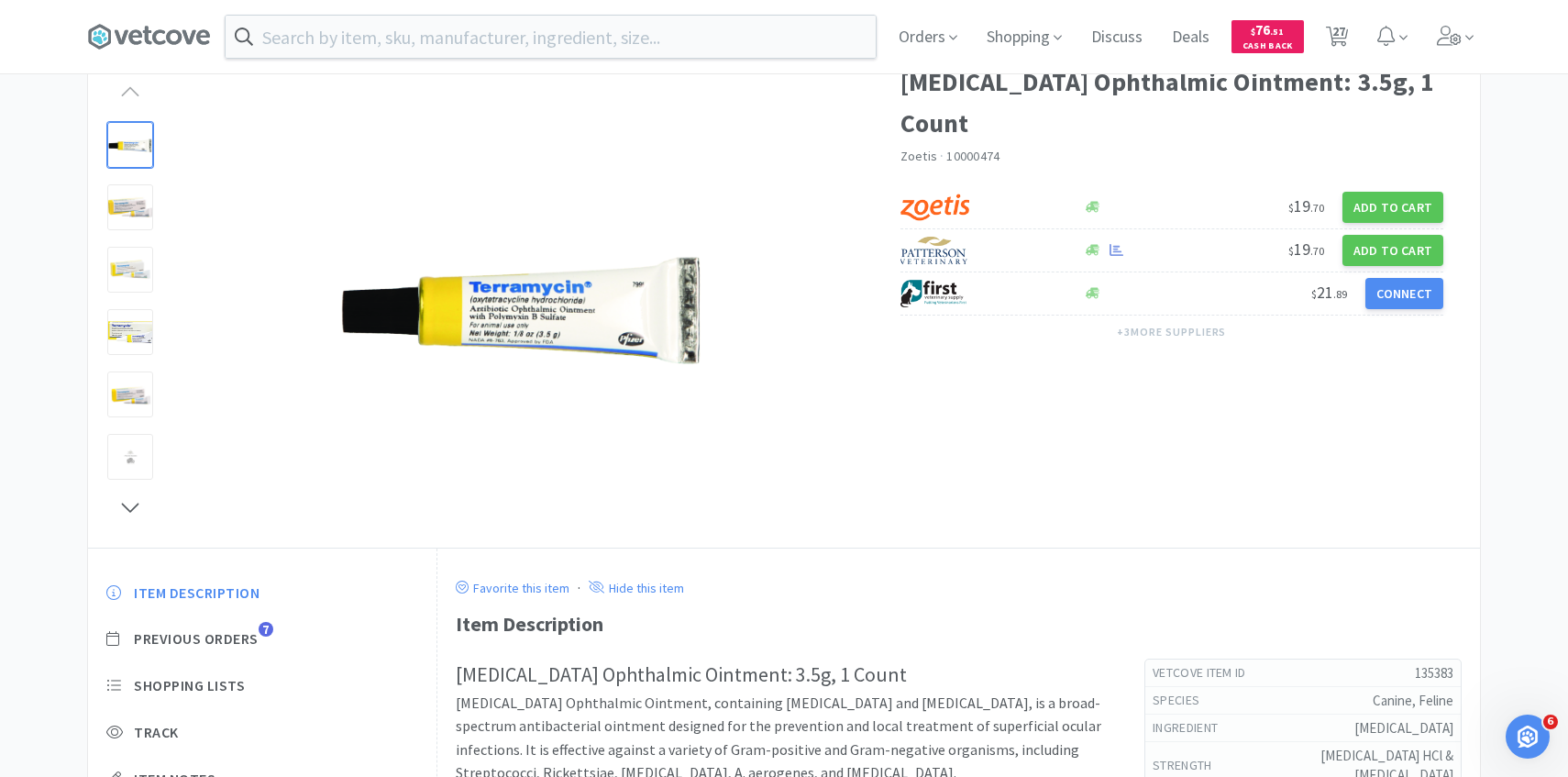
click at [249, 624] on div "Item Description Previous Orders 7 Shopping Lists Track Item Notes Reviews 10" at bounding box center [262, 722] width 348 height 316
click at [249, 637] on span "Previous Orders" at bounding box center [196, 639] width 124 height 20
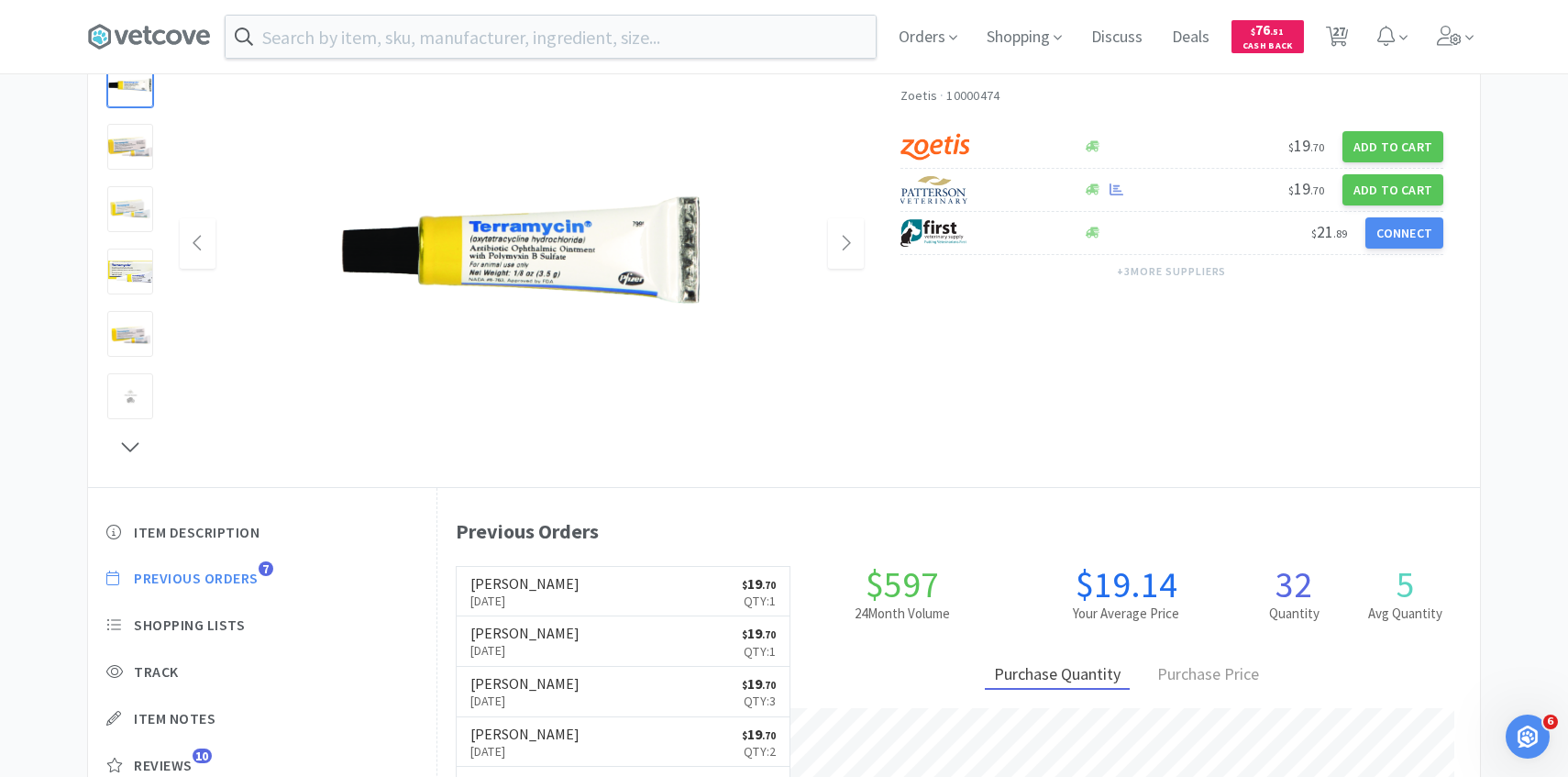
scroll to position [164, 0]
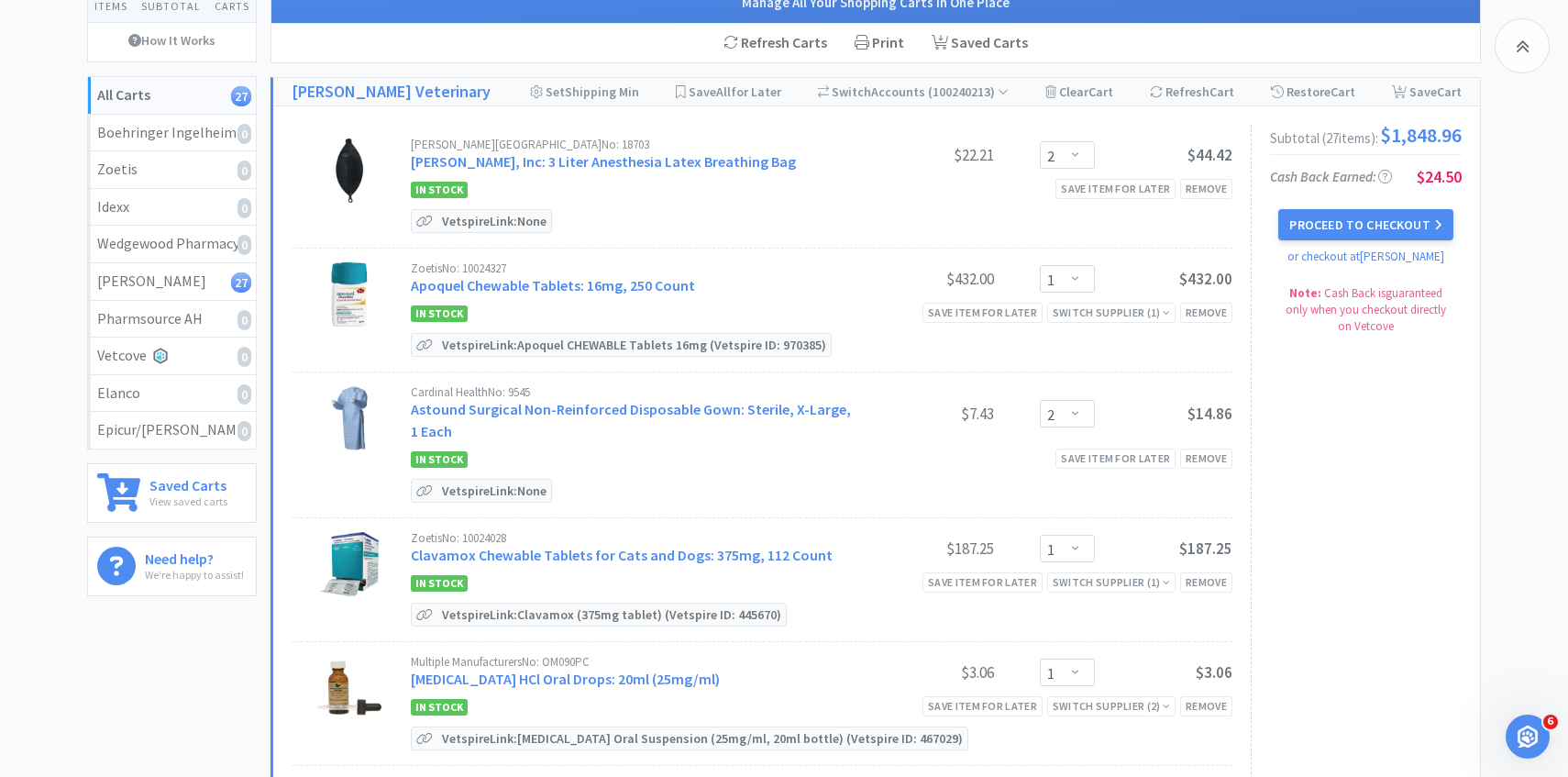
scroll to position [2797, 0]
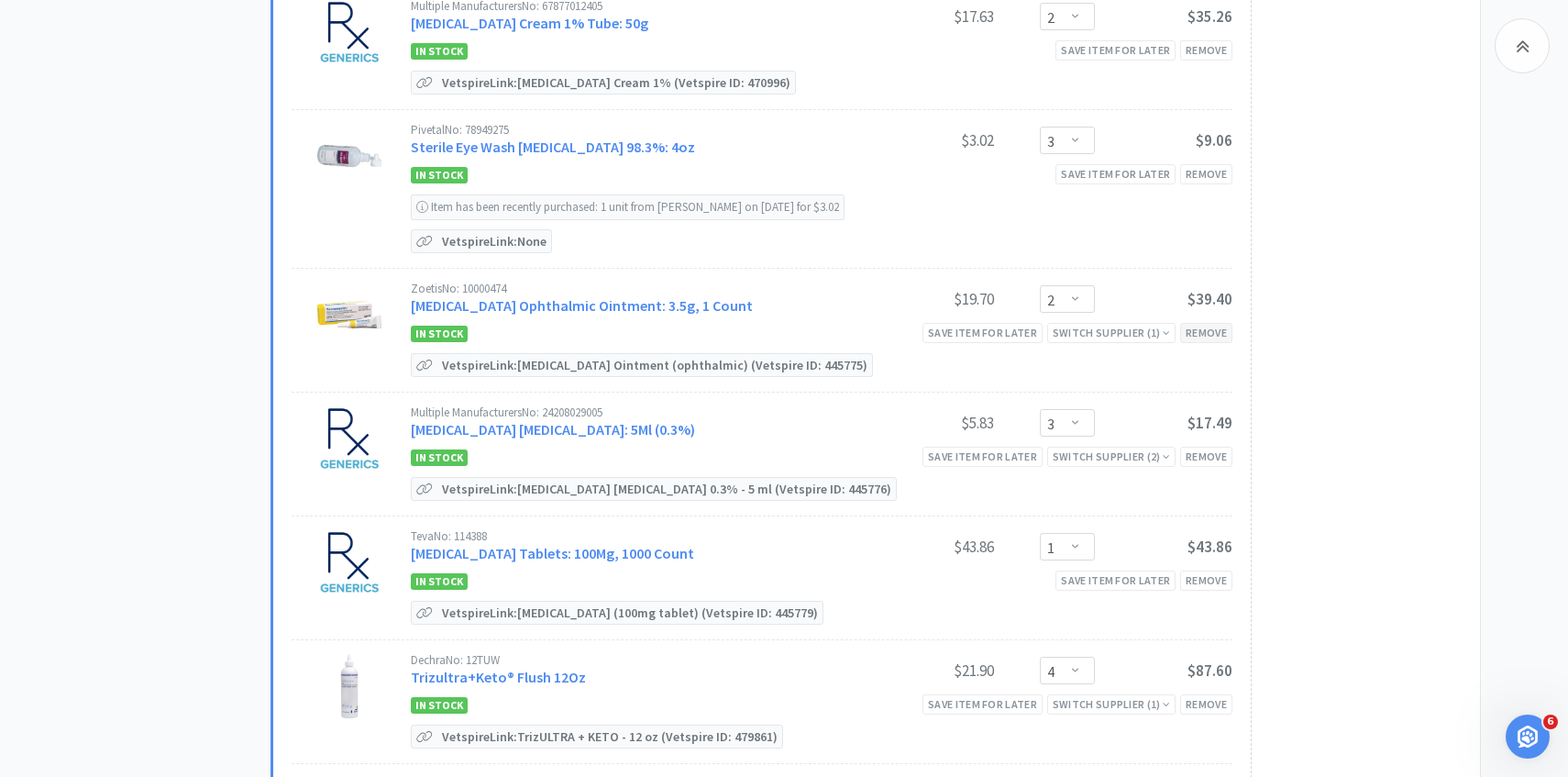
click at [1206, 328] on div "Remove" at bounding box center [1205, 333] width 52 height 20
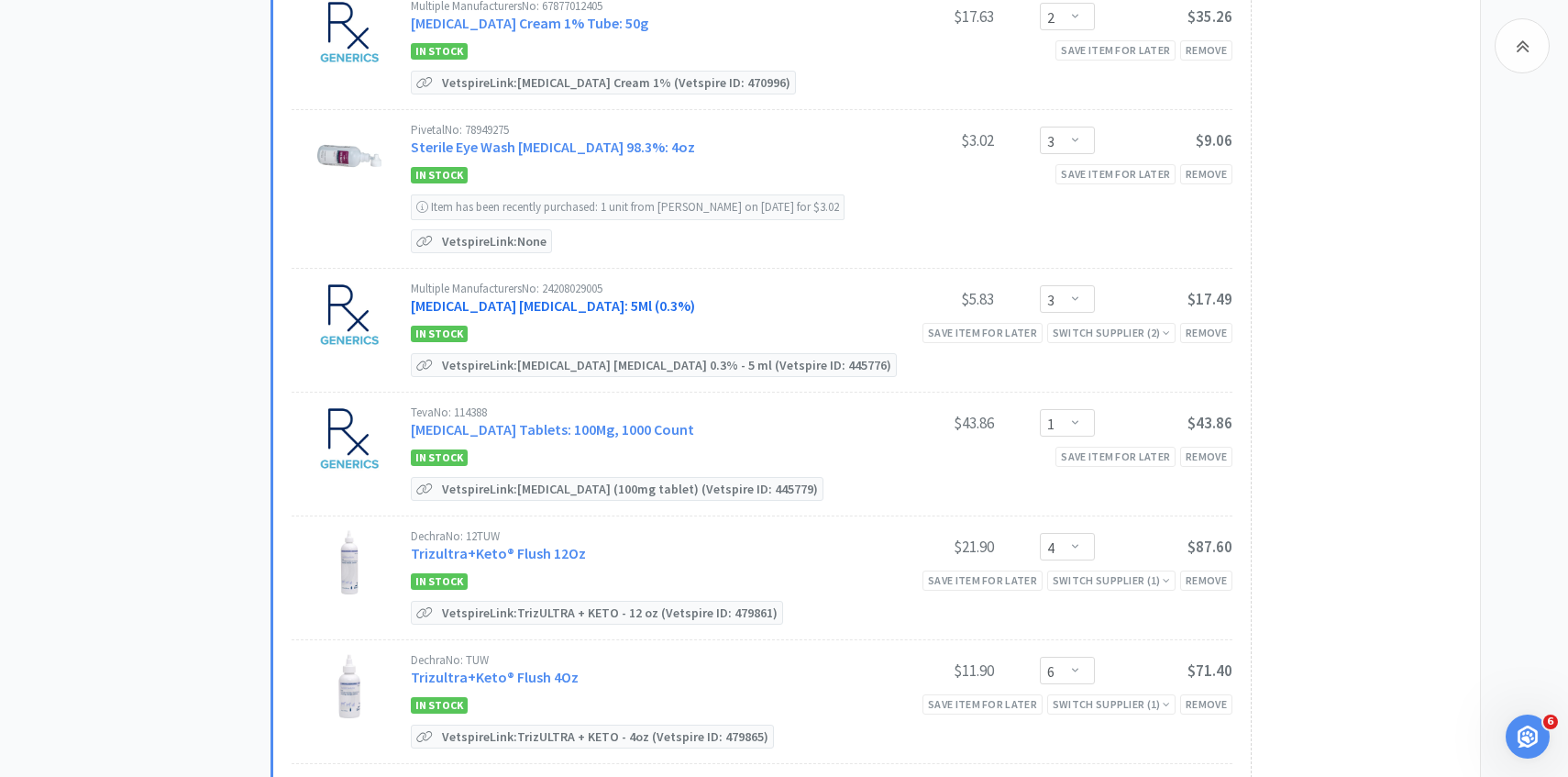
click at [581, 297] on link "[MEDICAL_DATA] [MEDICAL_DATA]: 5Ml (0.3%)" at bounding box center [553, 305] width 285 height 19
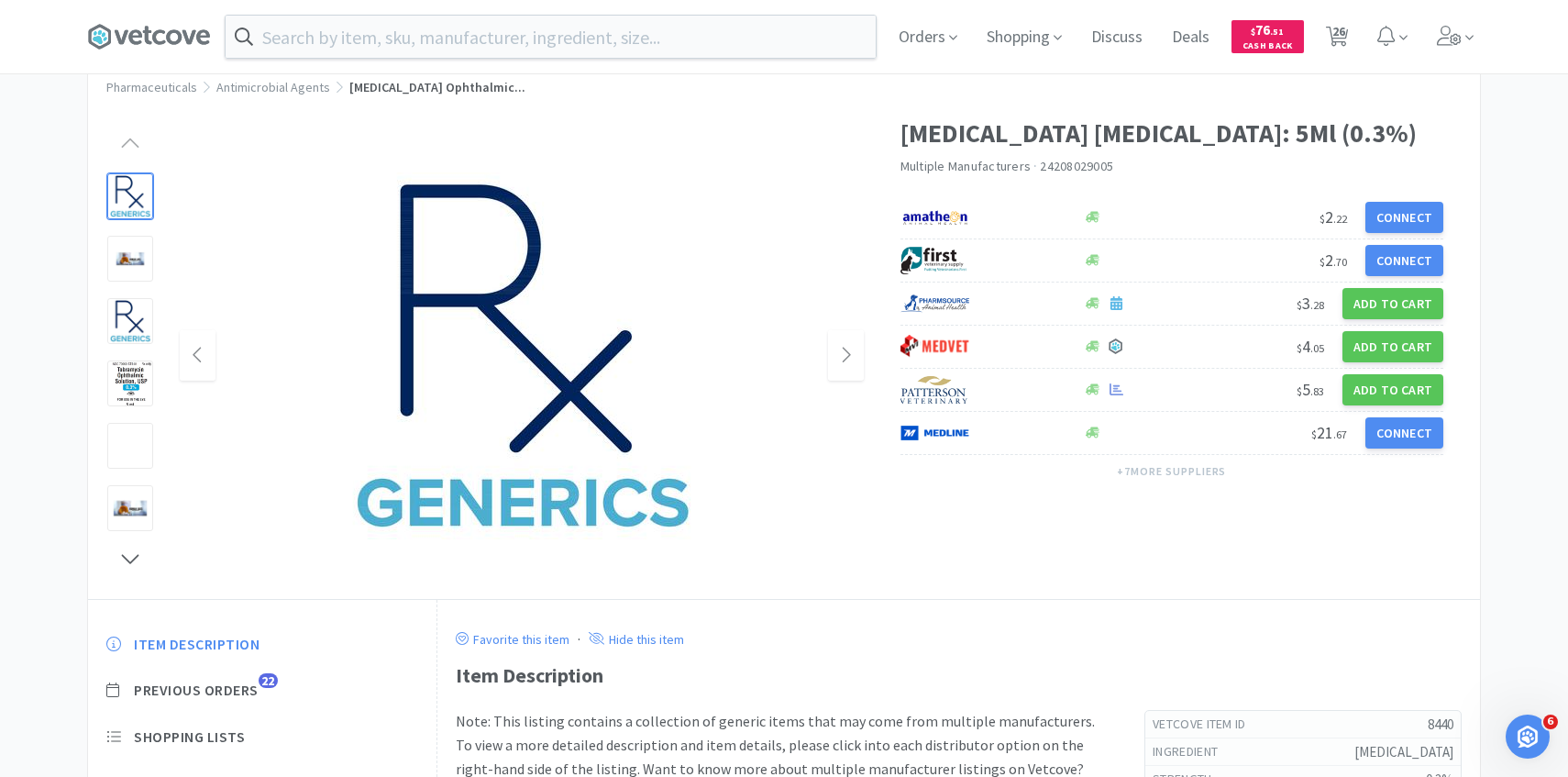
scroll to position [310, 0]
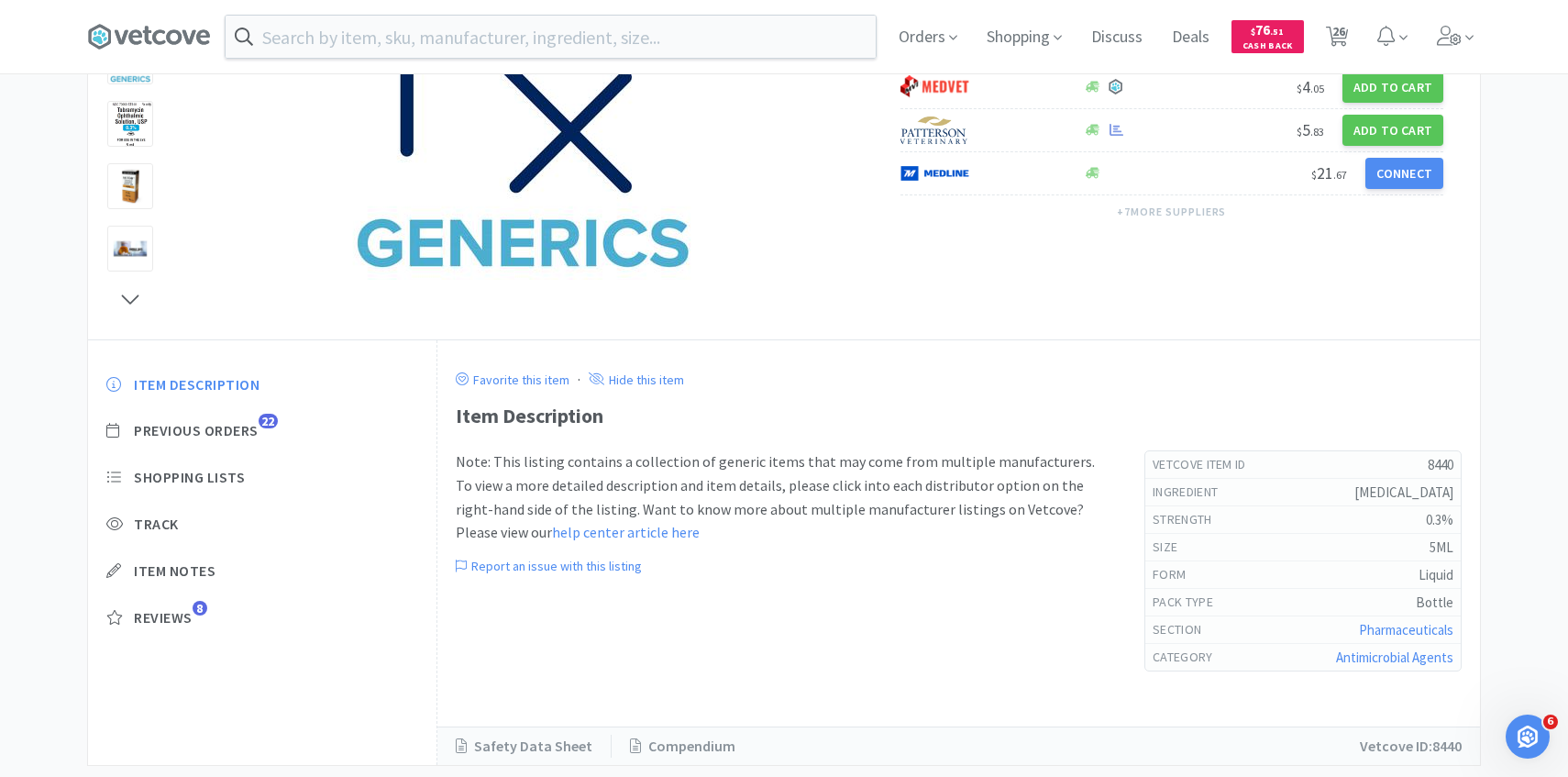
click at [239, 440] on div "Item Description Previous Orders 22 Shopping Lists Track Item Notes Reviews 8" at bounding box center [262, 515] width 348 height 316
click at [239, 423] on span "Previous Orders" at bounding box center [196, 431] width 124 height 20
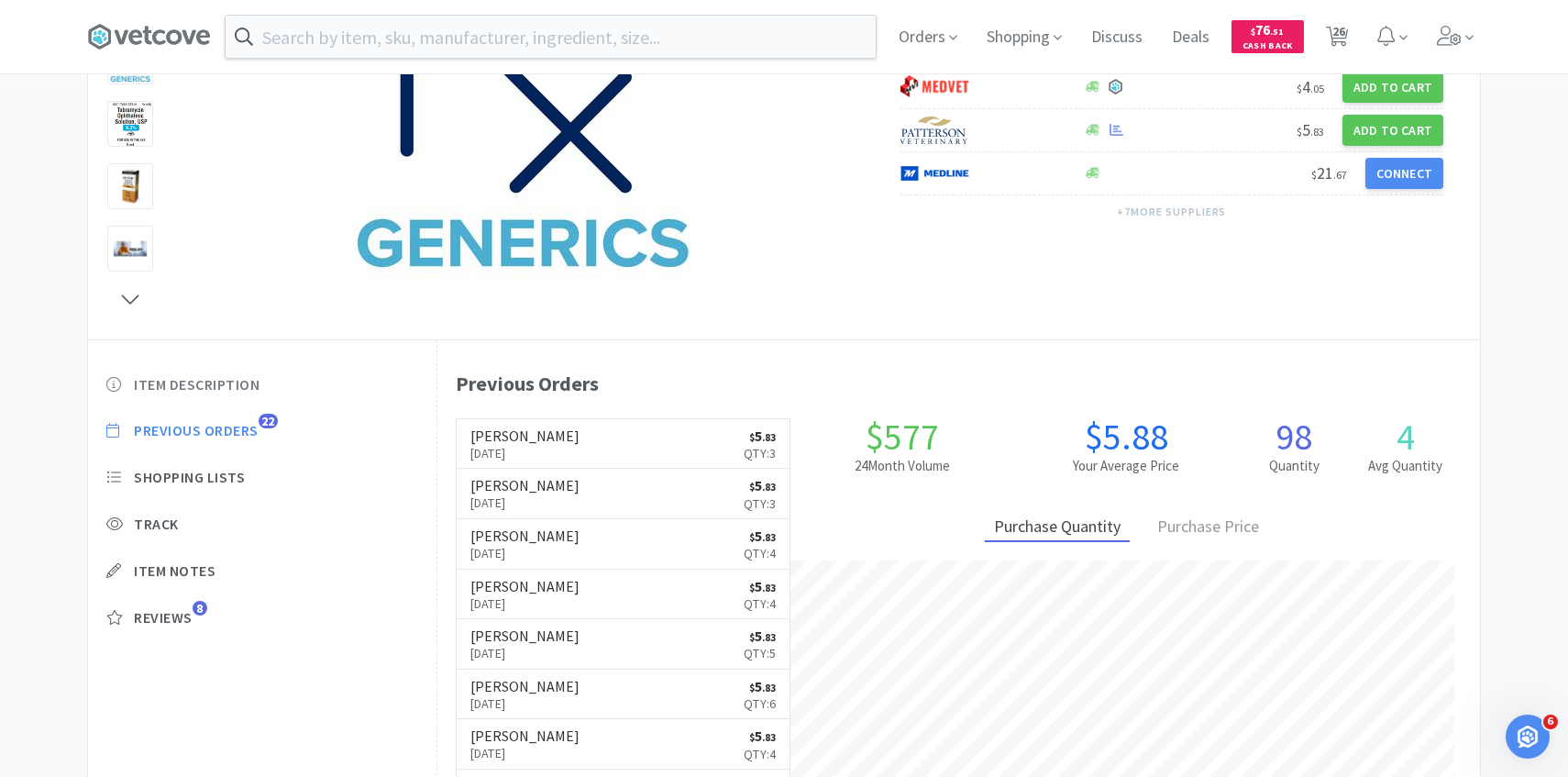
scroll to position [504, 1043]
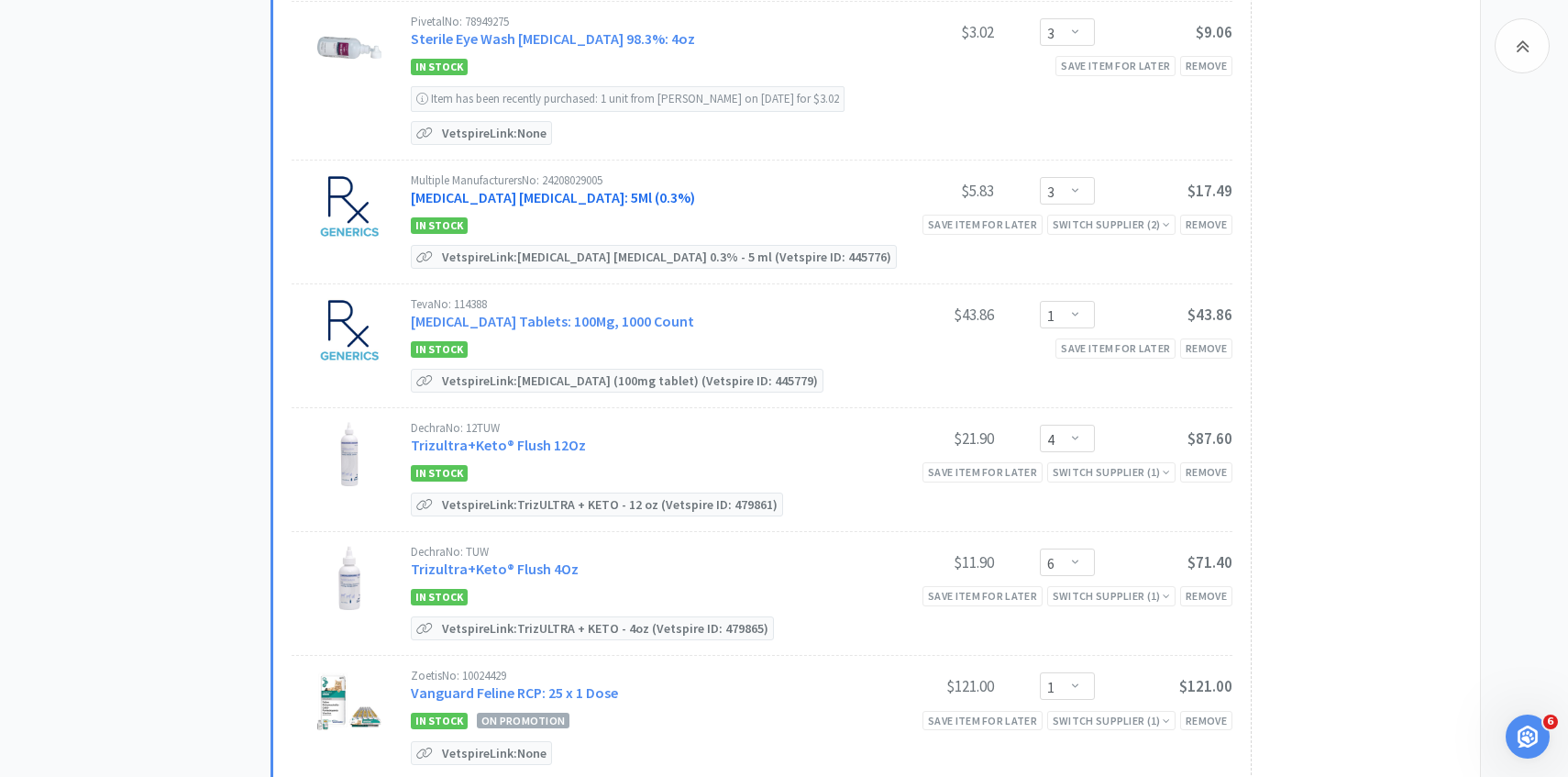
scroll to position [2905, 0]
click at [589, 298] on div "Teva No: 114388 [MEDICAL_DATA] Tablets: 100Mg, 1000 Count" at bounding box center [634, 314] width 446 height 34
click at [584, 311] on link "[MEDICAL_DATA] Tablets: 100Mg, 1000 Count" at bounding box center [553, 320] width 284 height 19
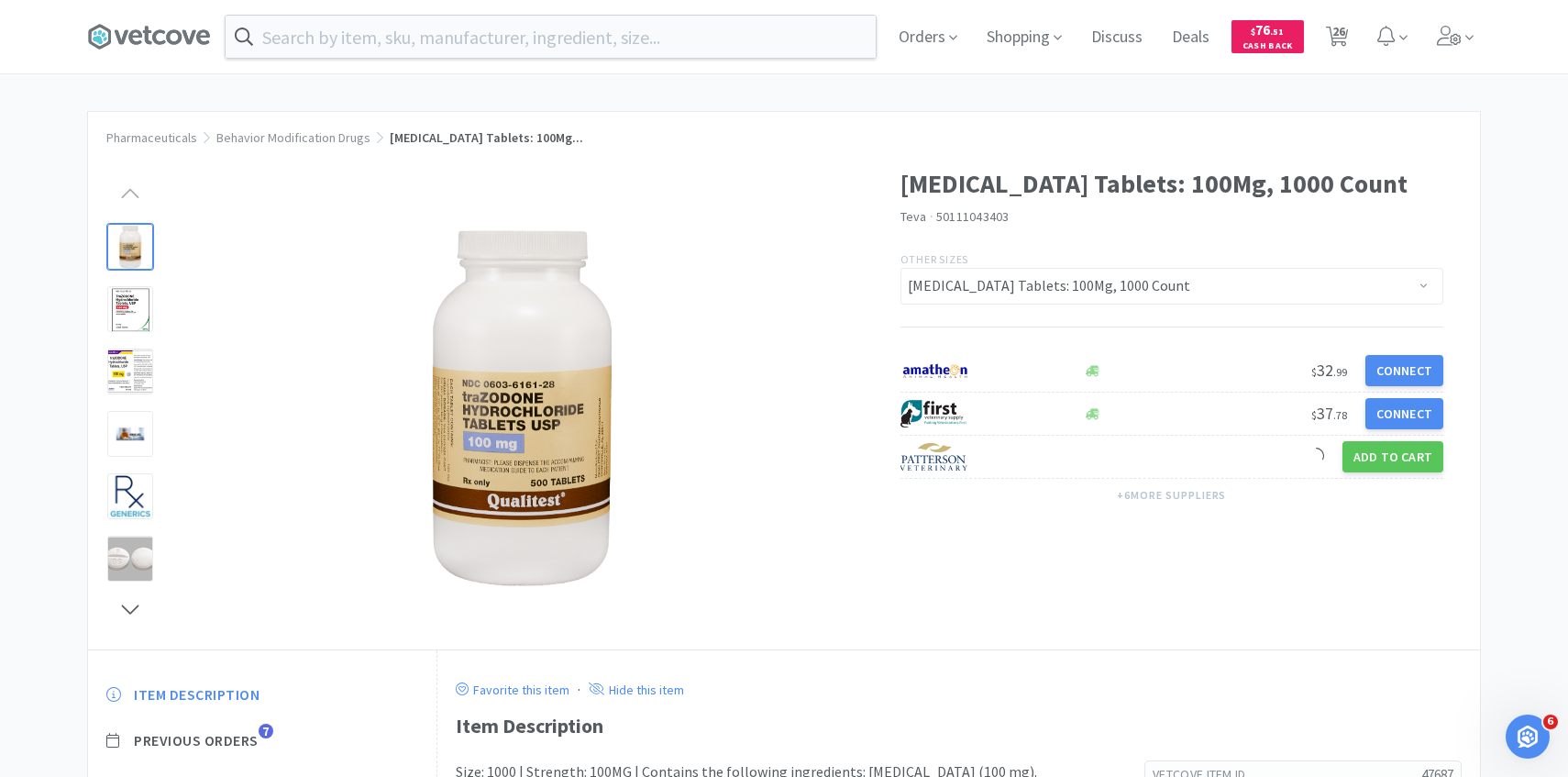
scroll to position [210, 0]
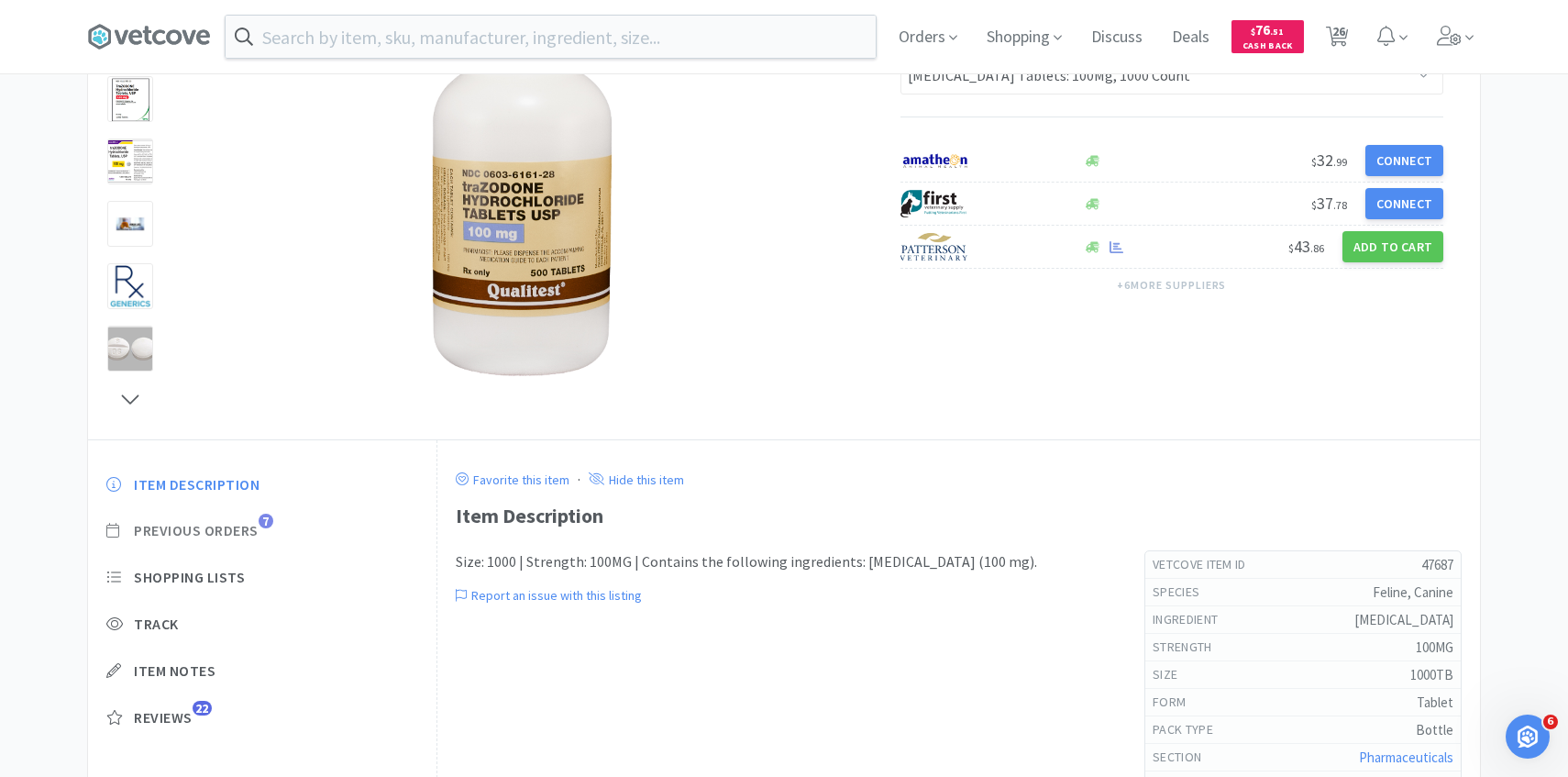
click at [228, 530] on span "Previous Orders" at bounding box center [196, 530] width 124 height 20
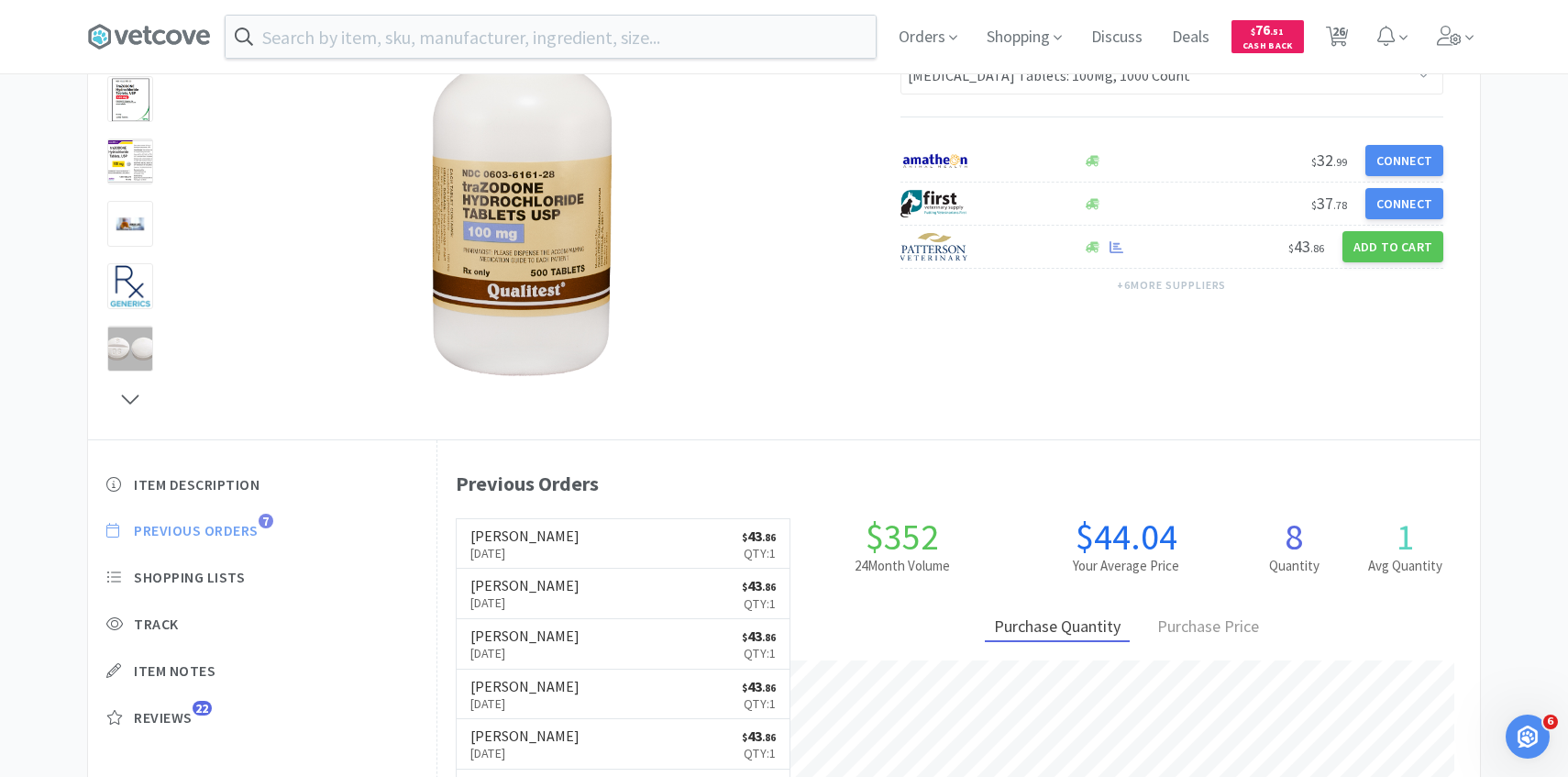
scroll to position [504, 1043]
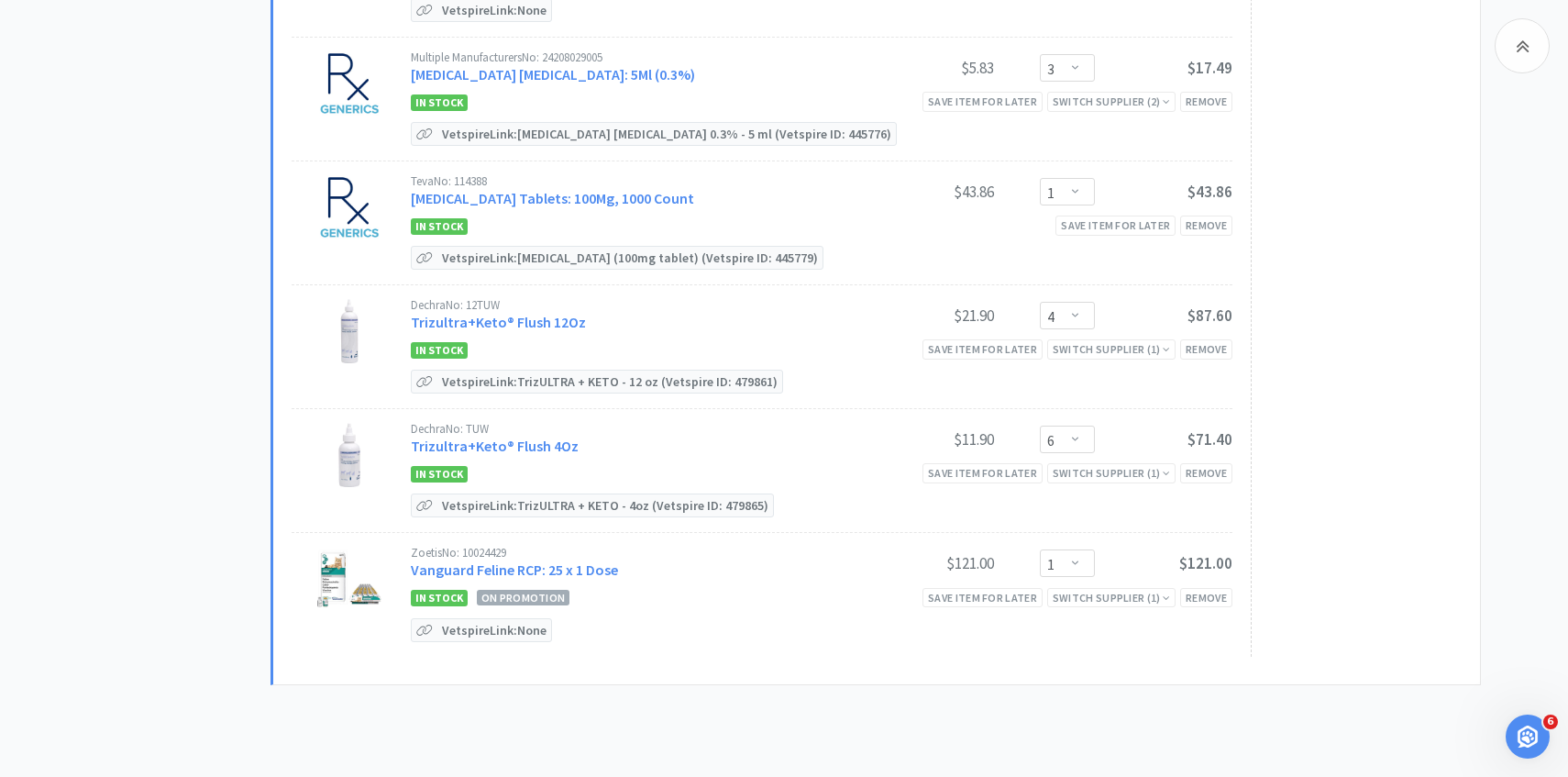
scroll to position [3029, 0]
click at [562, 312] on link "Trizultra+Keto® Flush 12Oz" at bounding box center [498, 321] width 175 height 19
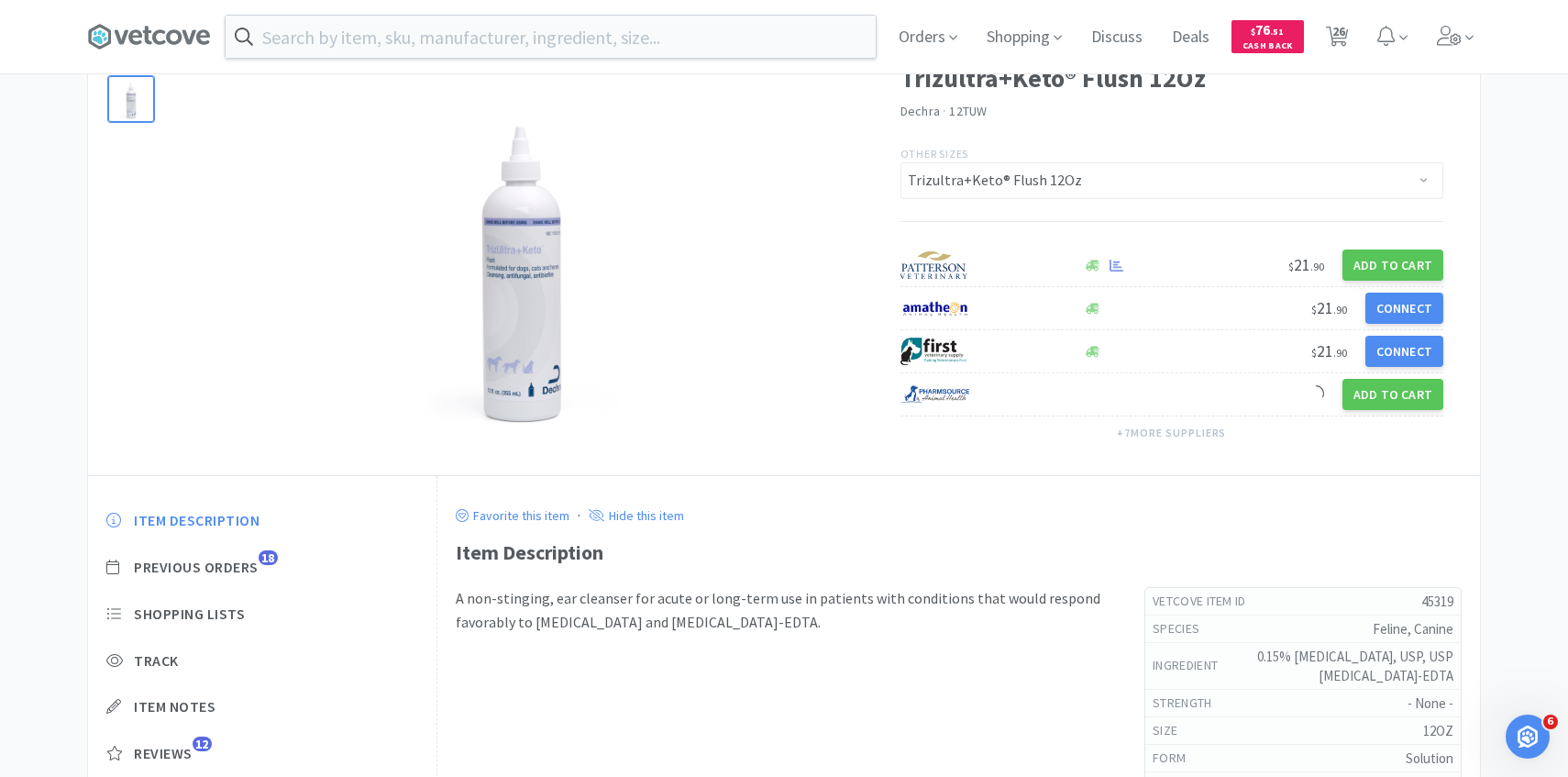
scroll to position [227, 0]
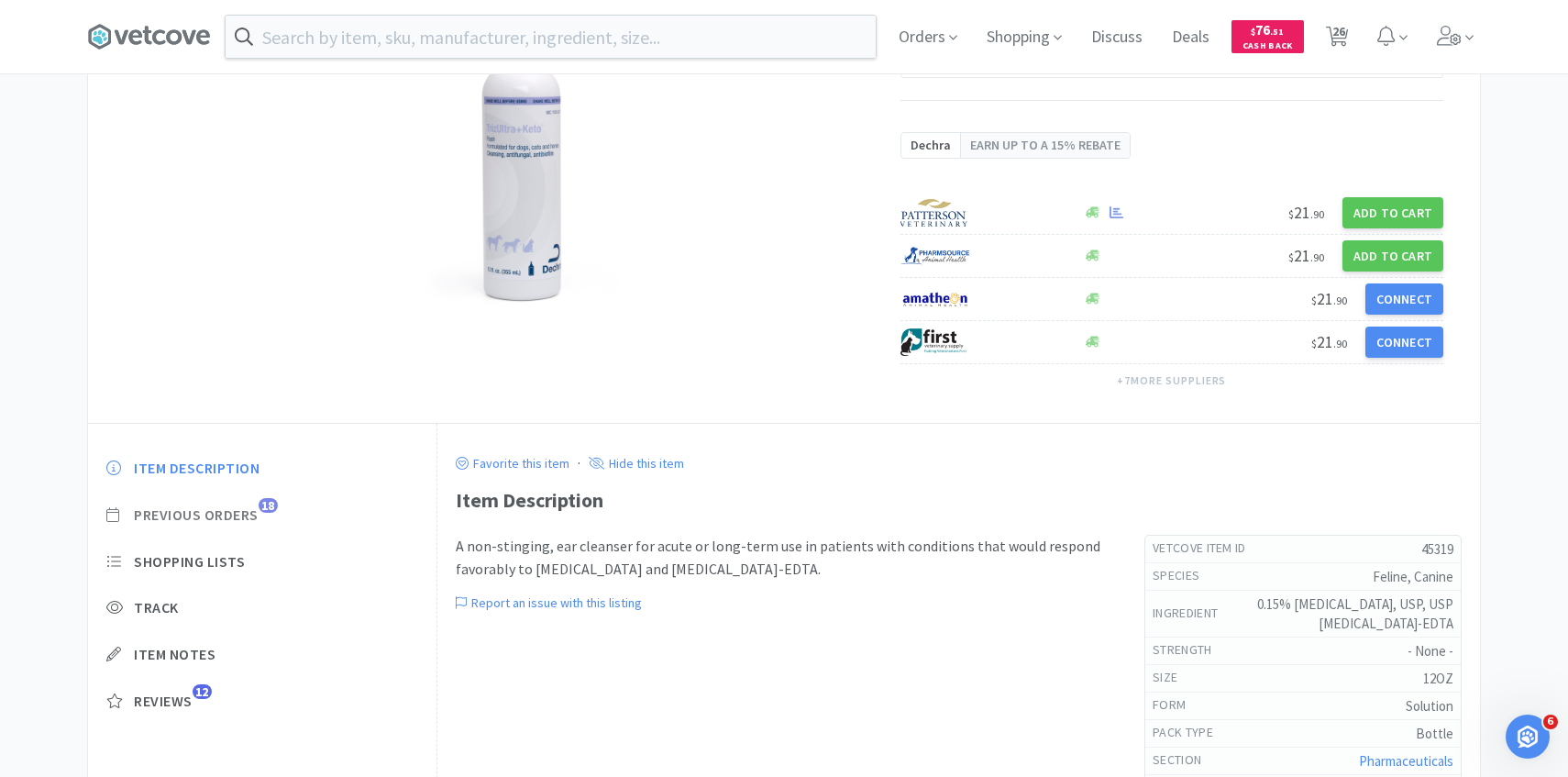
click at [241, 513] on span "Previous Orders" at bounding box center [196, 515] width 124 height 20
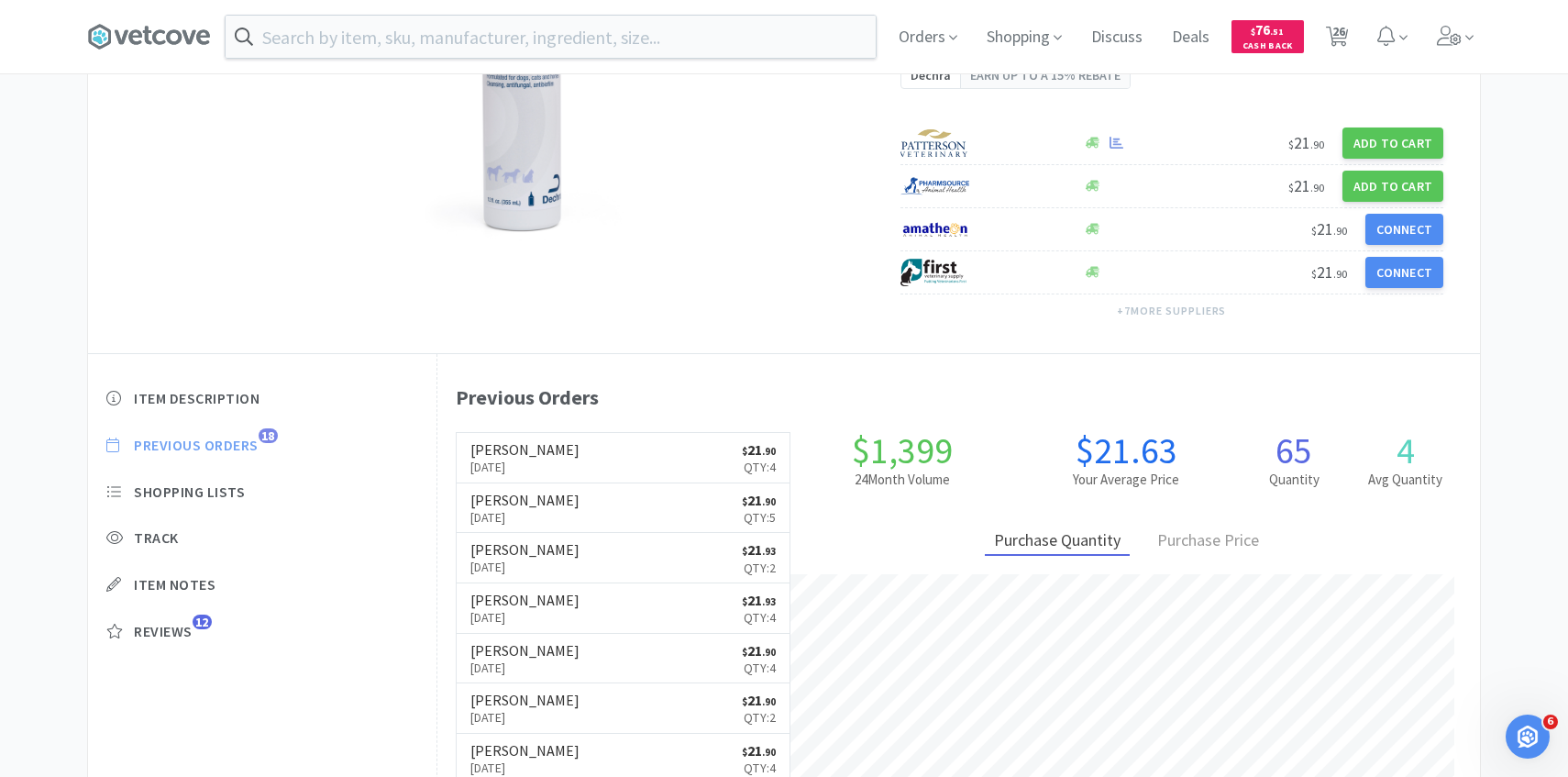
scroll to position [297, 0]
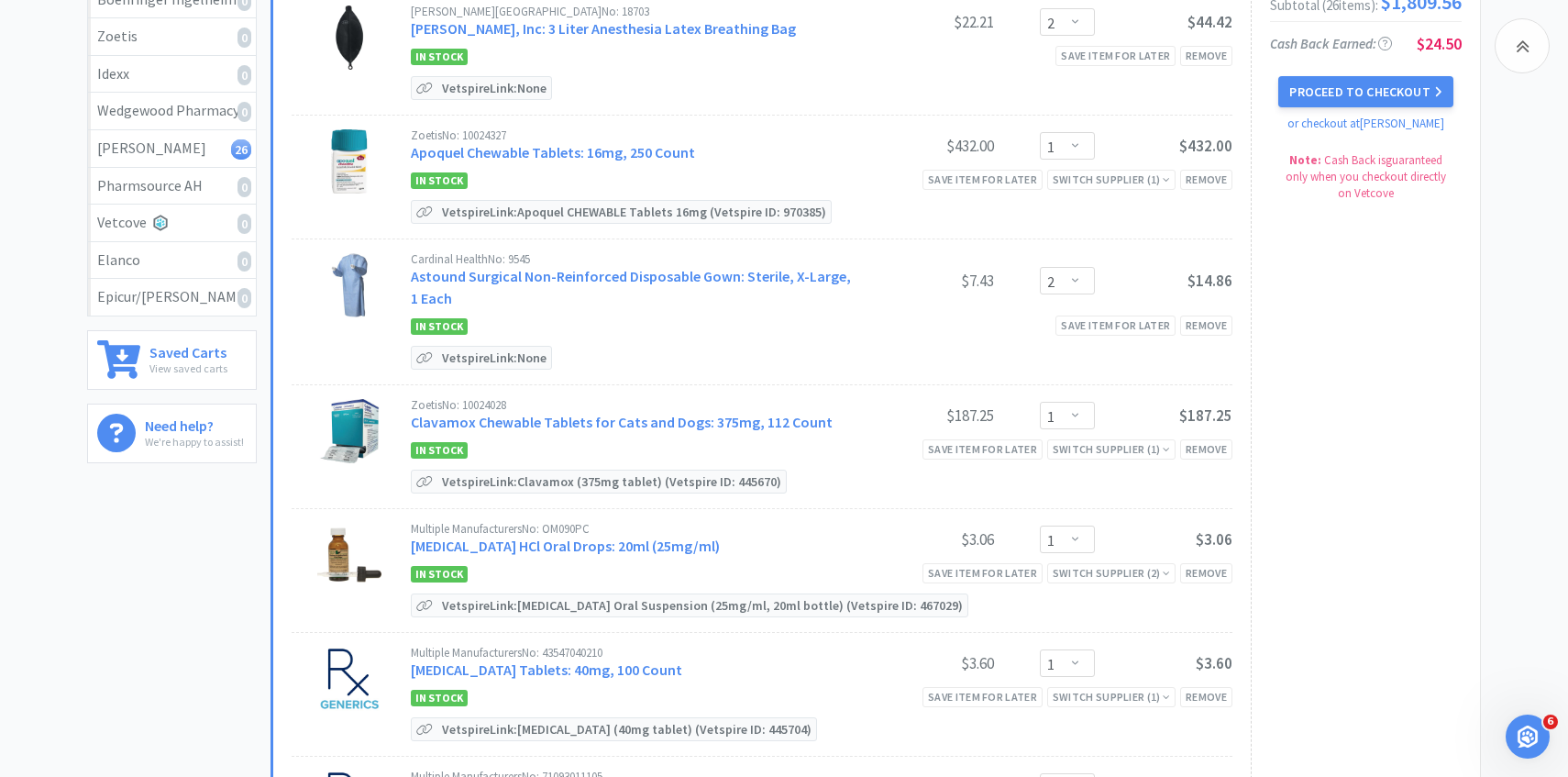
scroll to position [3029, 0]
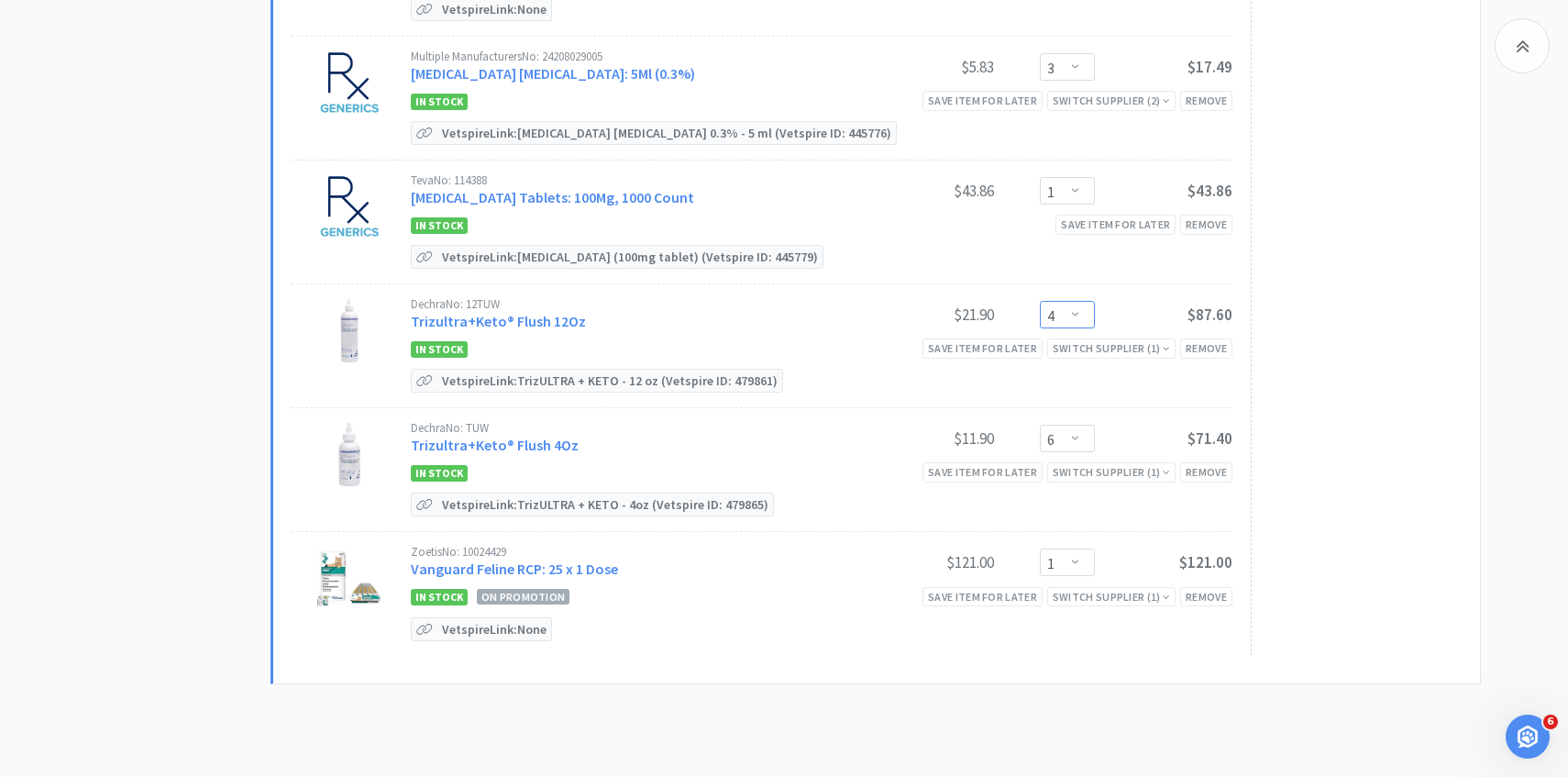
click at [1068, 314] on select "Enter Quantity 1 2 3 4 5 6 7 8 9 10 11 12 13 14 15 16 17 18 19 20 Enter Quantity" at bounding box center [1067, 314] width 55 height 27
click at [1040, 300] on select "Enter Quantity 1 2 3 4 5 6 7 8 9 10 11 12 13 14 15 16 17 18 19 20 Enter Quantity" at bounding box center [1067, 314] width 55 height 27
click at [513, 435] on link "Trizultra+Keto® Flush 4Oz" at bounding box center [495, 444] width 168 height 19
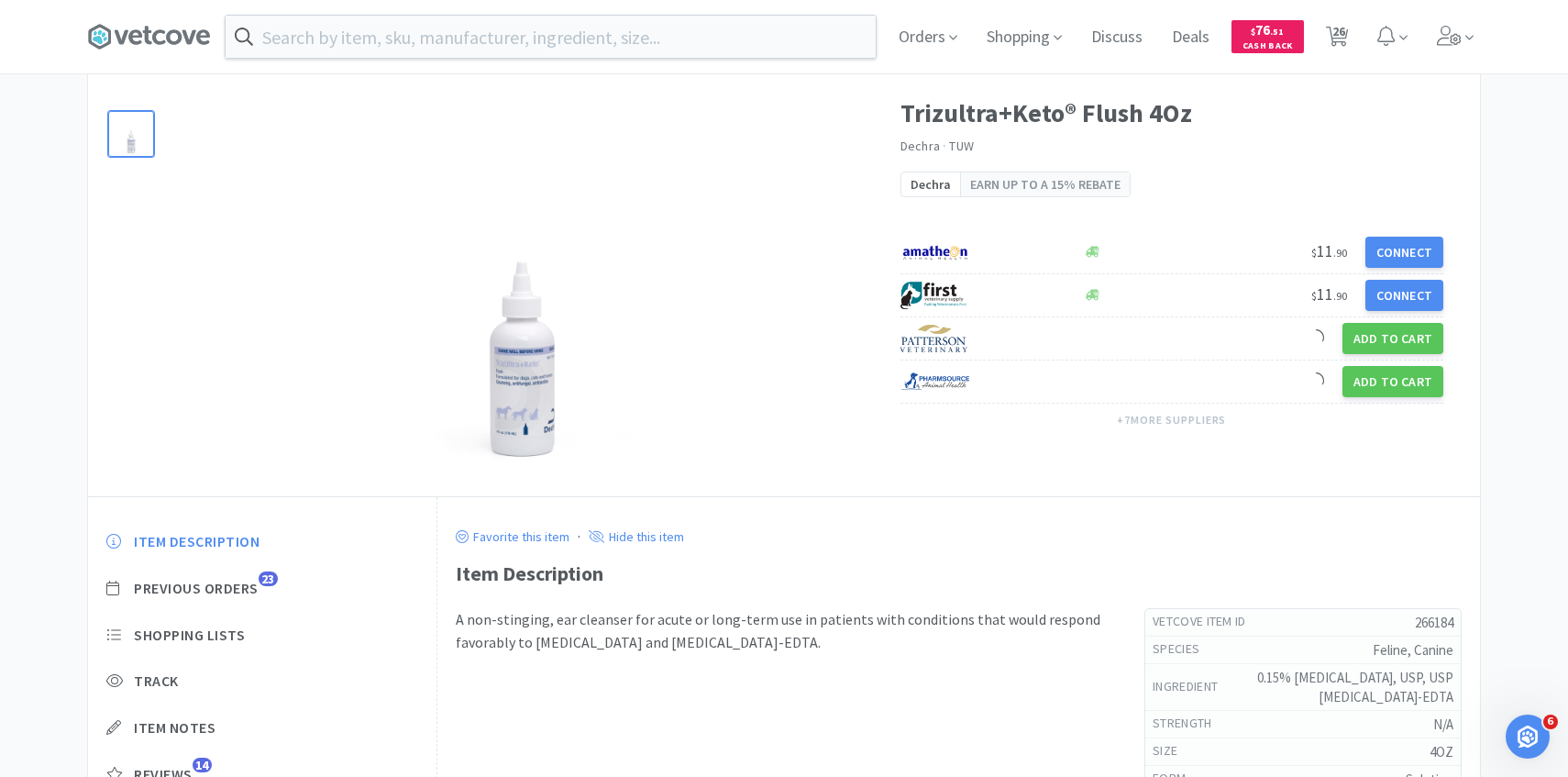
scroll to position [124, 0]
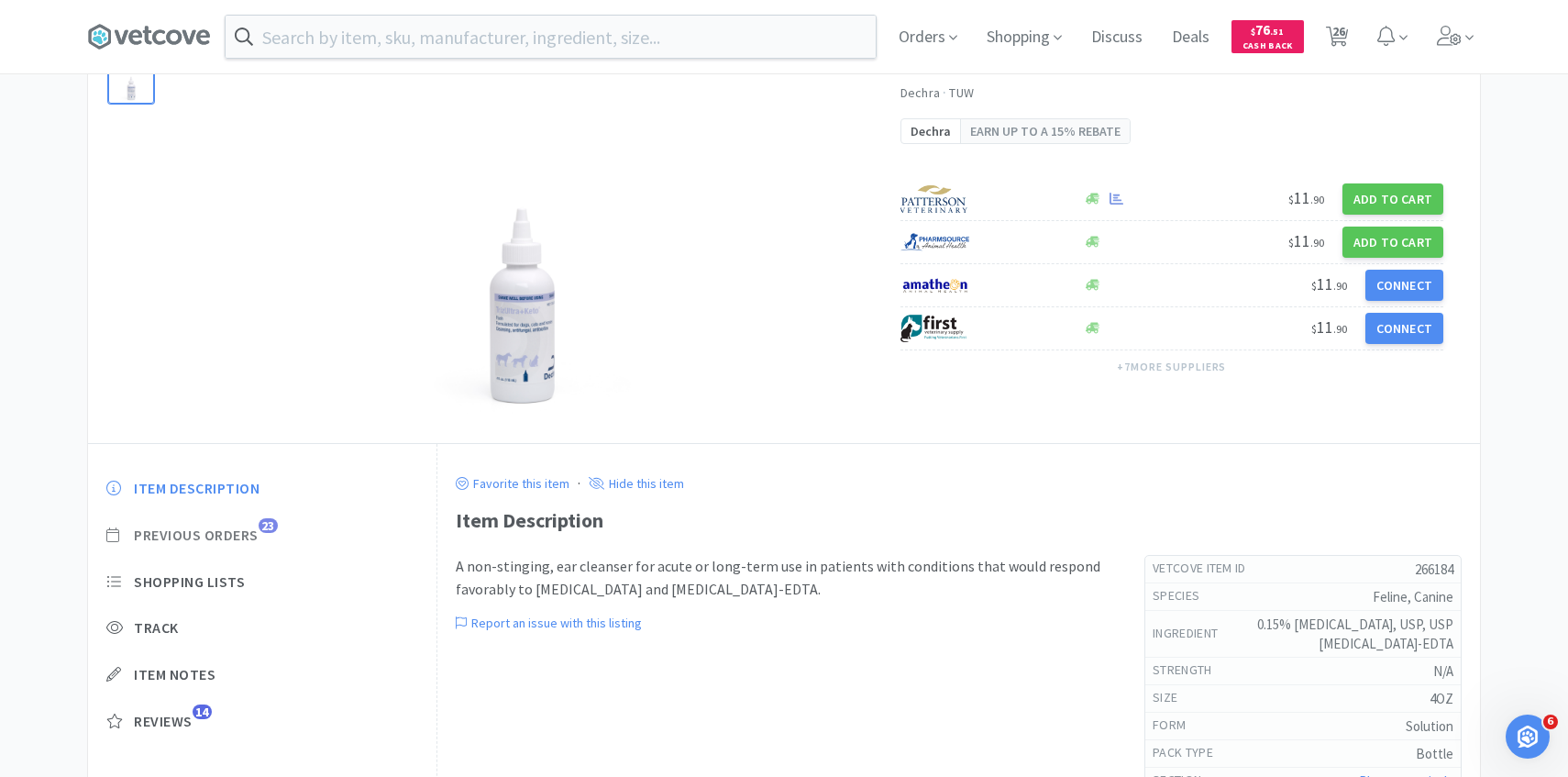
click at [236, 528] on span "Previous Orders" at bounding box center [196, 535] width 124 height 20
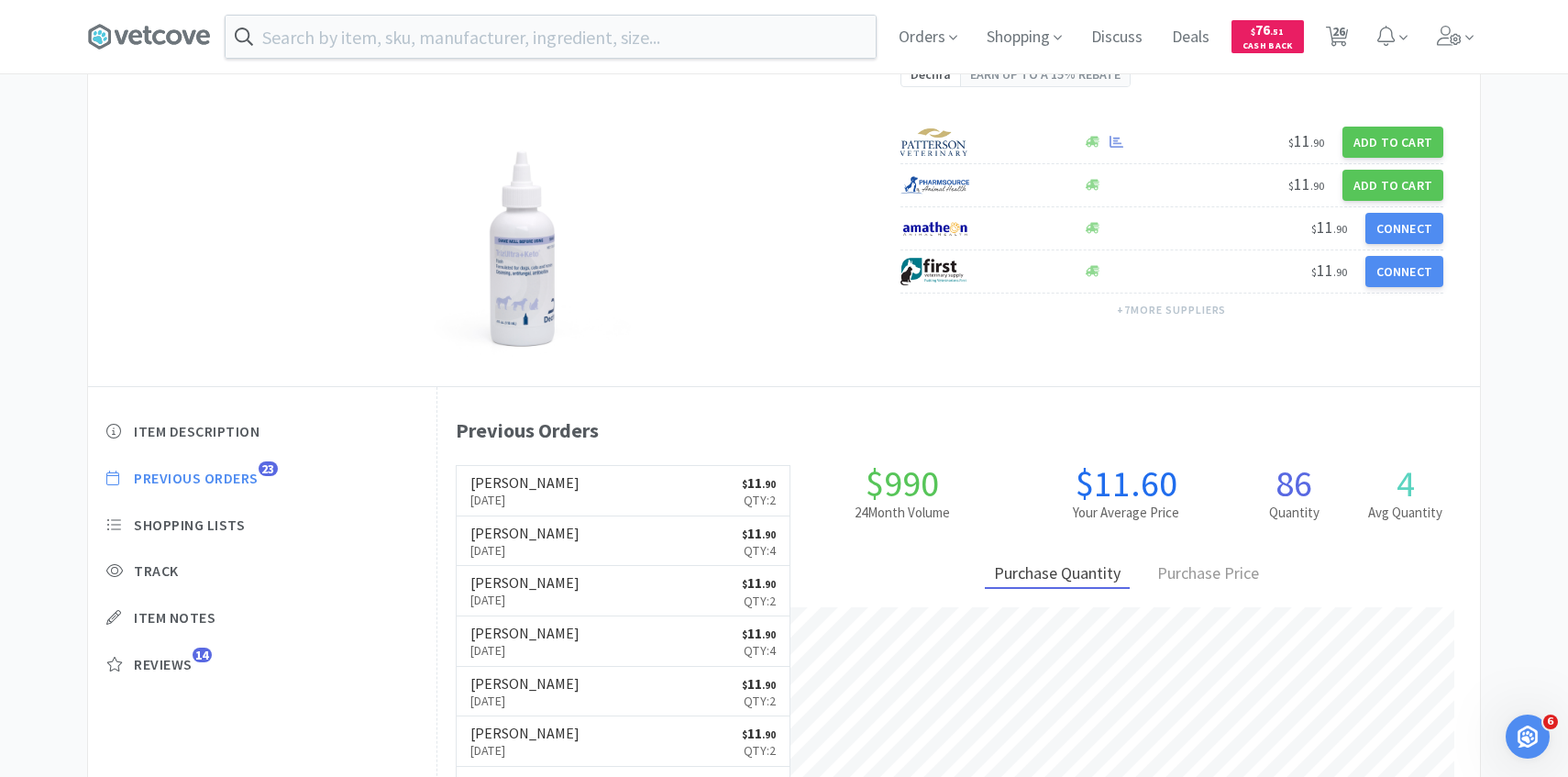
scroll to position [184, 0]
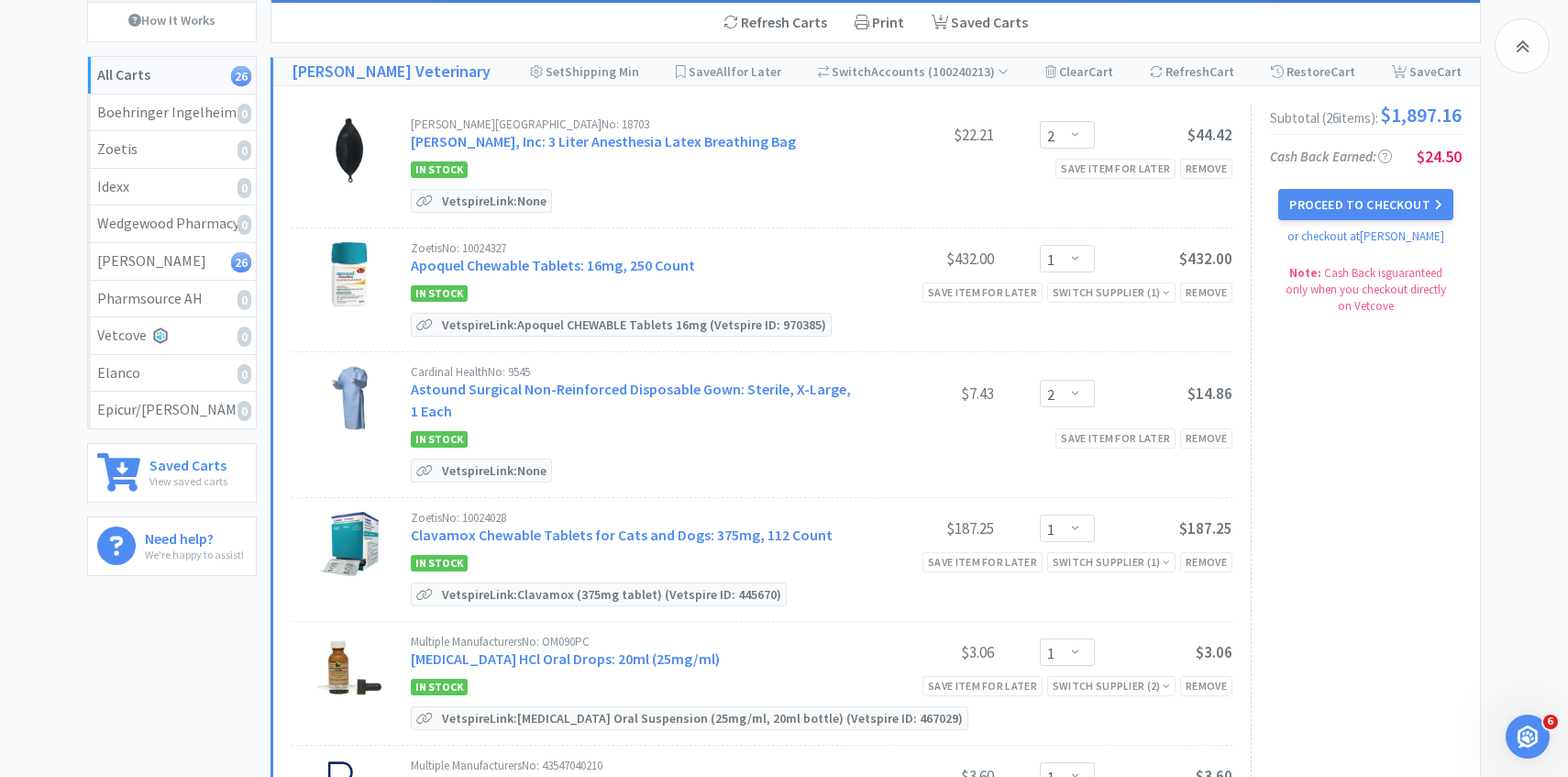
scroll to position [3029, 0]
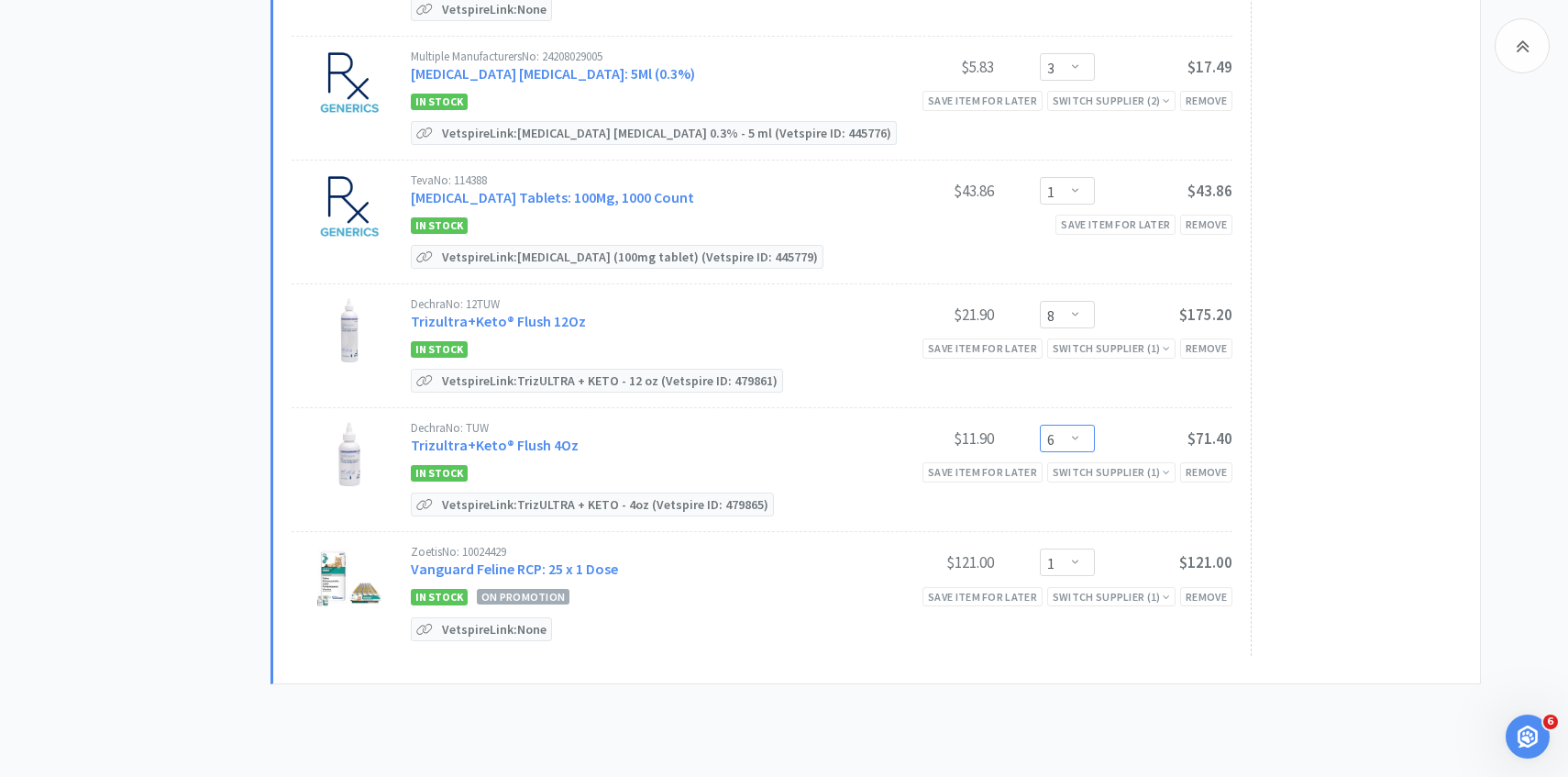
click at [1077, 434] on select "Enter Quantity 1 2 3 4 5 6 7 8 9 10 11 12 13 14 15 16 17 18 19 20 Enter Quantity" at bounding box center [1067, 438] width 55 height 27
click at [1040, 425] on select "Enter Quantity 1 2 3 4 5 6 7 8 9 10 11 12 13 14 15 16 17 18 19 20 Enter Quantity" at bounding box center [1067, 438] width 55 height 27
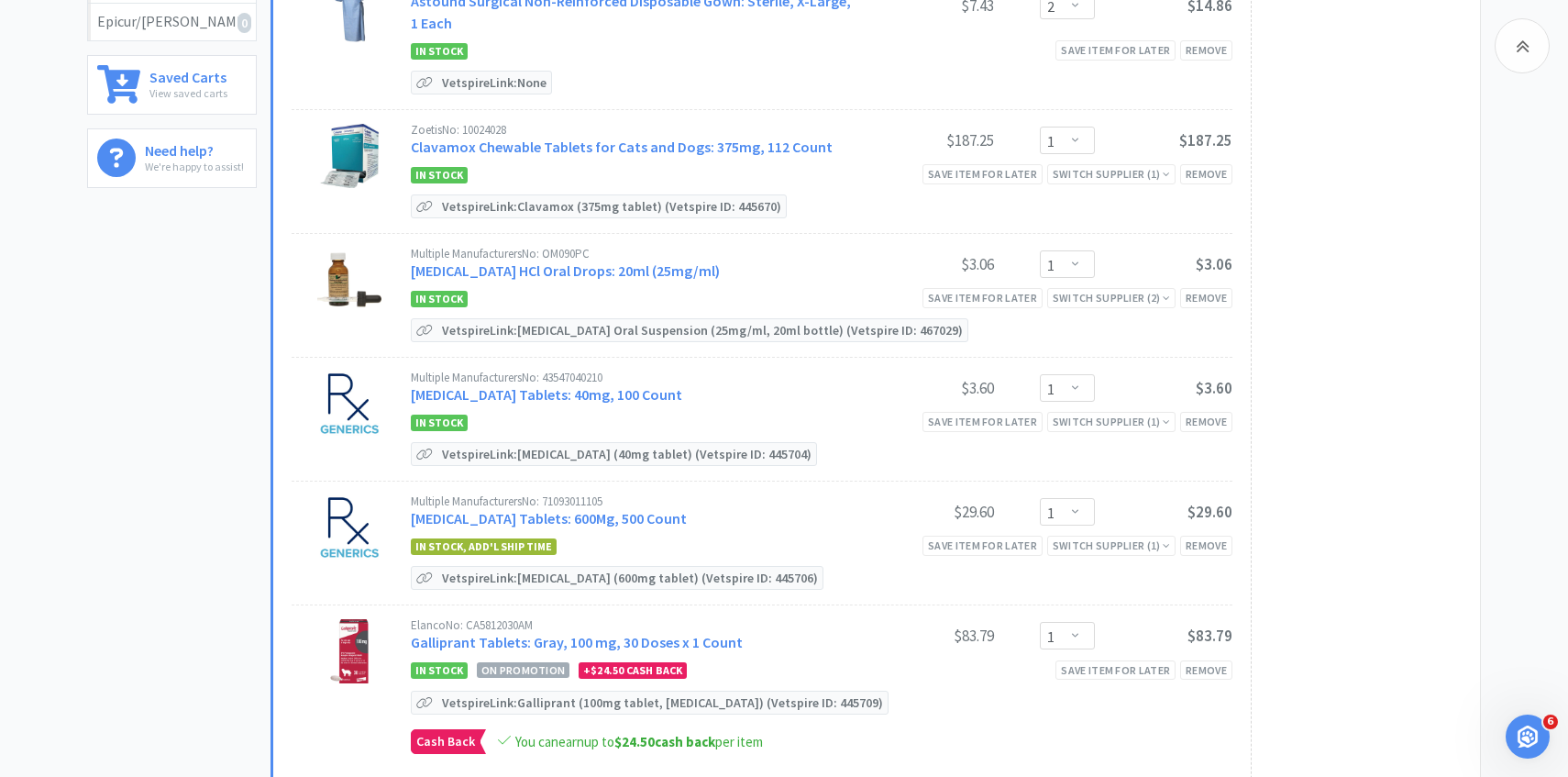
scroll to position [0, 0]
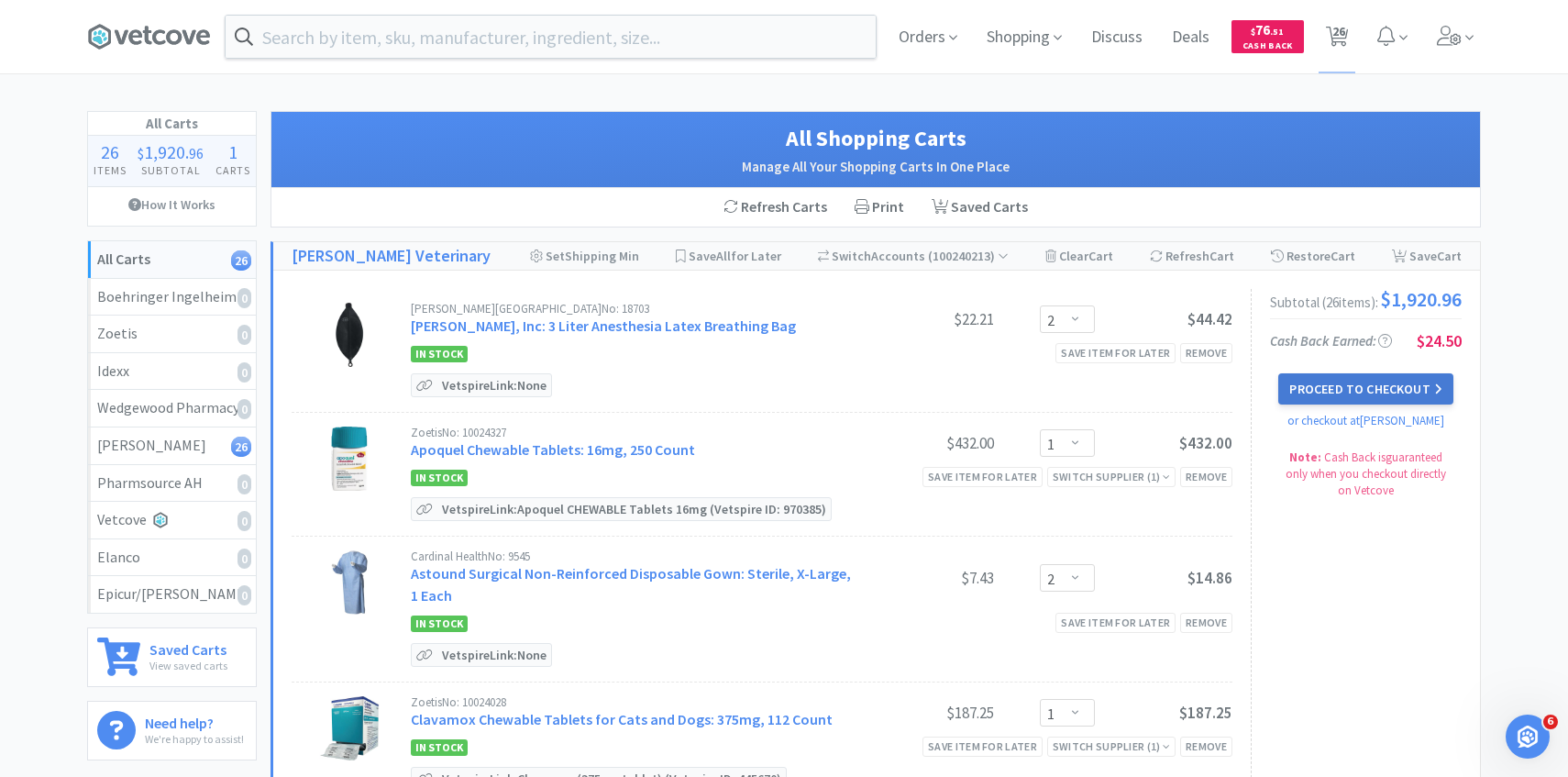
click at [1381, 401] on button "Proceed to Checkout" at bounding box center [1366, 388] width 174 height 31
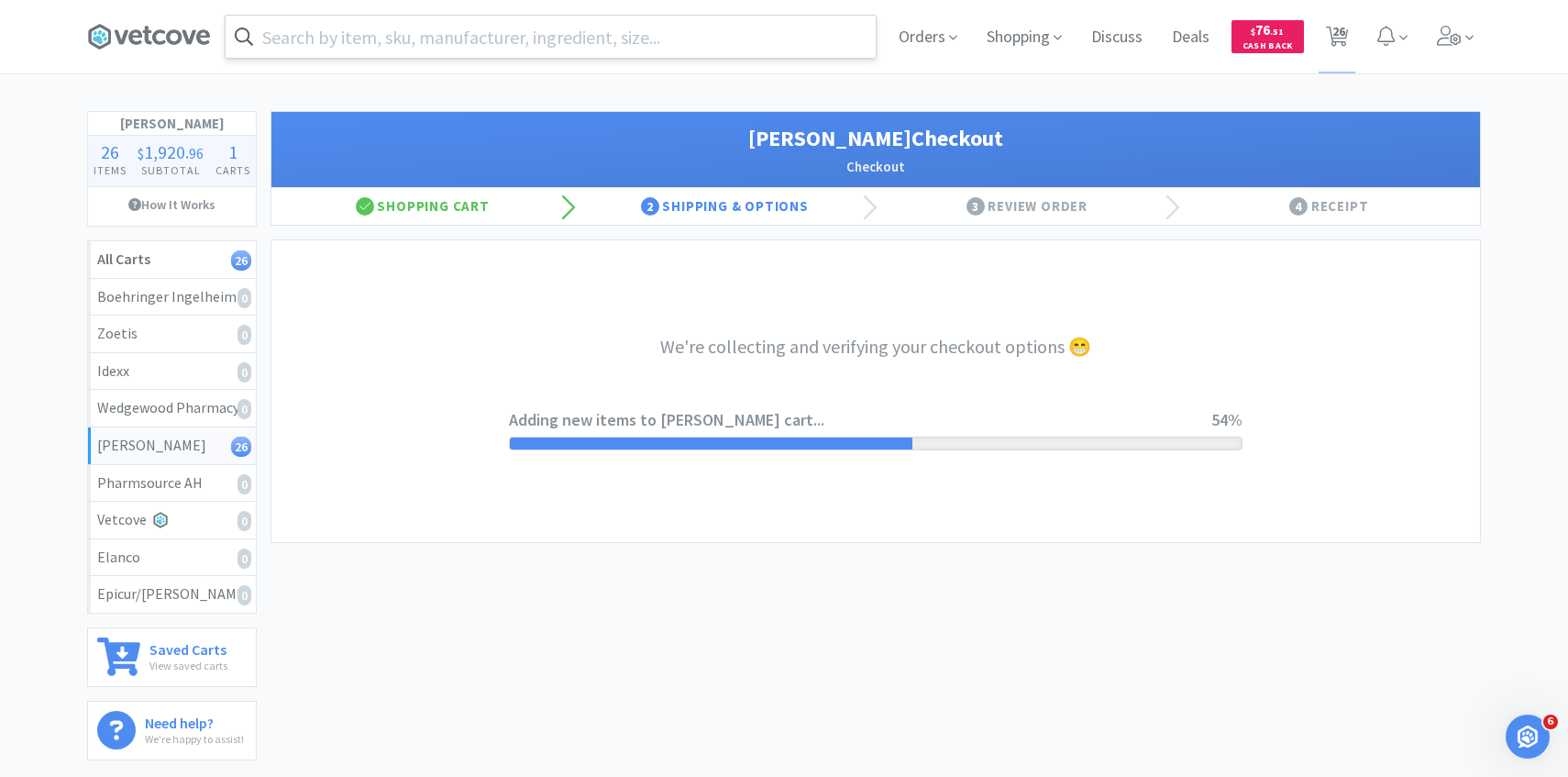
click at [611, 44] on input "text" at bounding box center [551, 36] width 650 height 42
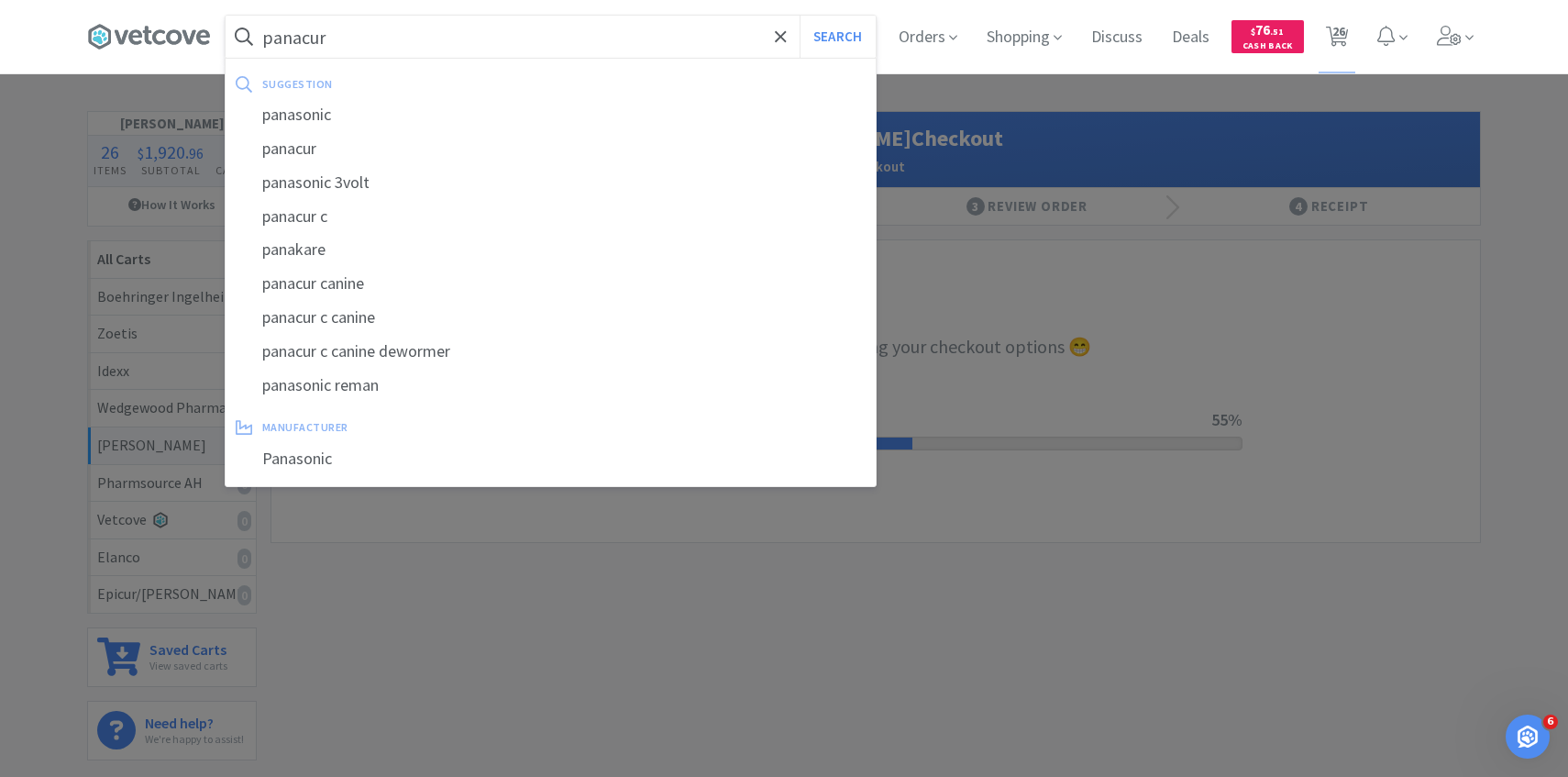
click at [799, 16] on button "Search" at bounding box center [837, 36] width 76 height 42
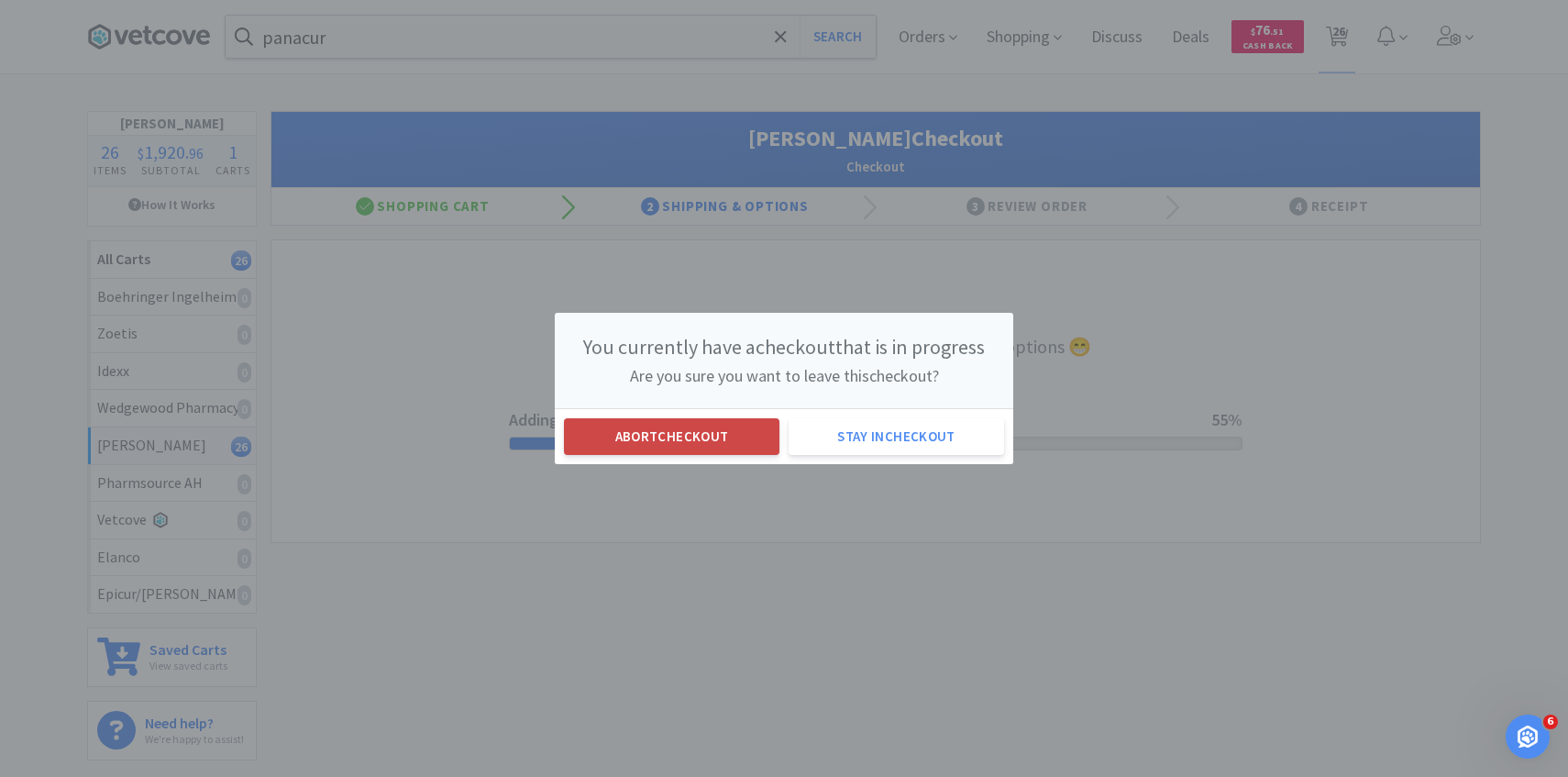
click at [723, 451] on button "Abort checkout" at bounding box center [671, 435] width 215 height 36
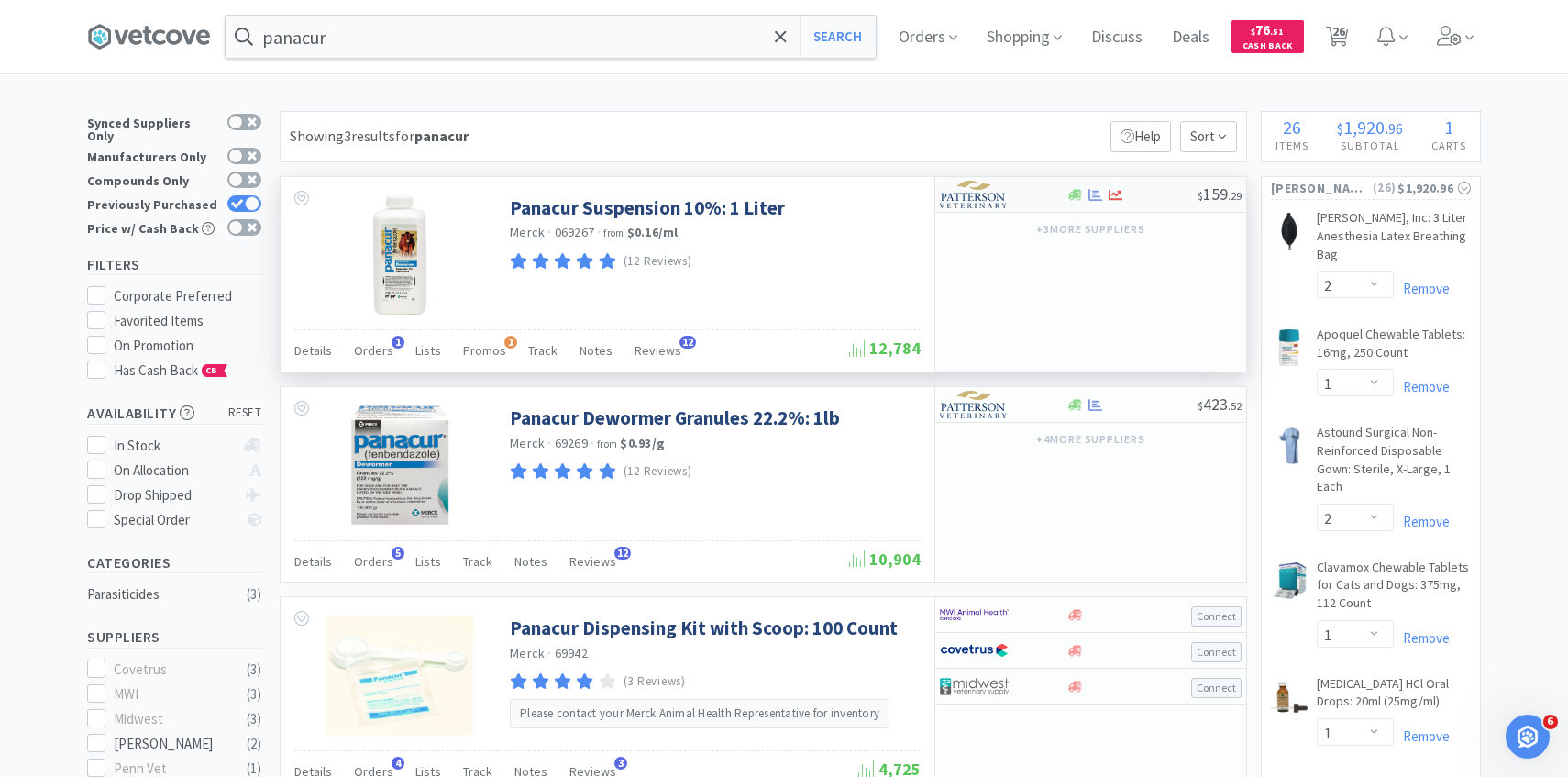
click at [997, 182] on img at bounding box center [974, 195] width 68 height 27
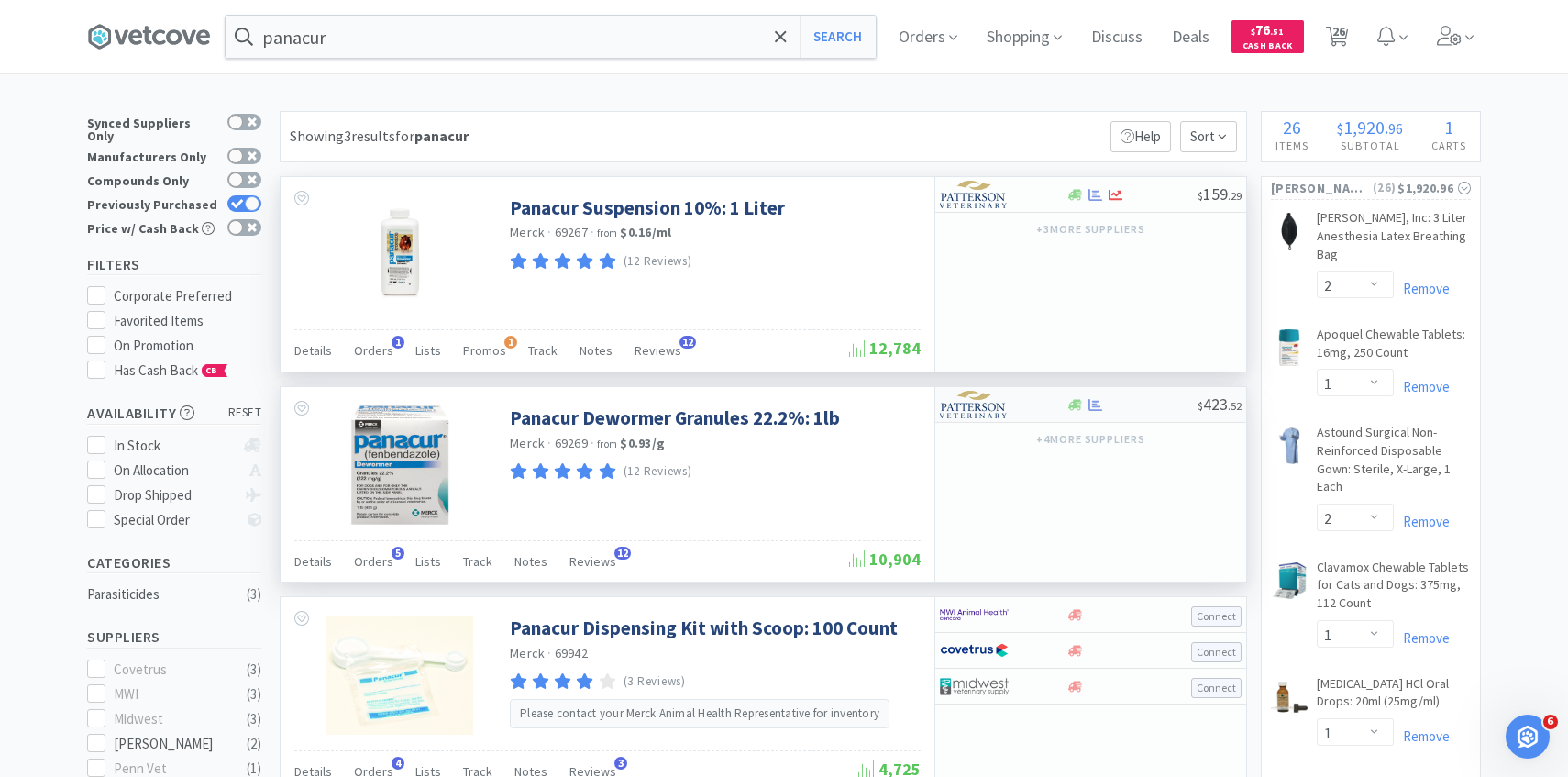
click at [951, 412] on img at bounding box center [974, 404] width 68 height 27
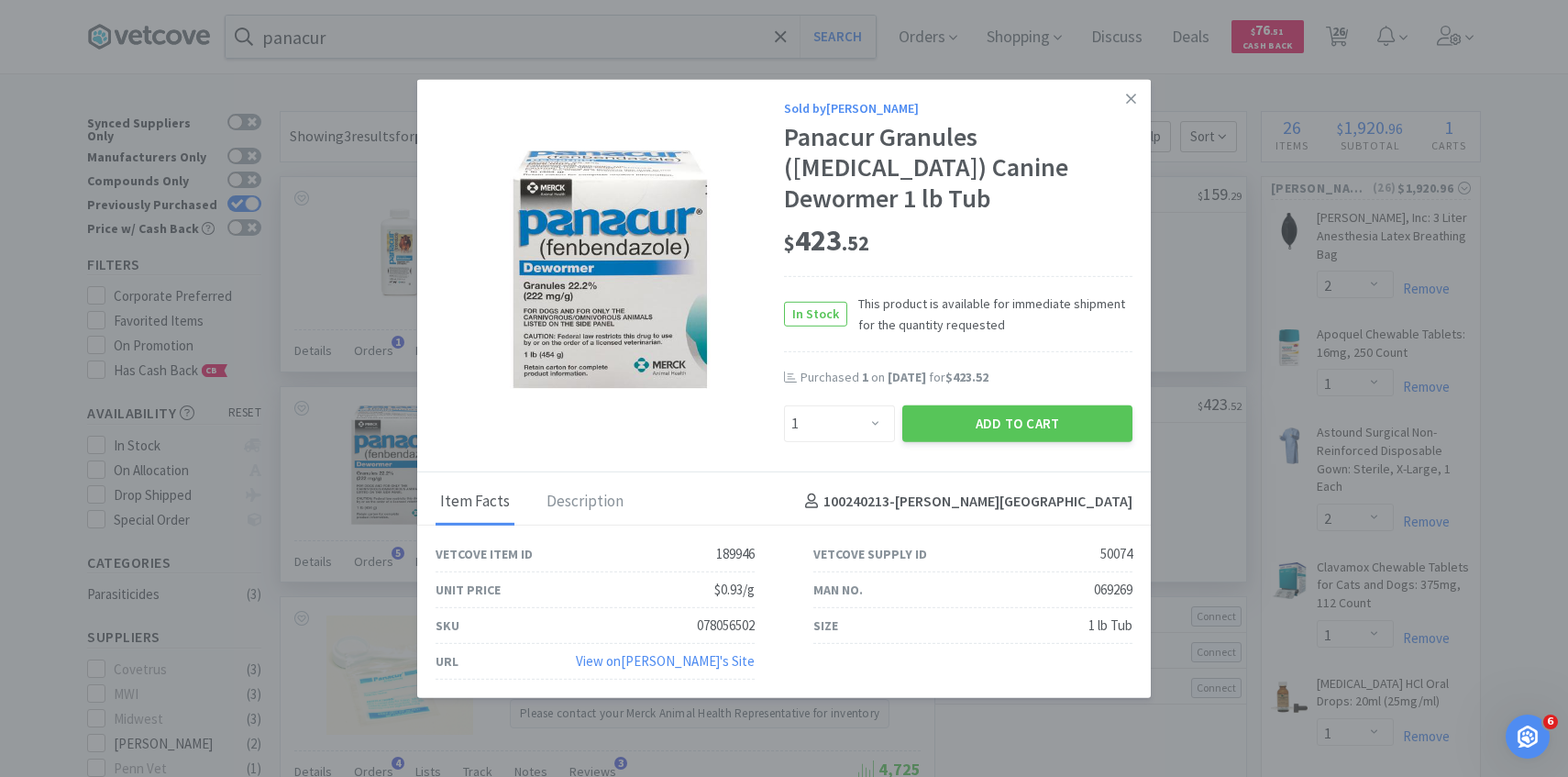
click at [971, 418] on button "Add to Cart" at bounding box center [1016, 422] width 230 height 36
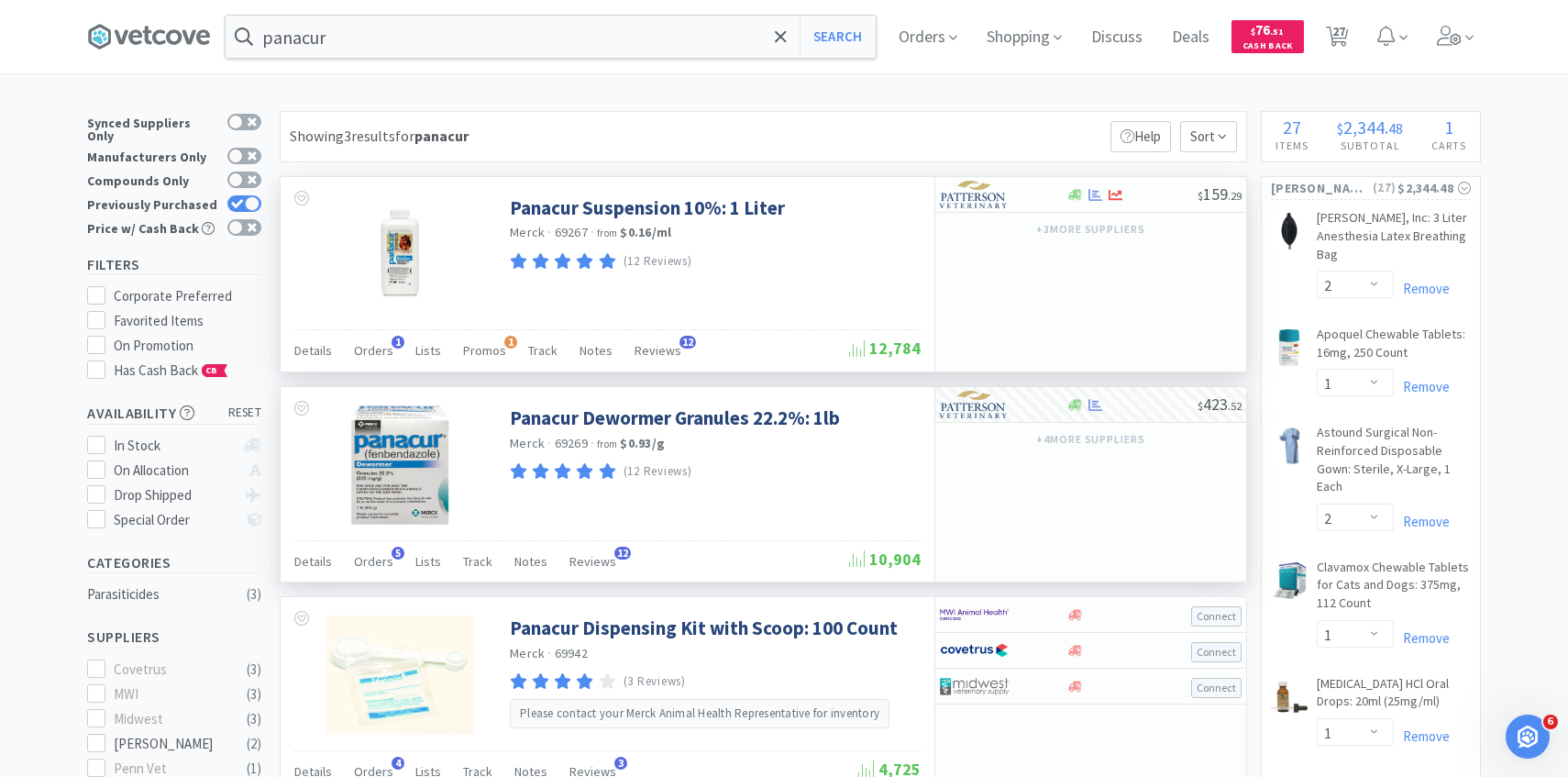
click at [1365, 37] on div "Orders Shopping Discuss Discuss Deals Deals $ 76 . 51 Cash Back 27 27" at bounding box center [1183, 36] width 597 height 73
click at [1340, 38] on span "27" at bounding box center [1338, 30] width 13 height 73
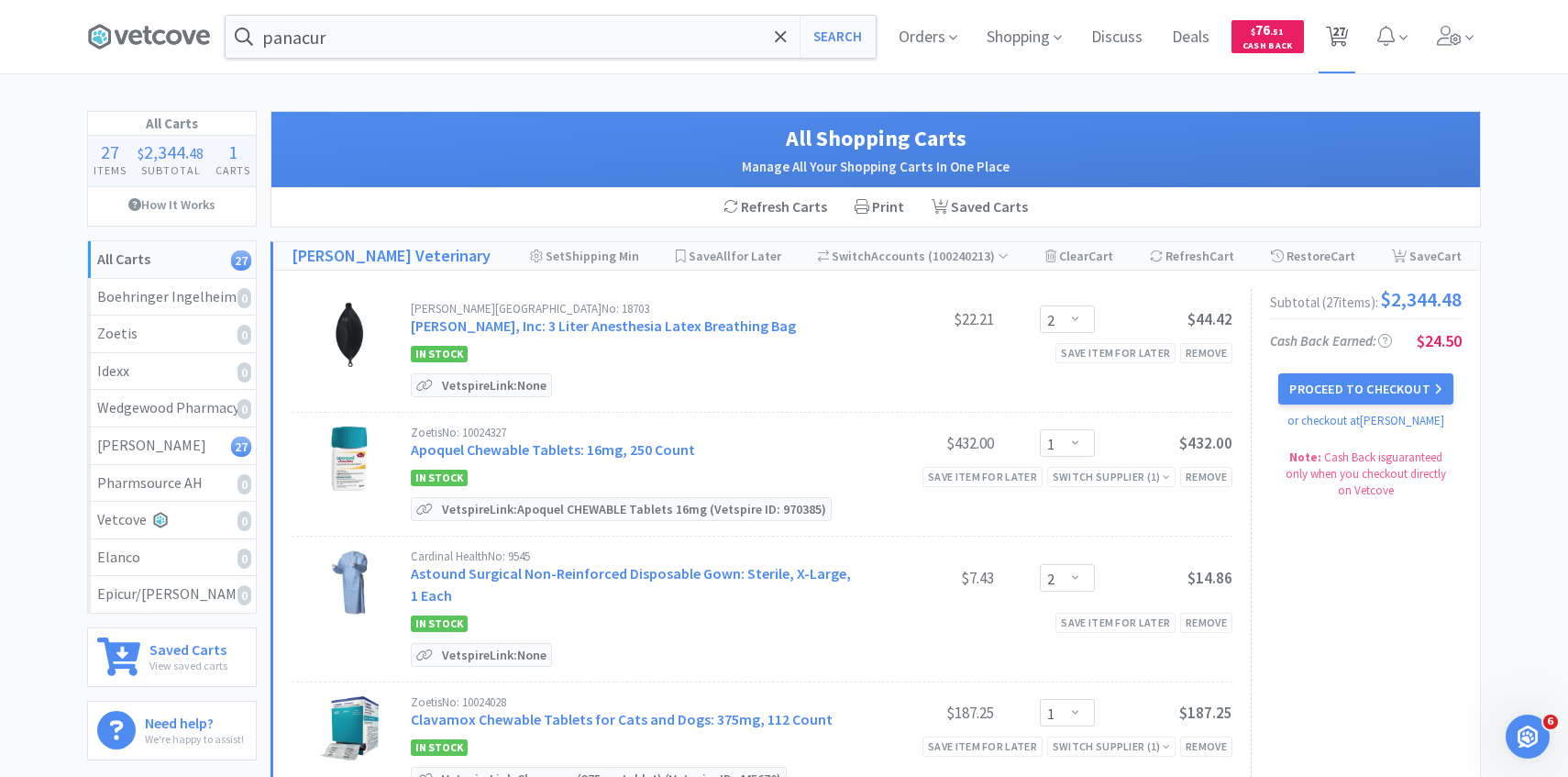
click at [1339, 39] on span "27" at bounding box center [1338, 30] width 13 height 73
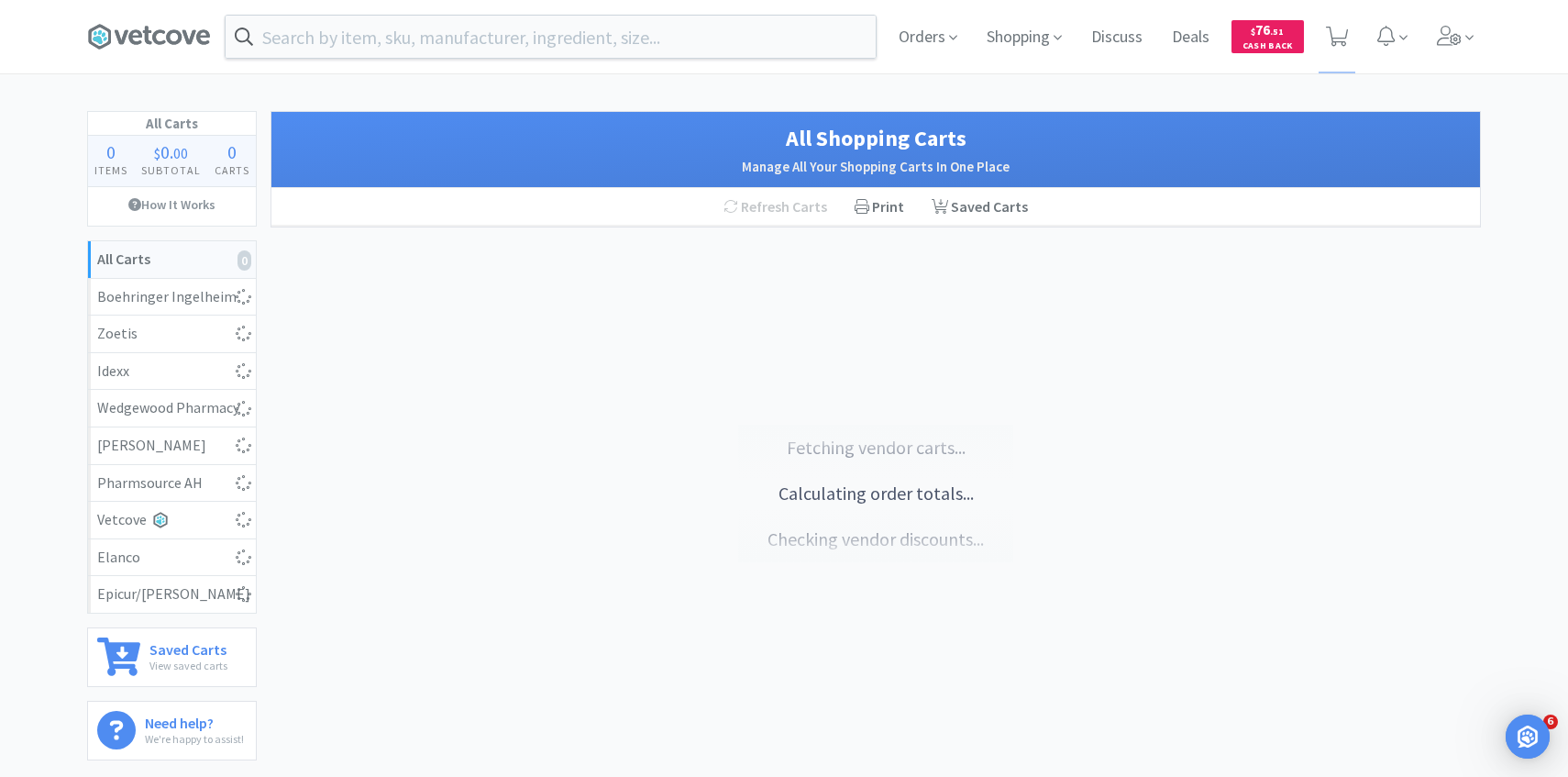
select select "2"
select select "1"
select select "2"
select select "1"
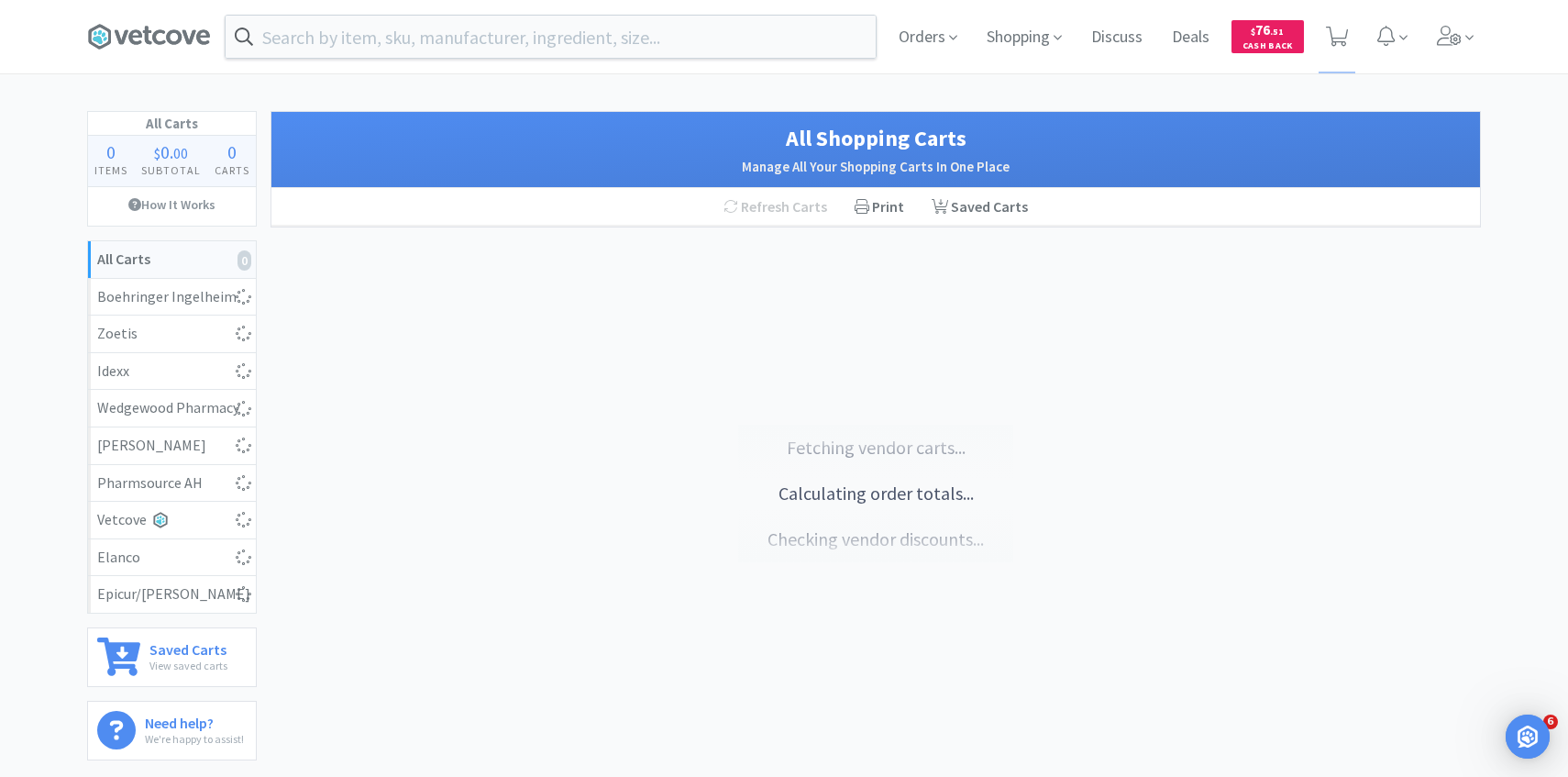
select select "1"
select select "3"
select select "4"
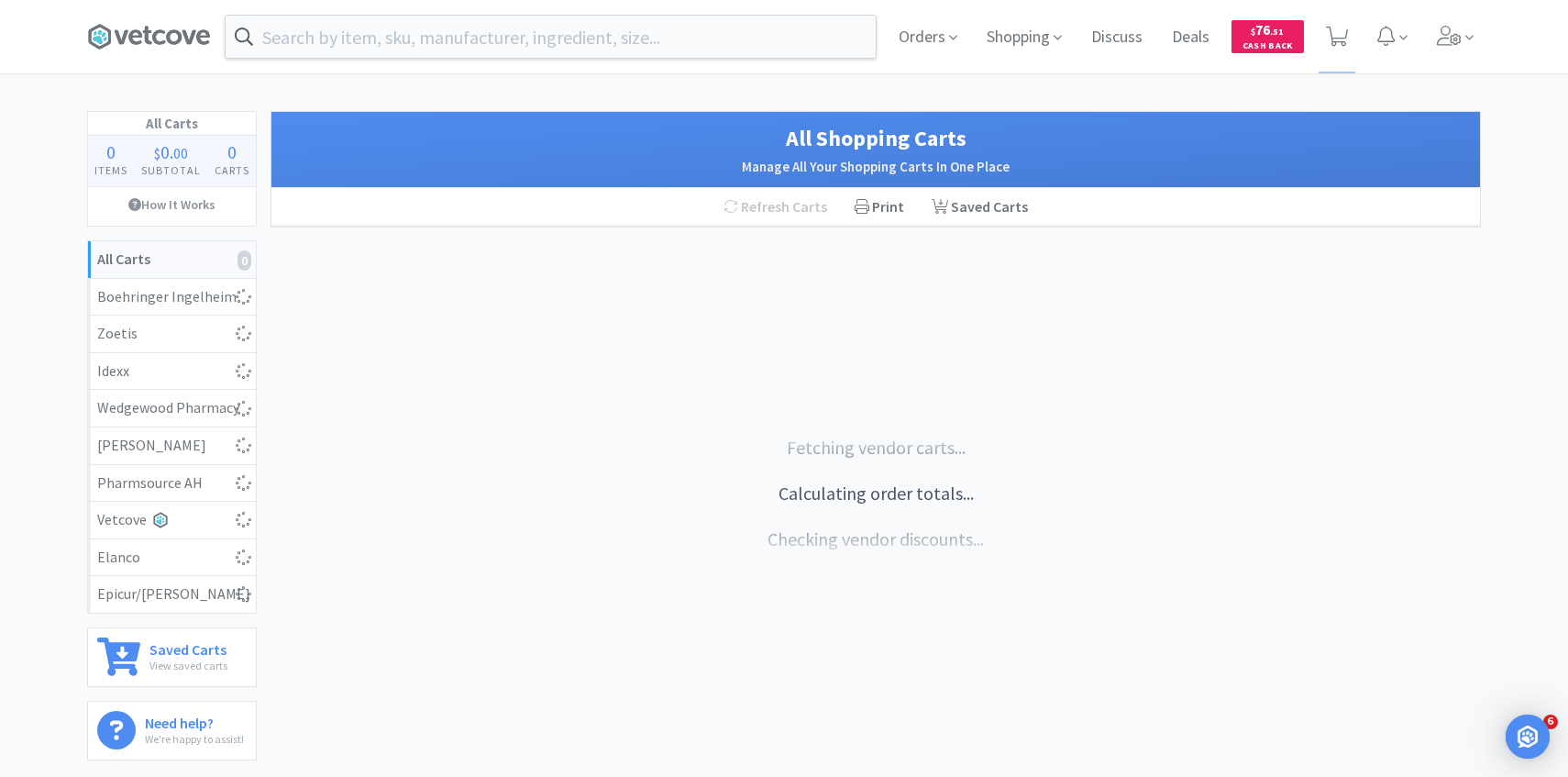
select select "1"
select select "6"
select select "1"
select select "2"
select select "1"
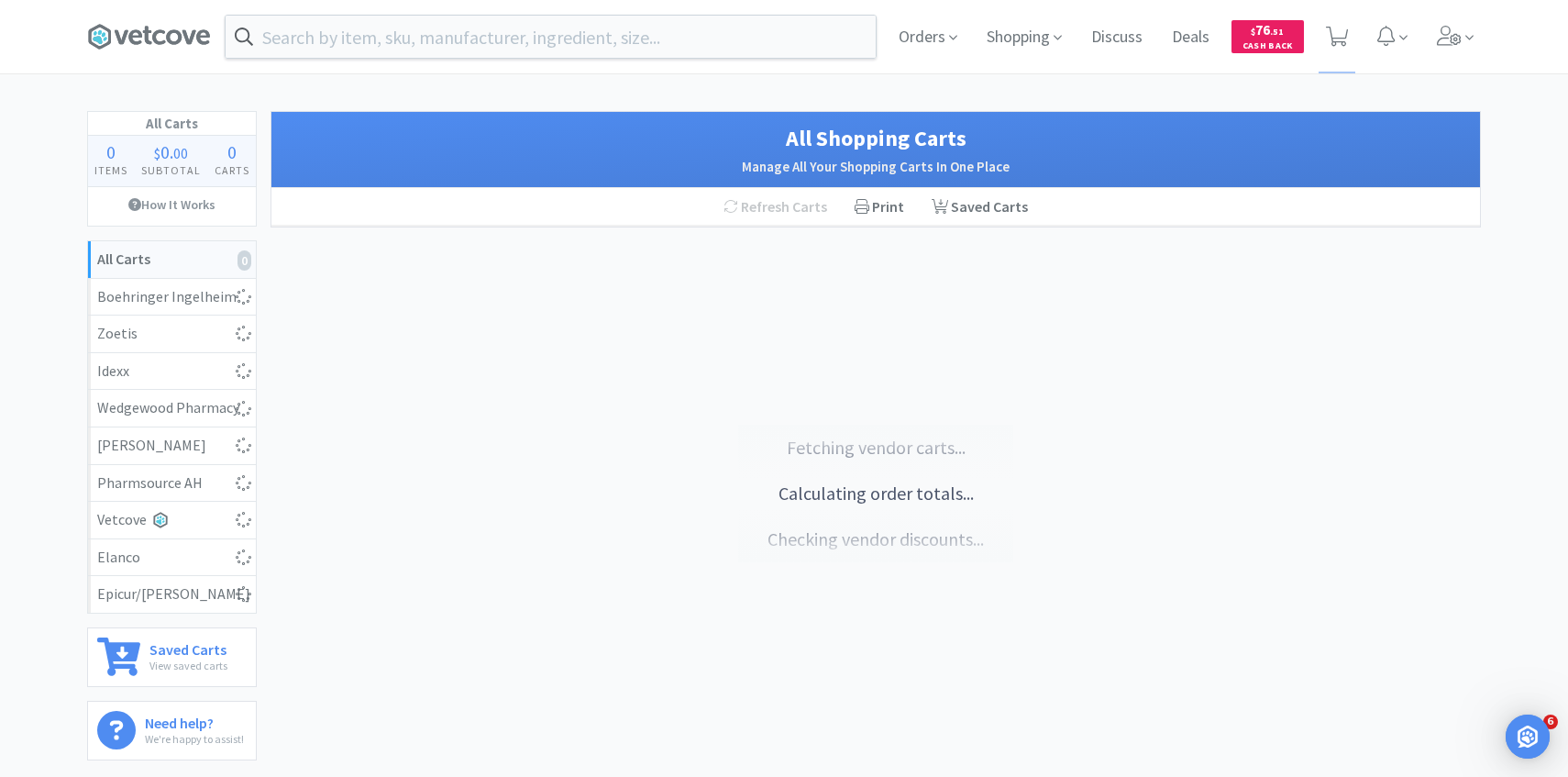
select select "1"
select select "3"
select select "1"
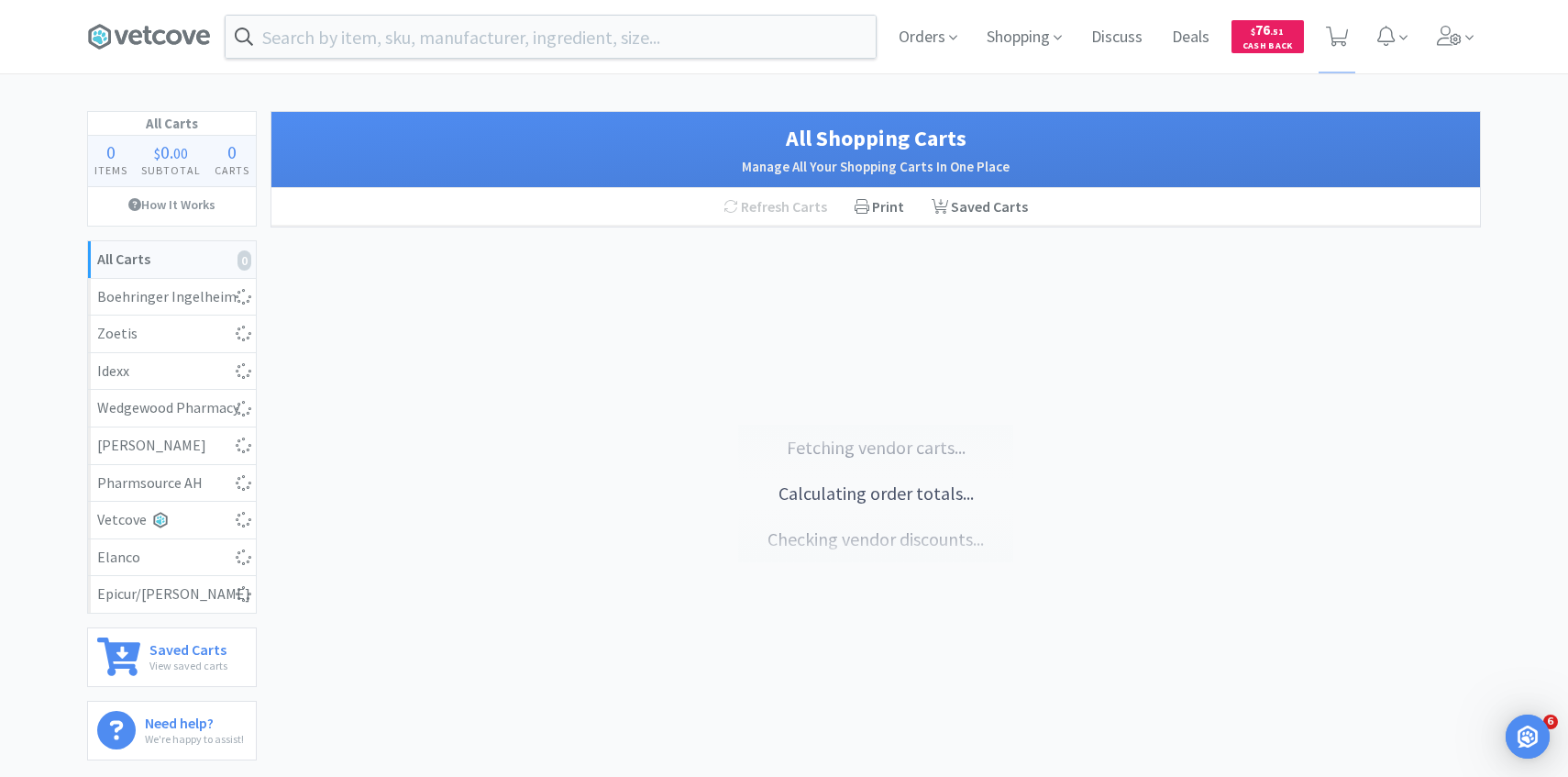
select select "2"
select select "3"
select select "1"
select select "8"
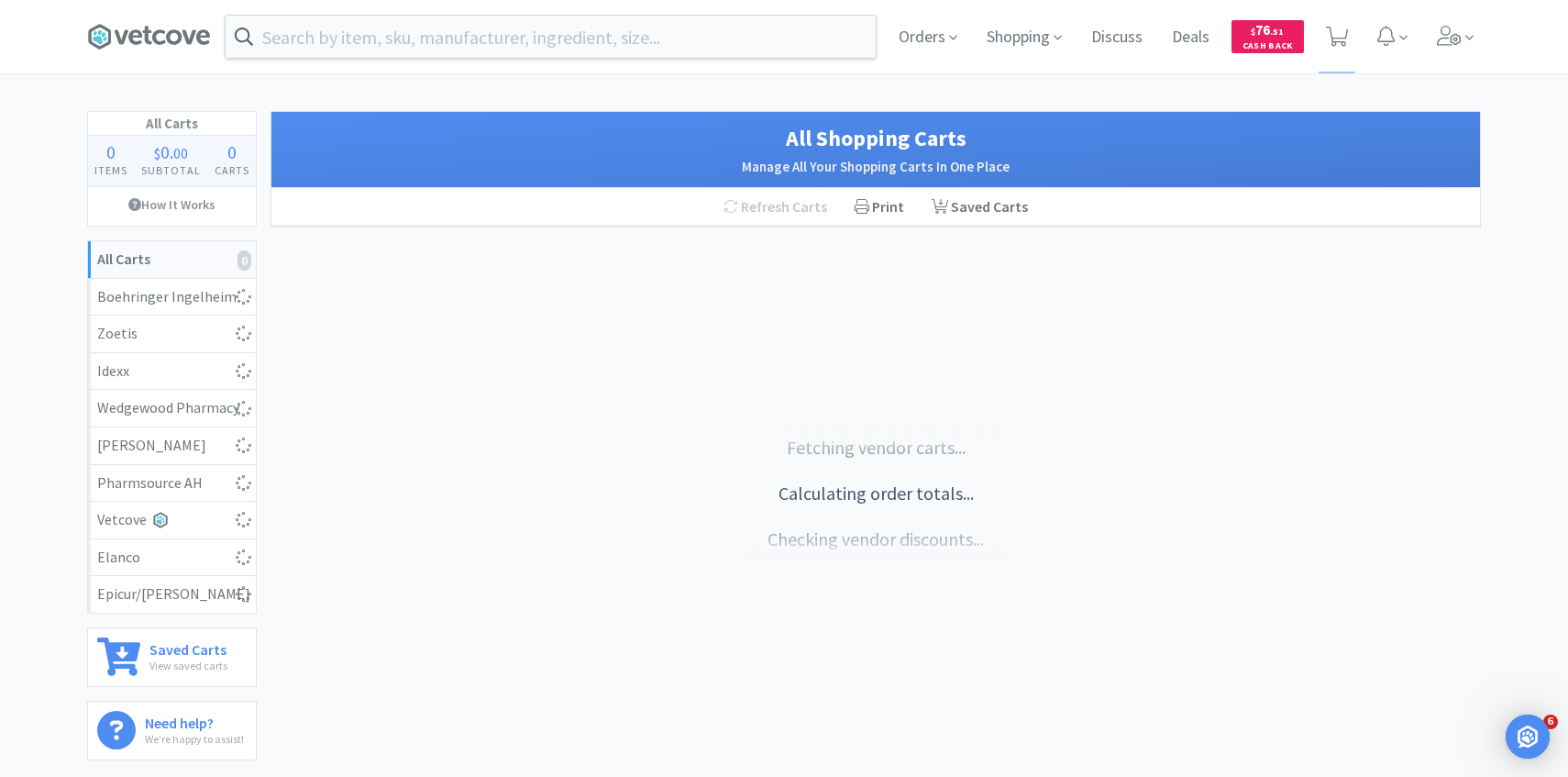
select select "8"
select select "1"
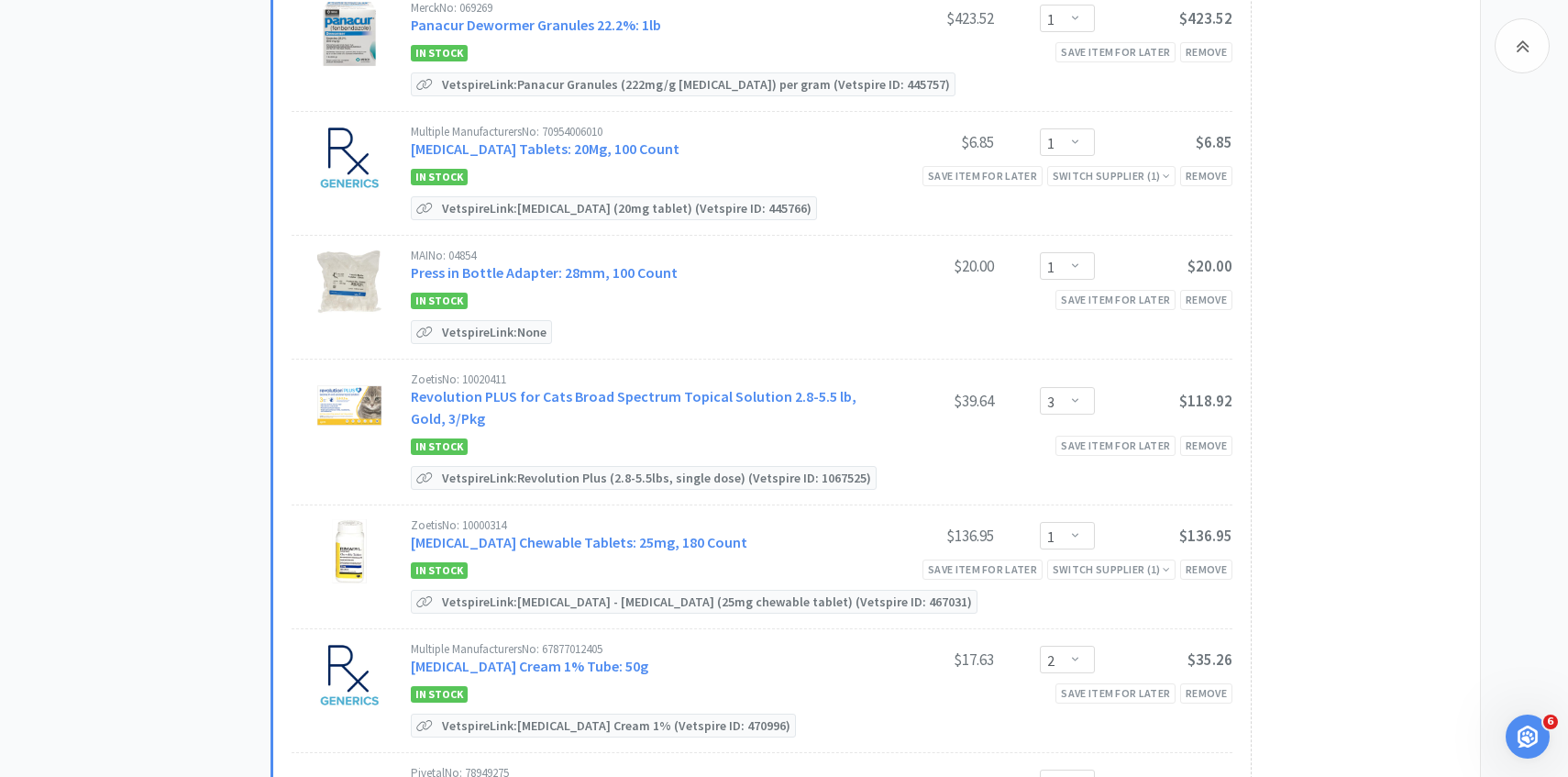
scroll to position [2278, 0]
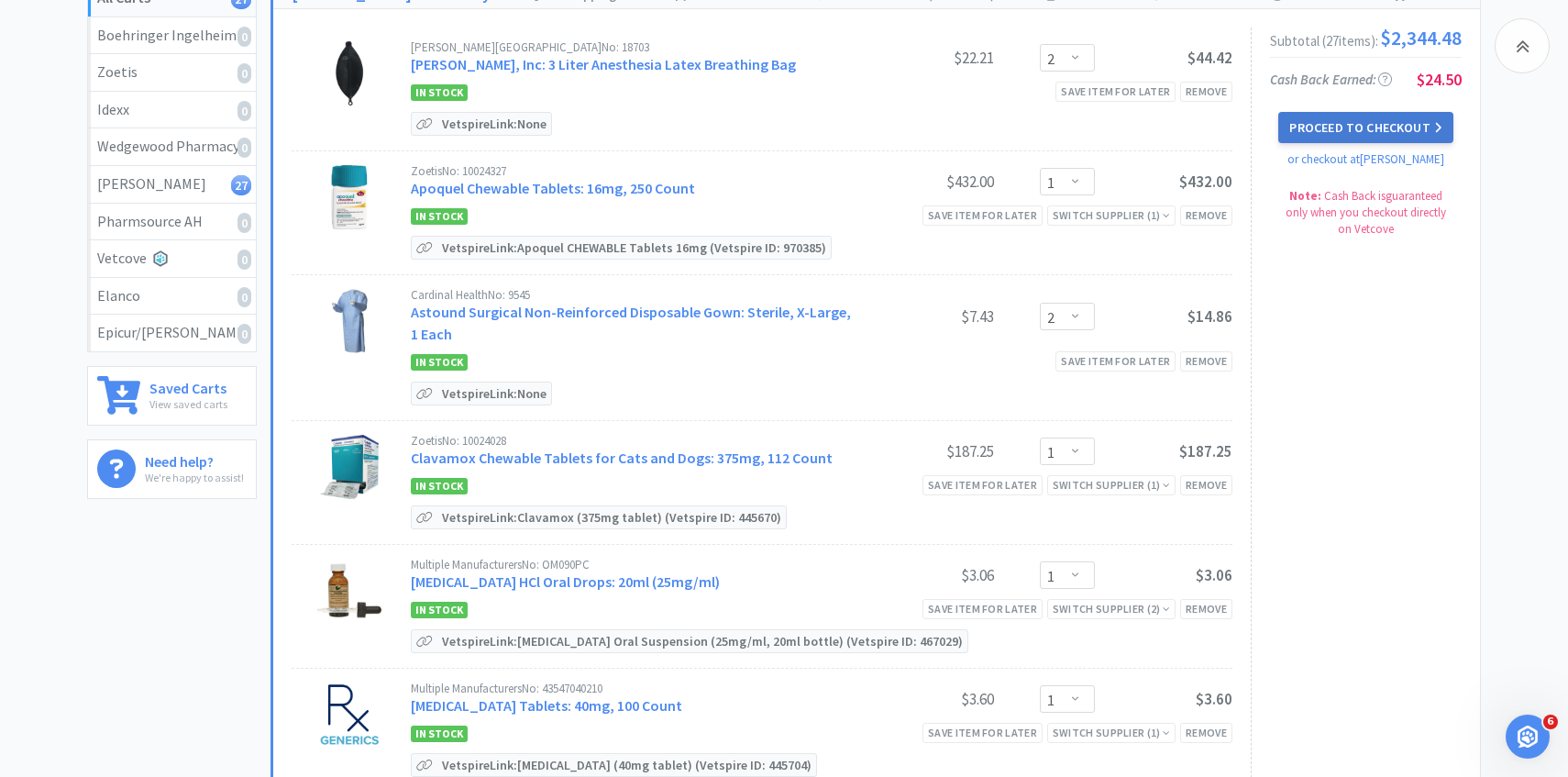
click at [1405, 128] on button "Proceed to Checkout" at bounding box center [1366, 127] width 174 height 31
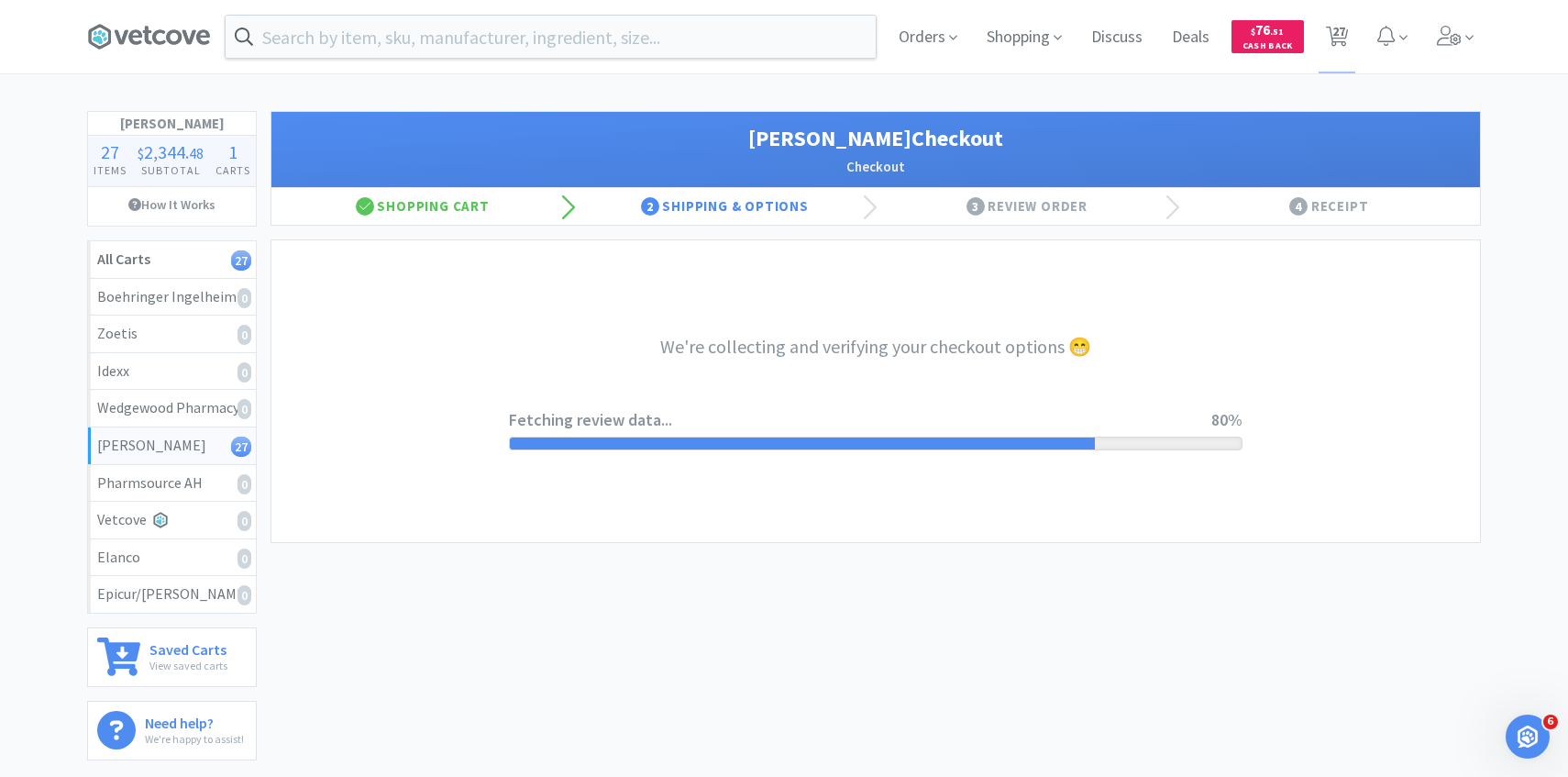
select select "1"
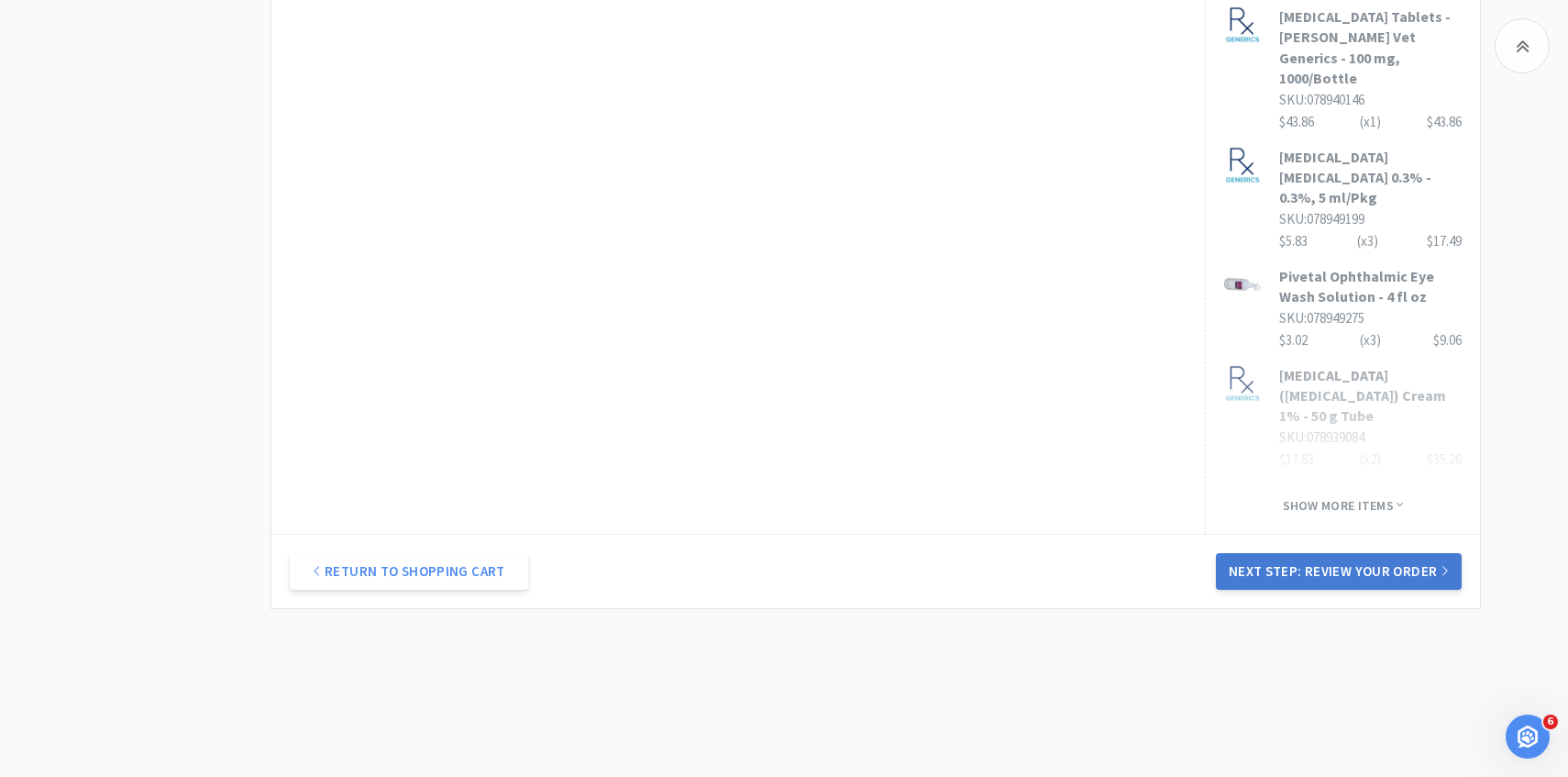
click at [1322, 553] on button "Next Step: Review Your Order" at bounding box center [1338, 571] width 246 height 36
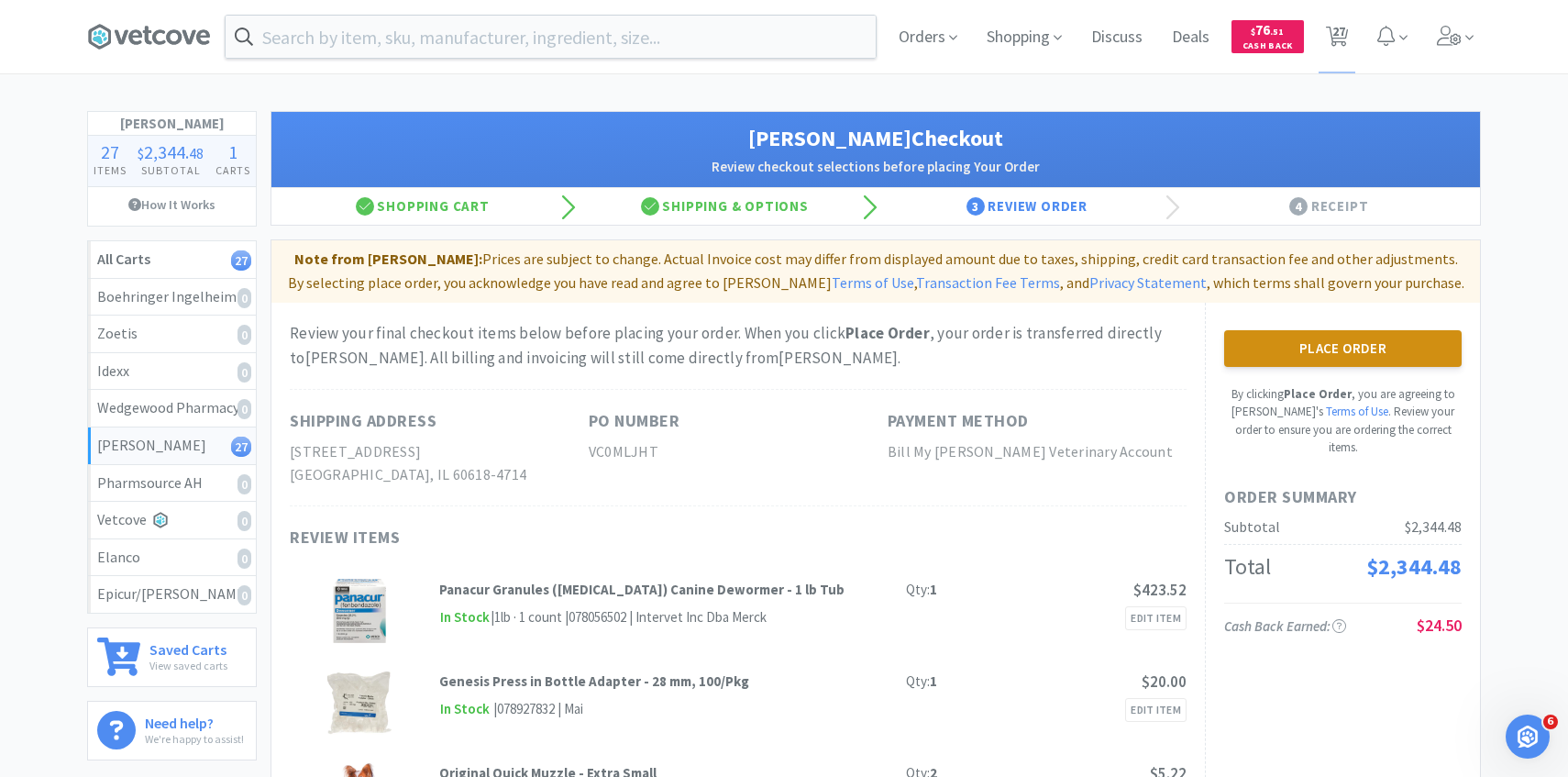
click at [1346, 330] on button "Place Order" at bounding box center [1342, 347] width 238 height 36
